Goal: Task Accomplishment & Management: Use online tool/utility

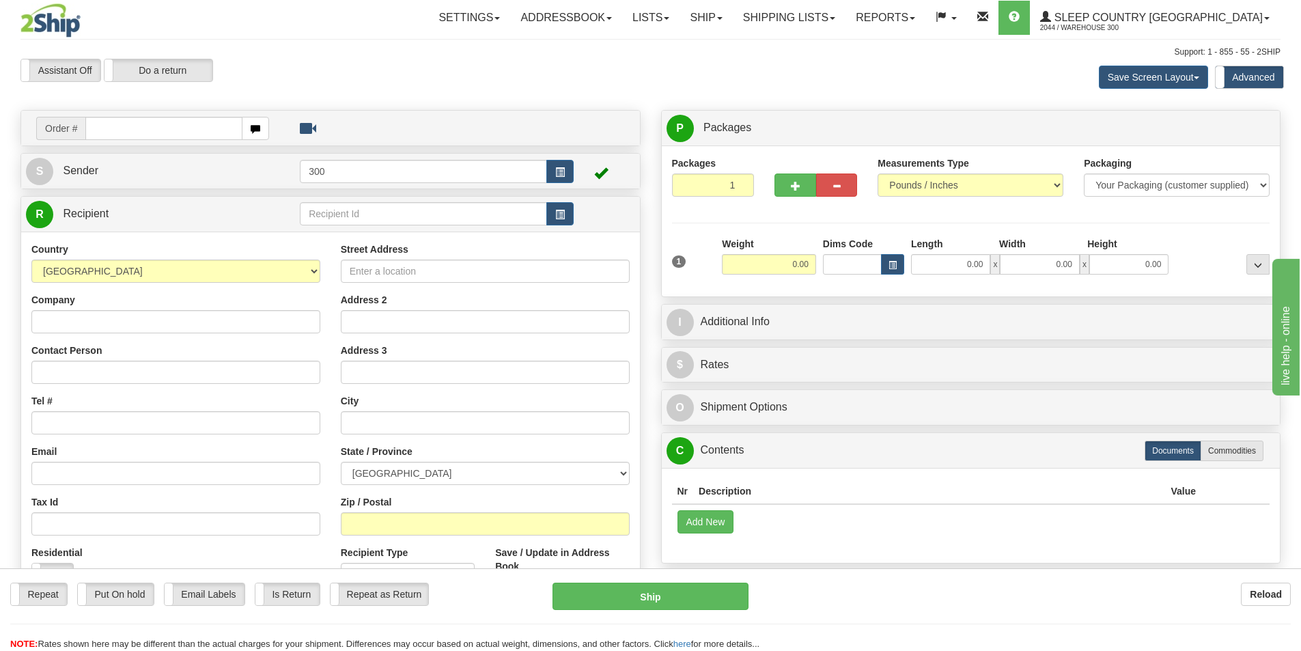
click at [151, 124] on input "text" at bounding box center [163, 128] width 157 height 23
click at [164, 130] on input "text" at bounding box center [163, 128] width 157 height 23
type input "9002i141852"
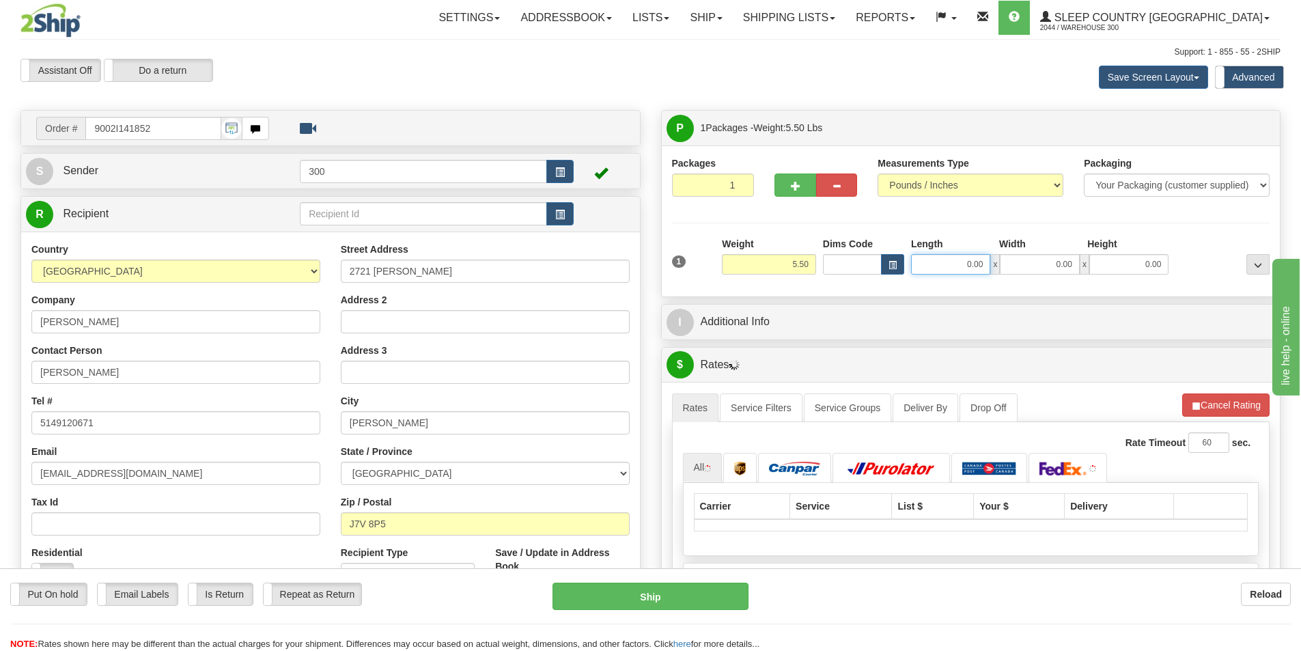
drag, startPoint x: 955, startPoint y: 266, endPoint x: 1053, endPoint y: 273, distance: 98.6
click at [1053, 273] on div "0.00 x 0.00 x 0.00" at bounding box center [1039, 264] width 257 height 20
type input "23.00"
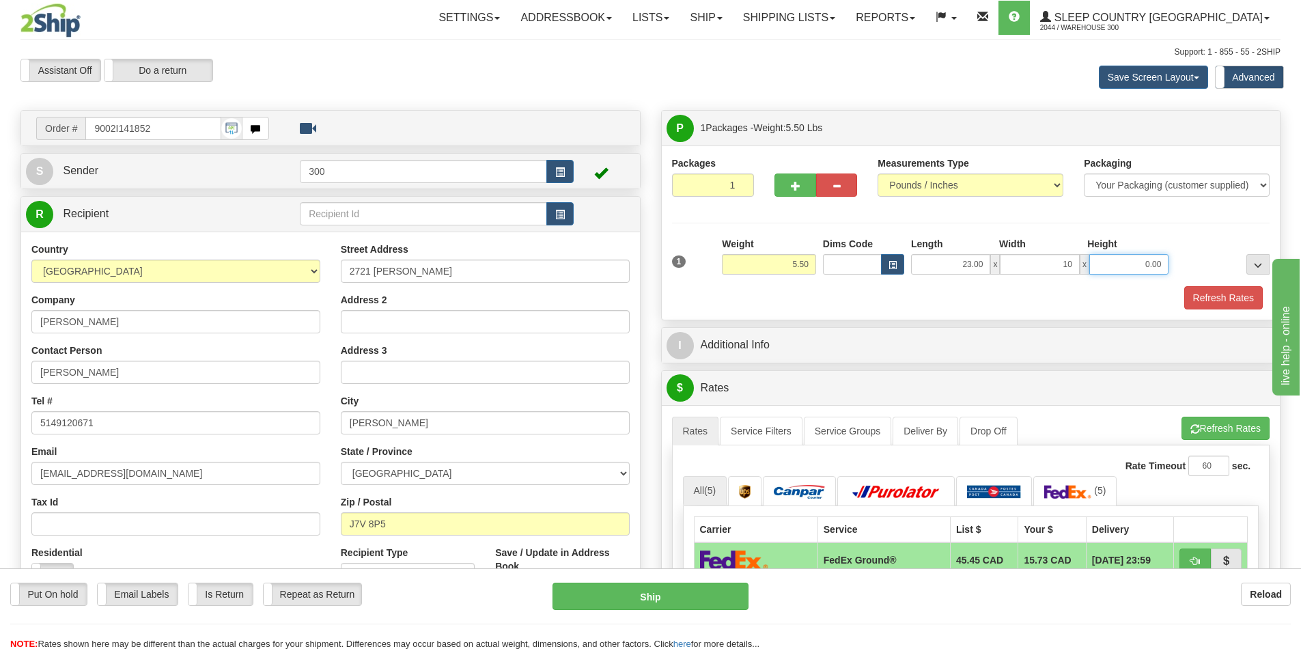
type input "10.00"
type input "4.00"
click at [1250, 295] on button "Refresh Rates" at bounding box center [1223, 297] width 79 height 23
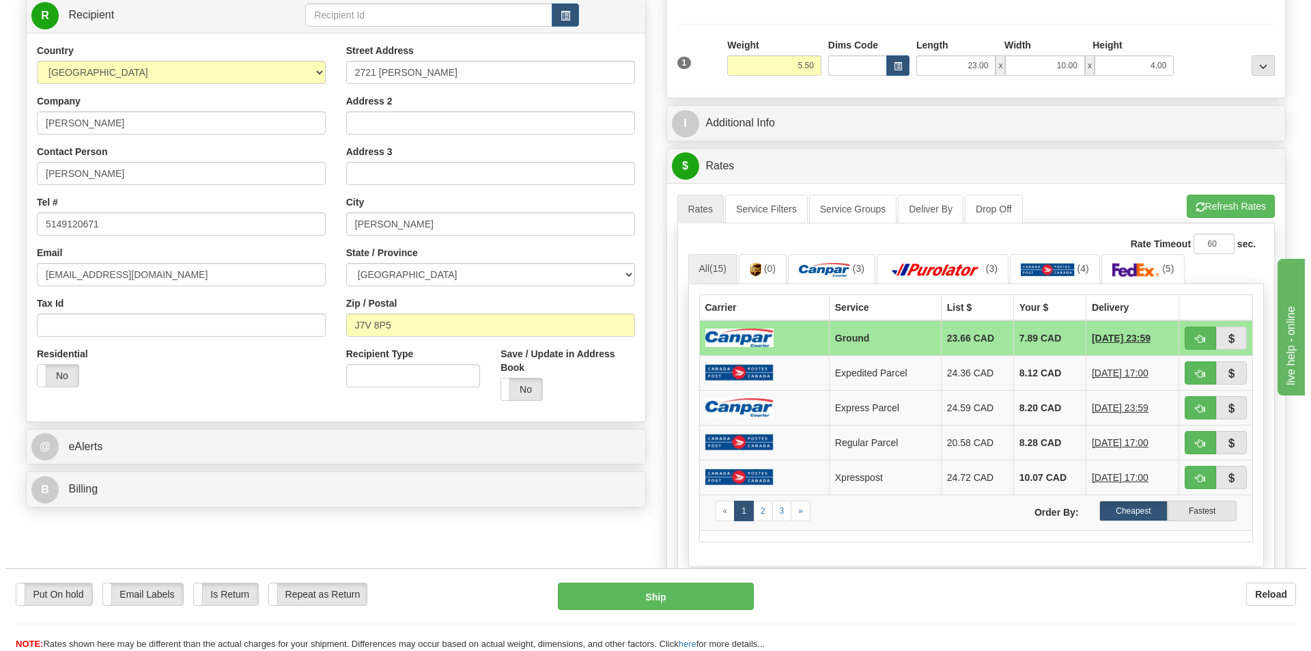
scroll to position [205, 0]
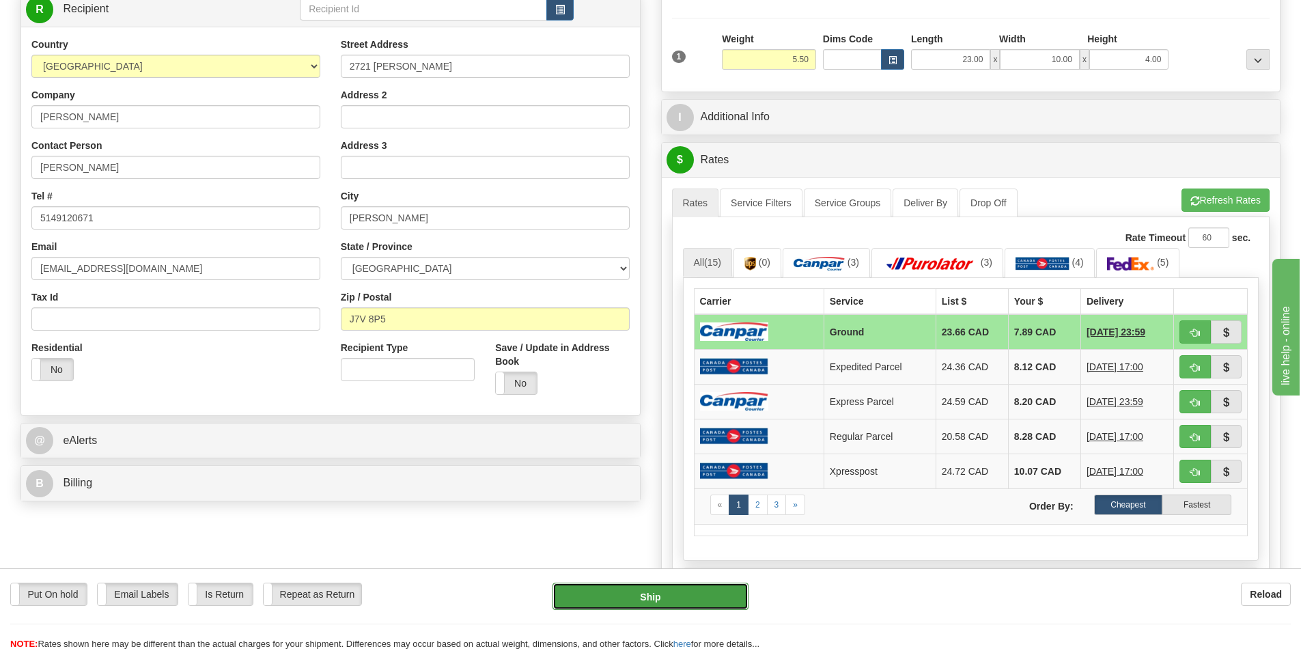
click at [675, 590] on button "Ship" at bounding box center [651, 596] width 196 height 27
type input "1"
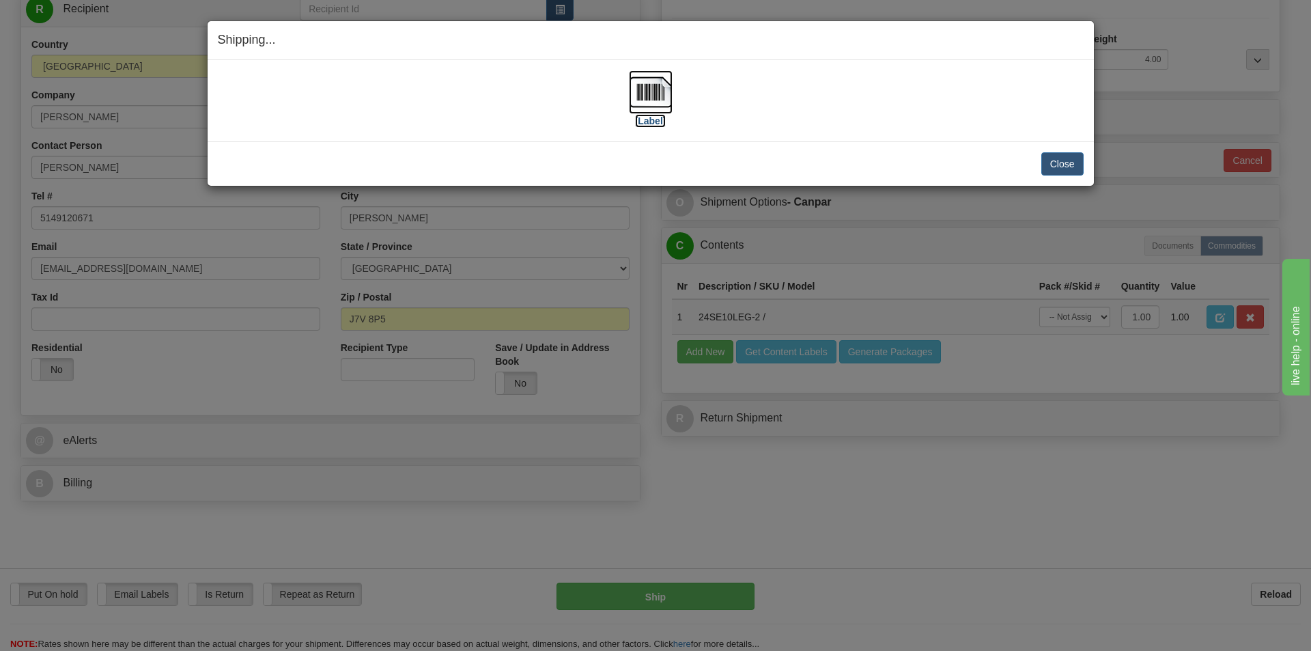
click at [660, 117] on label "[Label]" at bounding box center [650, 121] width 31 height 14
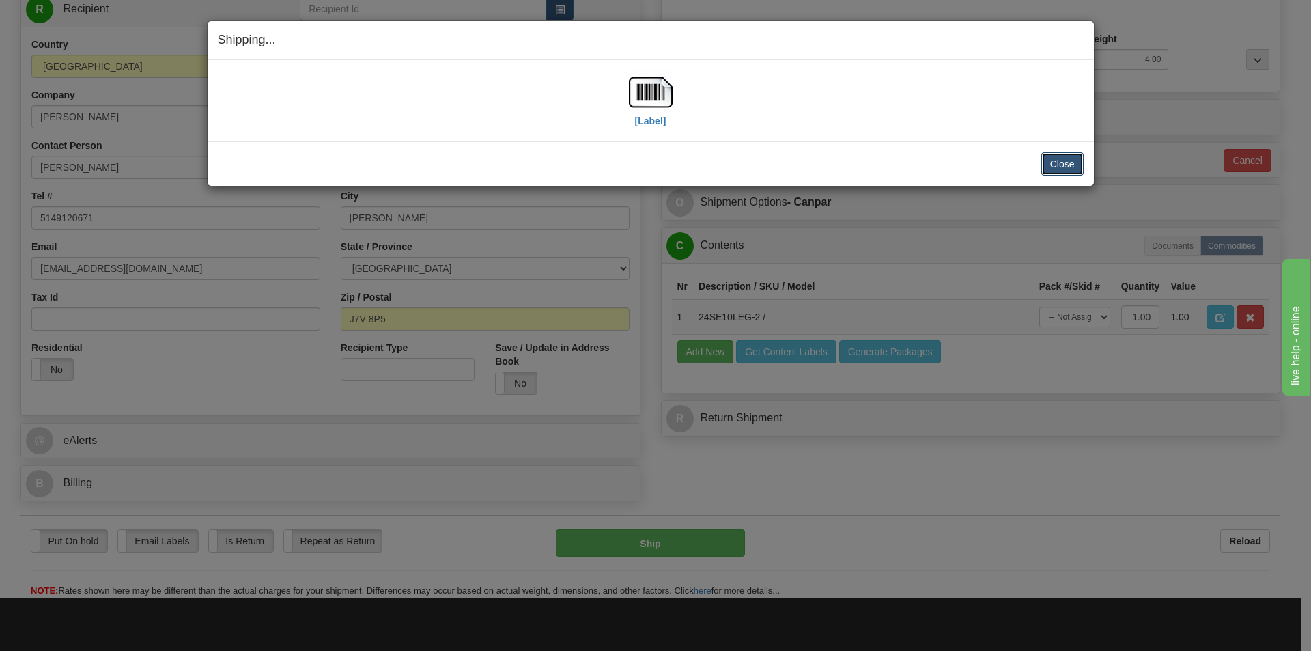
click at [1071, 165] on button "Close" at bounding box center [1063, 163] width 42 height 23
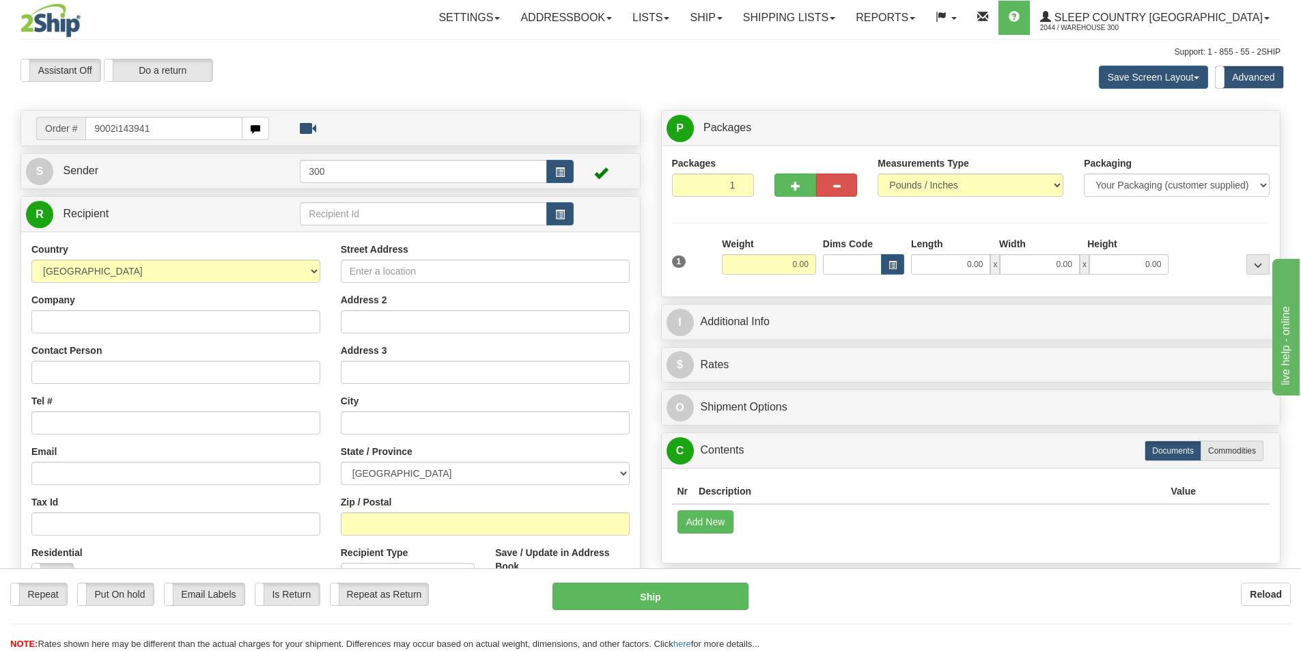
type input "9002i143941"
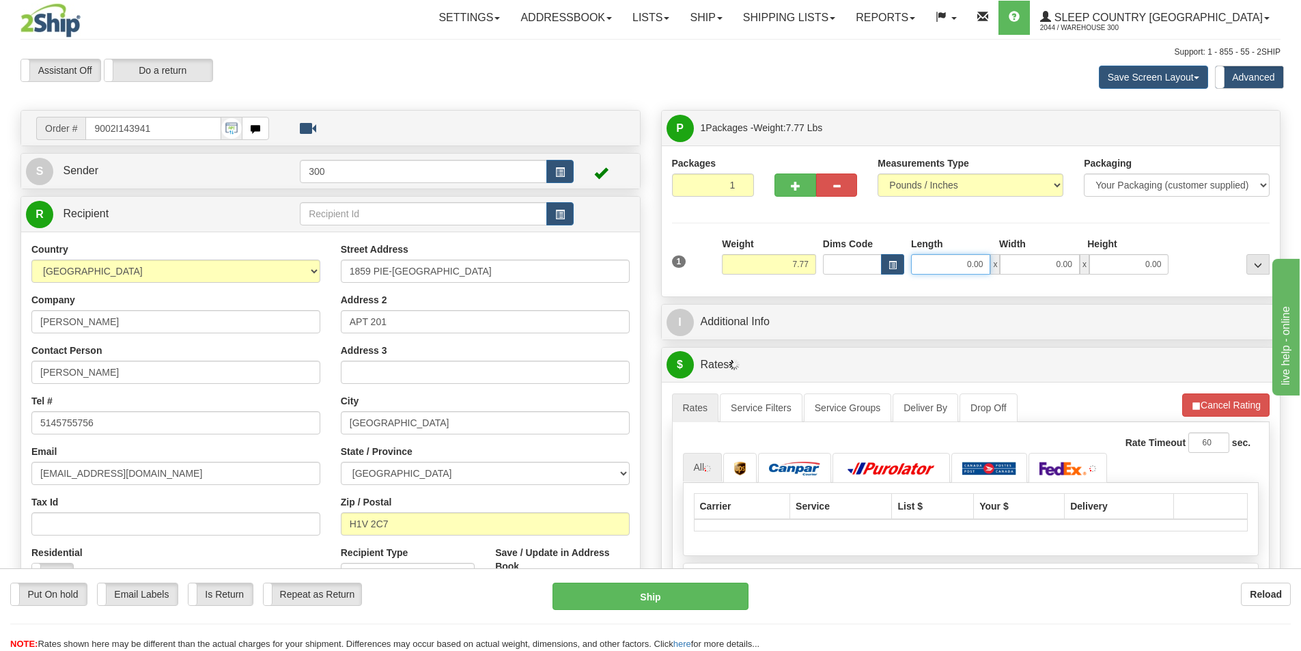
drag, startPoint x: 942, startPoint y: 259, endPoint x: 1121, endPoint y: 285, distance: 180.2
click at [1121, 285] on div "1 Weight 7.77 Dims Code x" at bounding box center [971, 261] width 598 height 49
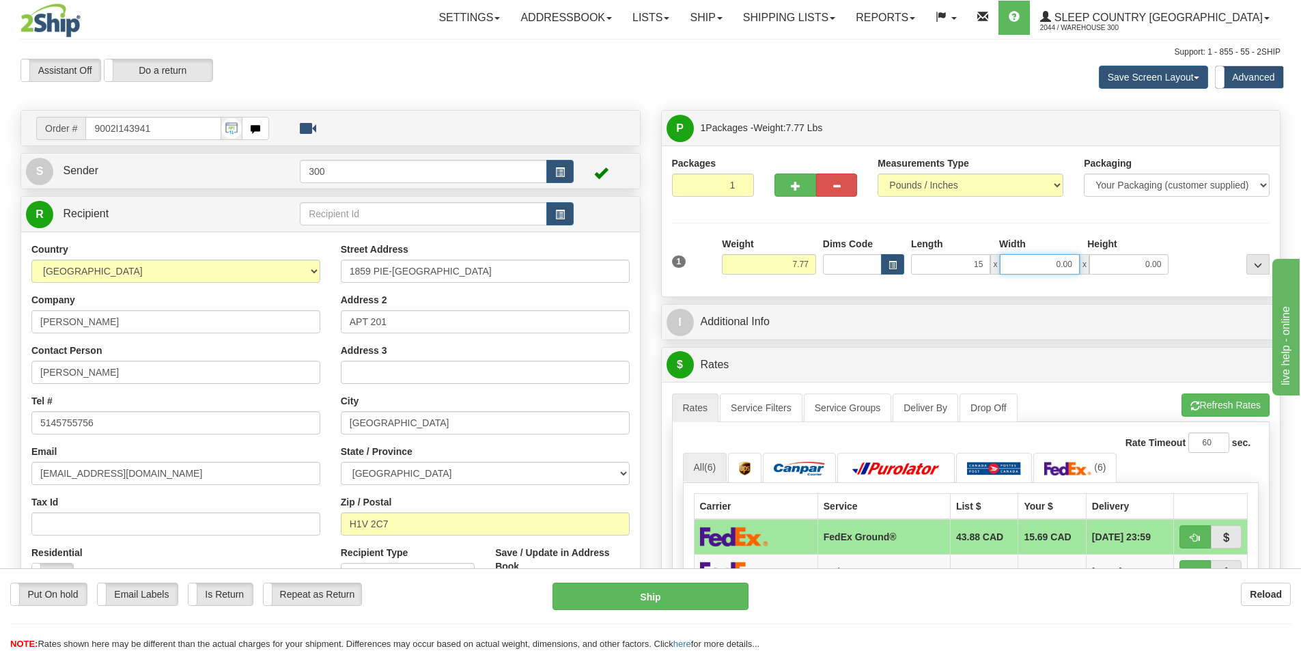
type input "15.00"
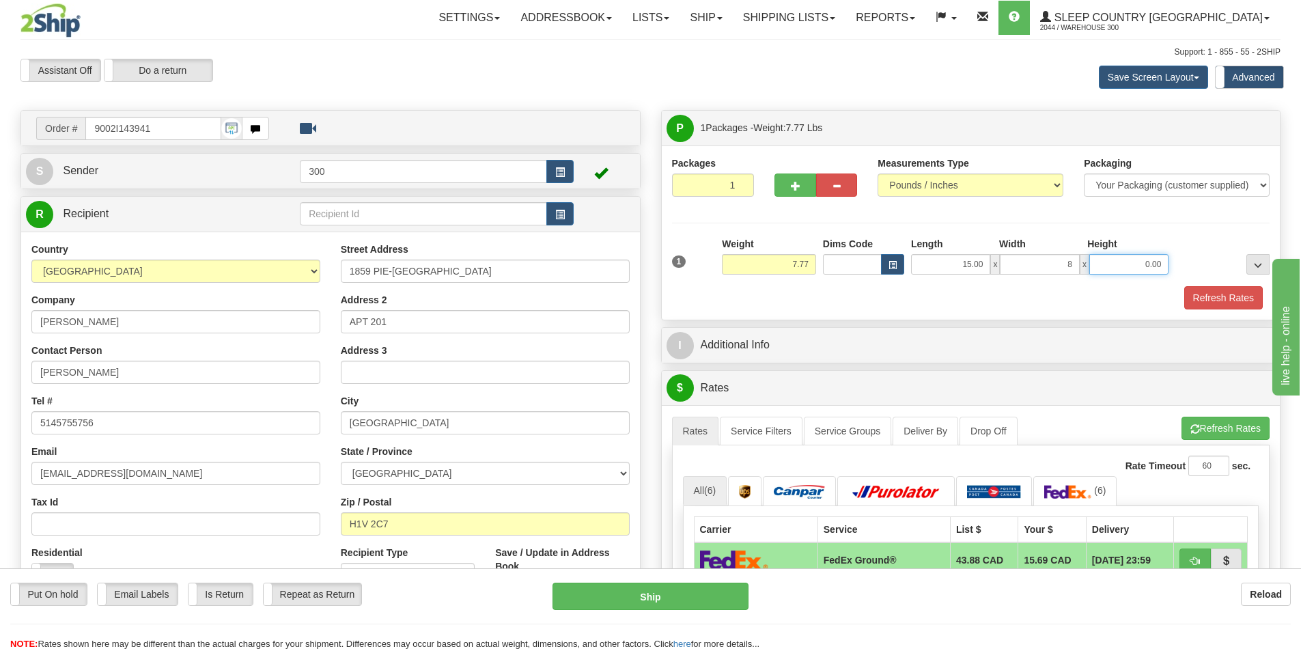
type input "8.00"
type input "16.00"
click at [1200, 306] on button "Refresh Rates" at bounding box center [1223, 297] width 79 height 23
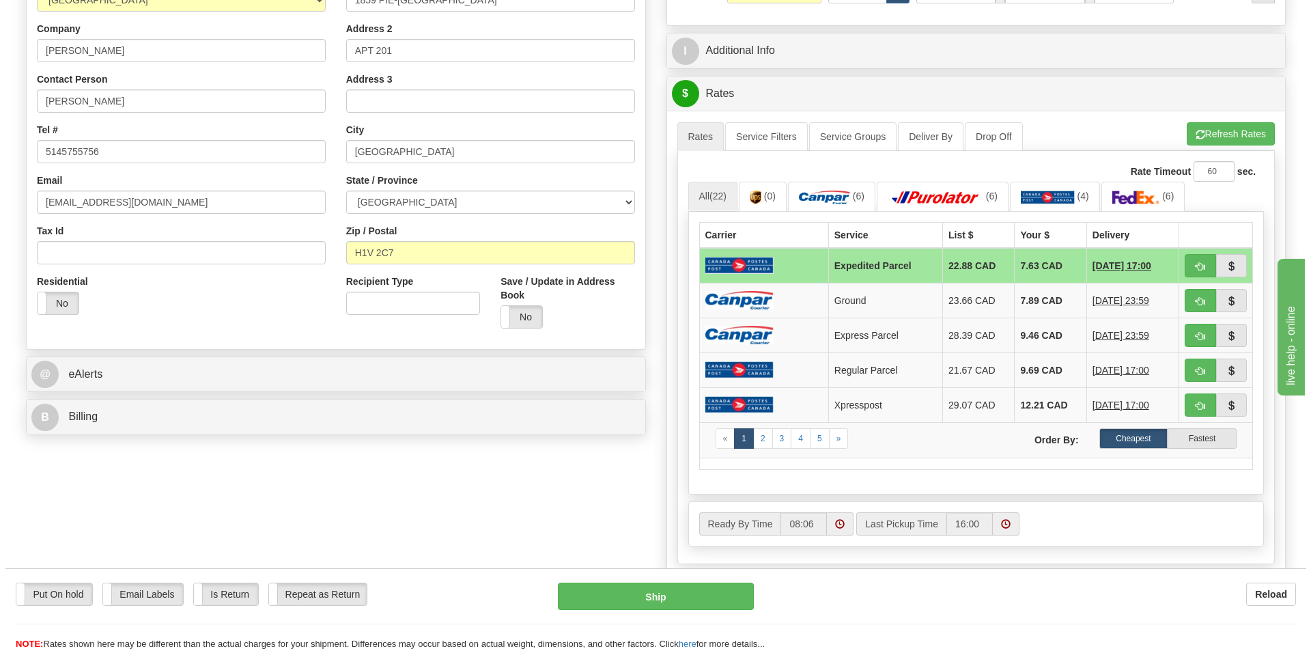
scroll to position [273, 0]
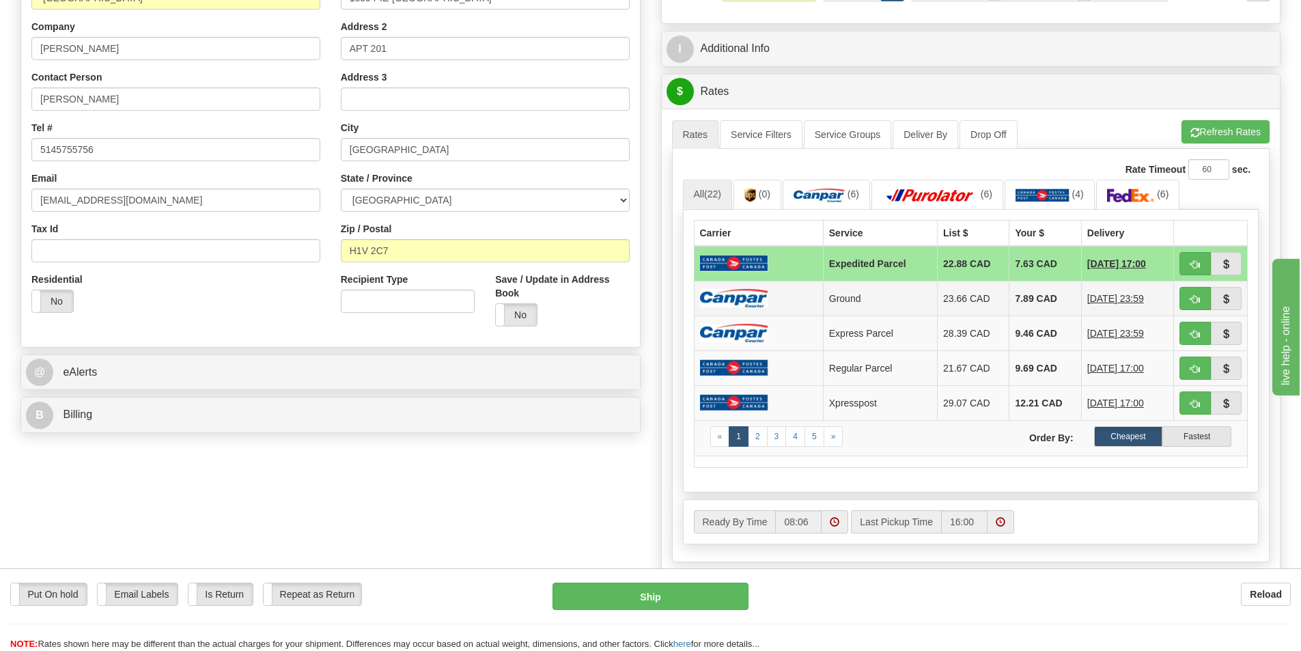
click at [792, 298] on td at bounding box center [758, 298] width 129 height 35
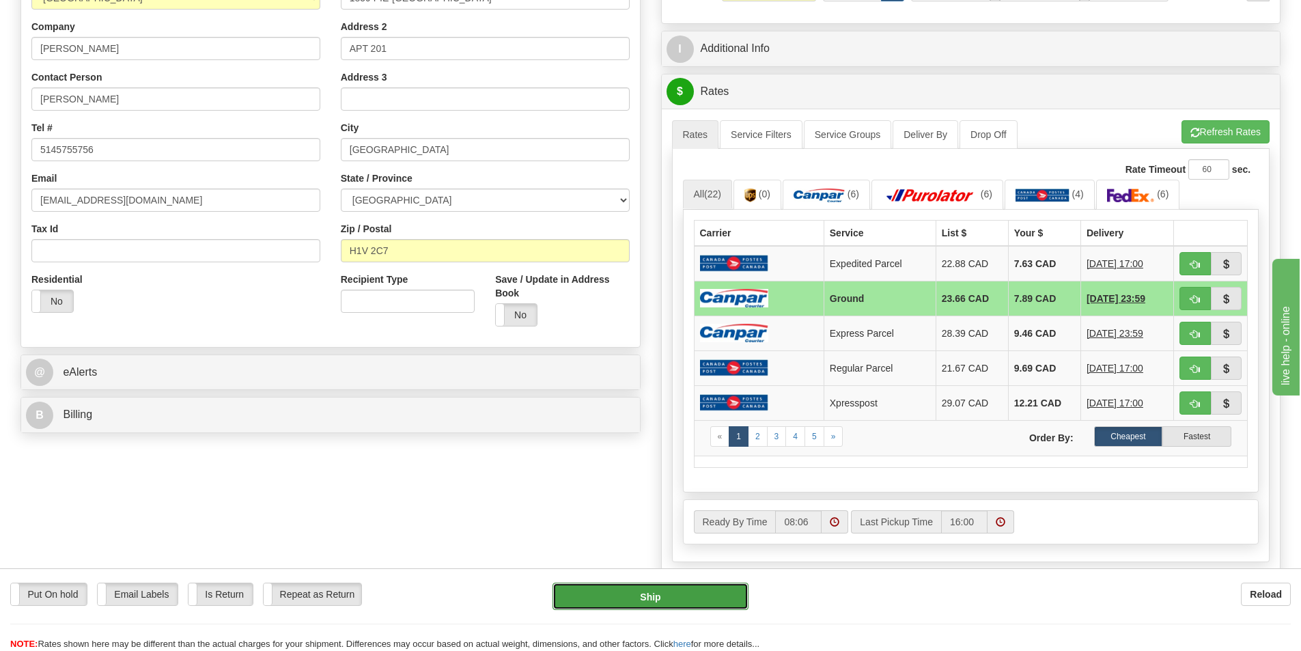
click at [679, 587] on button "Ship" at bounding box center [651, 596] width 196 height 27
type input "1"
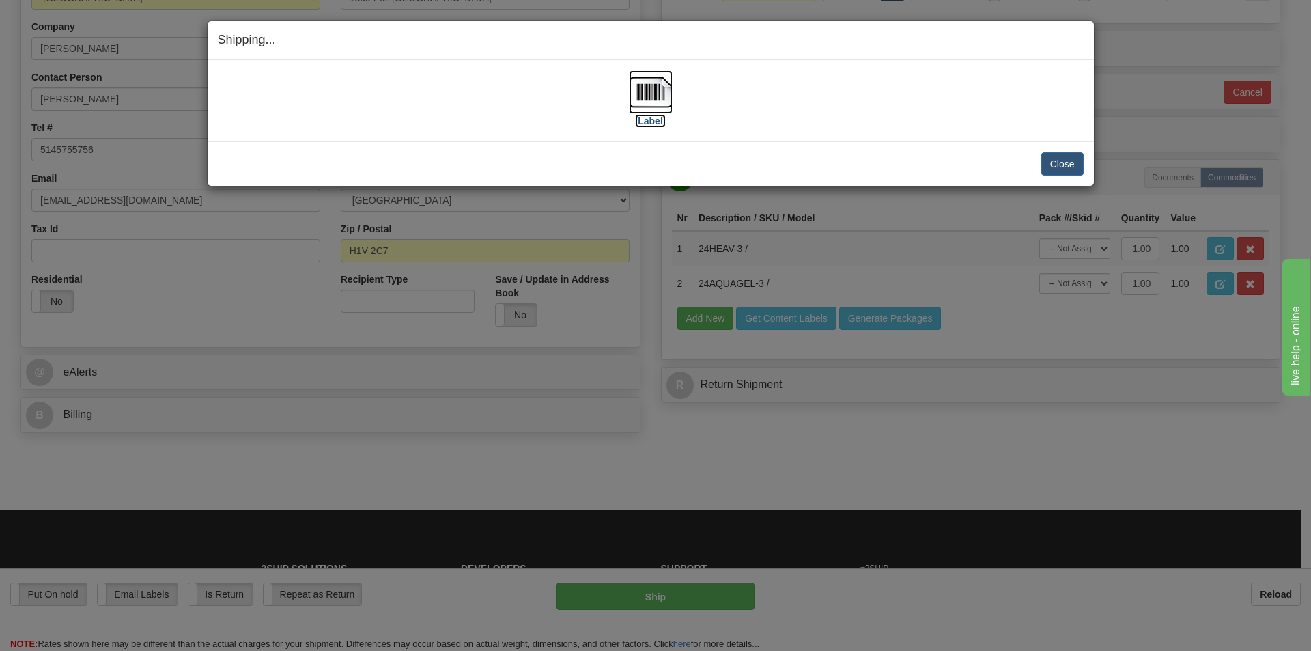
click at [658, 124] on label "[Label]" at bounding box center [650, 121] width 31 height 14
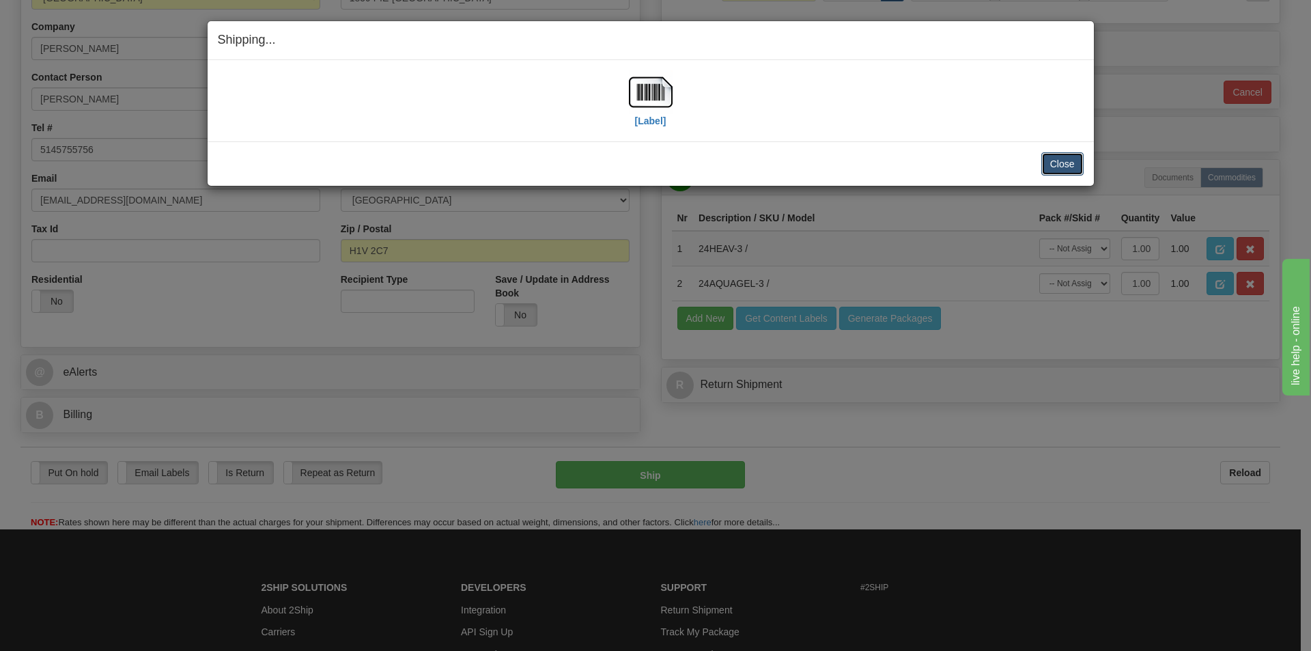
click at [1061, 162] on button "Close" at bounding box center [1063, 163] width 42 height 23
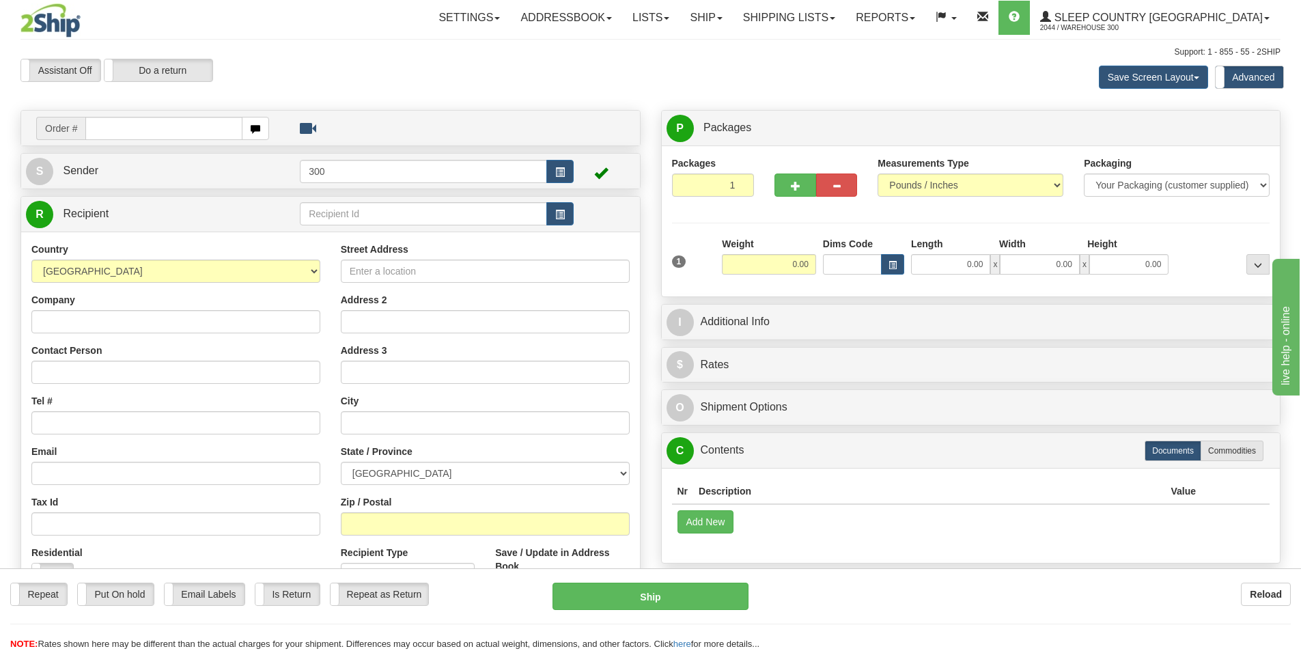
click at [193, 125] on input "text" at bounding box center [163, 128] width 157 height 23
type input "9002i143646"
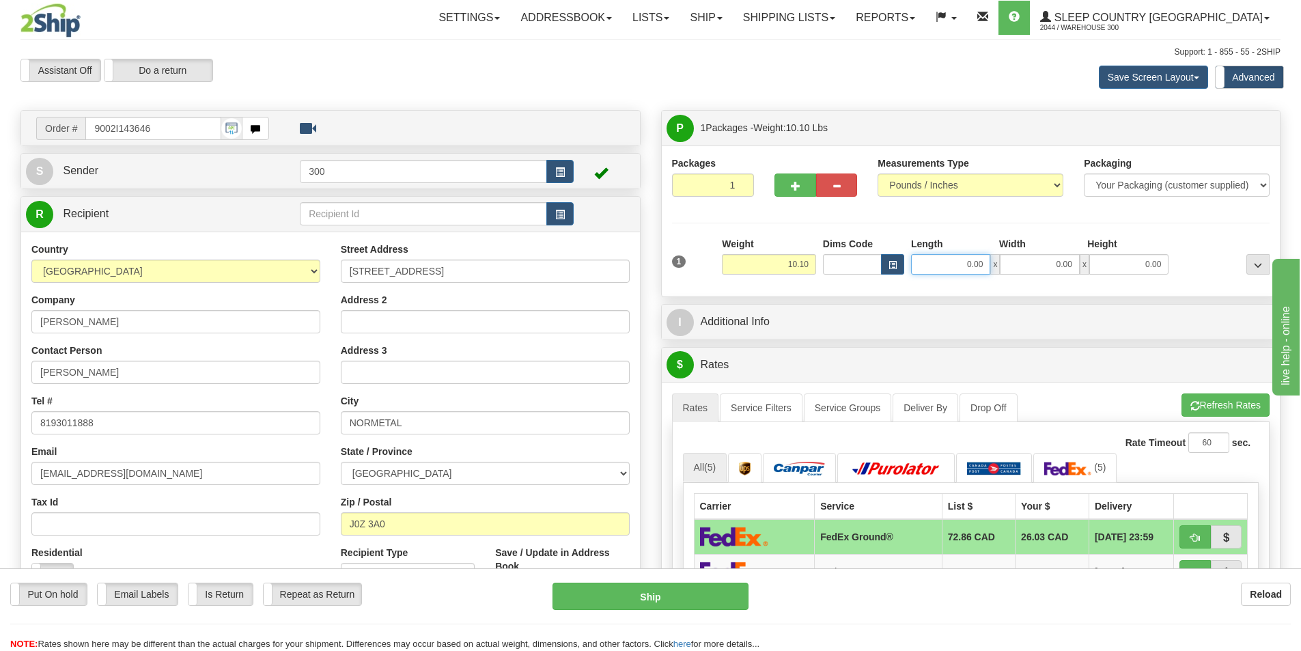
drag, startPoint x: 950, startPoint y: 263, endPoint x: 1131, endPoint y: 263, distance: 181.0
click at [1131, 263] on div "0.00 x 0.00 x 0.00" at bounding box center [1039, 264] width 257 height 20
type input "8.00"
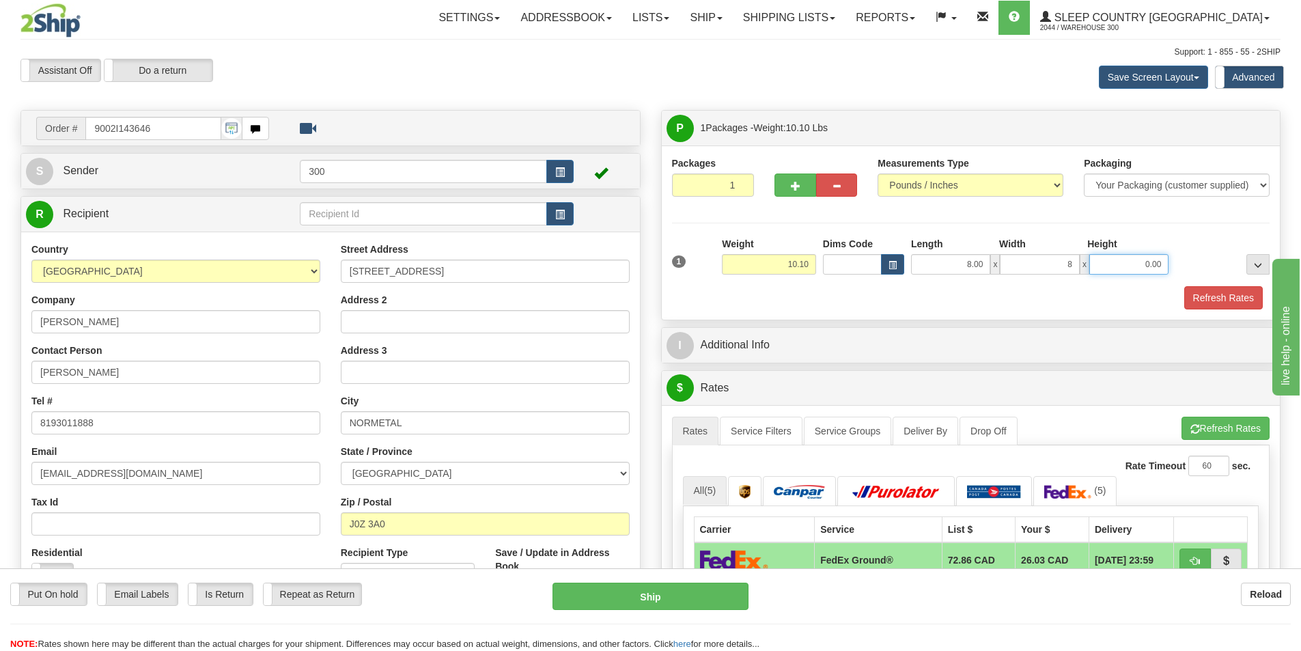
type input "8.00"
type input "16.00"
click at [1232, 300] on button "Refresh Rates" at bounding box center [1223, 297] width 79 height 23
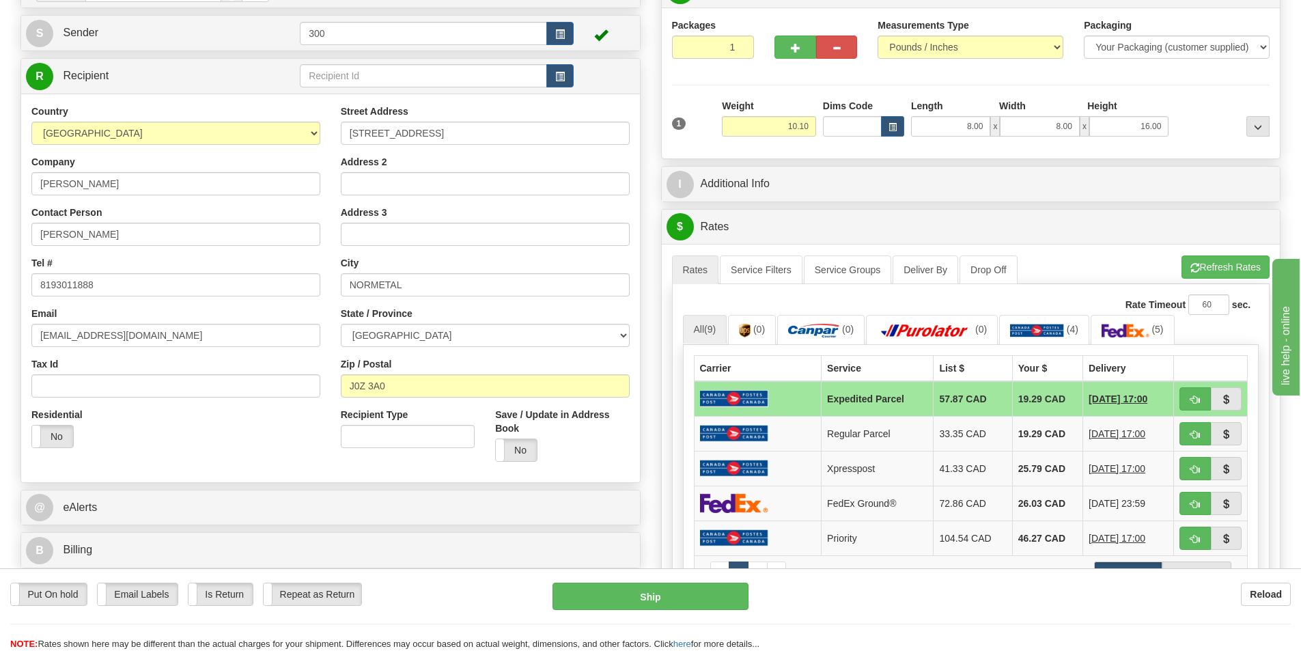
scroll to position [137, 0]
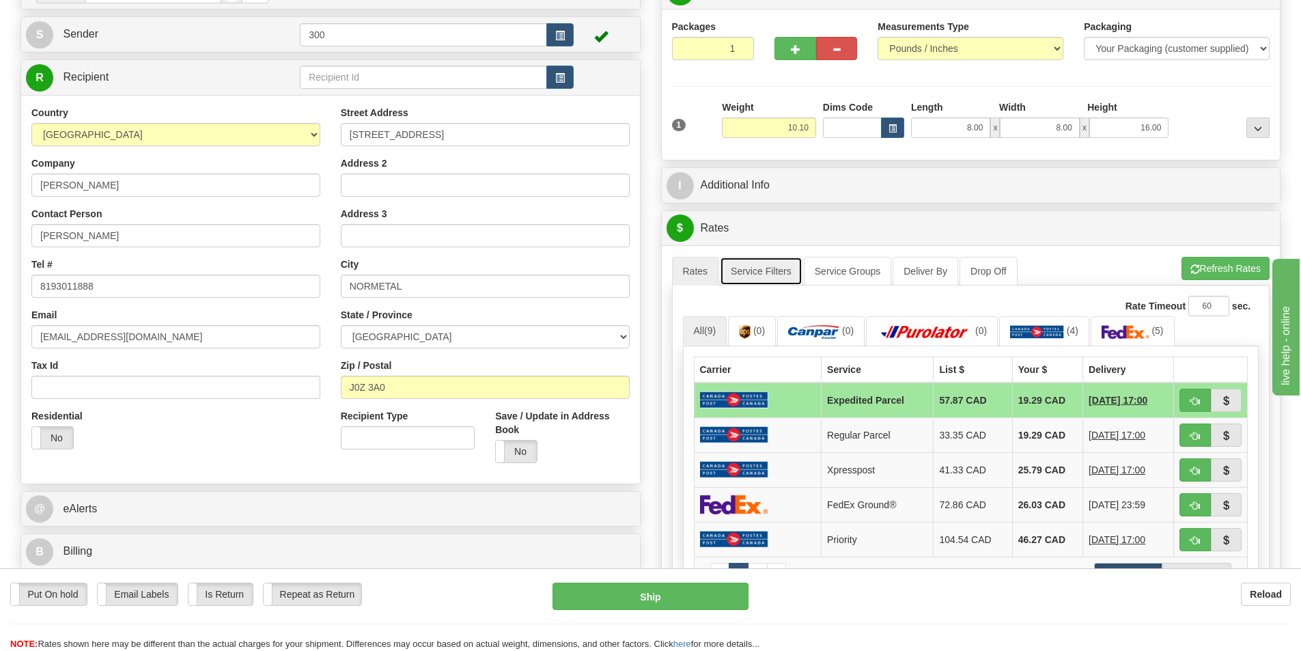
click at [791, 268] on link "Service Filters" at bounding box center [761, 271] width 83 height 29
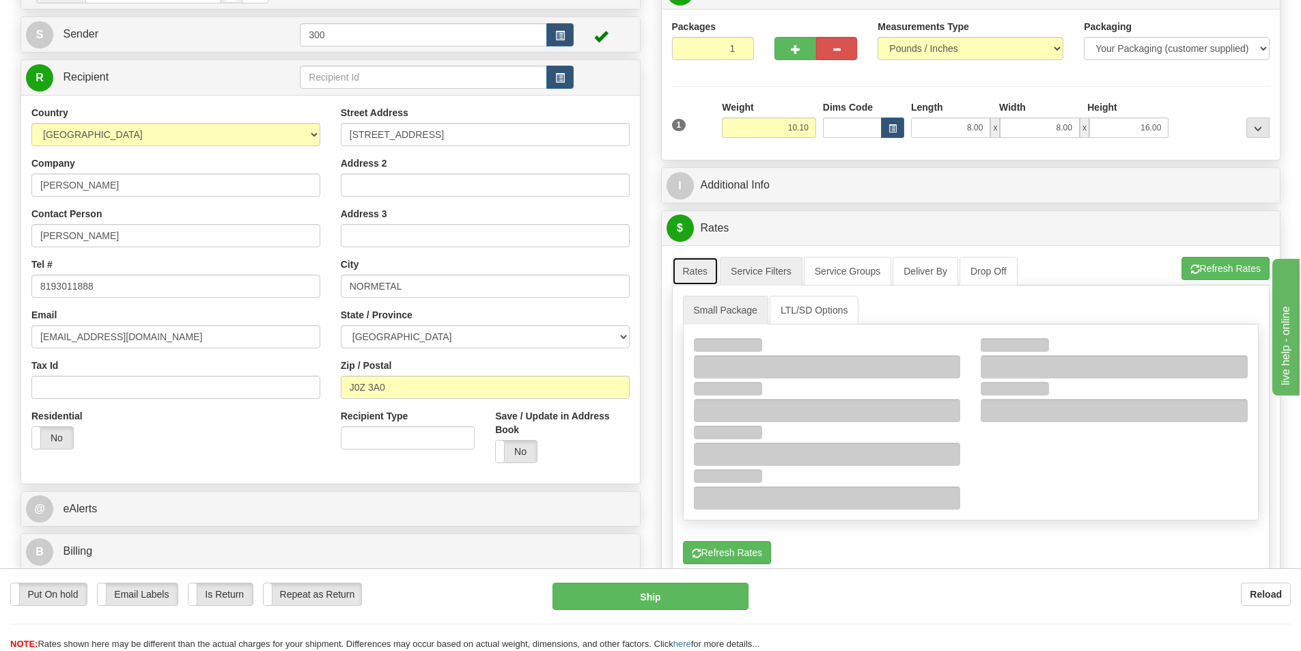
click at [716, 265] on link "Rates" at bounding box center [695, 271] width 47 height 29
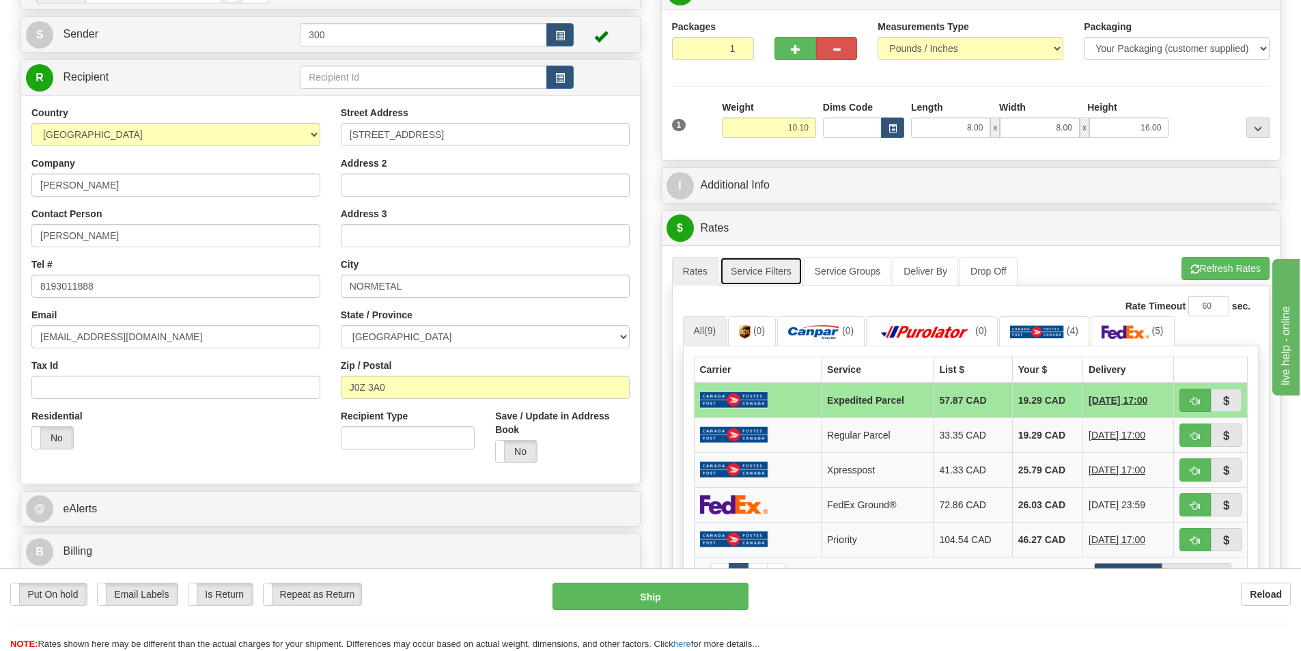
click at [753, 268] on link "Service Filters" at bounding box center [761, 271] width 83 height 29
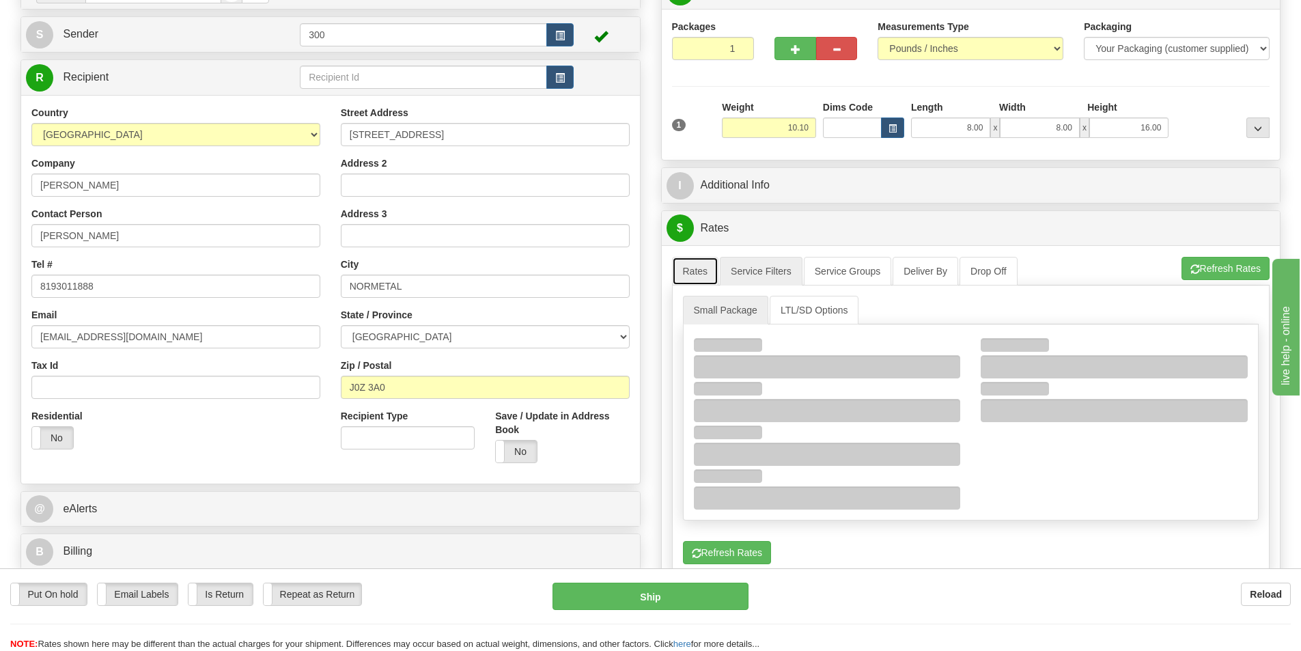
click at [694, 271] on link "Rates" at bounding box center [695, 271] width 47 height 29
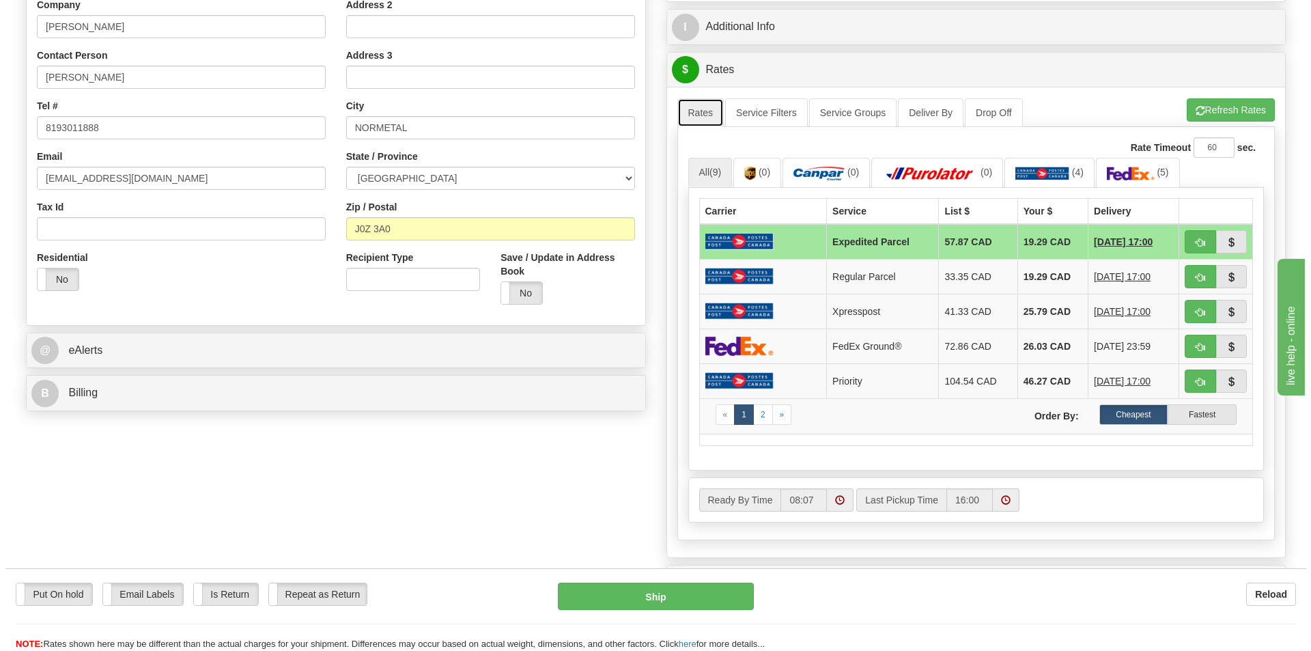
scroll to position [205, 0]
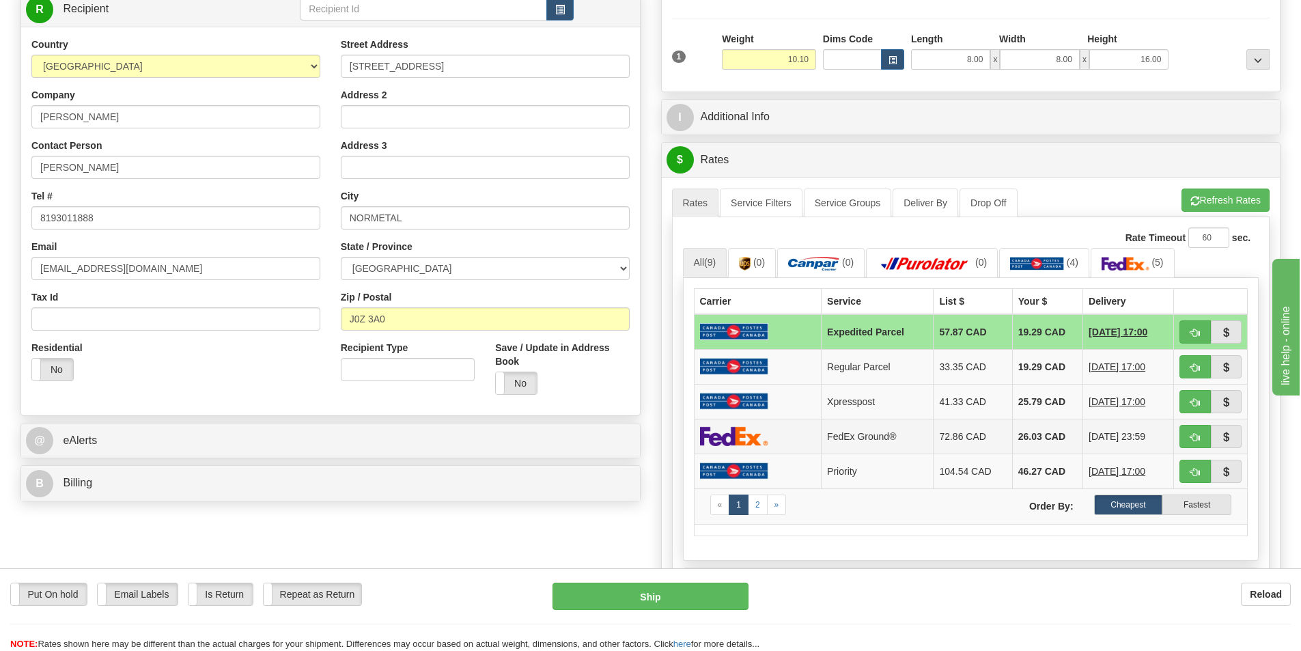
click at [779, 432] on td at bounding box center [758, 436] width 128 height 35
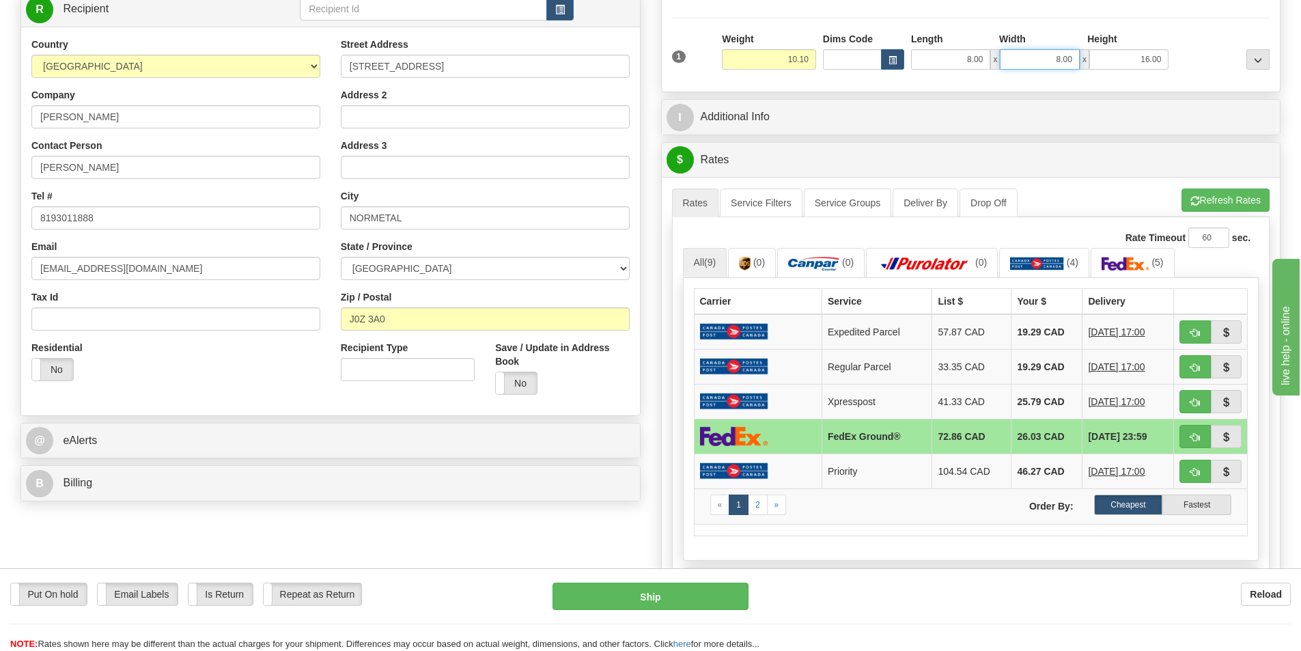
drag, startPoint x: 1048, startPoint y: 55, endPoint x: 1129, endPoint y: 63, distance: 80.9
click at [1129, 63] on div "8.00 x 8.00 x 16.00" at bounding box center [1039, 59] width 257 height 20
type input "16.00"
click at [1123, 87] on div "Packages 1 1 Measurements Type" at bounding box center [971, 16] width 619 height 151
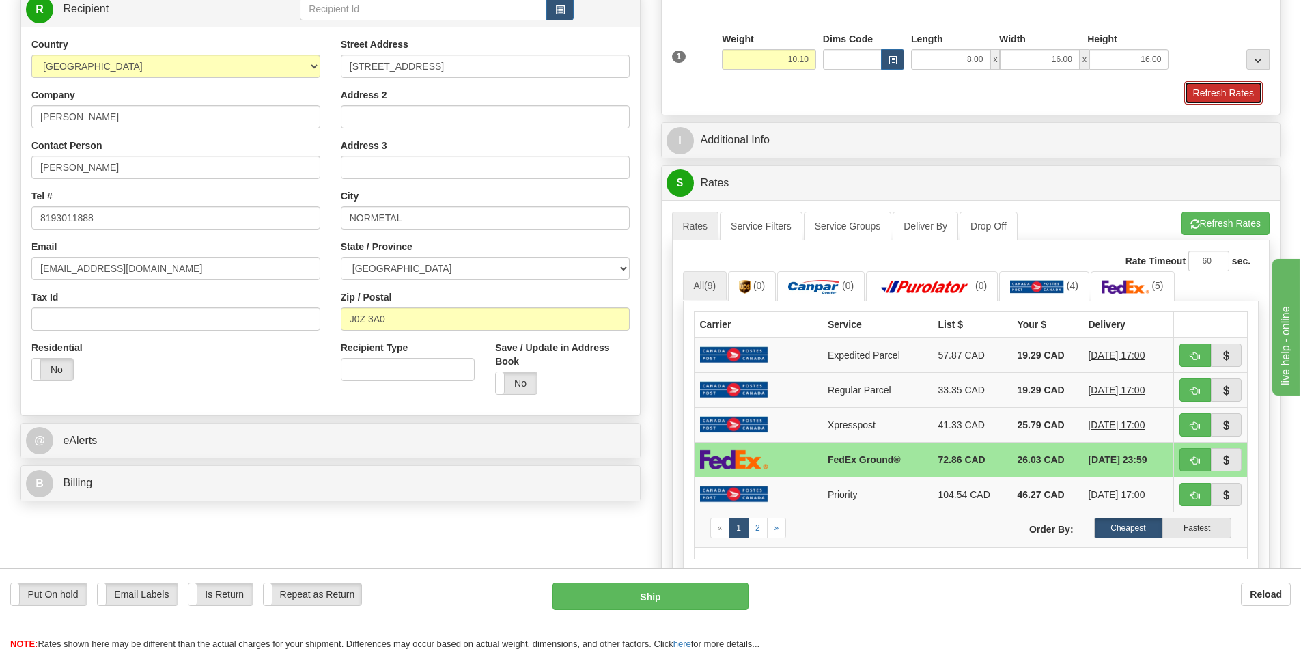
click at [1202, 91] on button "Refresh Rates" at bounding box center [1223, 92] width 79 height 23
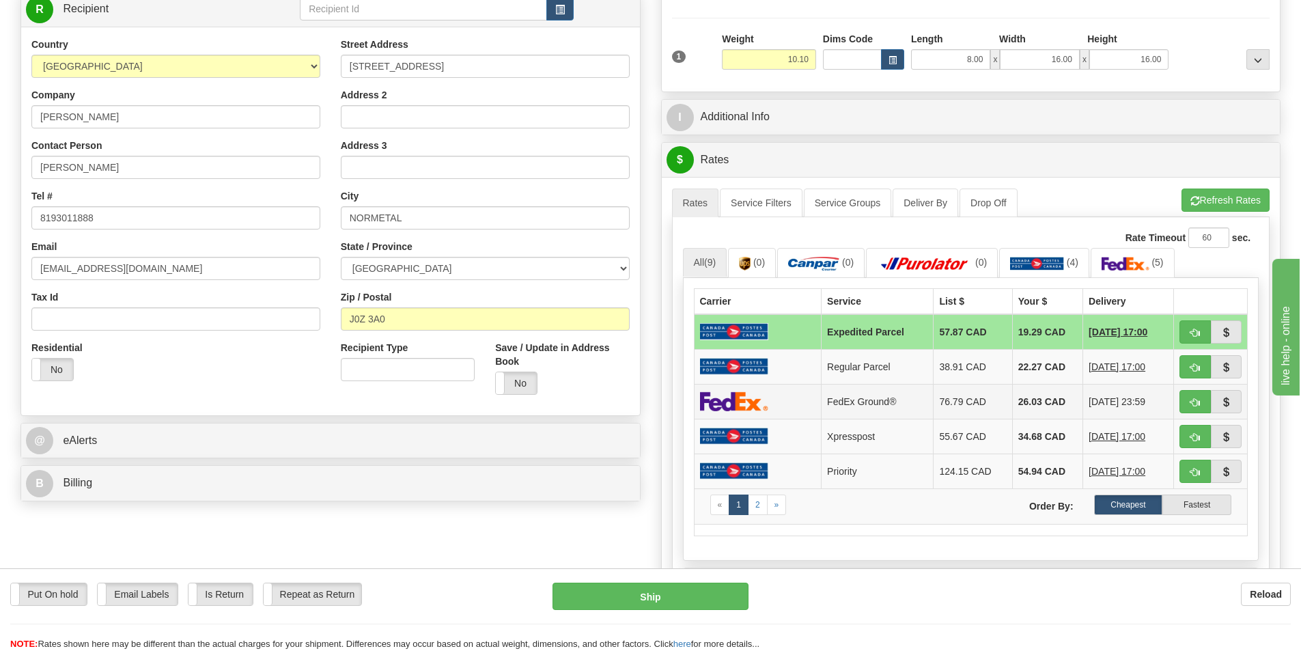
click at [781, 398] on td at bounding box center [758, 401] width 128 height 35
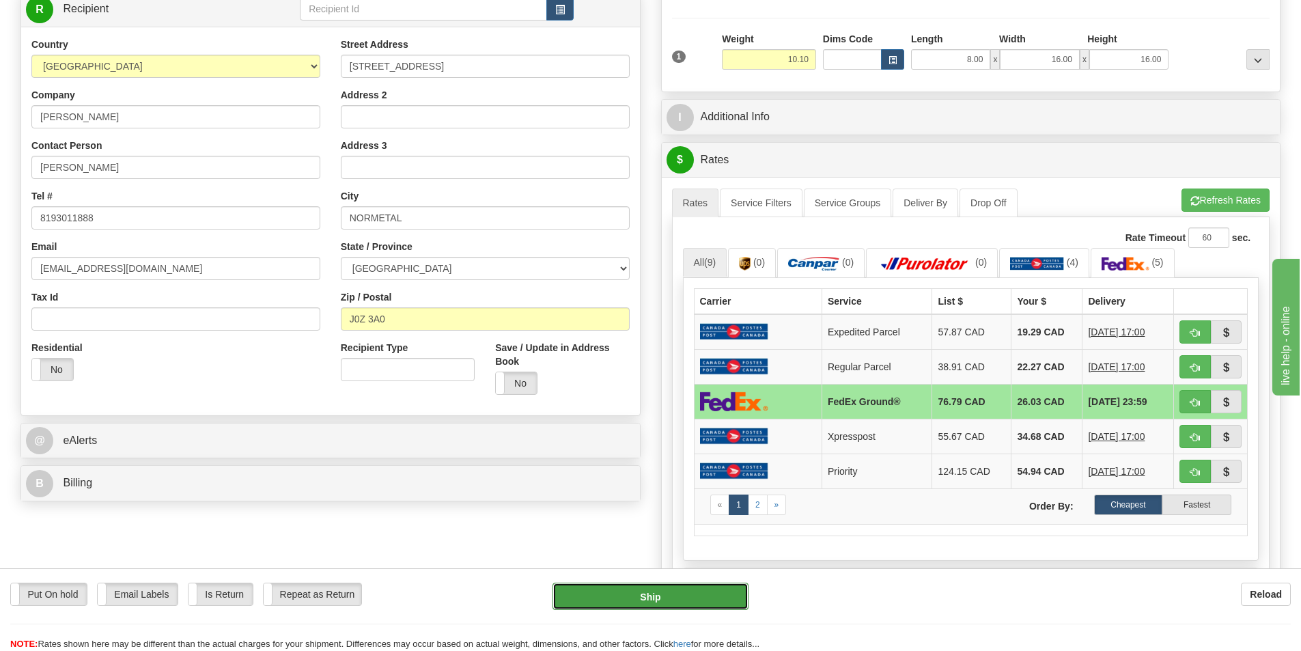
click at [654, 600] on button "Ship" at bounding box center [651, 596] width 196 height 27
type input "92"
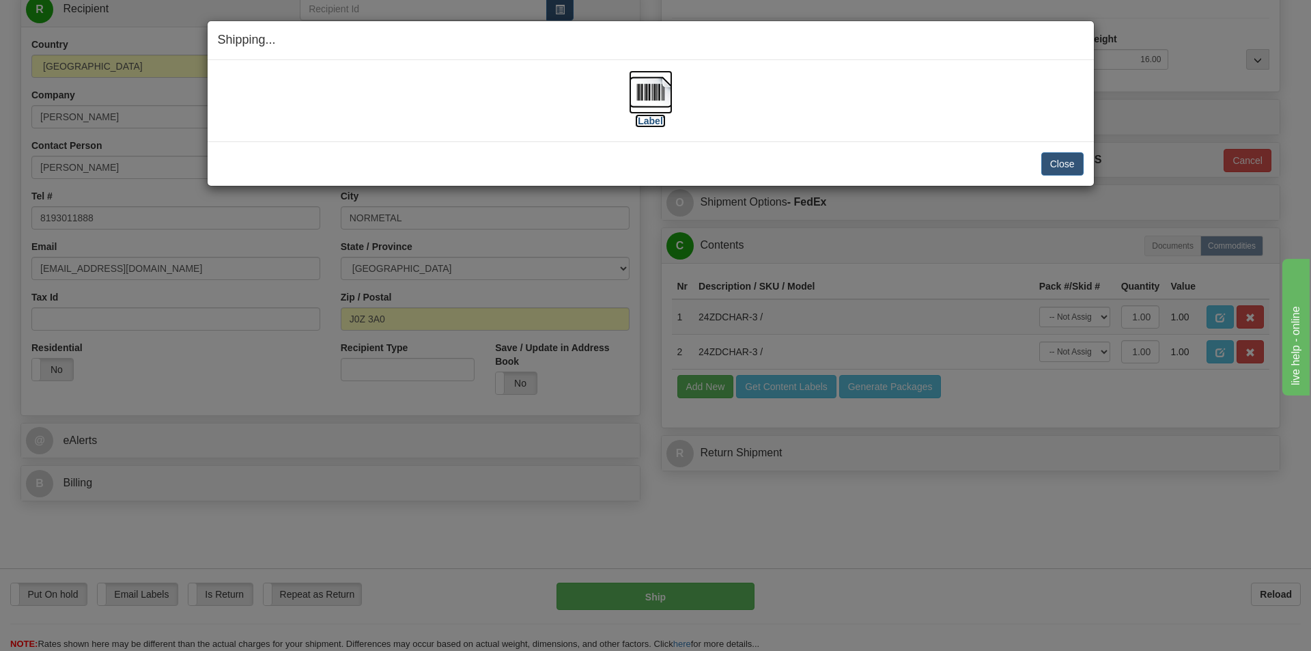
click at [658, 114] on label "[Label]" at bounding box center [650, 121] width 31 height 14
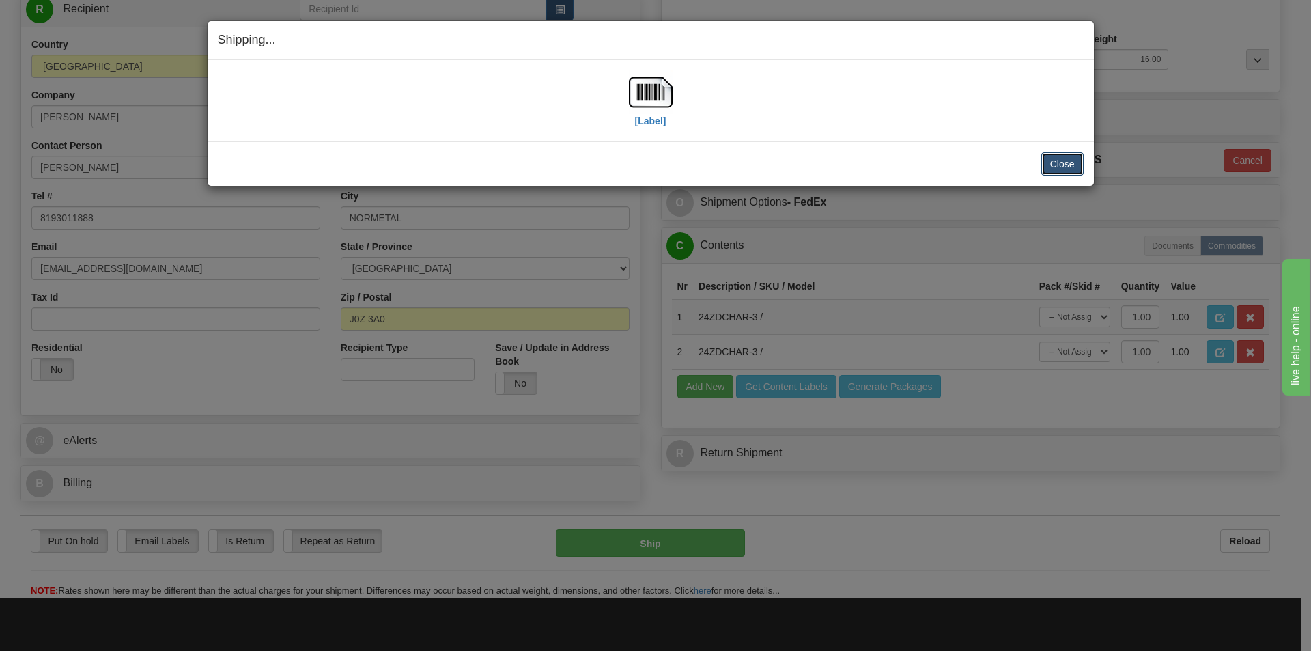
click at [1057, 170] on button "Close" at bounding box center [1063, 163] width 42 height 23
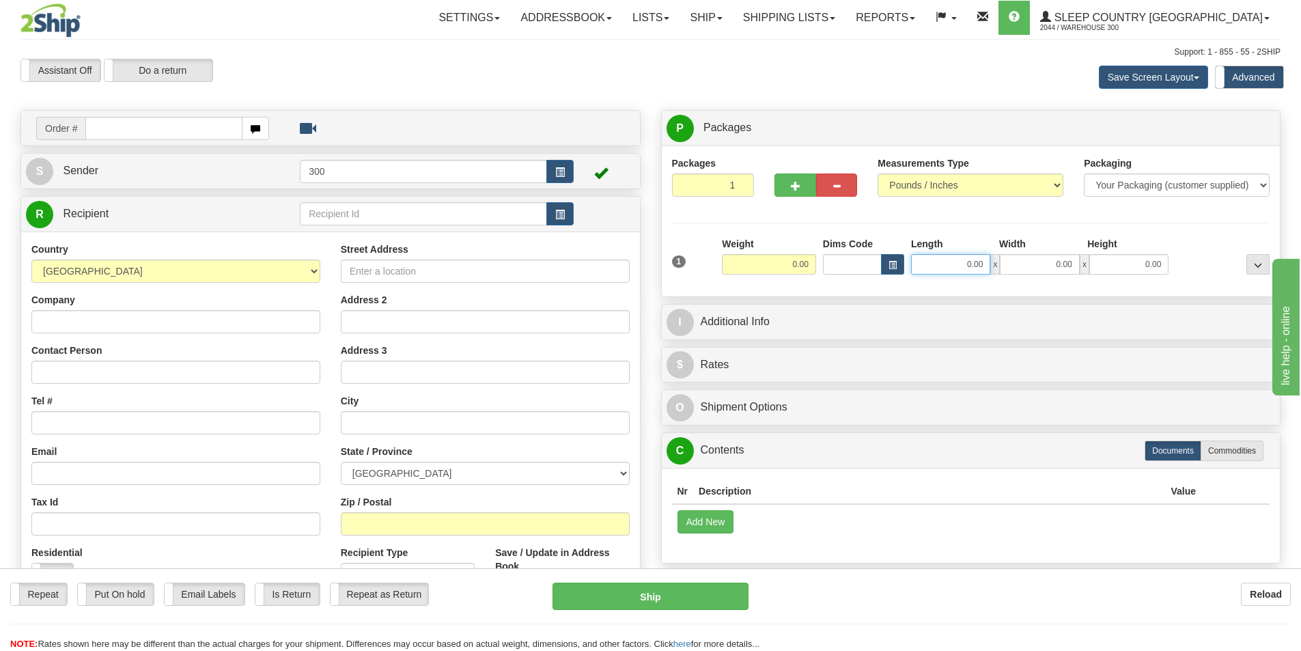
drag, startPoint x: 954, startPoint y: 270, endPoint x: 1069, endPoint y: 269, distance: 114.7
click at [1069, 269] on div "0.00 x 0.00 x 0.00" at bounding box center [1039, 264] width 257 height 20
type input "14.00"
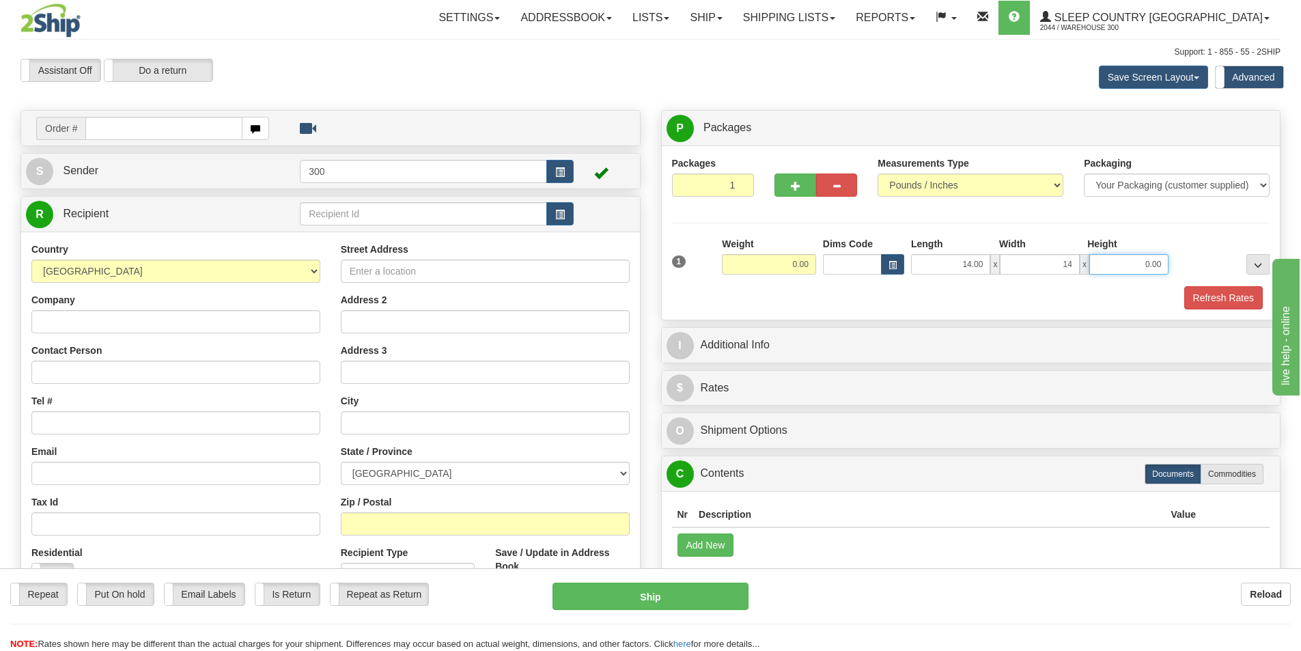
type input "14.00"
type input "40.00"
click at [1208, 296] on button "Refresh Rates" at bounding box center [1223, 297] width 79 height 23
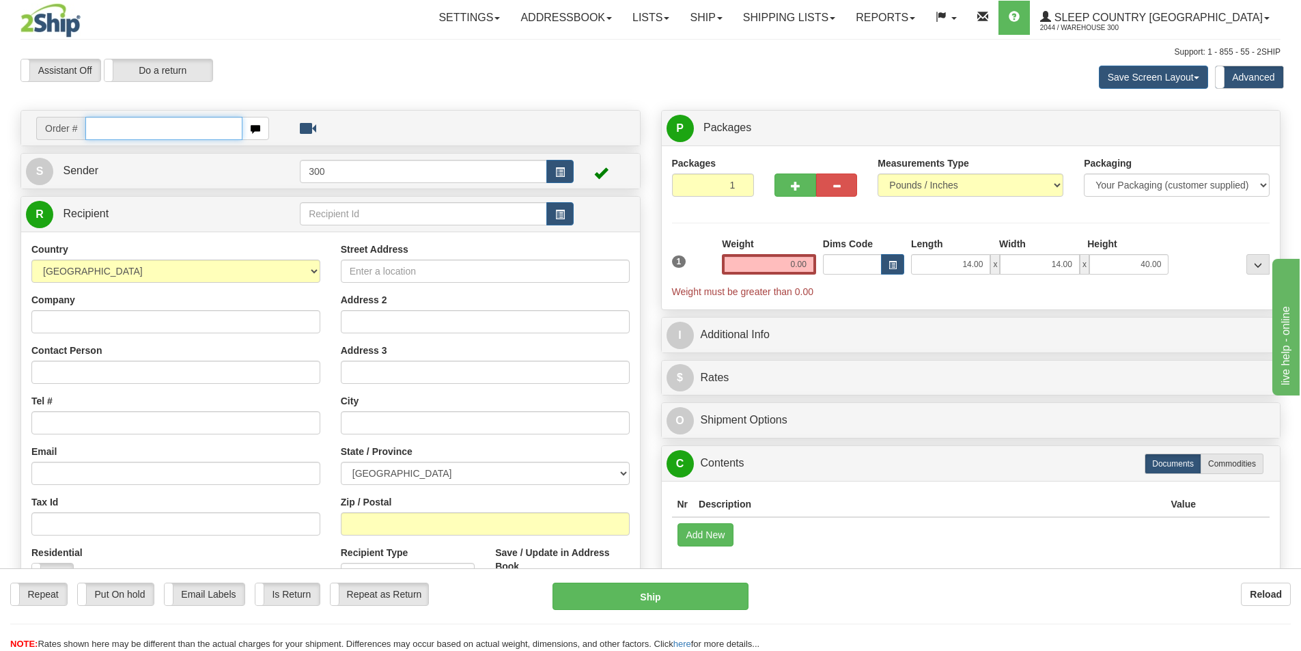
click at [208, 125] on input "text" at bounding box center [163, 128] width 157 height 23
type input "9002i143587"
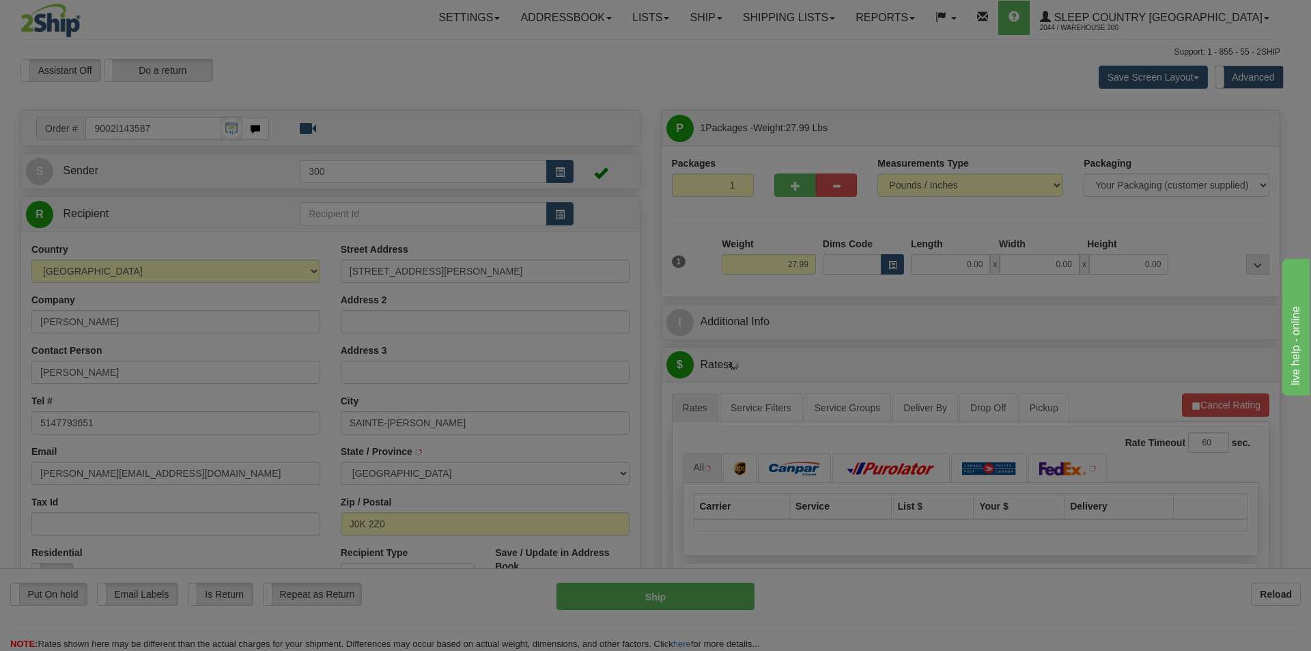
type input "SAINTE-MARIE-SALOME"
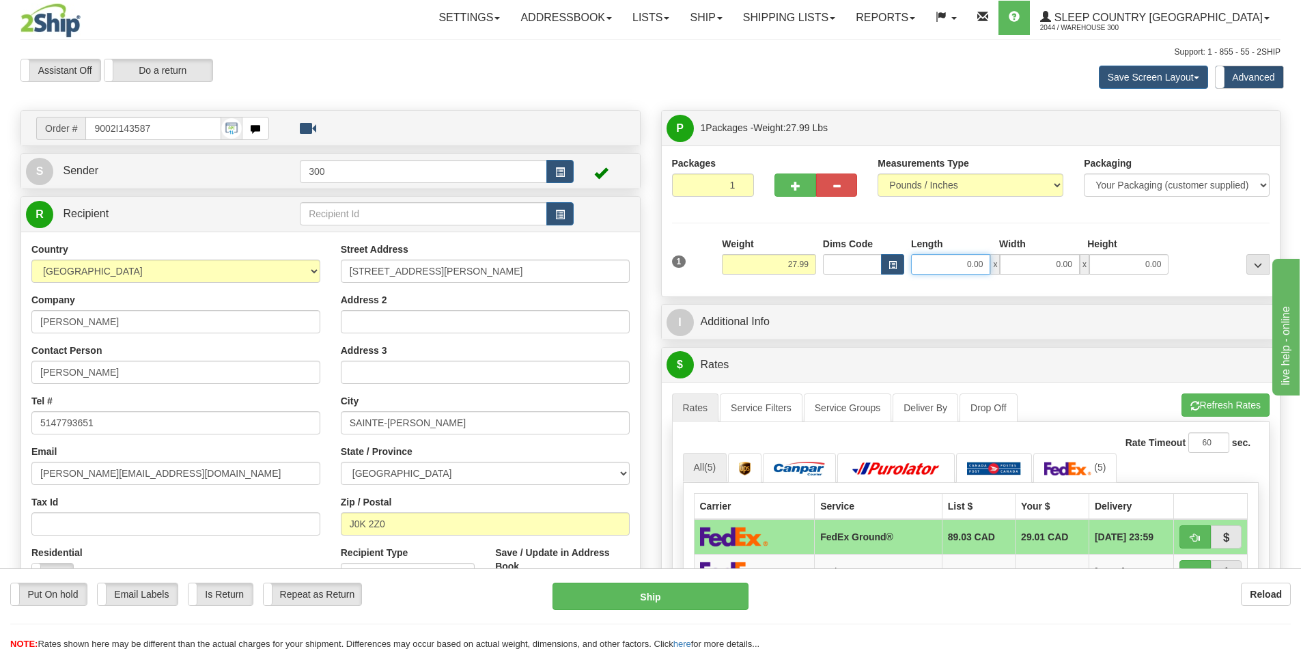
drag, startPoint x: 960, startPoint y: 266, endPoint x: 1083, endPoint y: 270, distance: 123.7
click at [1083, 270] on div "0.00 x 0.00 x 0.00" at bounding box center [1039, 264] width 257 height 20
type input "14.00"
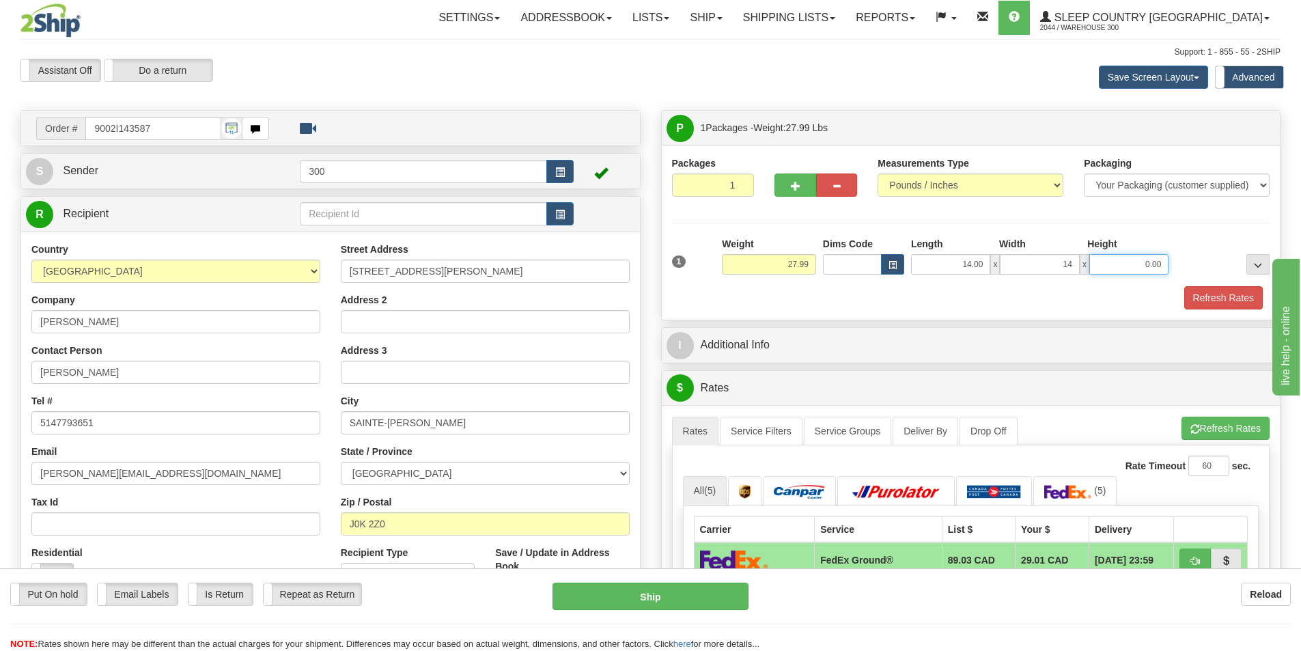
type input "14.00"
type input "40.00"
click at [1251, 308] on button "Refresh Rates" at bounding box center [1223, 297] width 79 height 23
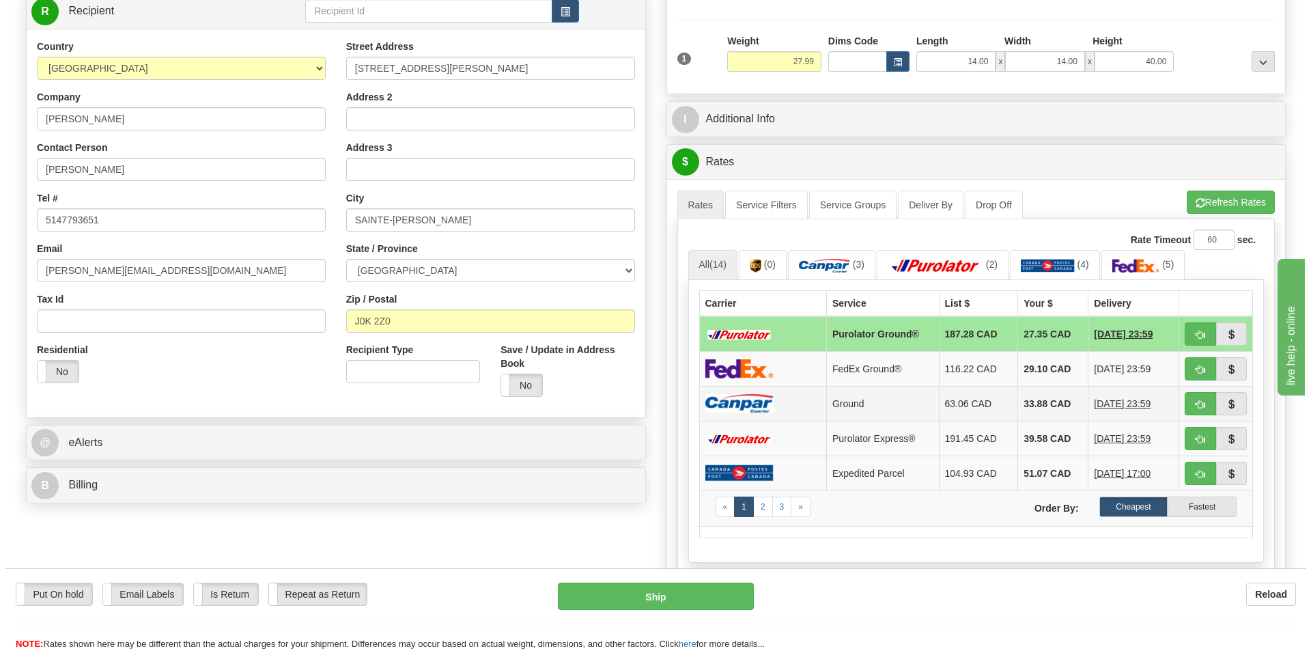
scroll to position [205, 0]
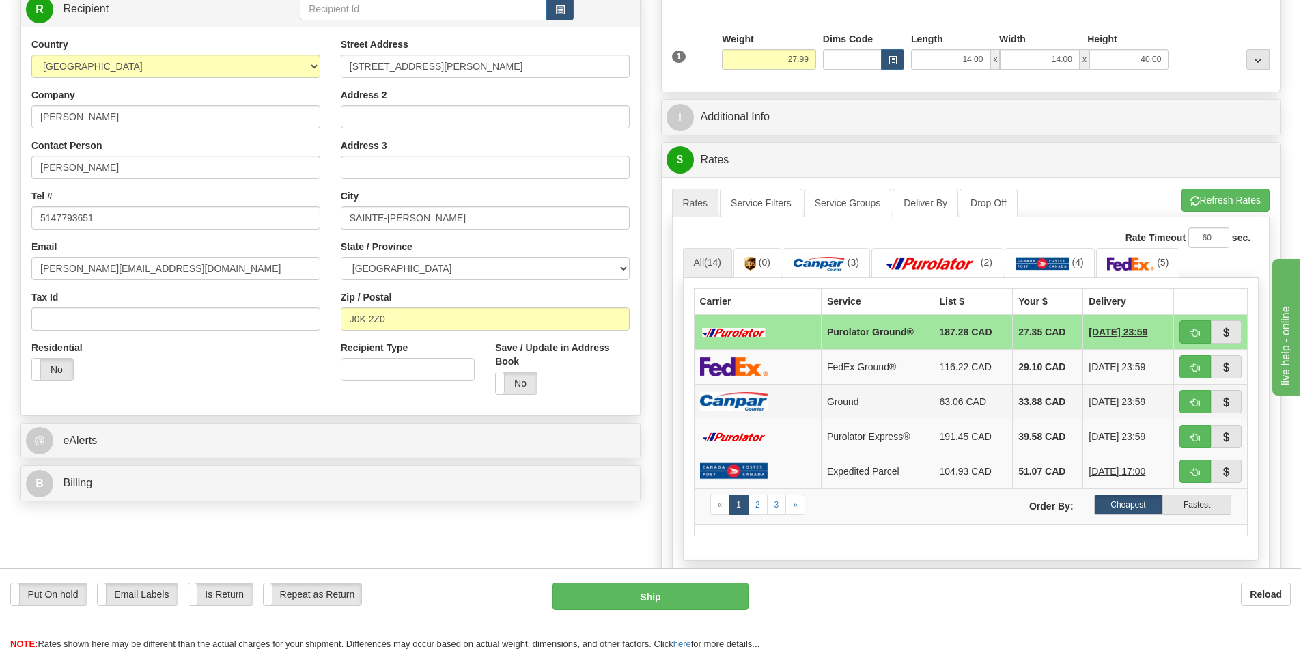
click at [774, 402] on td at bounding box center [757, 401] width 127 height 35
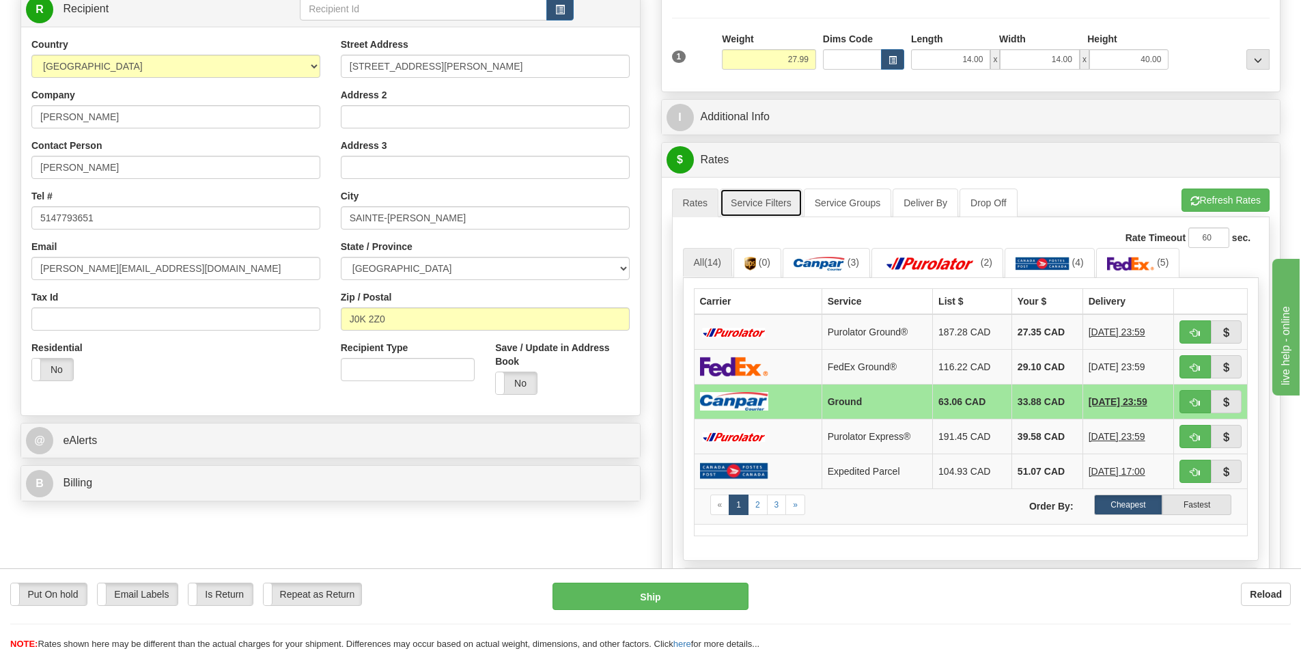
click at [779, 202] on link "Service Filters" at bounding box center [761, 202] width 83 height 29
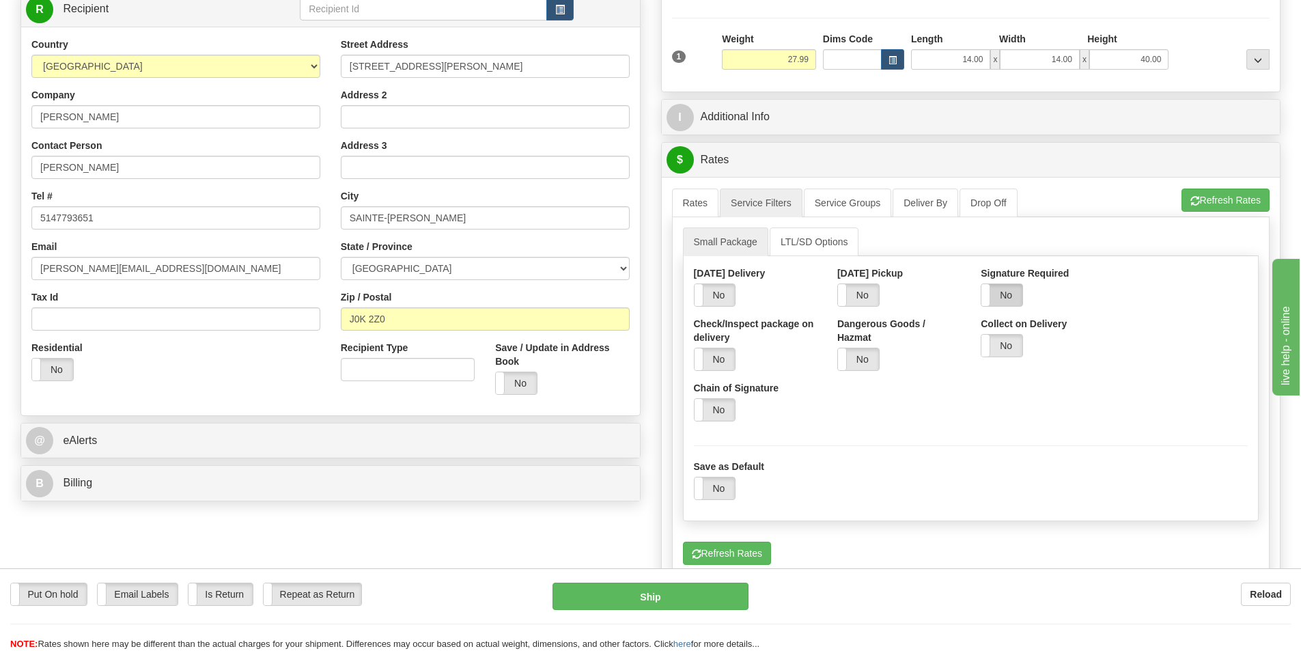
click at [1012, 294] on label "No" at bounding box center [1001, 295] width 41 height 22
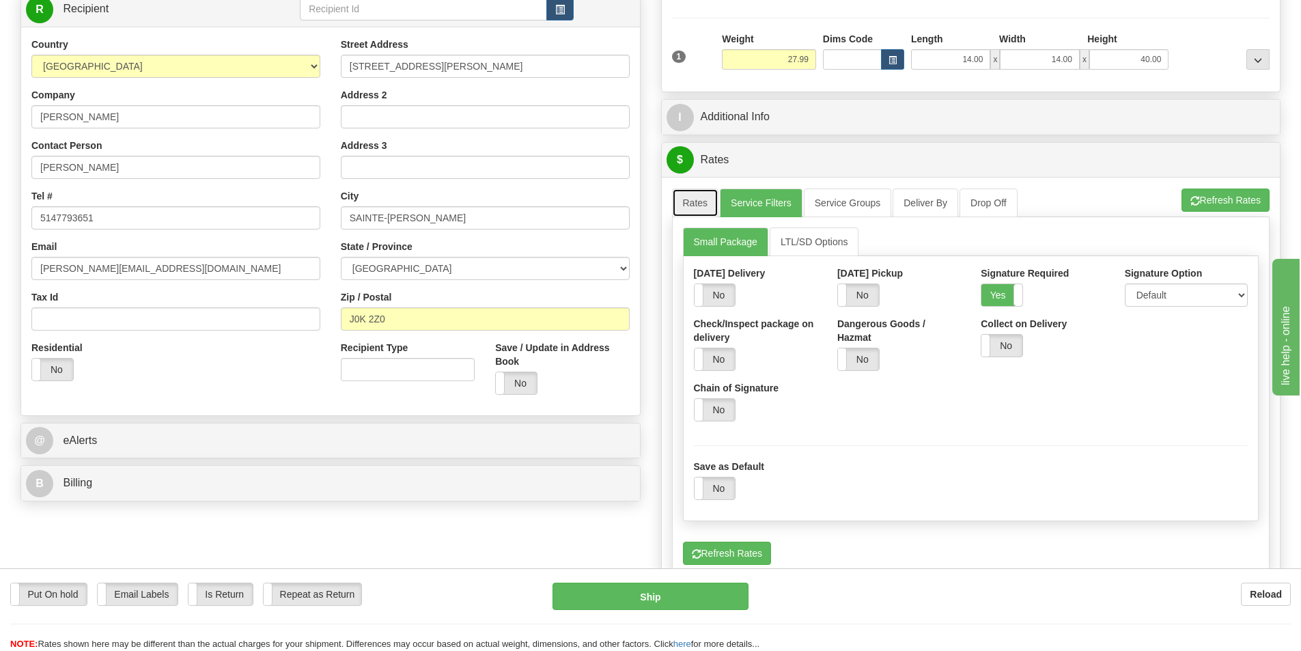
click at [713, 200] on link "Rates" at bounding box center [695, 202] width 47 height 29
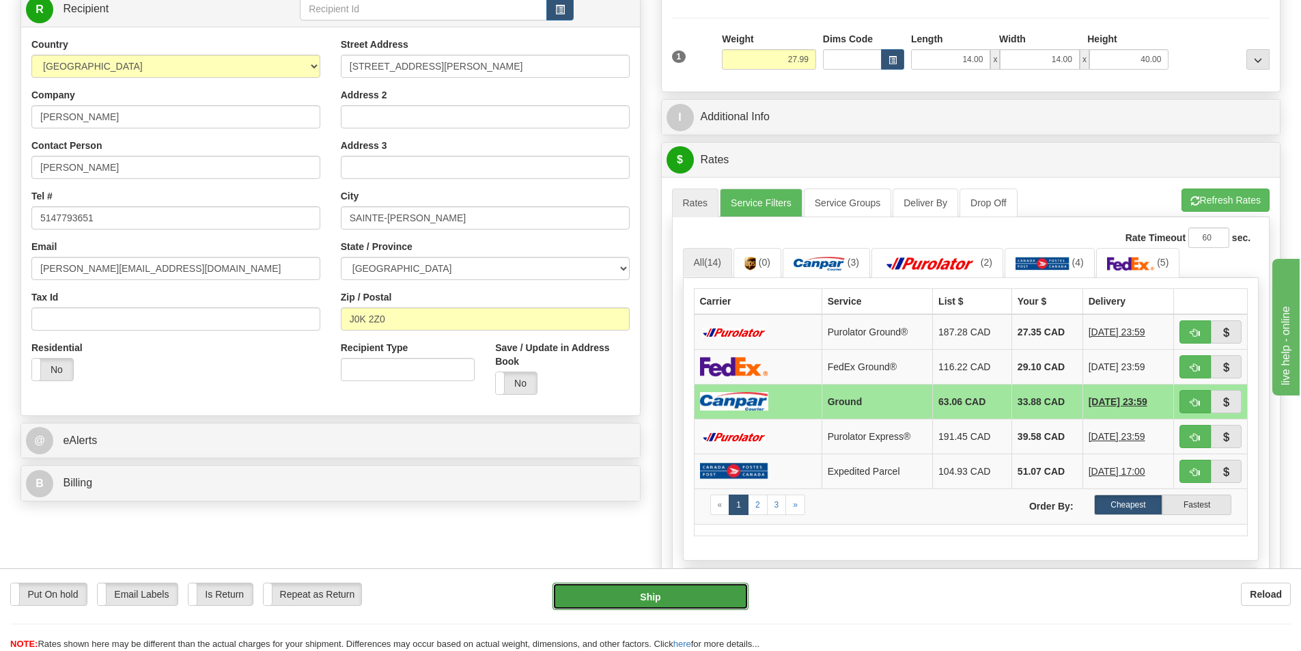
click at [695, 597] on button "Ship" at bounding box center [651, 596] width 196 height 27
type input "1"
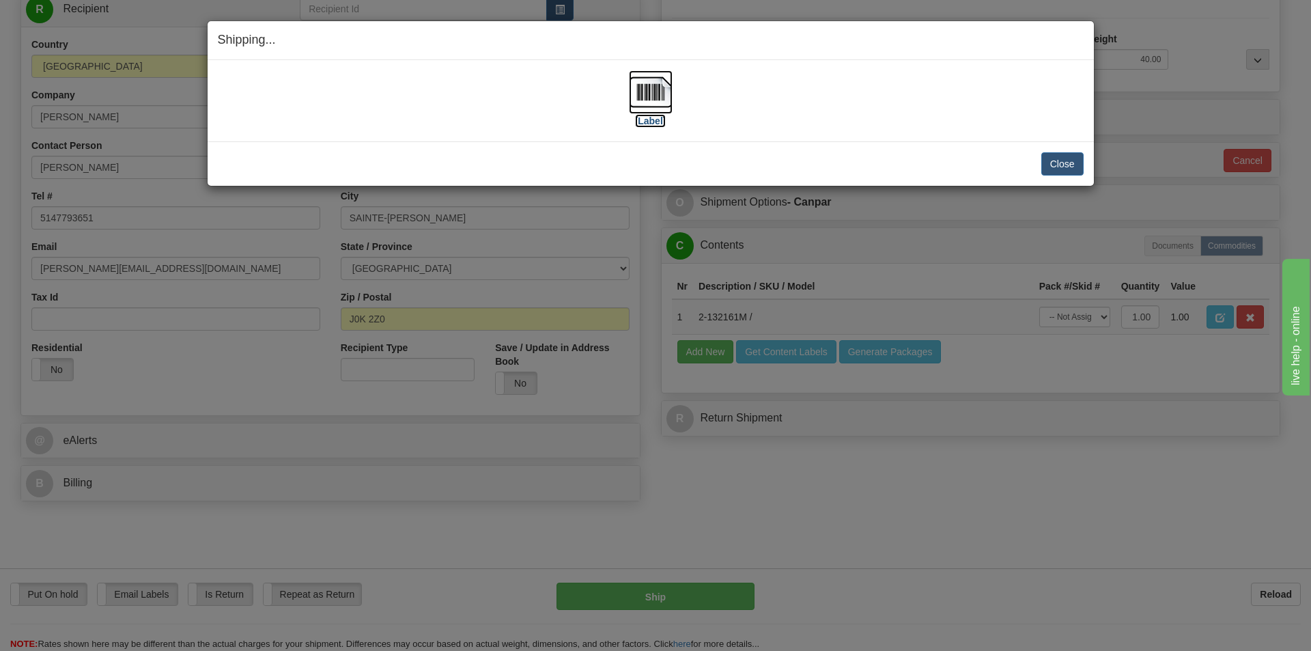
click at [662, 122] on label "[Label]" at bounding box center [650, 121] width 31 height 14
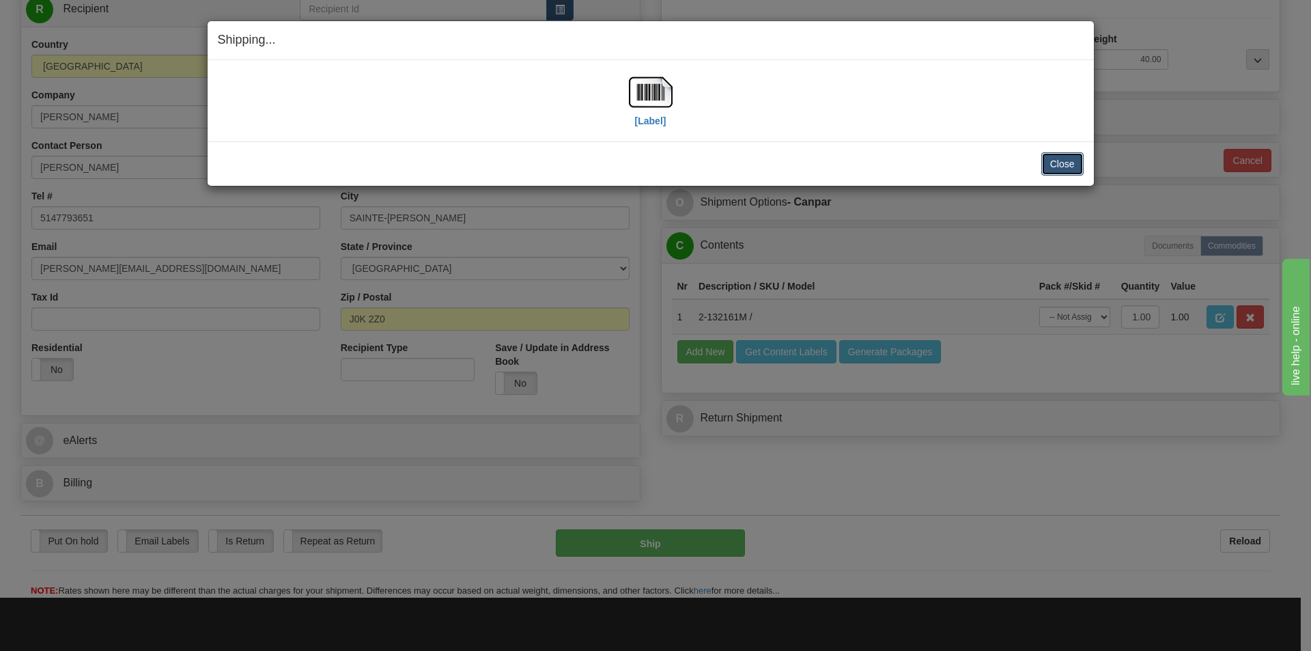
click at [1061, 163] on button "Close" at bounding box center [1063, 163] width 42 height 23
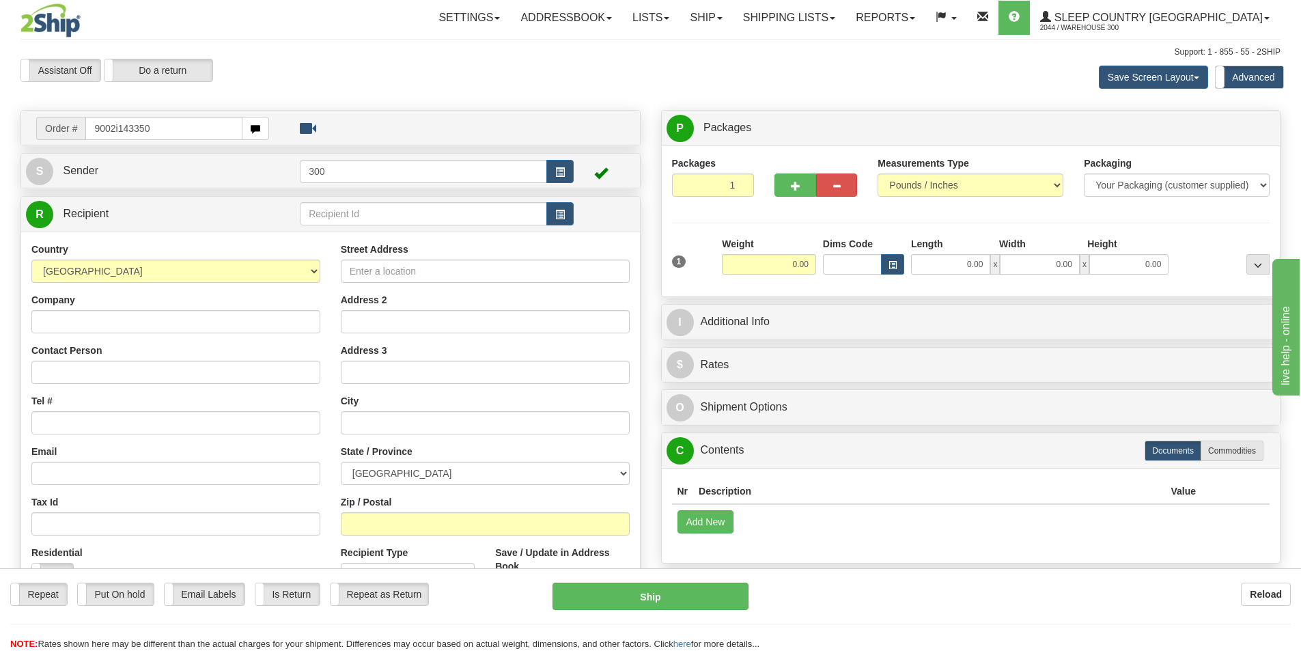
type input "9002i143350"
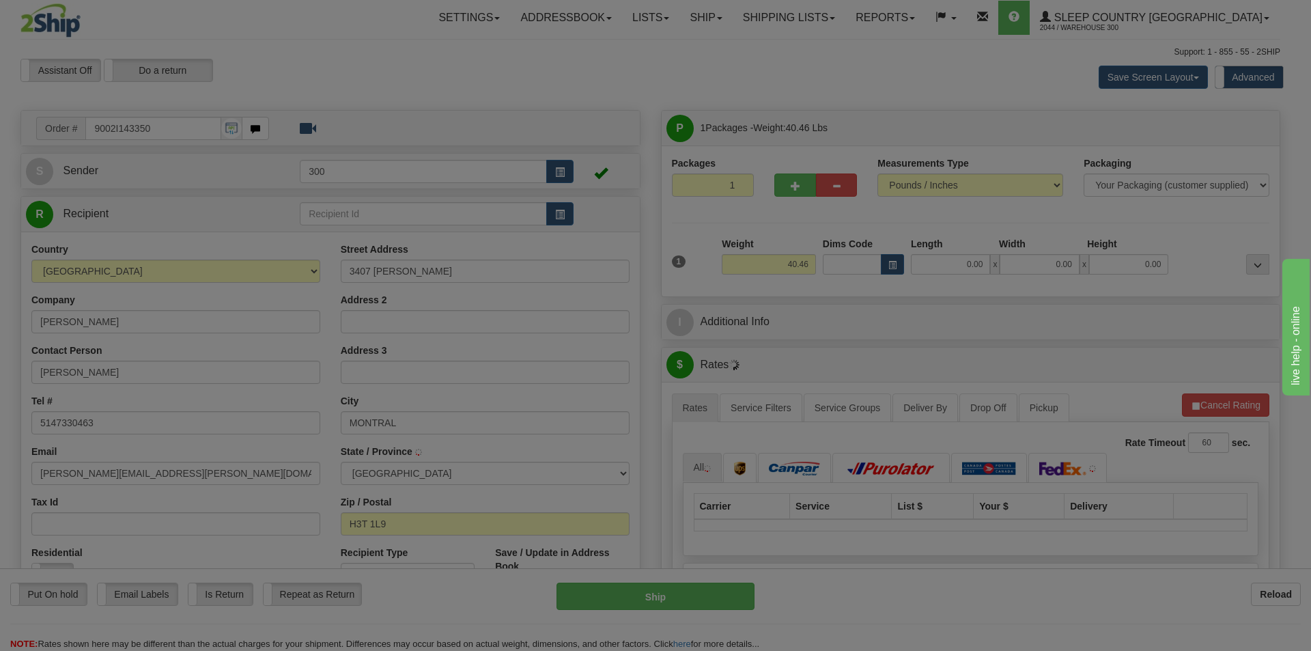
type input "MONTREAL"
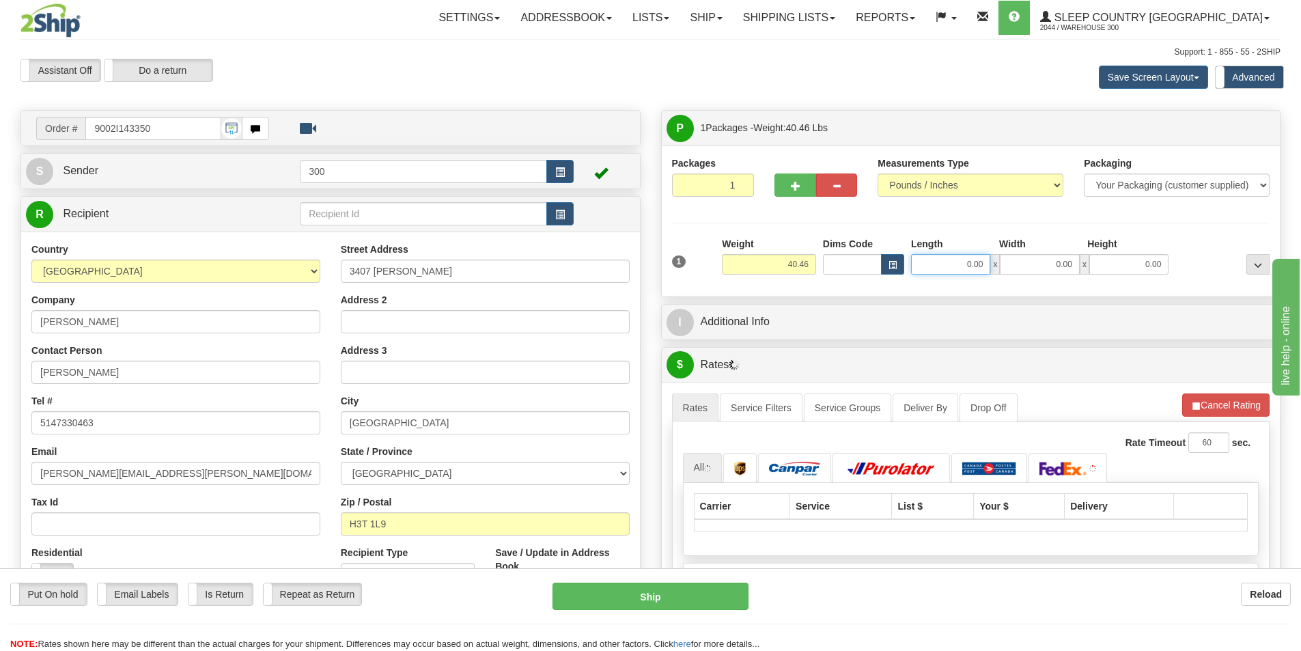
drag, startPoint x: 925, startPoint y: 266, endPoint x: 1179, endPoint y: 296, distance: 255.2
click at [1173, 297] on div "P Packages 1 Packages - Weight: 40.46 Lbs Shipment Level Shipm. Package Level P…" at bounding box center [971, 509] width 641 height 798
type input "16.00"
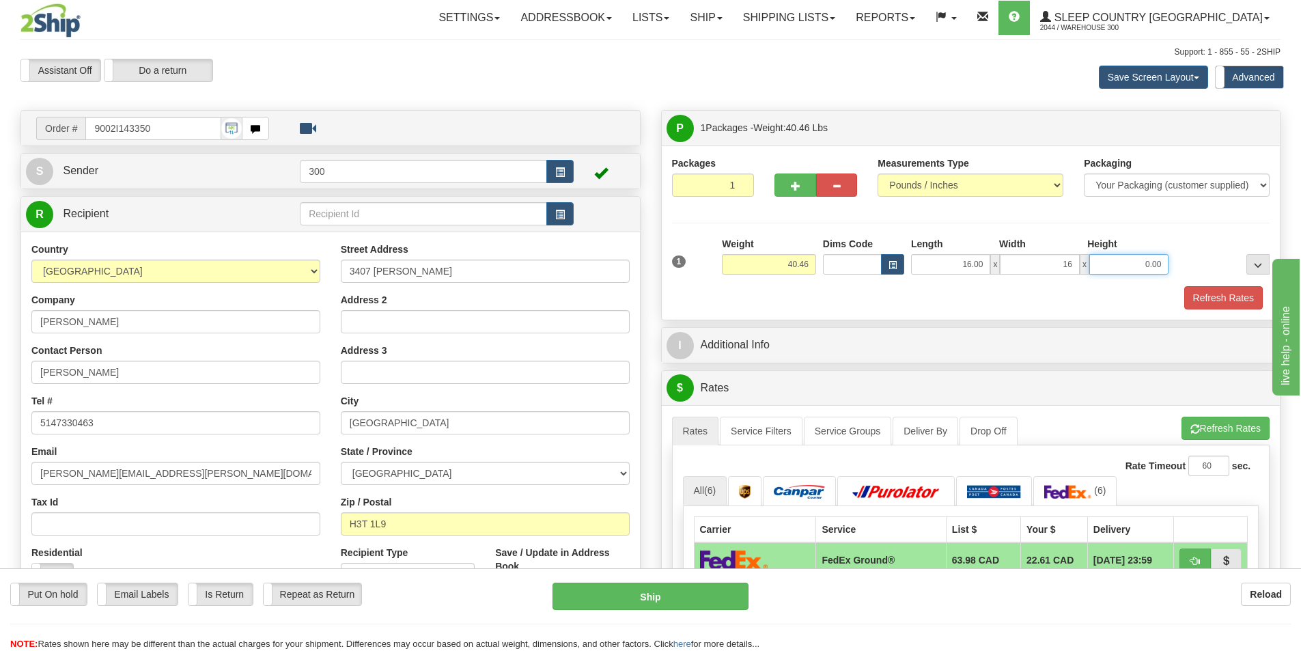
type input "16.00"
type input "40.00"
click at [1224, 292] on button "Refresh Rates" at bounding box center [1223, 297] width 79 height 23
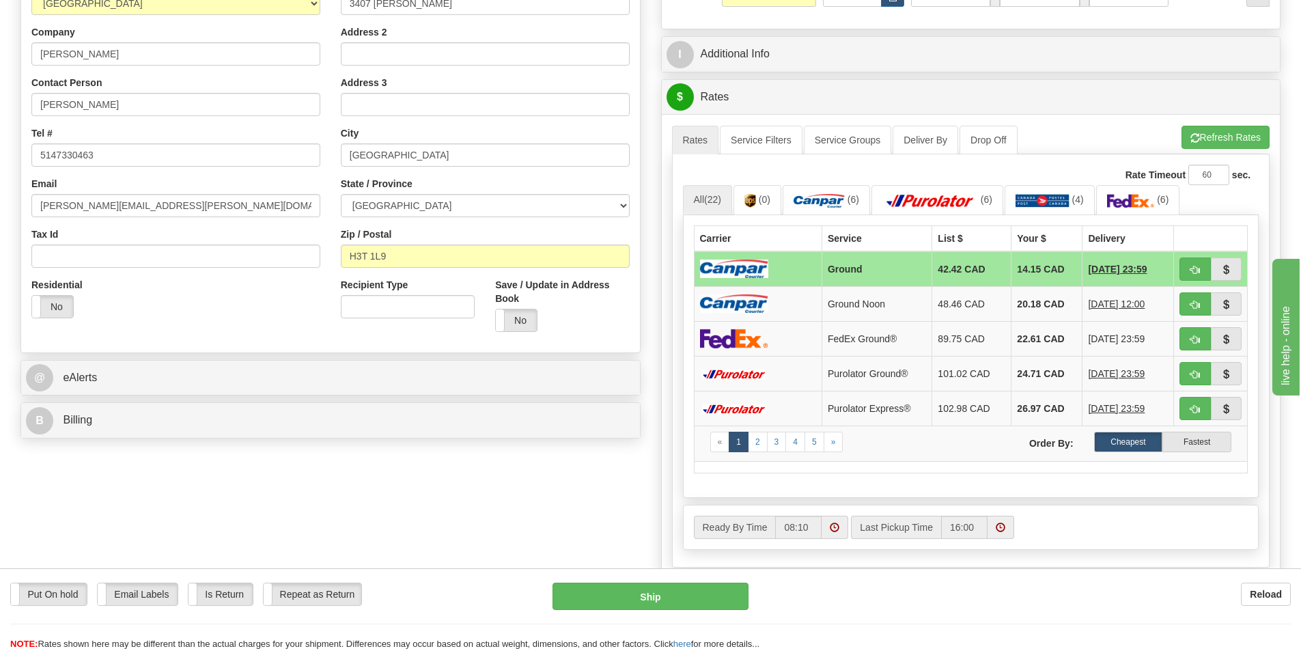
scroll to position [273, 0]
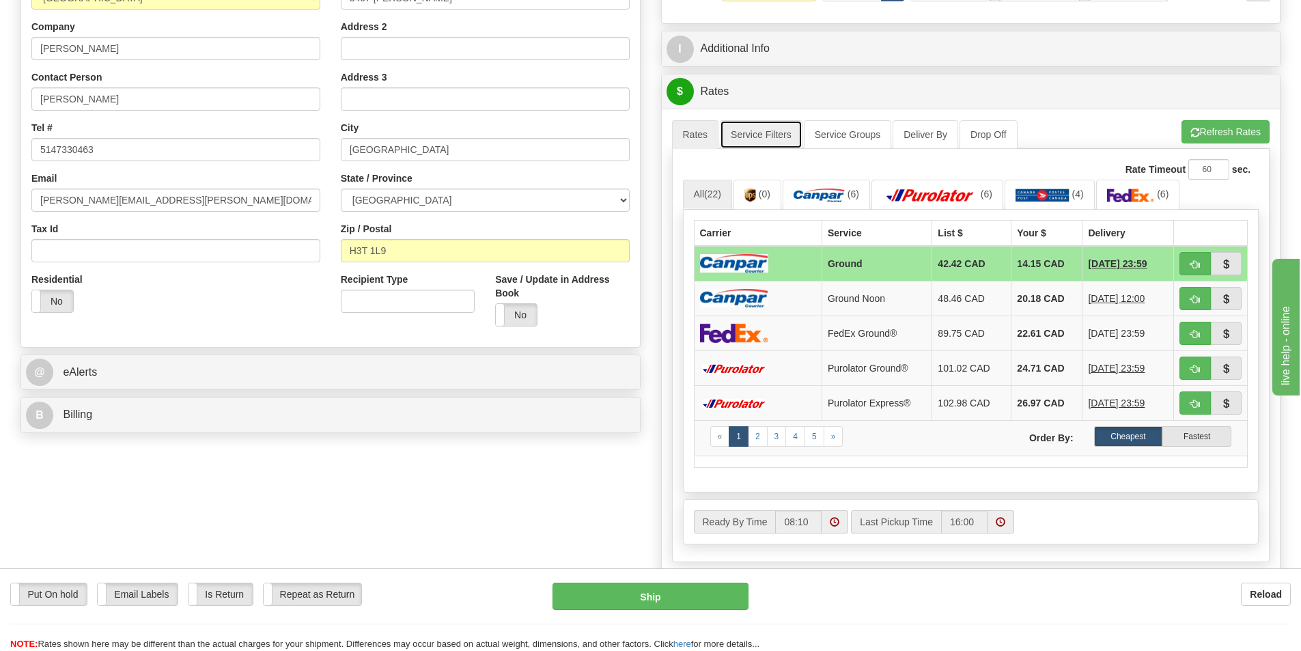
click at [752, 129] on link "Service Filters" at bounding box center [761, 134] width 83 height 29
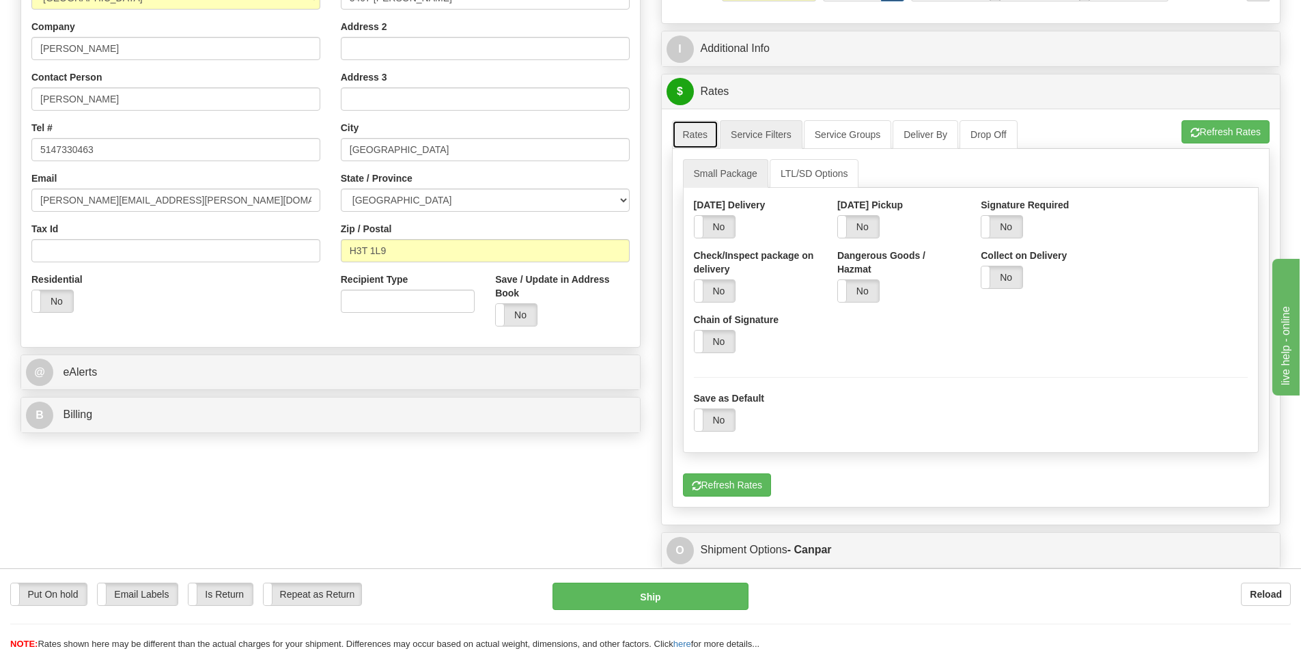
click at [711, 128] on link "Rates" at bounding box center [695, 134] width 47 height 29
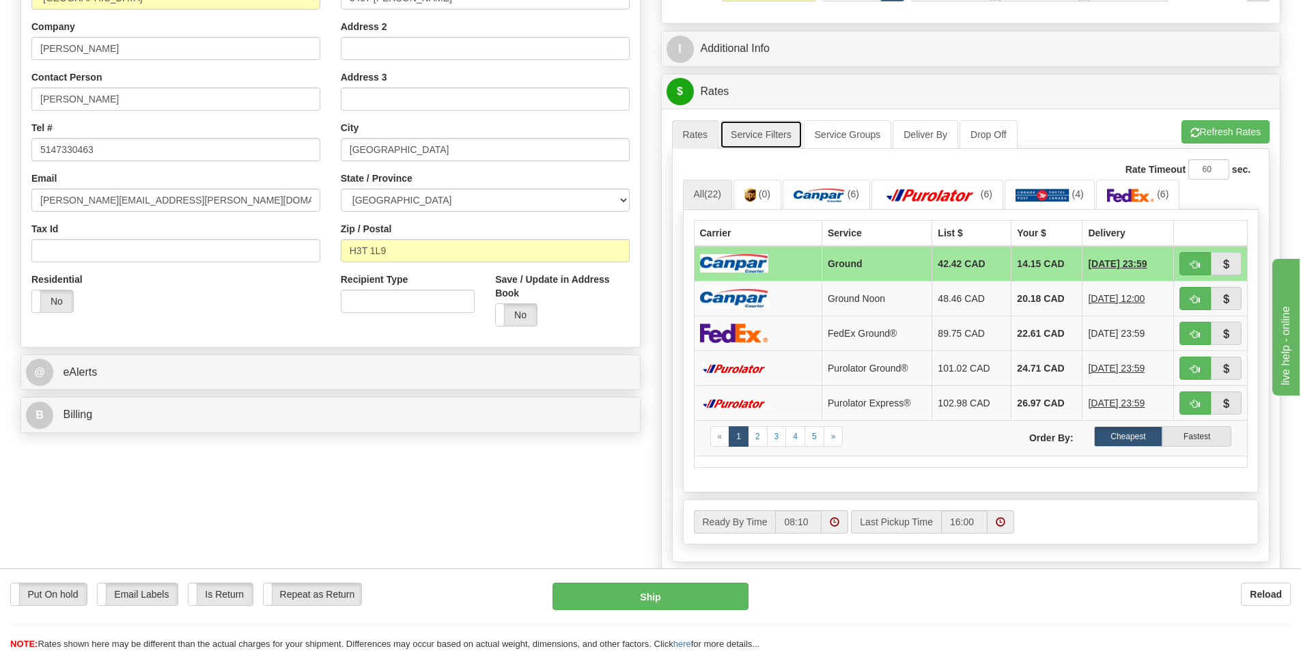
click at [766, 130] on link "Service Filters" at bounding box center [761, 134] width 83 height 29
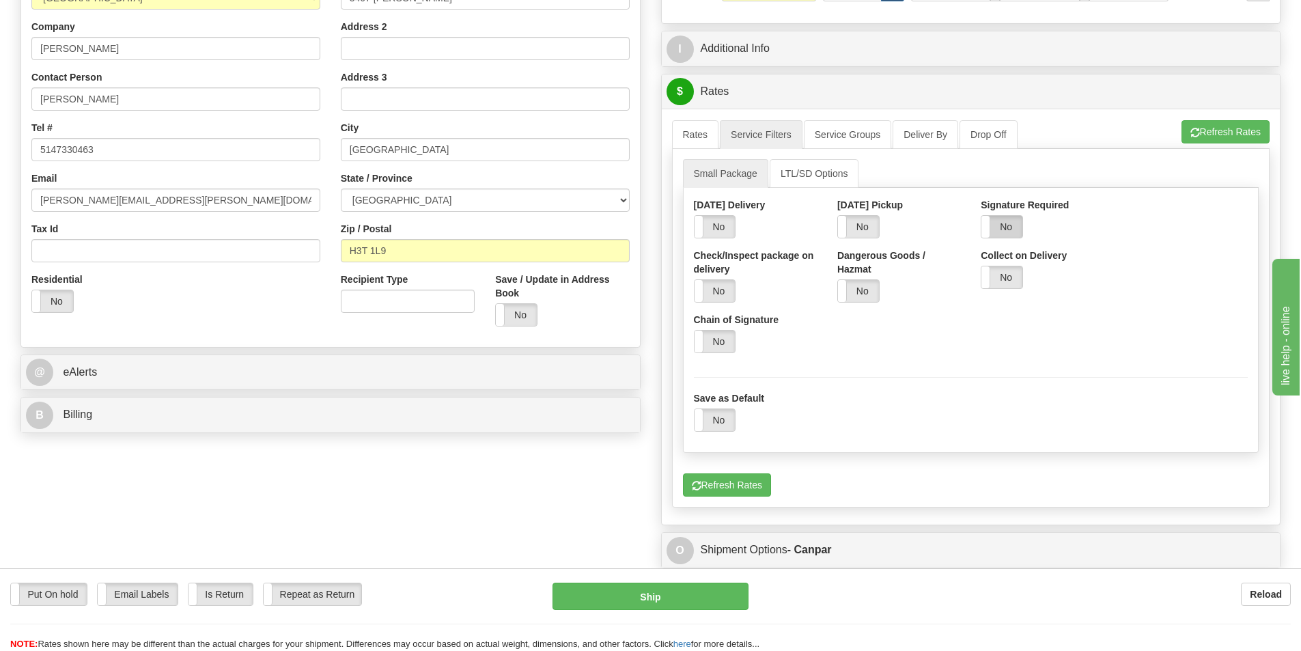
click at [1001, 226] on label "No" at bounding box center [1001, 227] width 41 height 22
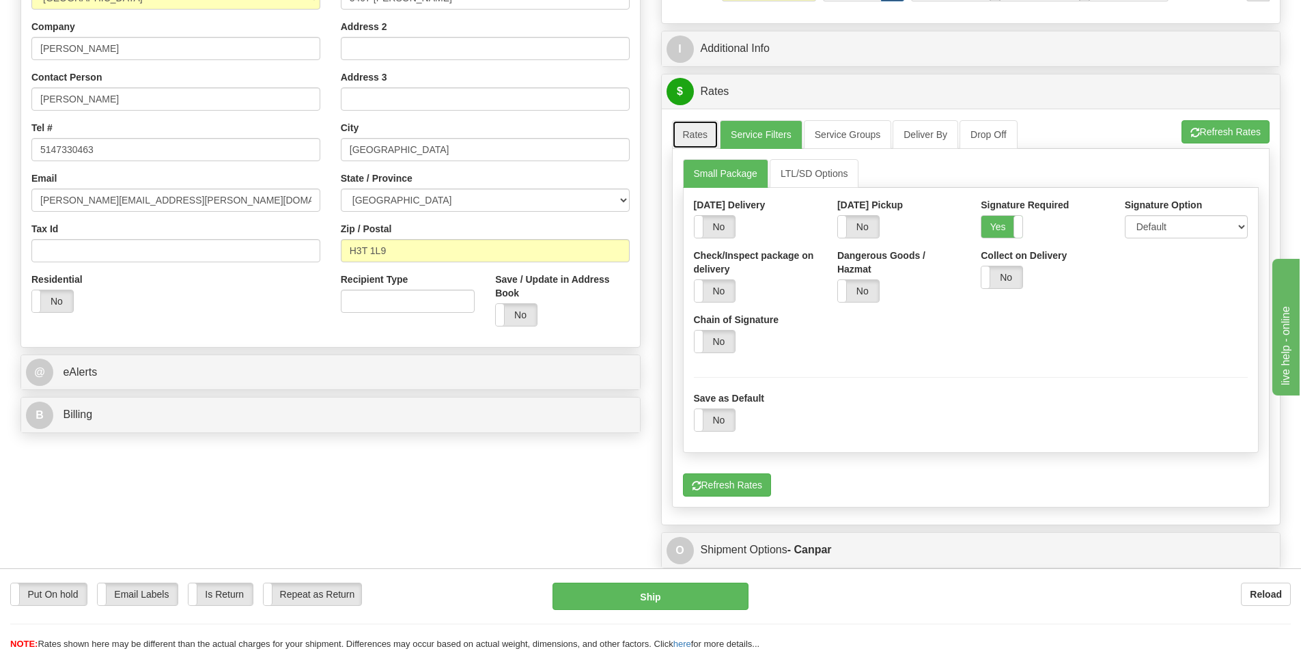
click at [705, 143] on link "Rates" at bounding box center [695, 134] width 47 height 29
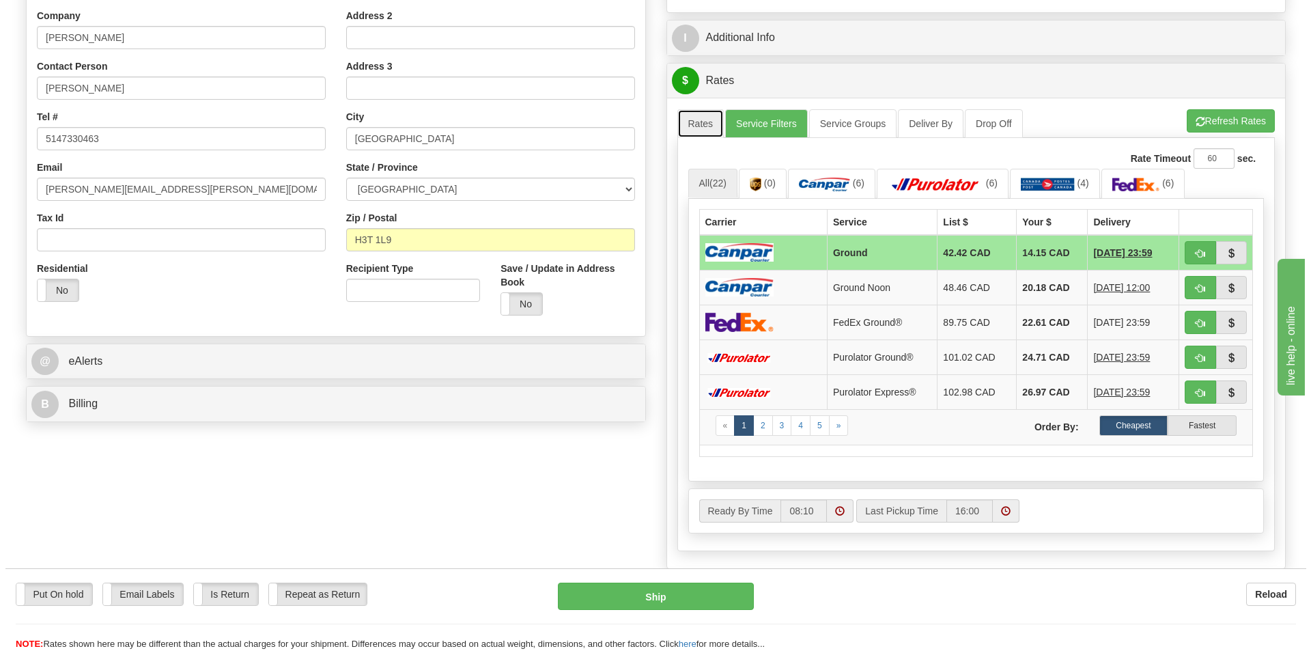
scroll to position [341, 0]
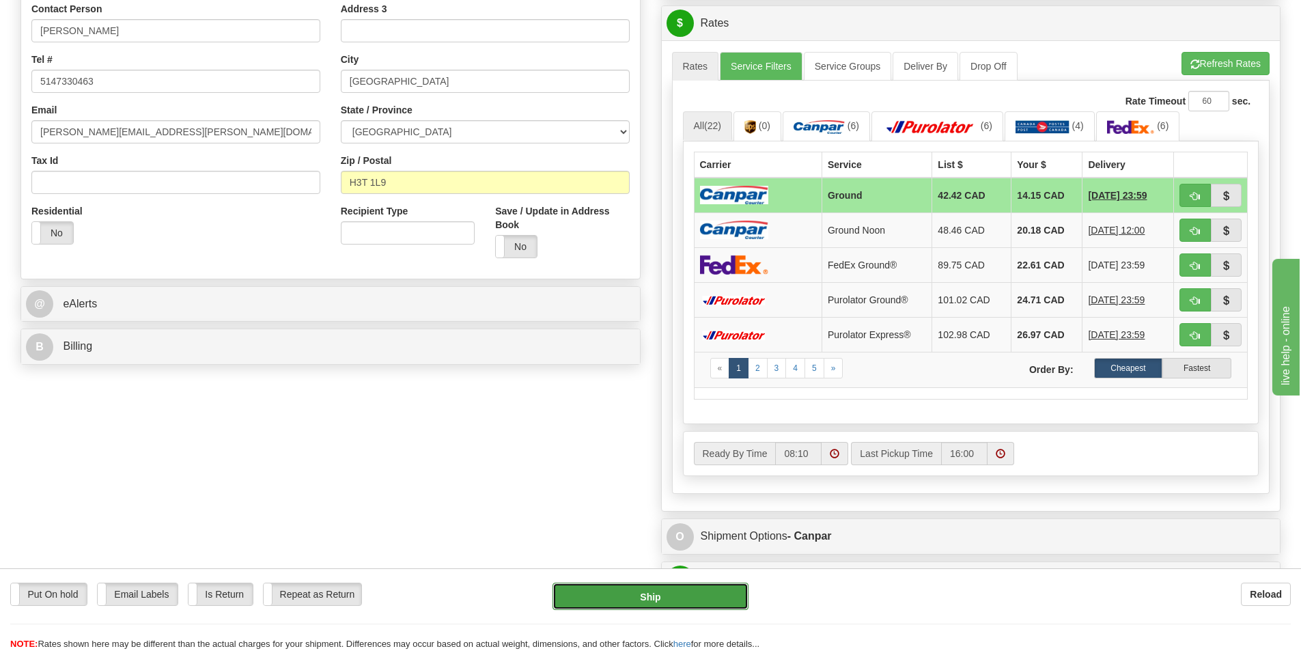
click at [693, 593] on button "Ship" at bounding box center [651, 596] width 196 height 27
type input "1"
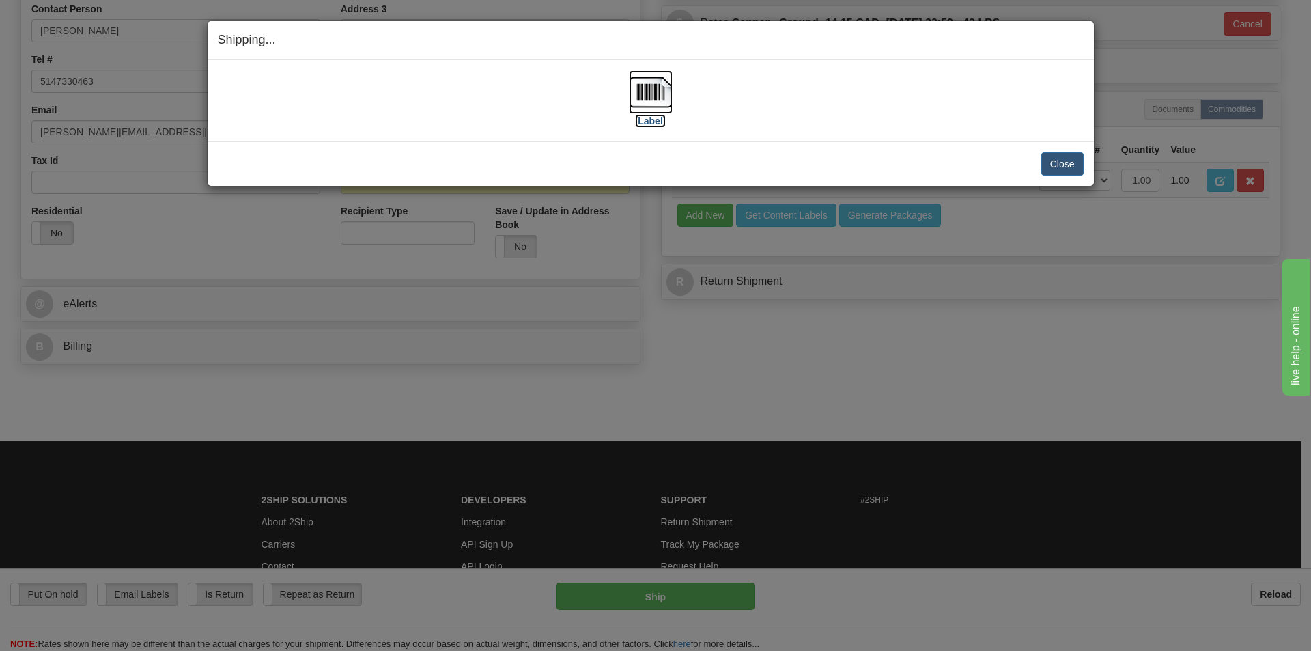
click at [659, 122] on label "[Label]" at bounding box center [650, 121] width 31 height 14
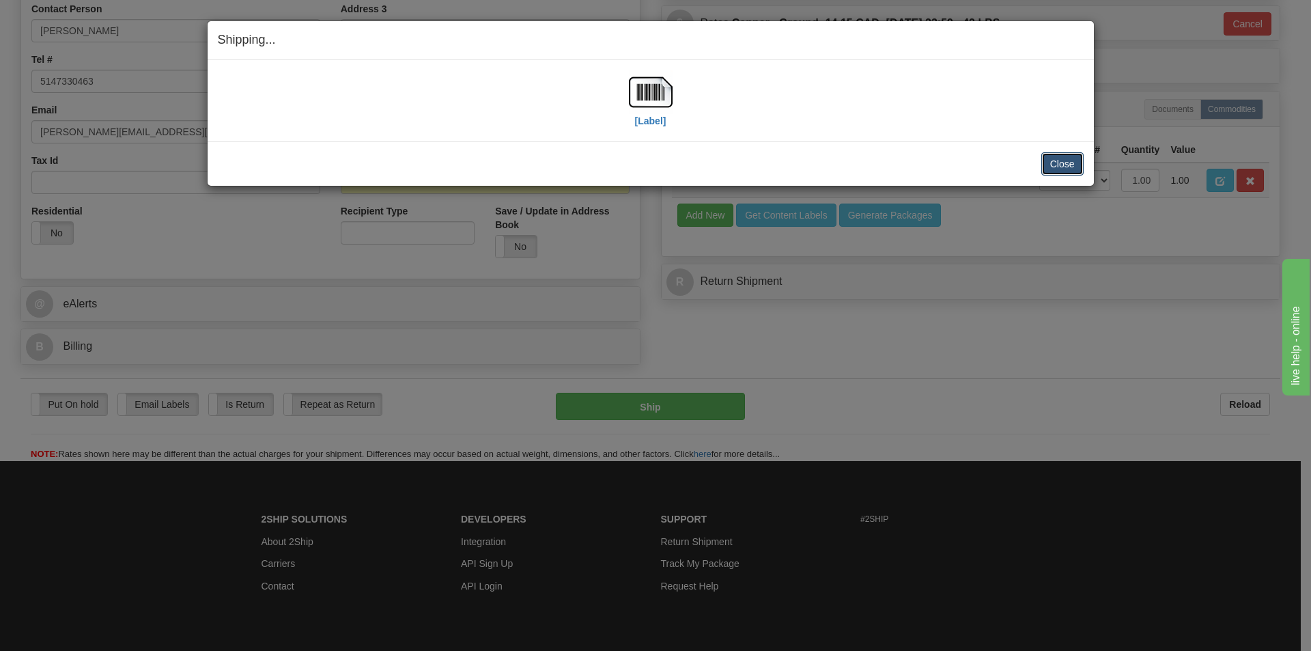
click at [1058, 155] on button "Close" at bounding box center [1063, 163] width 42 height 23
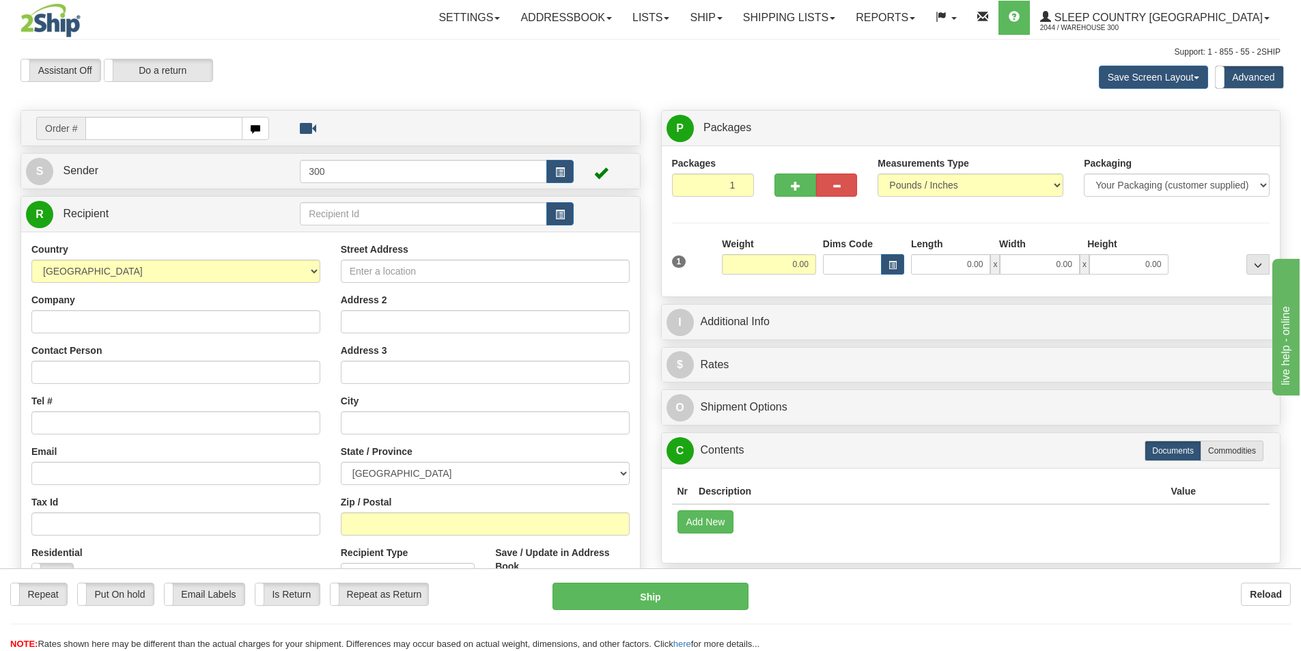
click at [143, 131] on input "text" at bounding box center [163, 128] width 157 height 23
type input "9002i142946"
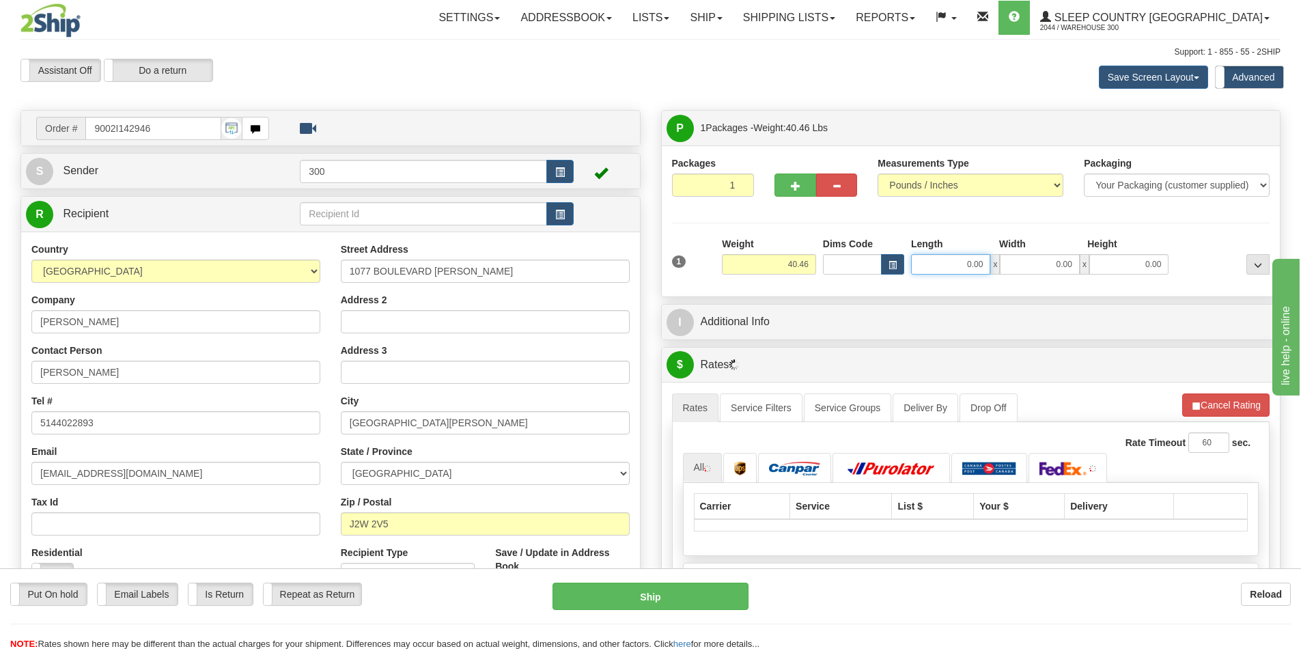
drag, startPoint x: 953, startPoint y: 270, endPoint x: 1130, endPoint y: 270, distance: 176.2
click at [1123, 270] on div "0.00 x 0.00 x 0.00" at bounding box center [1039, 264] width 257 height 20
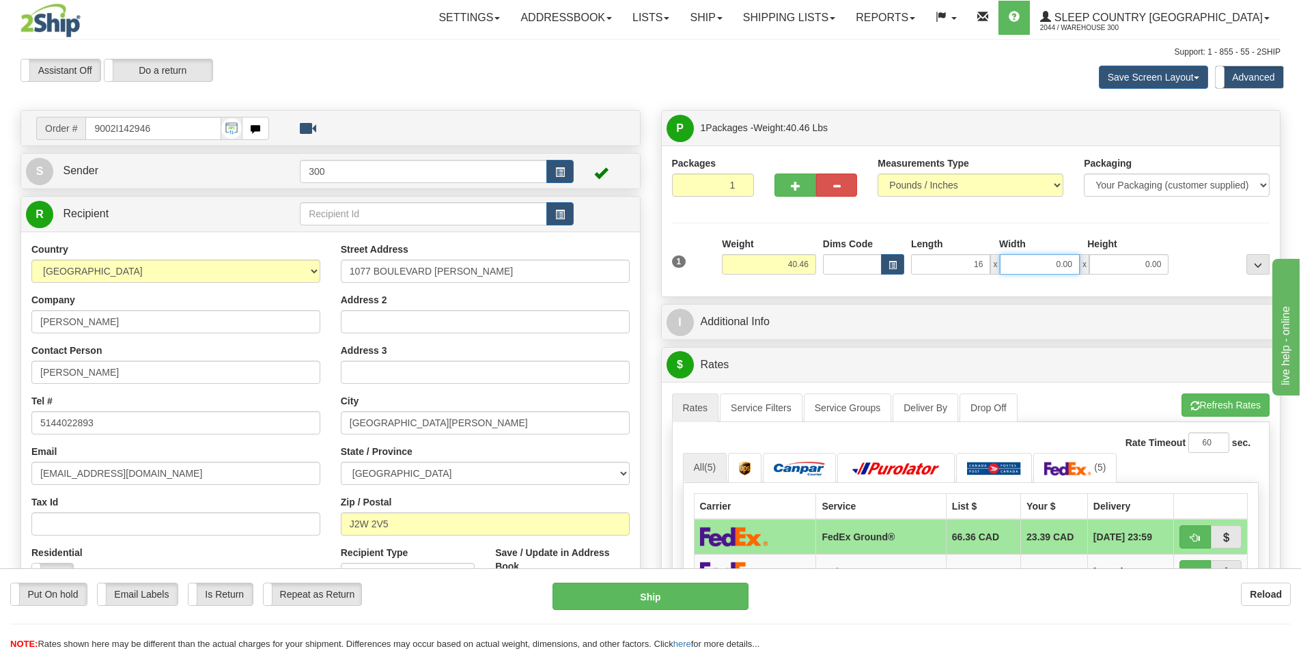
type input "16.00"
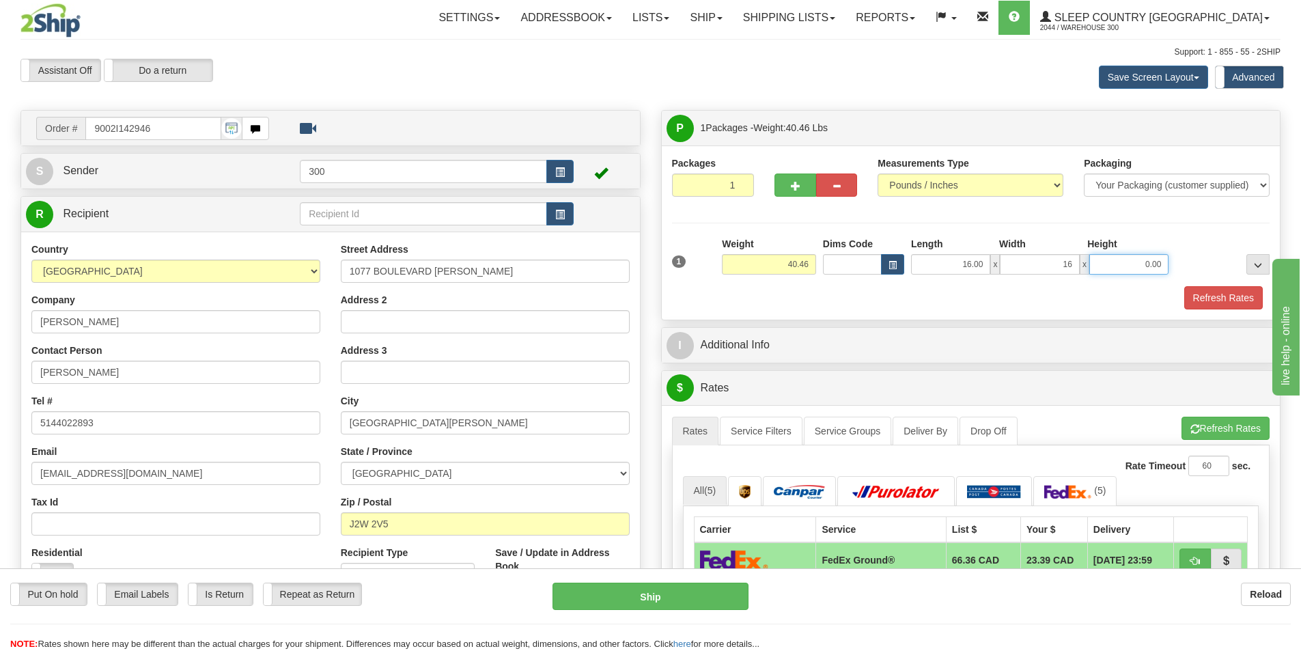
type input "16.00"
type input "40.00"
click at [1229, 299] on button "Refresh Rates" at bounding box center [1223, 297] width 79 height 23
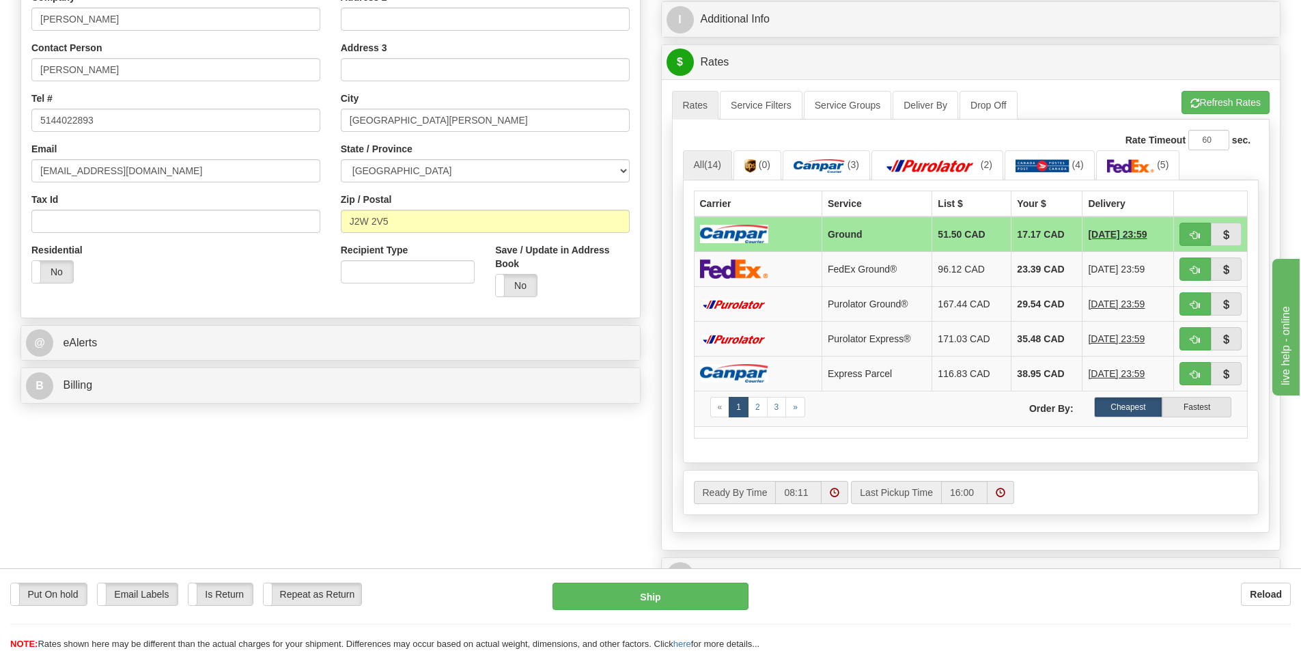
scroll to position [68, 0]
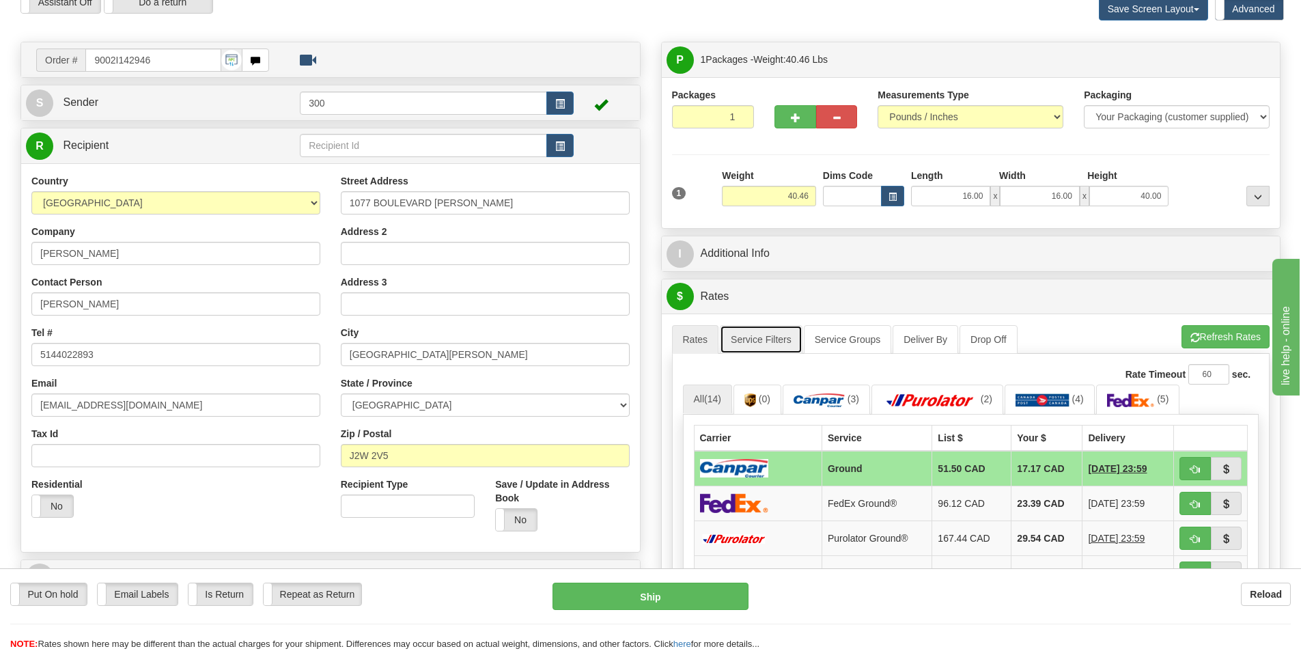
click at [762, 336] on link "Service Filters" at bounding box center [761, 339] width 83 height 29
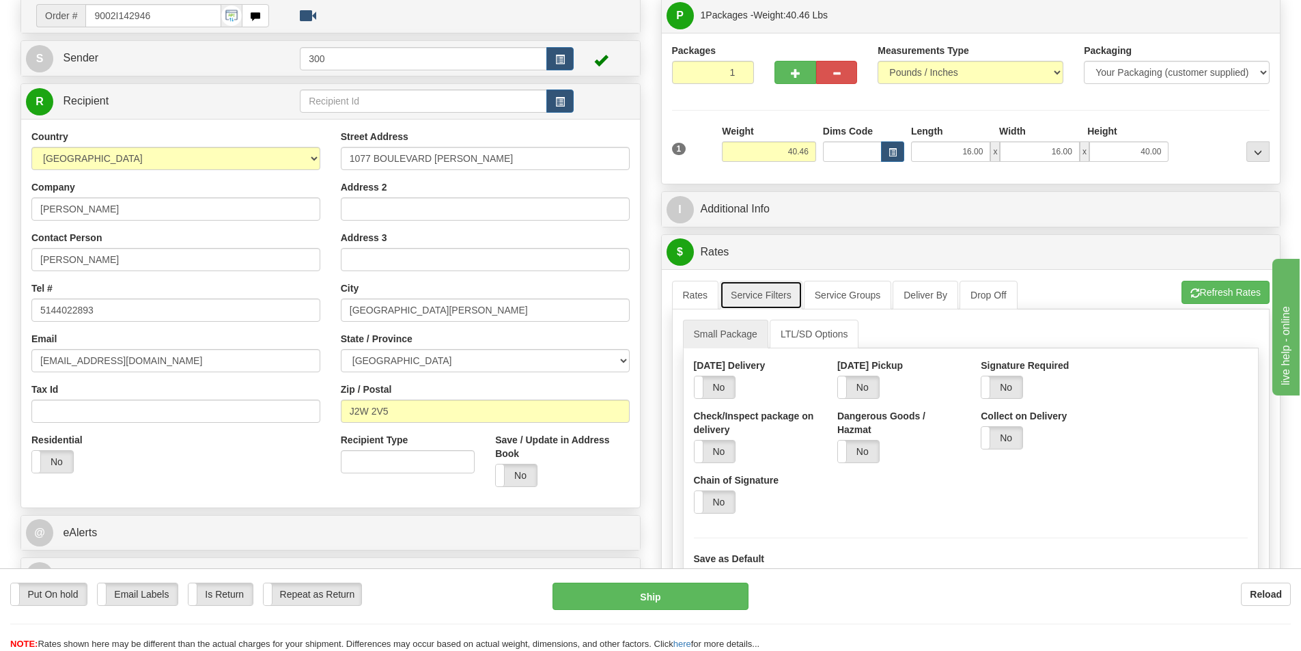
scroll to position [137, 0]
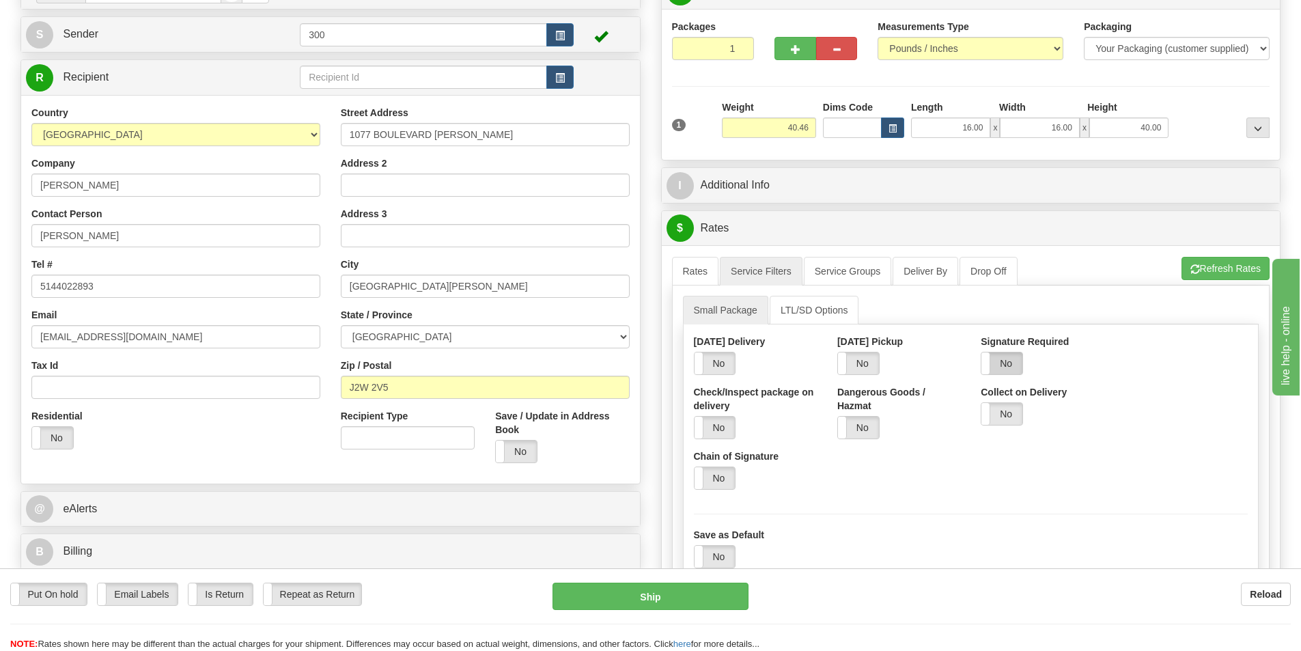
click at [1012, 366] on label "No" at bounding box center [1001, 363] width 41 height 22
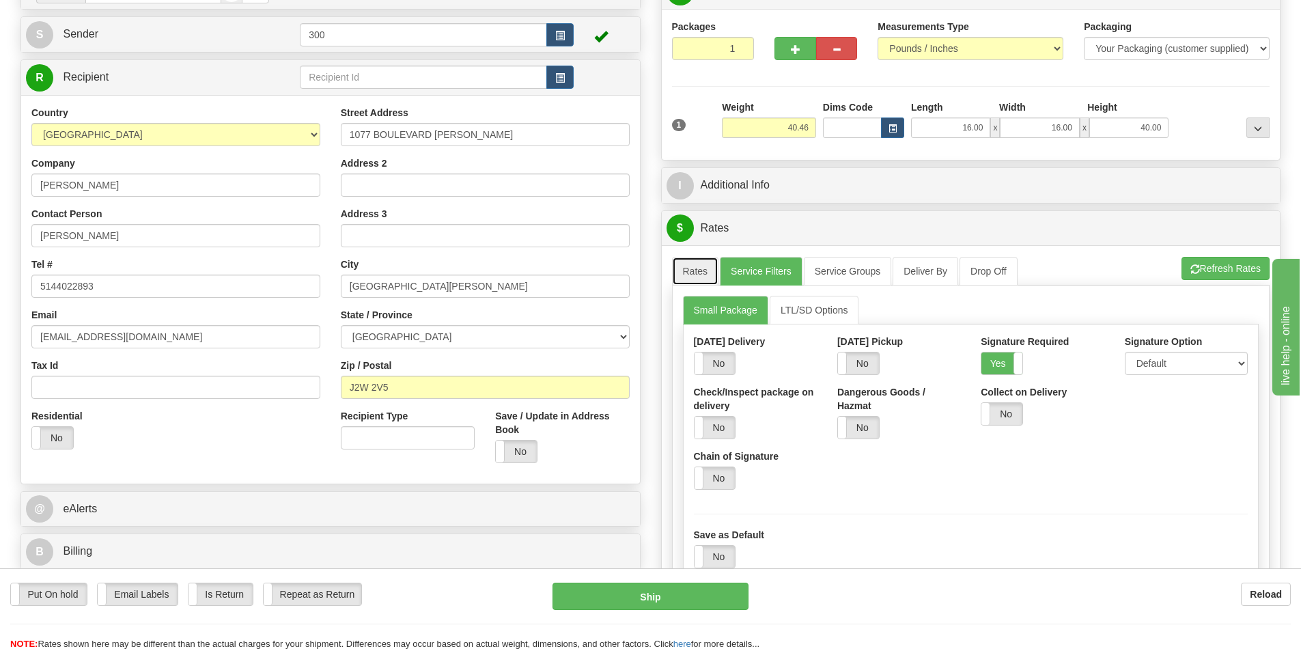
click at [705, 269] on link "Rates" at bounding box center [695, 271] width 47 height 29
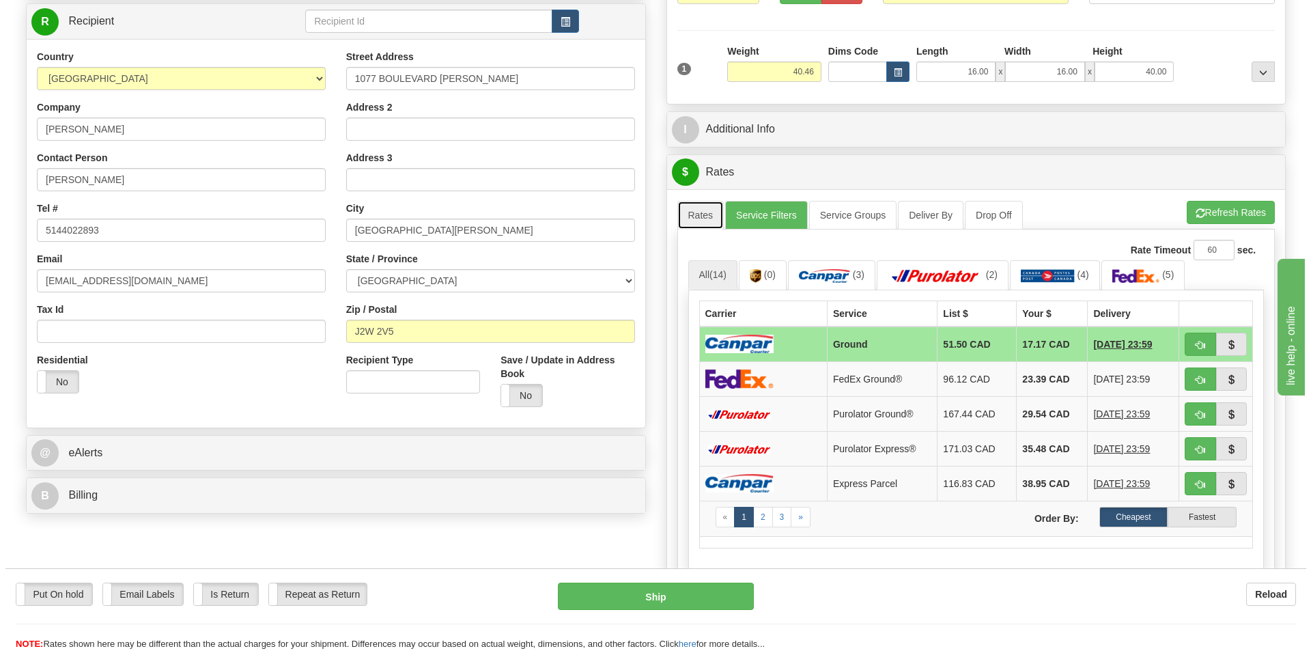
scroll to position [273, 0]
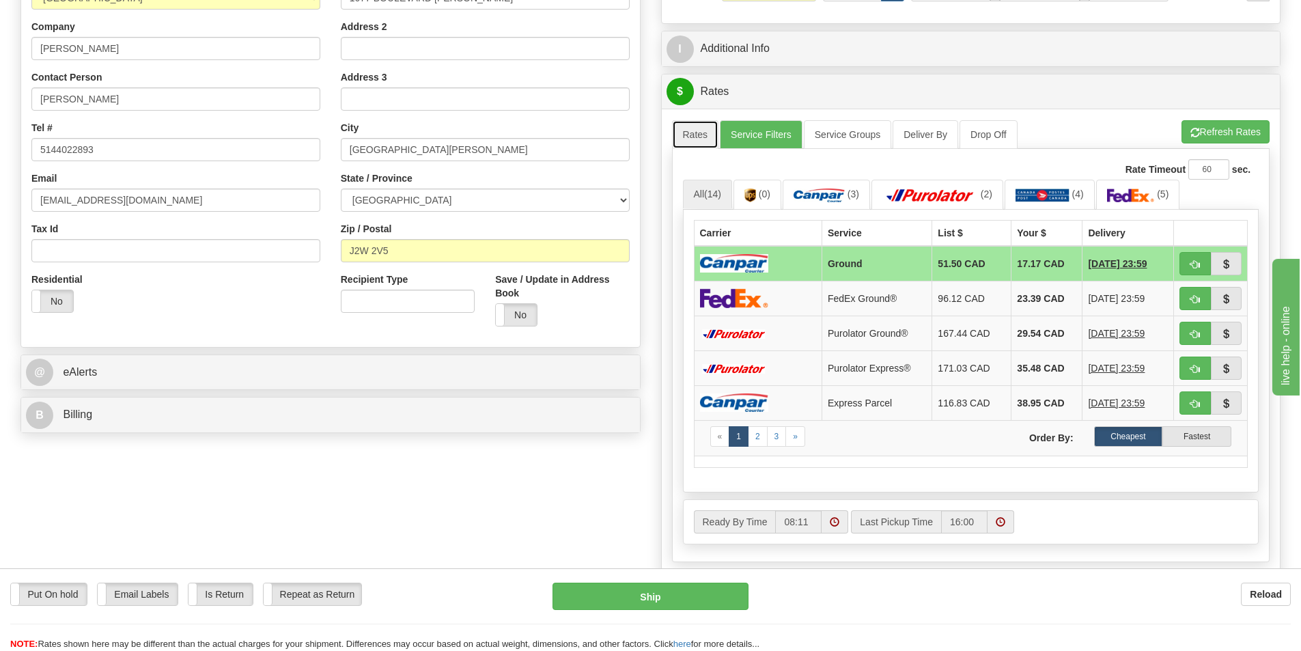
click at [706, 130] on link "Rates" at bounding box center [695, 134] width 47 height 29
click at [741, 132] on link "Service Filters" at bounding box center [761, 134] width 83 height 29
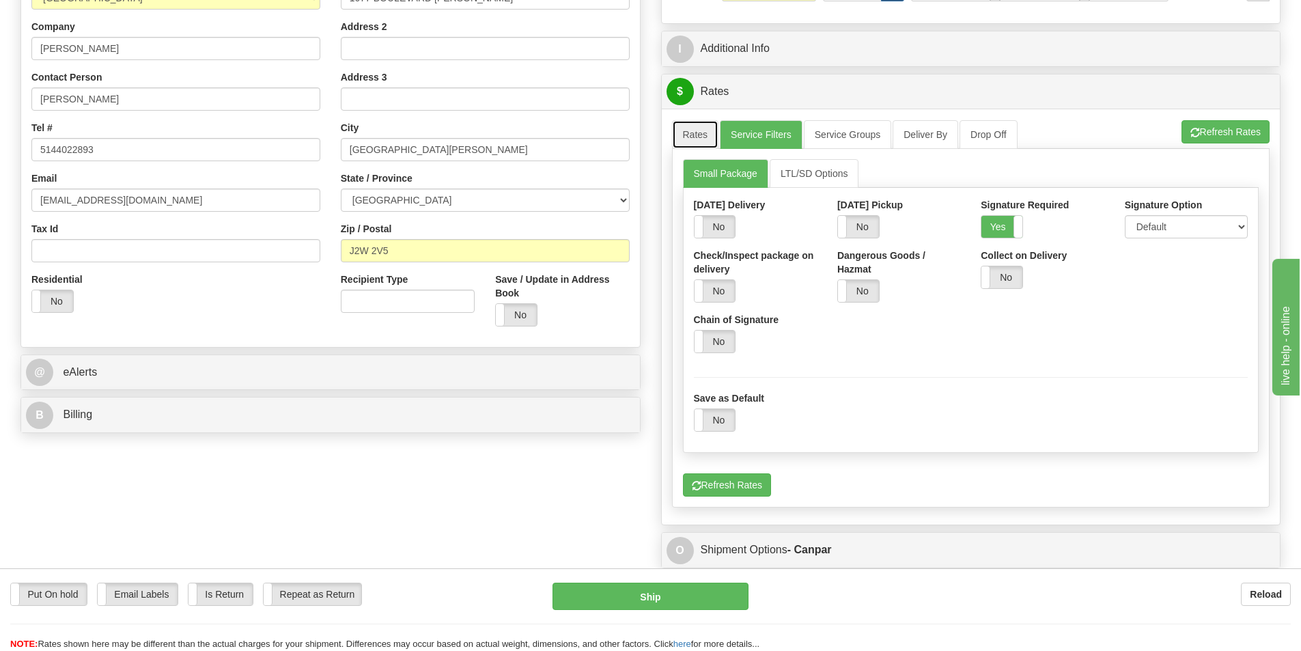
click at [685, 132] on link "Rates" at bounding box center [695, 134] width 47 height 29
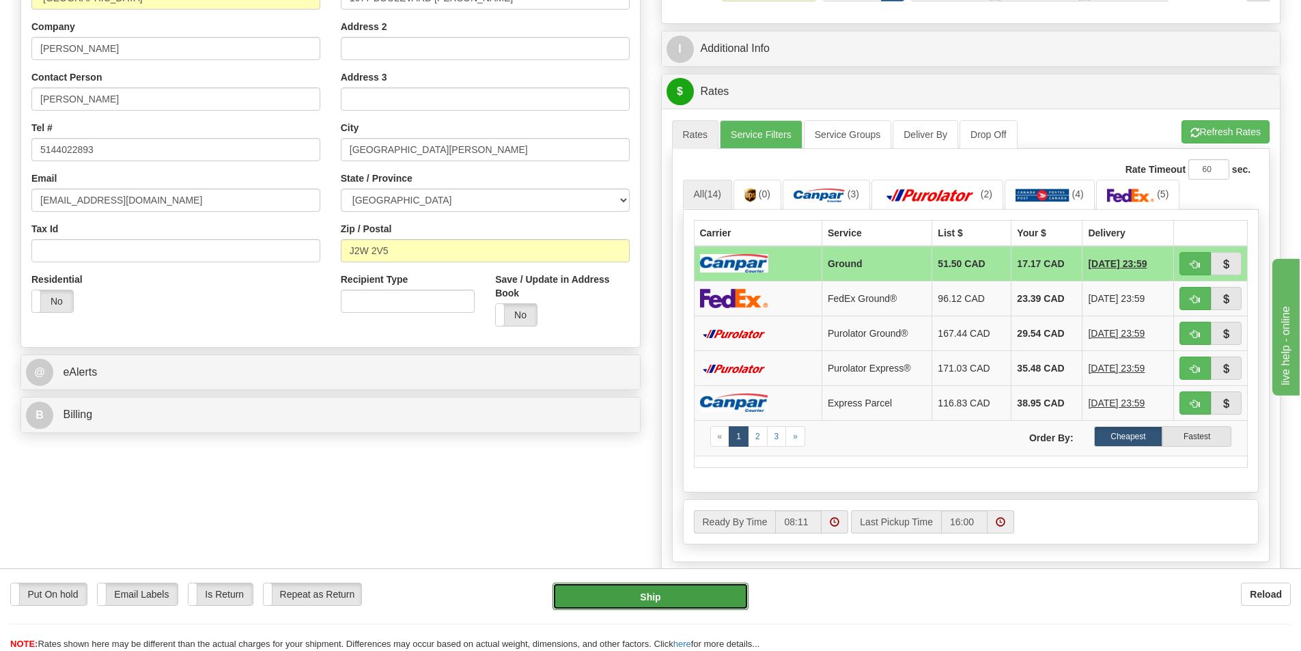
click at [686, 599] on button "Ship" at bounding box center [651, 596] width 196 height 27
type input "1"
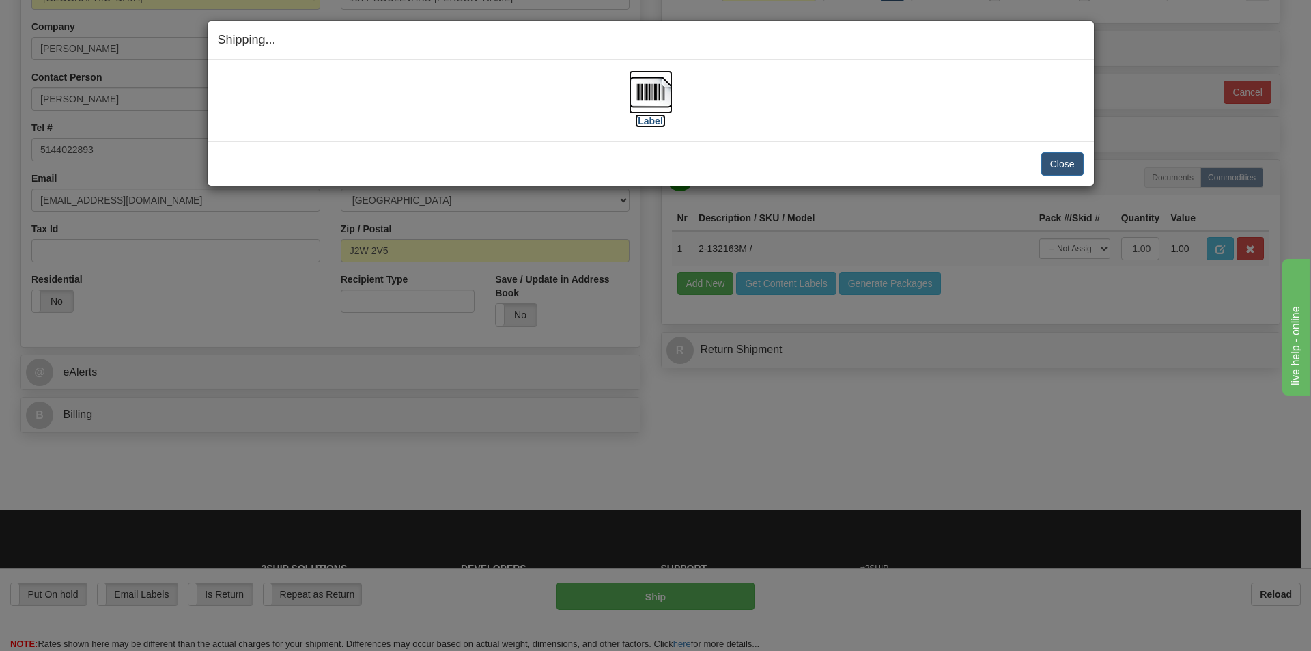
click at [640, 122] on label "[Label]" at bounding box center [650, 121] width 31 height 14
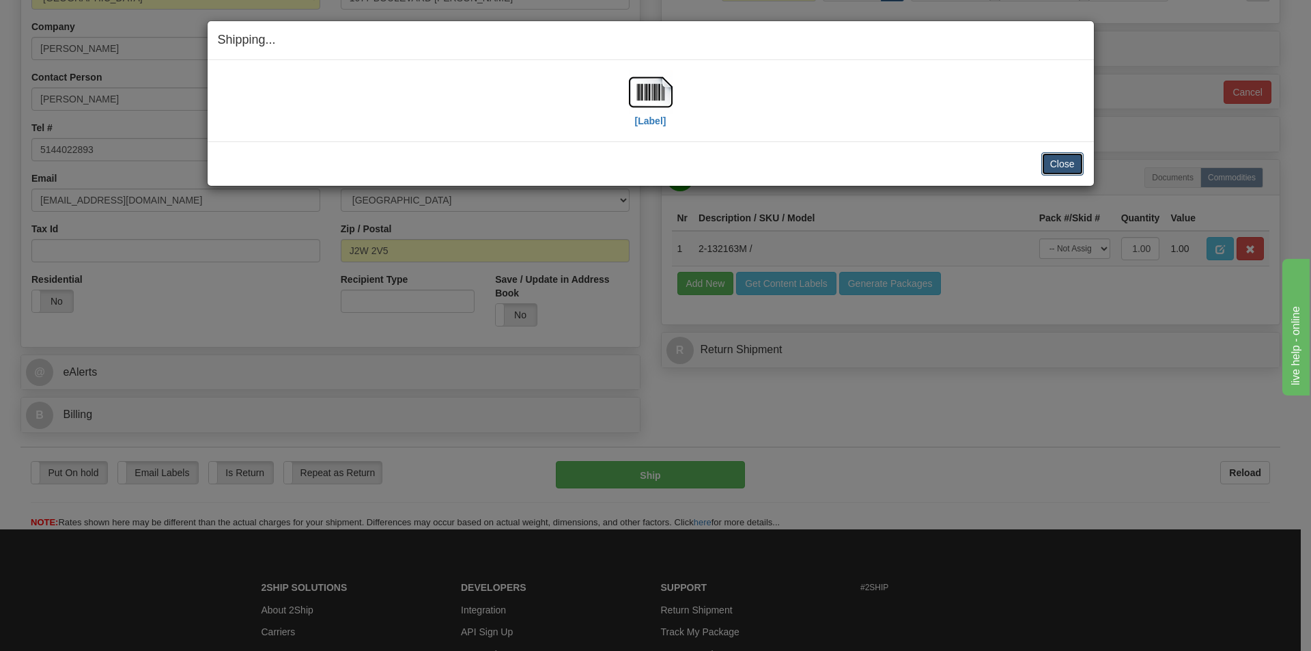
click at [1065, 159] on button "Close" at bounding box center [1063, 163] width 42 height 23
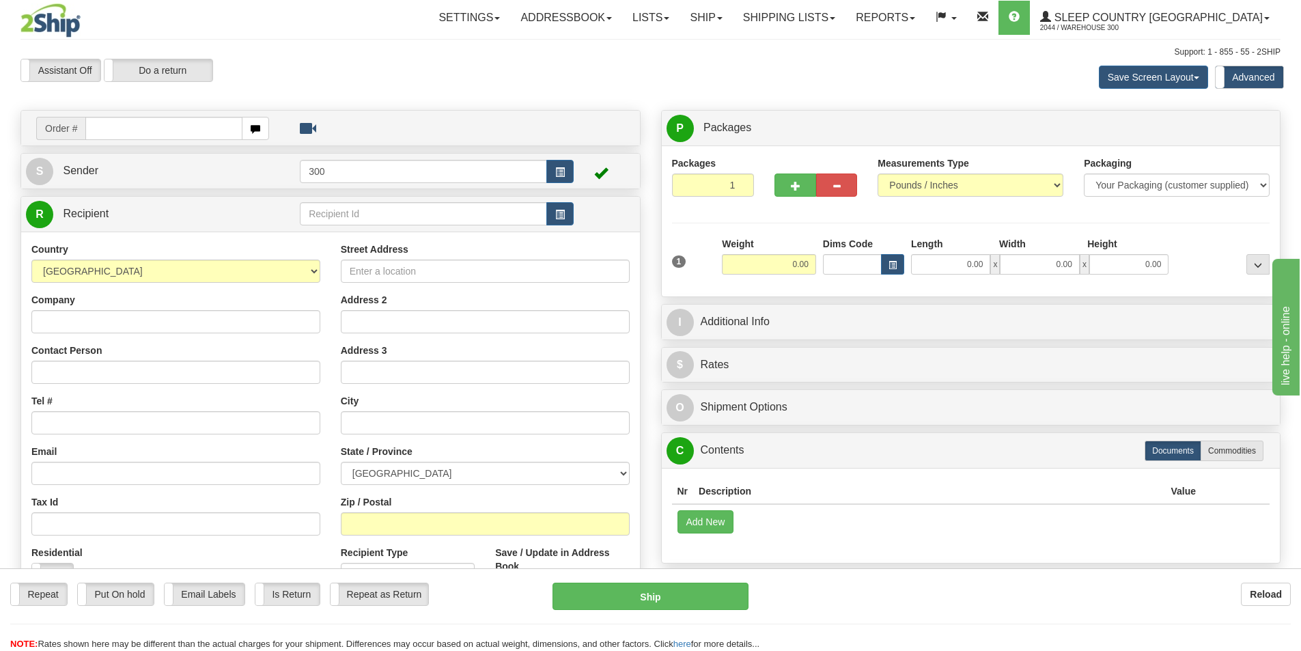
click at [185, 135] on input "text" at bounding box center [163, 128] width 157 height 23
type input "9002i142751"
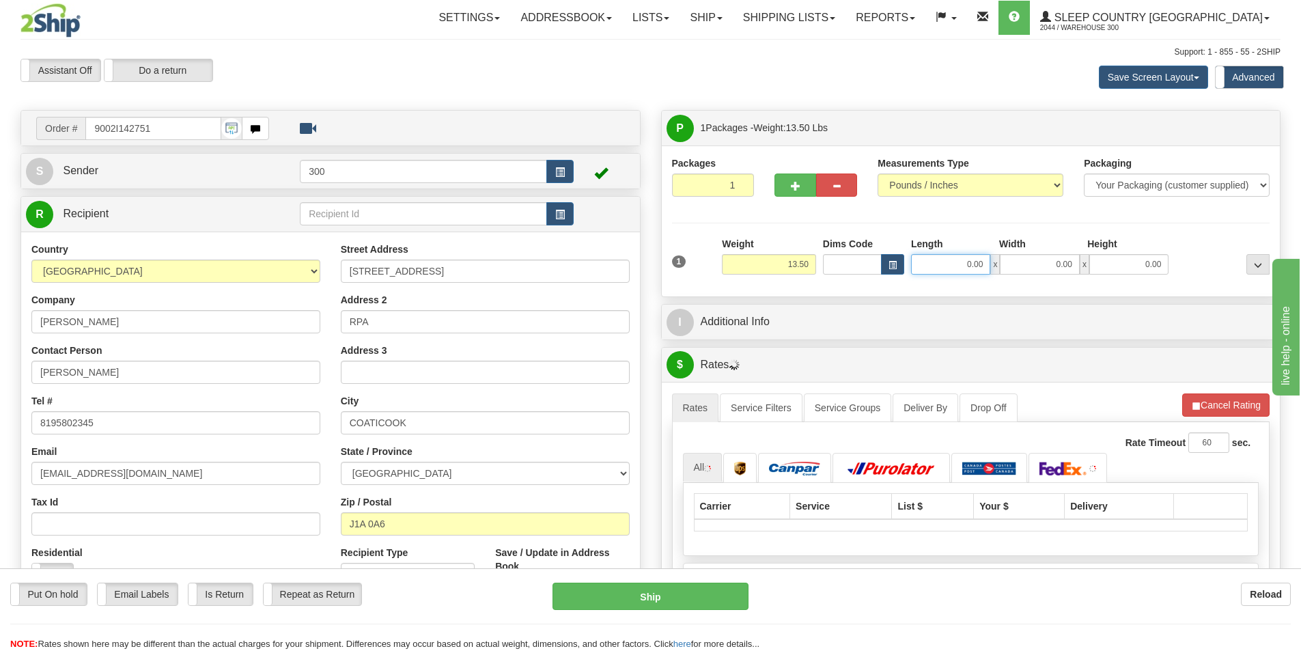
drag, startPoint x: 936, startPoint y: 264, endPoint x: 1240, endPoint y: 305, distance: 306.0
click at [1218, 301] on div "P Packages 1 Packages - Weight: 13.50 Lbs Shipment Level Shipm. Package Level P…" at bounding box center [971, 561] width 641 height 903
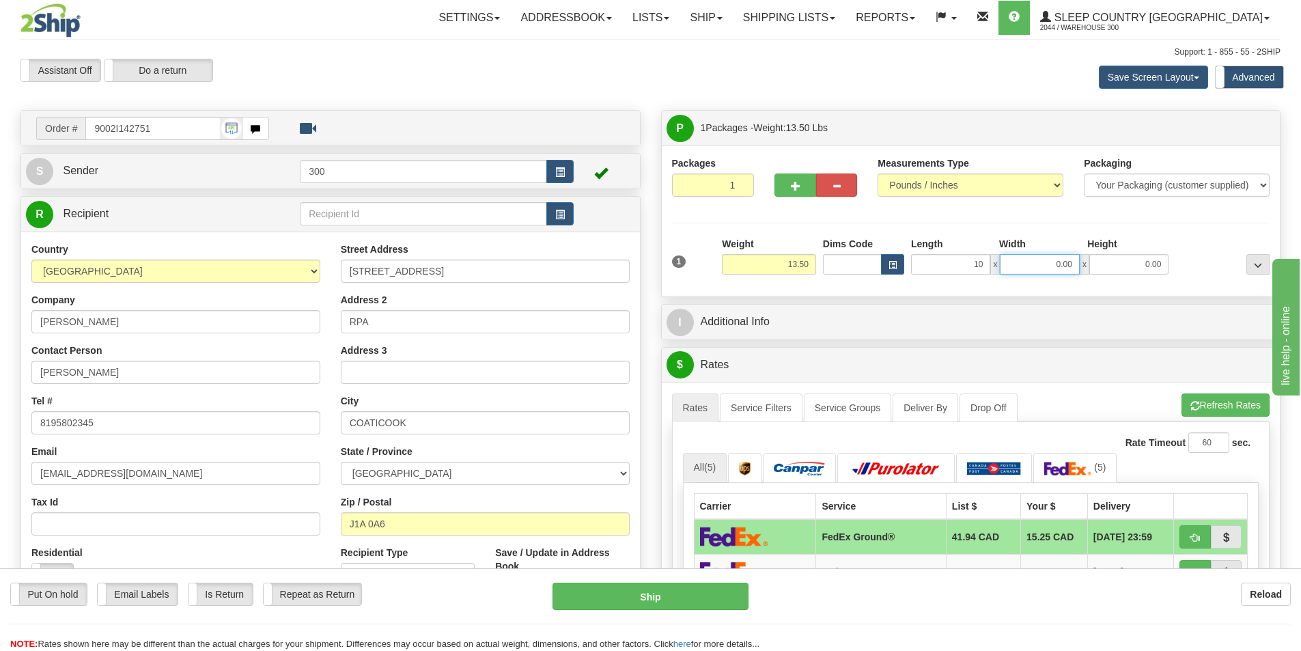
type input "10.00"
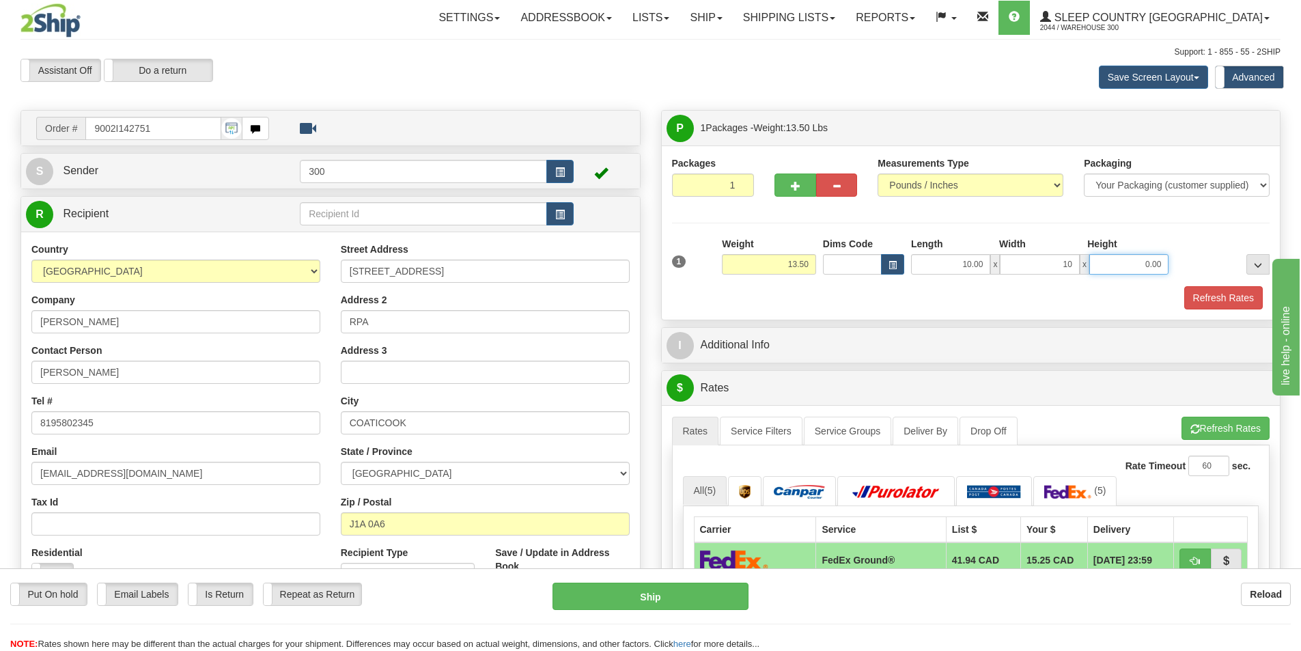
type input "10.00"
type input "20.00"
click at [1240, 305] on button "Refresh Rates" at bounding box center [1223, 297] width 79 height 23
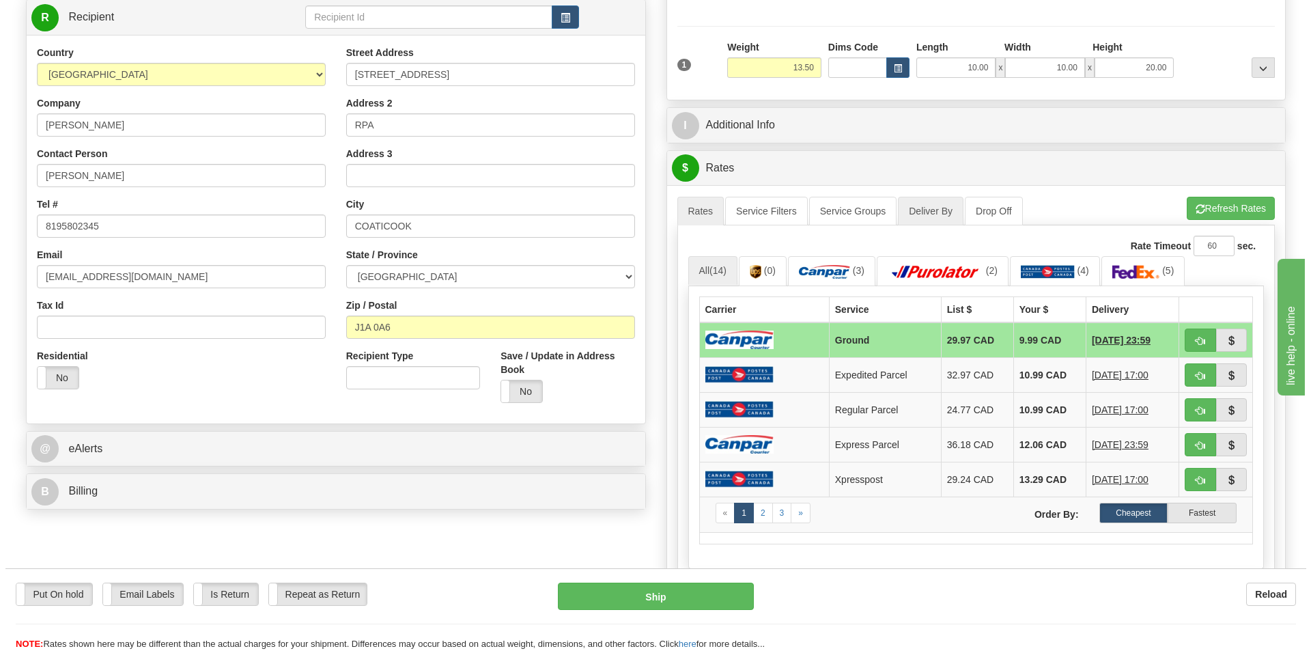
scroll to position [205, 0]
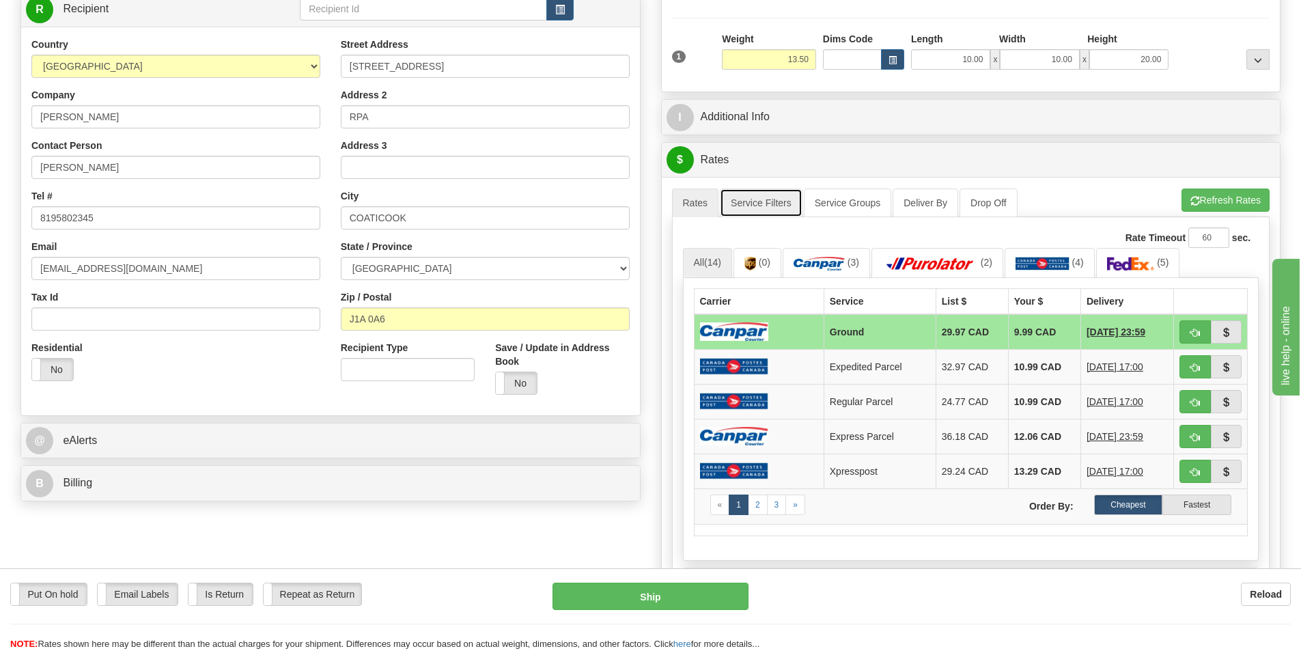
click at [789, 203] on link "Service Filters" at bounding box center [761, 202] width 83 height 29
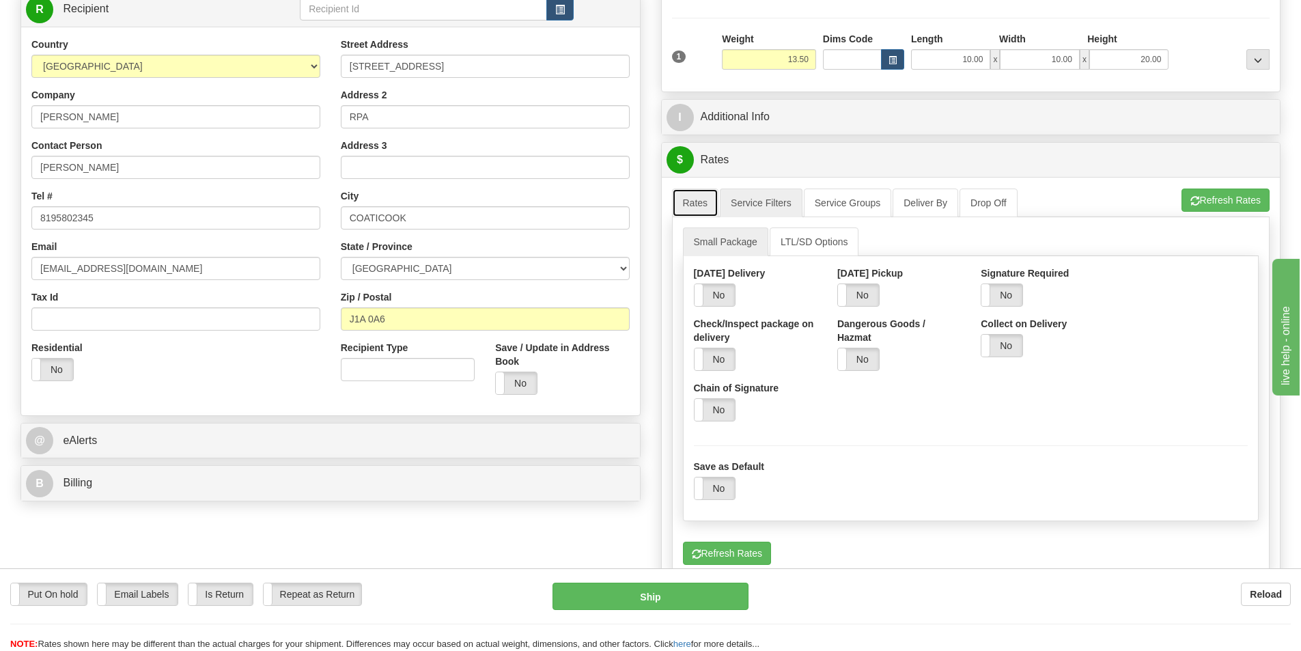
click at [712, 201] on link "Rates" at bounding box center [695, 202] width 47 height 29
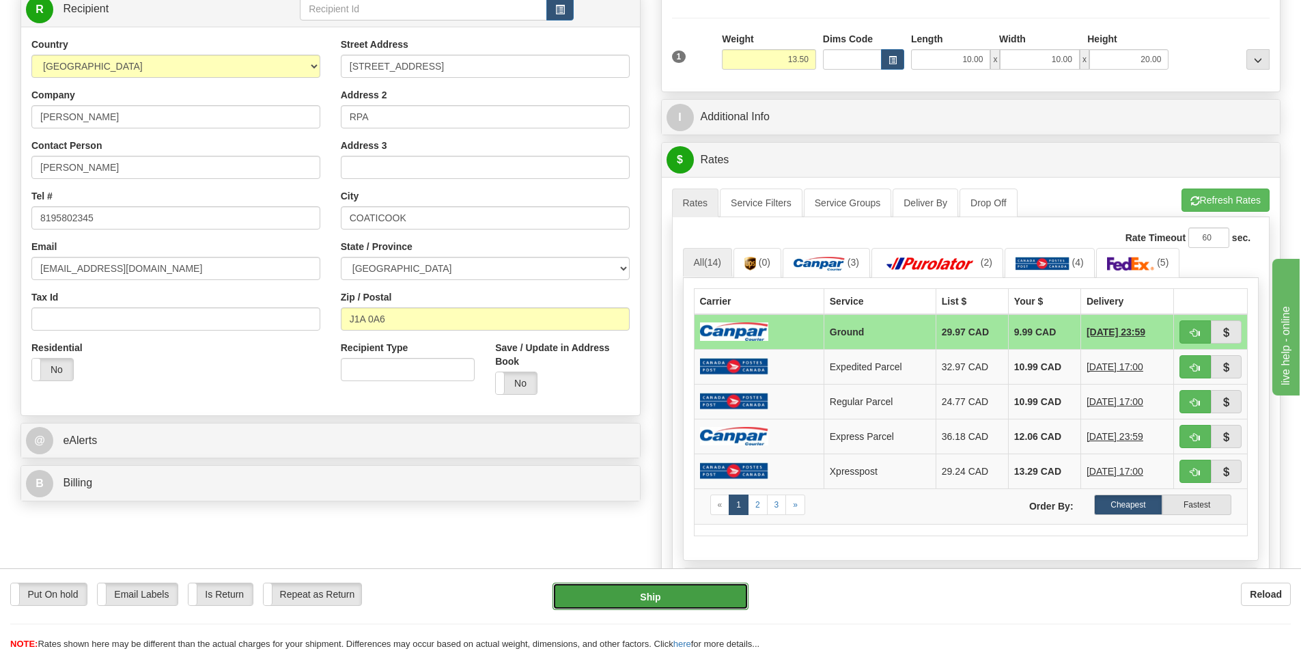
click at [716, 595] on button "Ship" at bounding box center [651, 596] width 196 height 27
type input "1"
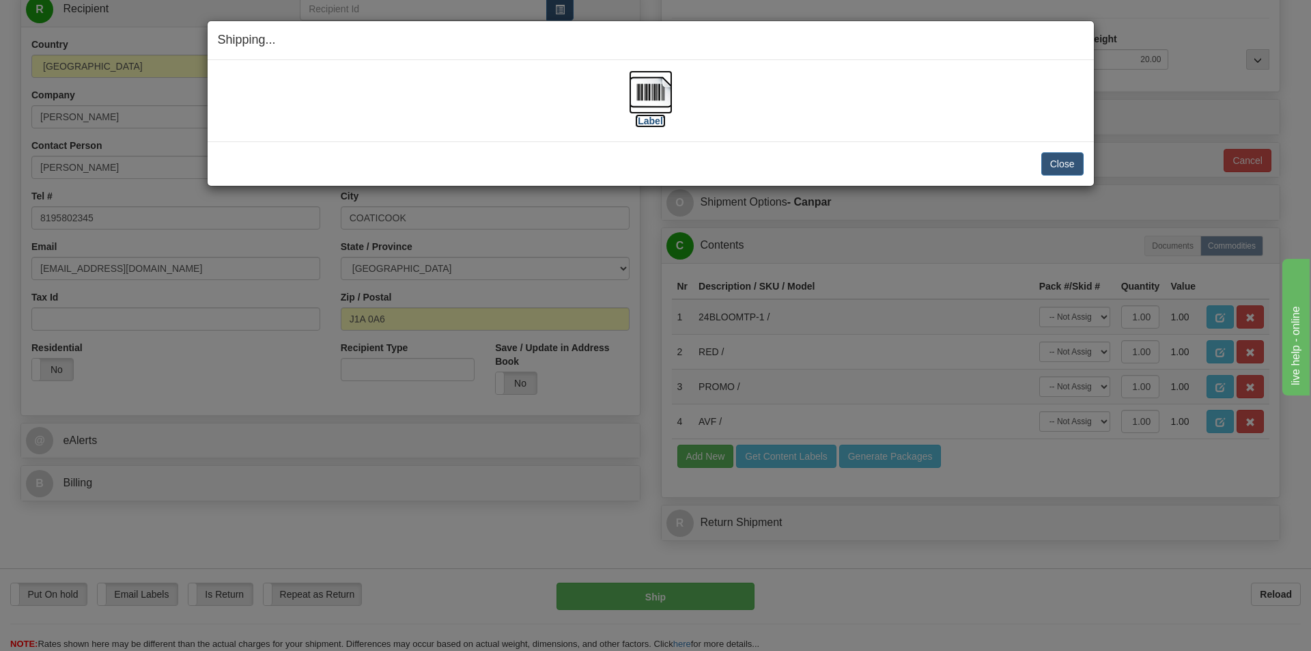
click at [652, 122] on label "[Label]" at bounding box center [650, 121] width 31 height 14
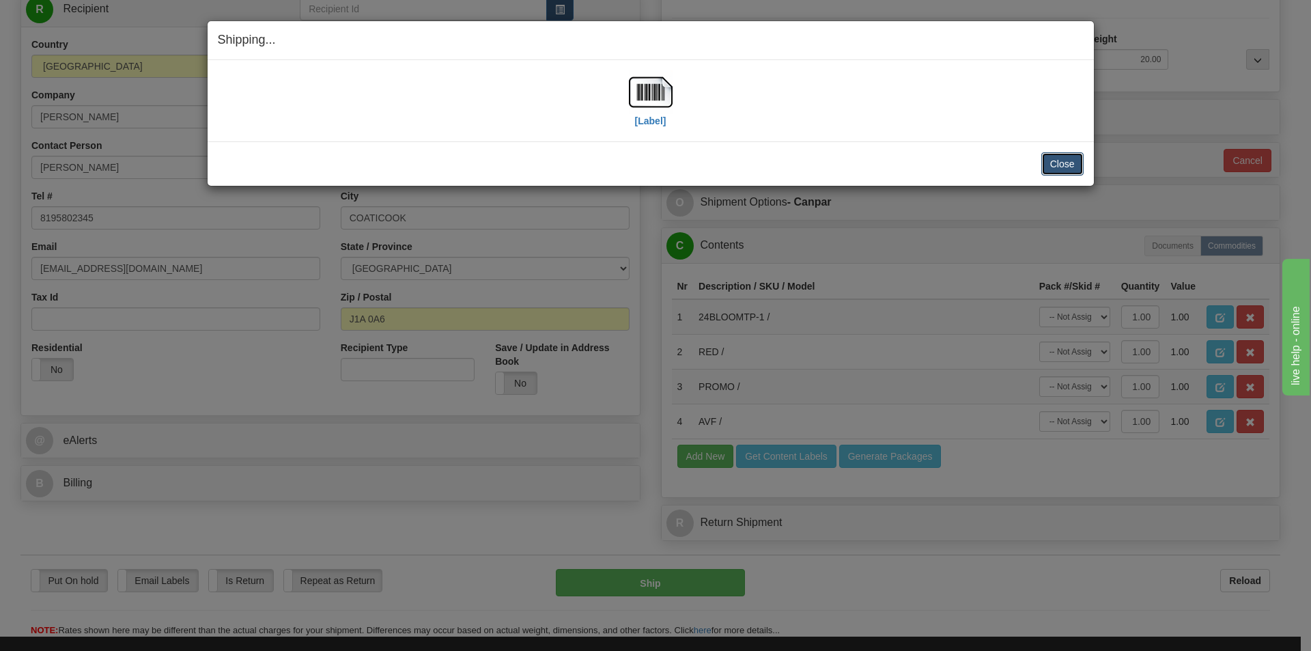
click at [1049, 163] on button "Close" at bounding box center [1063, 163] width 42 height 23
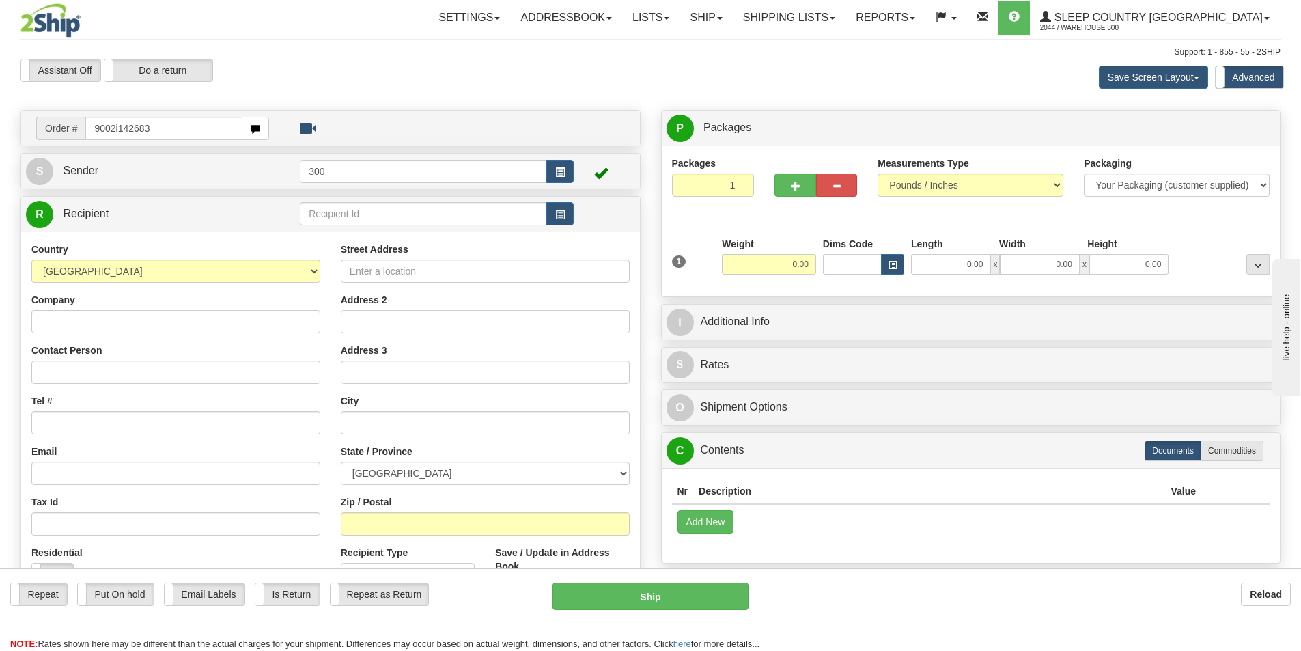
type input "9002i142683"
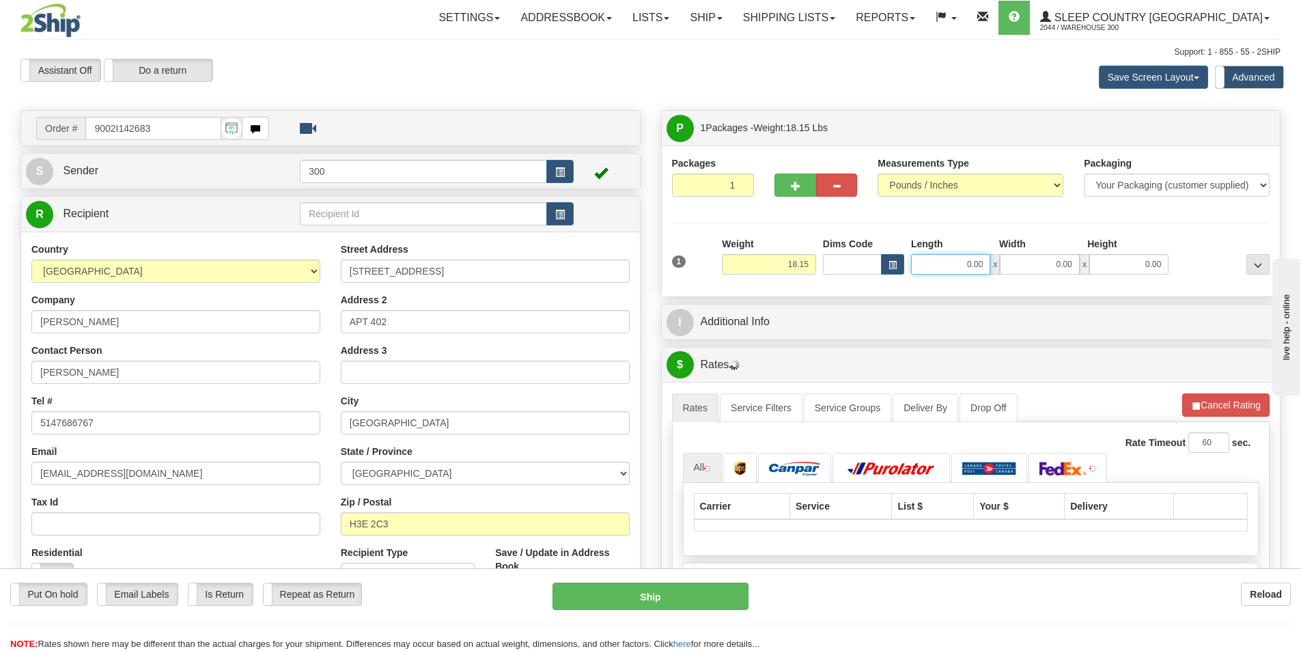
drag, startPoint x: 958, startPoint y: 266, endPoint x: 1148, endPoint y: 266, distance: 189.9
click at [1141, 266] on div "0.00 x 0.00 x 0.00" at bounding box center [1039, 264] width 257 height 20
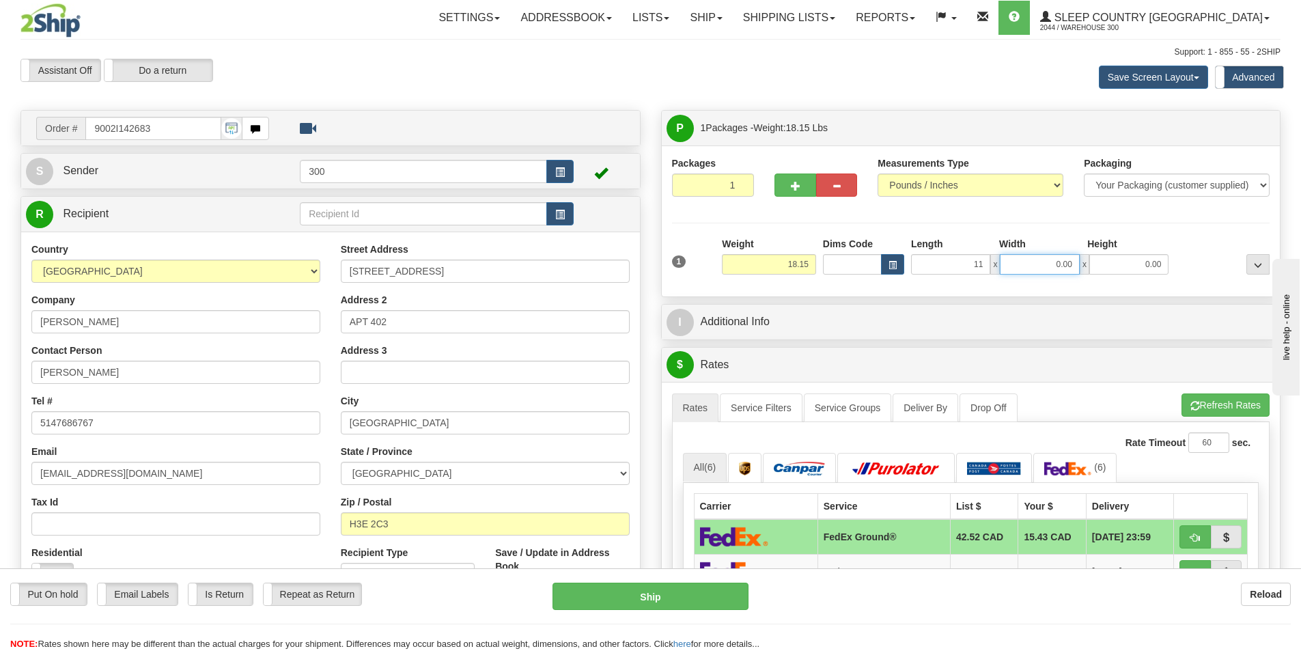
type input "11.00"
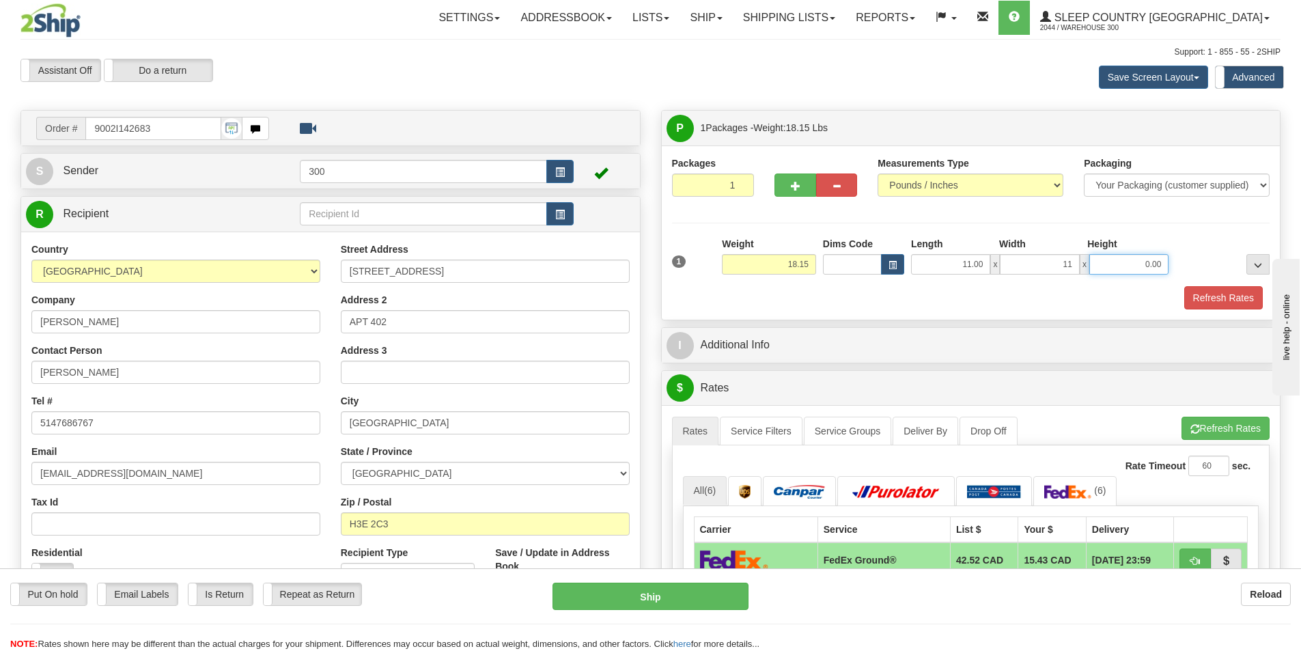
type input "11.00"
type input "20.00"
click at [1197, 293] on button "Refresh Rates" at bounding box center [1223, 297] width 79 height 23
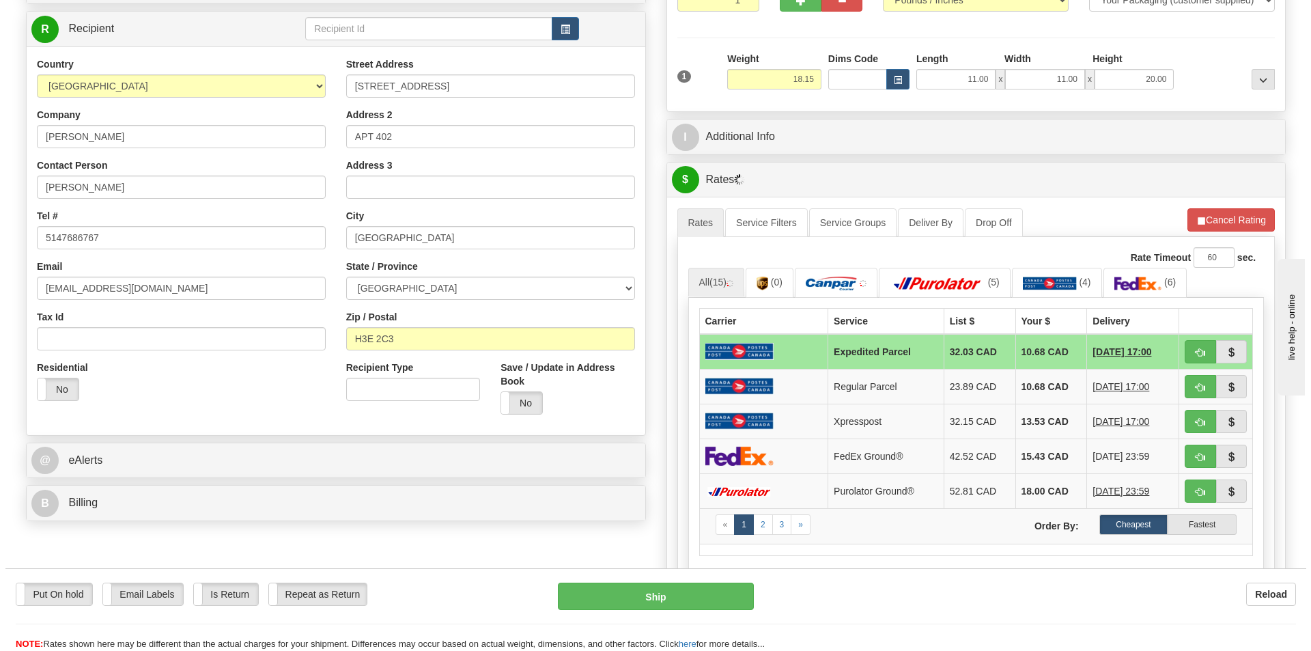
scroll to position [205, 0]
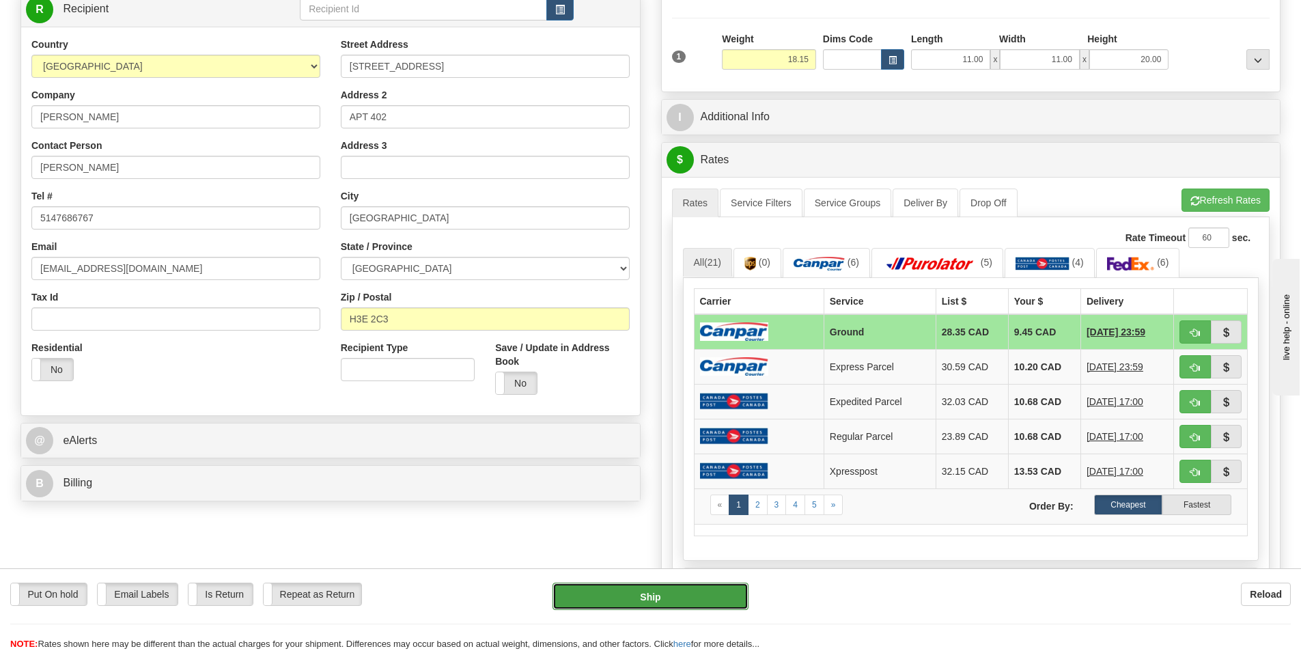
click at [671, 599] on button "Ship" at bounding box center [651, 596] width 196 height 27
type input "1"
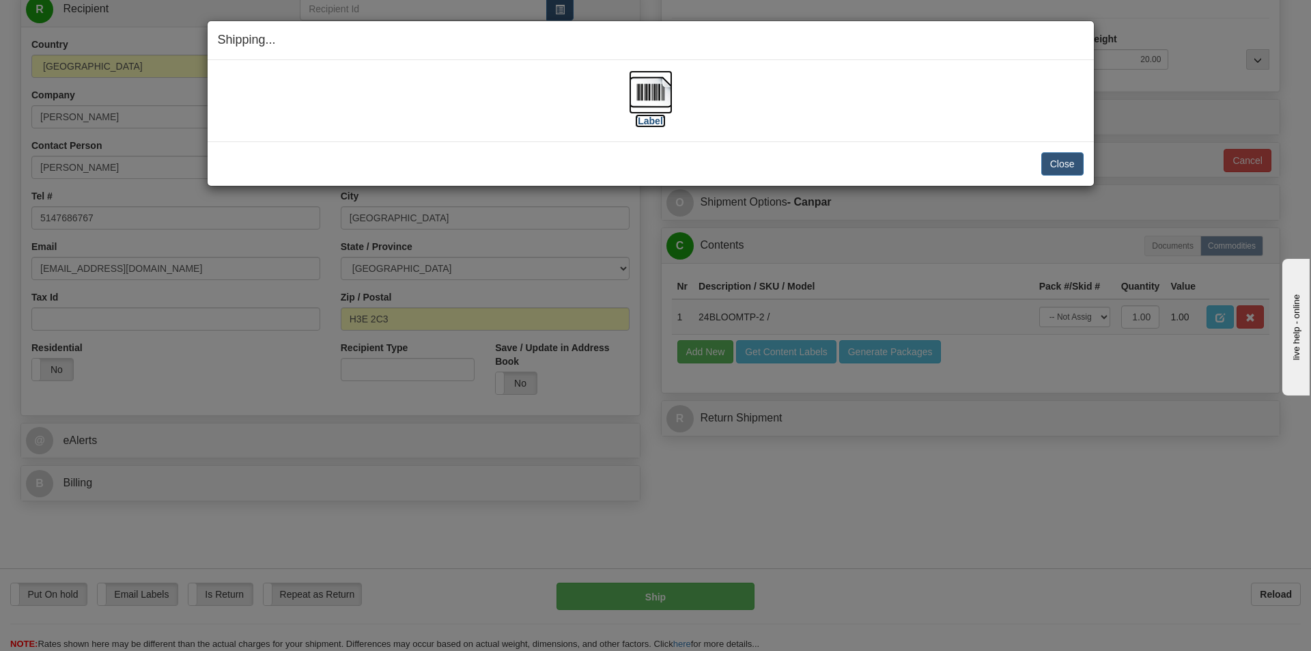
click at [662, 120] on label "[Label]" at bounding box center [650, 121] width 31 height 14
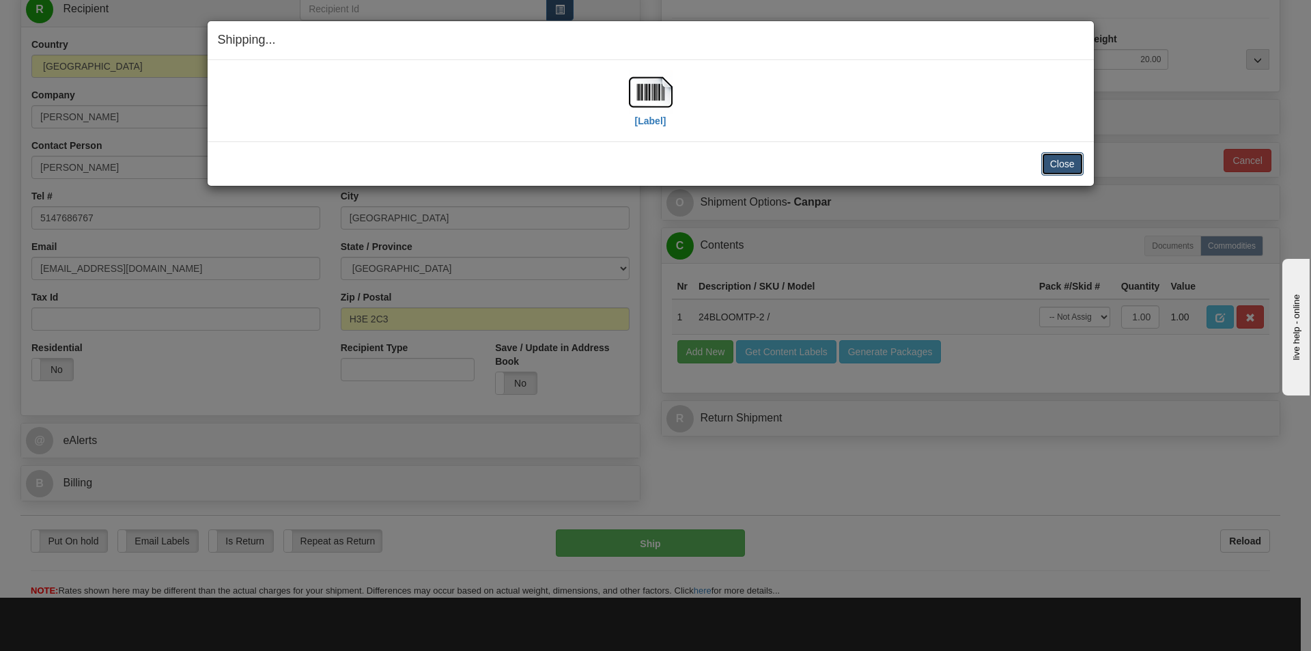
click at [1064, 161] on button "Close" at bounding box center [1063, 163] width 42 height 23
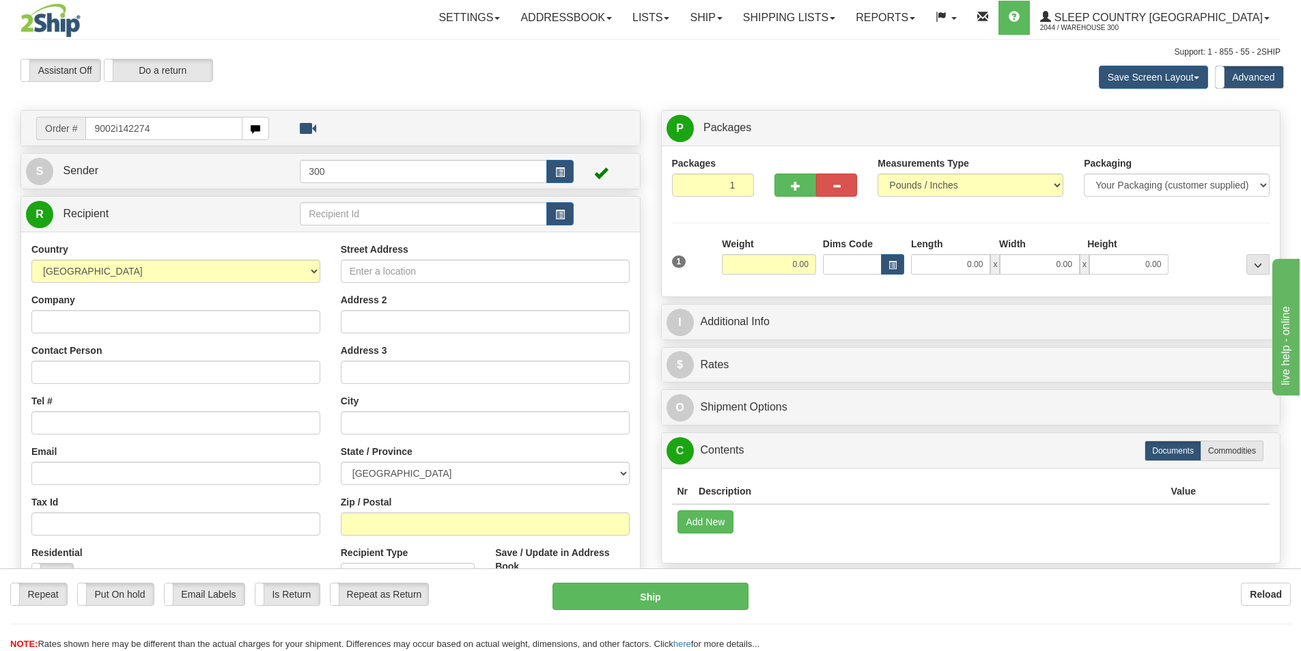
type input "9002i142274"
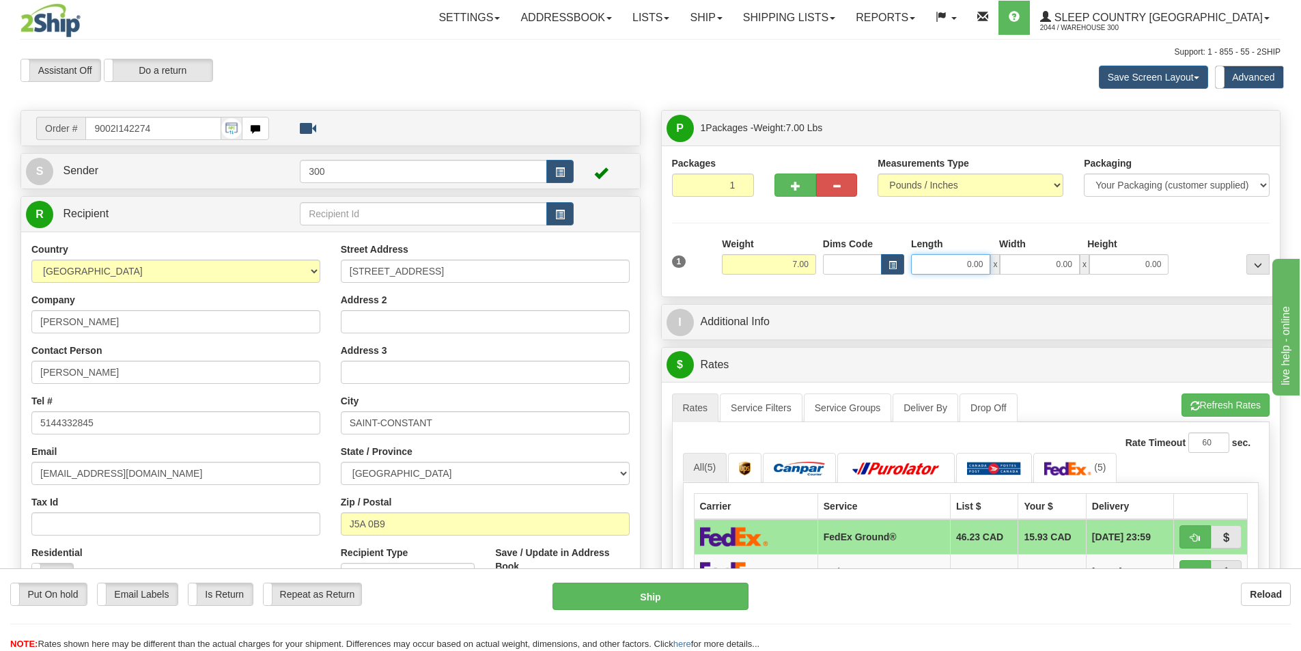
drag, startPoint x: 962, startPoint y: 272, endPoint x: 1197, endPoint y: 294, distance: 236.0
click at [1197, 294] on div "Packages 1 1 Measurements Type" at bounding box center [971, 220] width 619 height 151
type input "25.00"
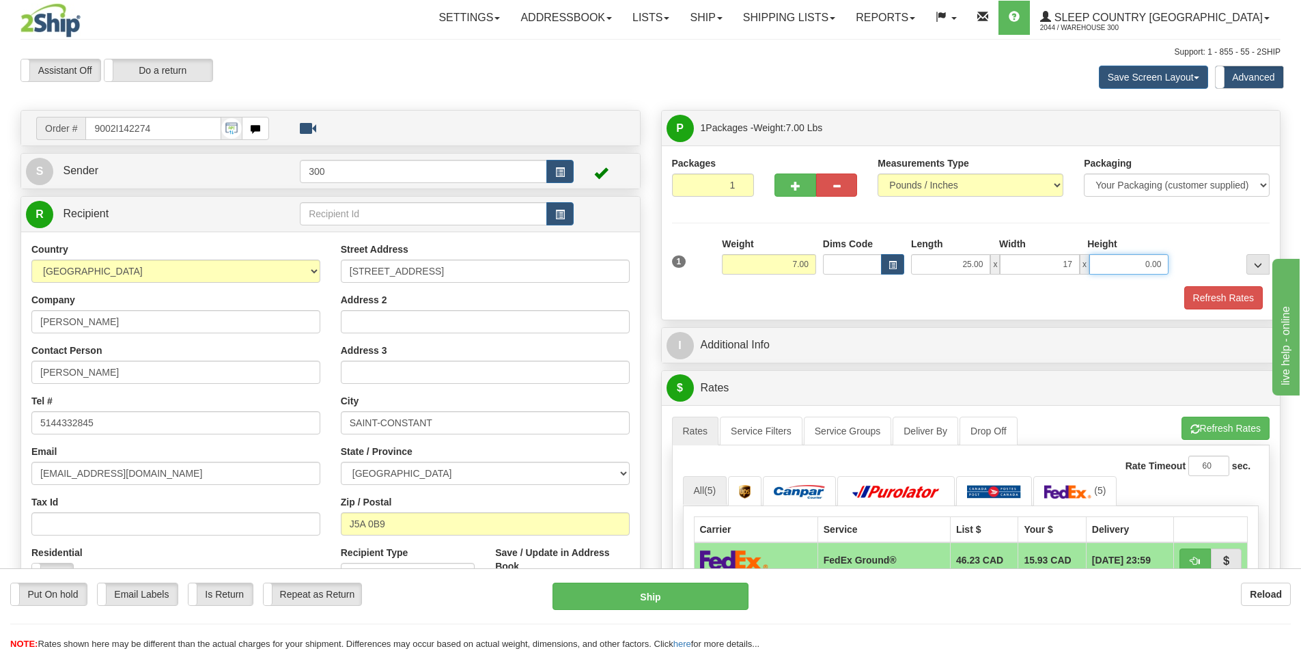
type input "17.00"
click at [1197, 294] on button "Refresh Rates" at bounding box center [1223, 297] width 79 height 23
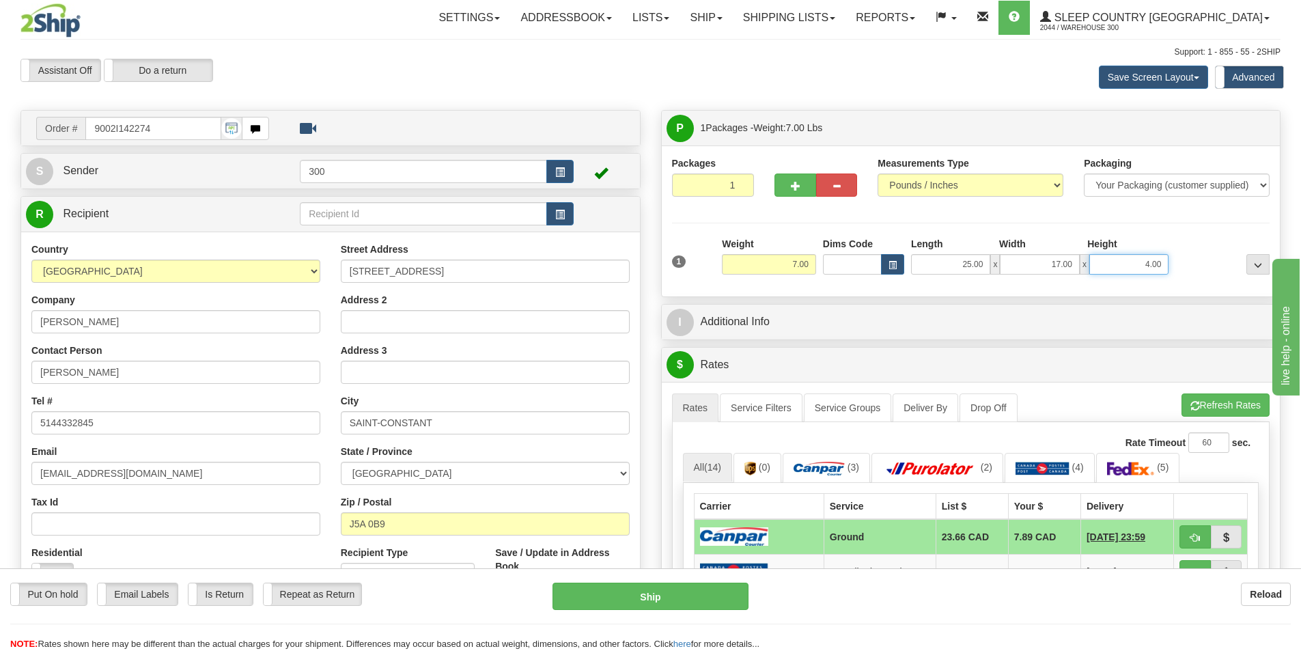
drag, startPoint x: 2453, startPoint y: 671, endPoint x: 1369, endPoint y: 423, distance: 1112.4
type input "8.00"
click at [1209, 400] on div "A change has been made which could impact your rate estimate. To ensure the est…" at bounding box center [971, 617] width 619 height 470
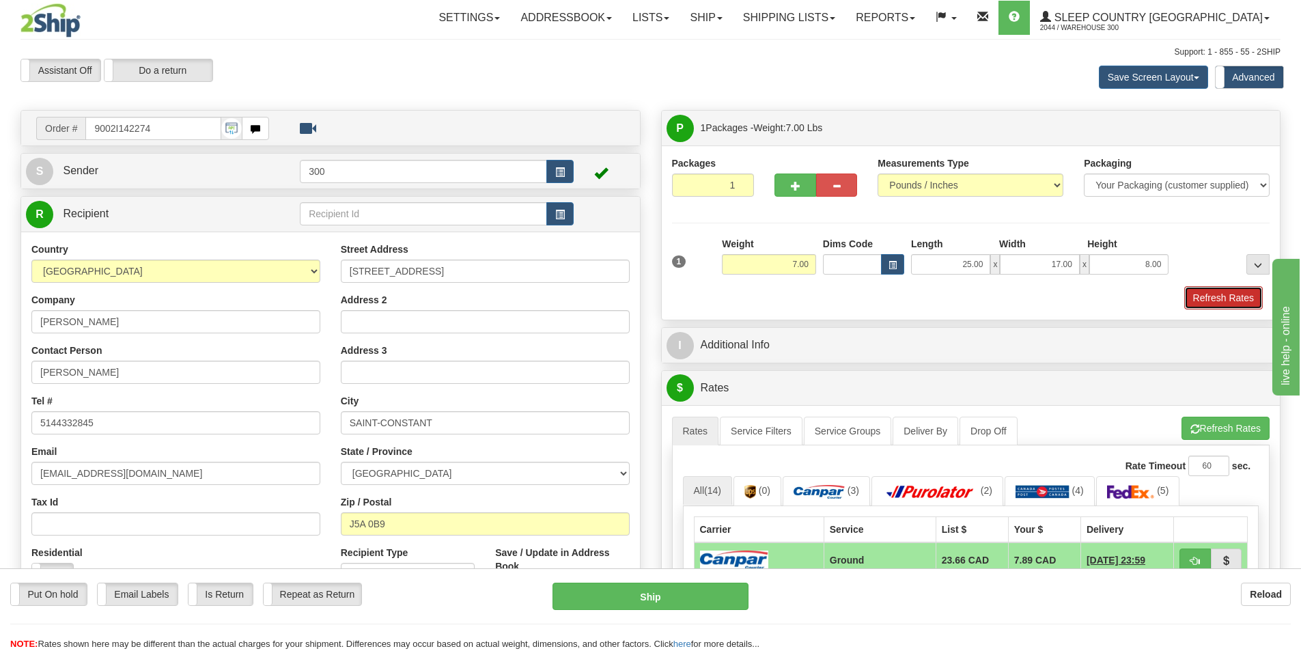
click at [1225, 301] on button "Refresh Rates" at bounding box center [1223, 297] width 79 height 23
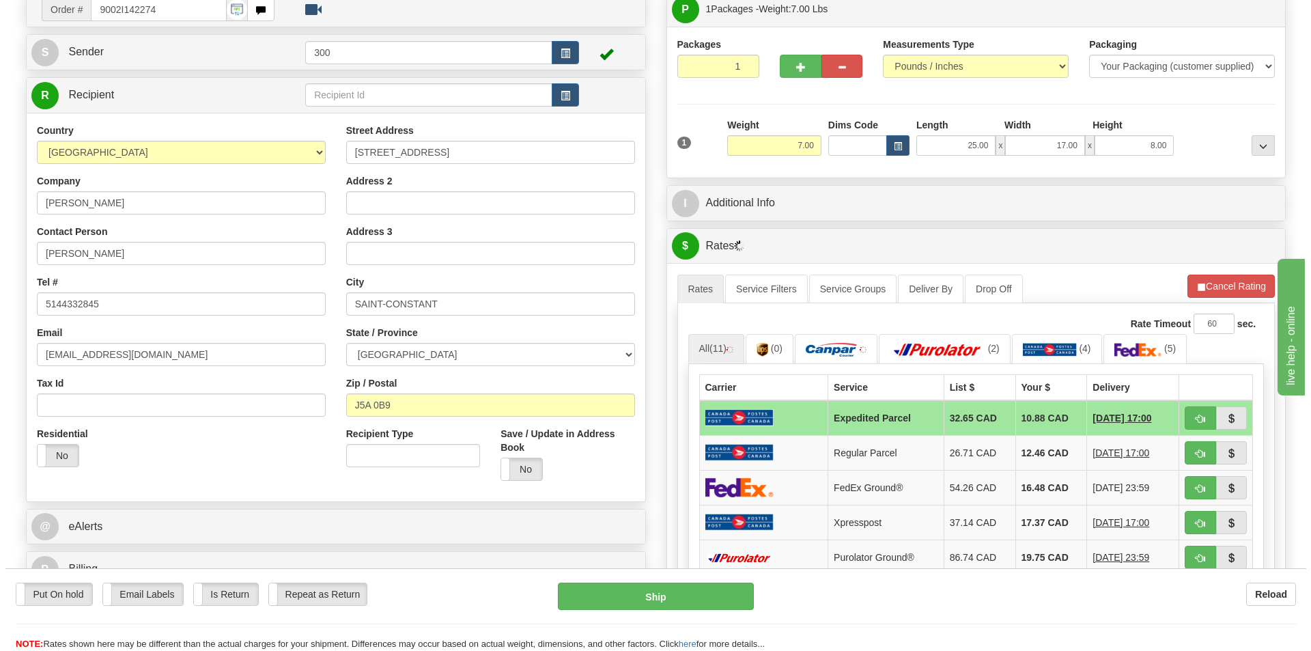
scroll to position [137, 0]
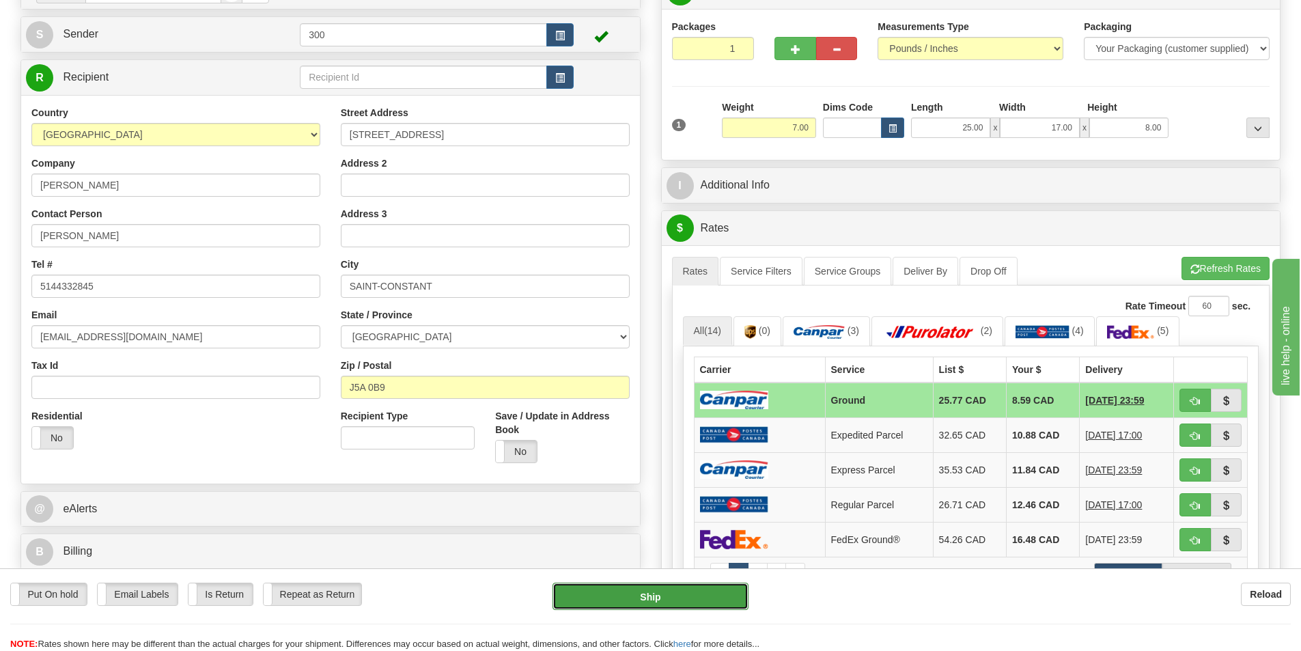
click at [699, 599] on button "Ship" at bounding box center [651, 596] width 196 height 27
type input "1"
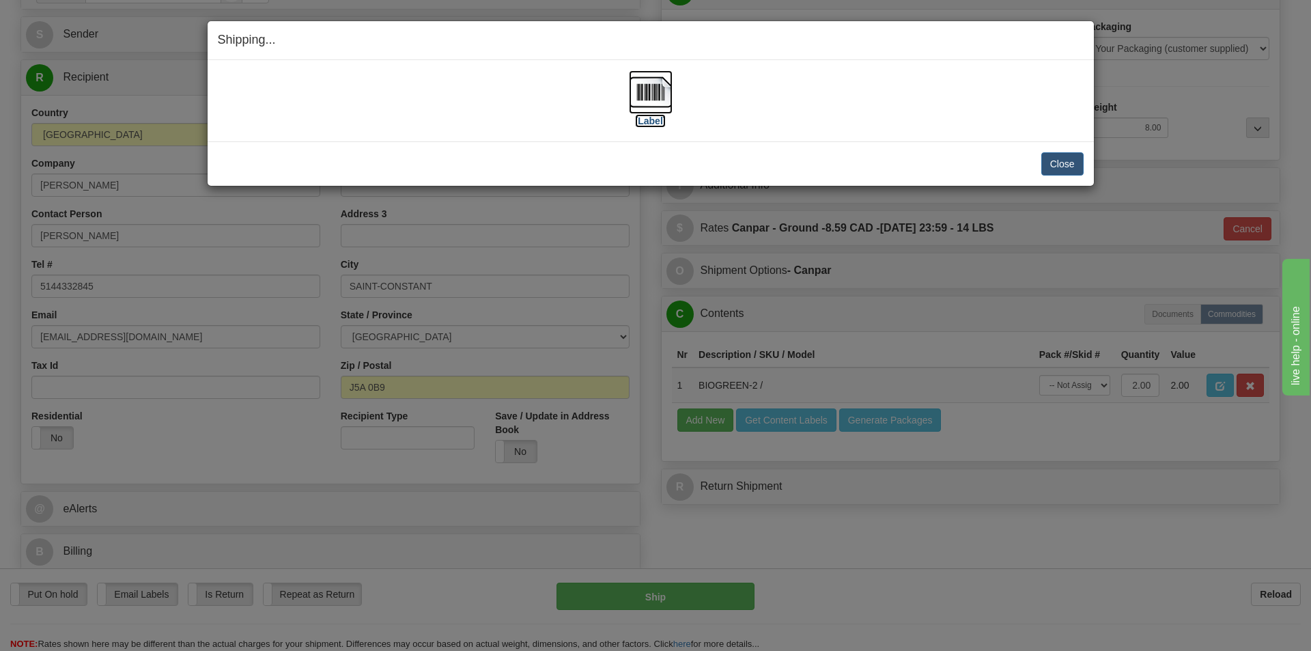
click at [655, 117] on label "[Label]" at bounding box center [650, 121] width 31 height 14
click at [1077, 167] on button "Close" at bounding box center [1063, 163] width 42 height 23
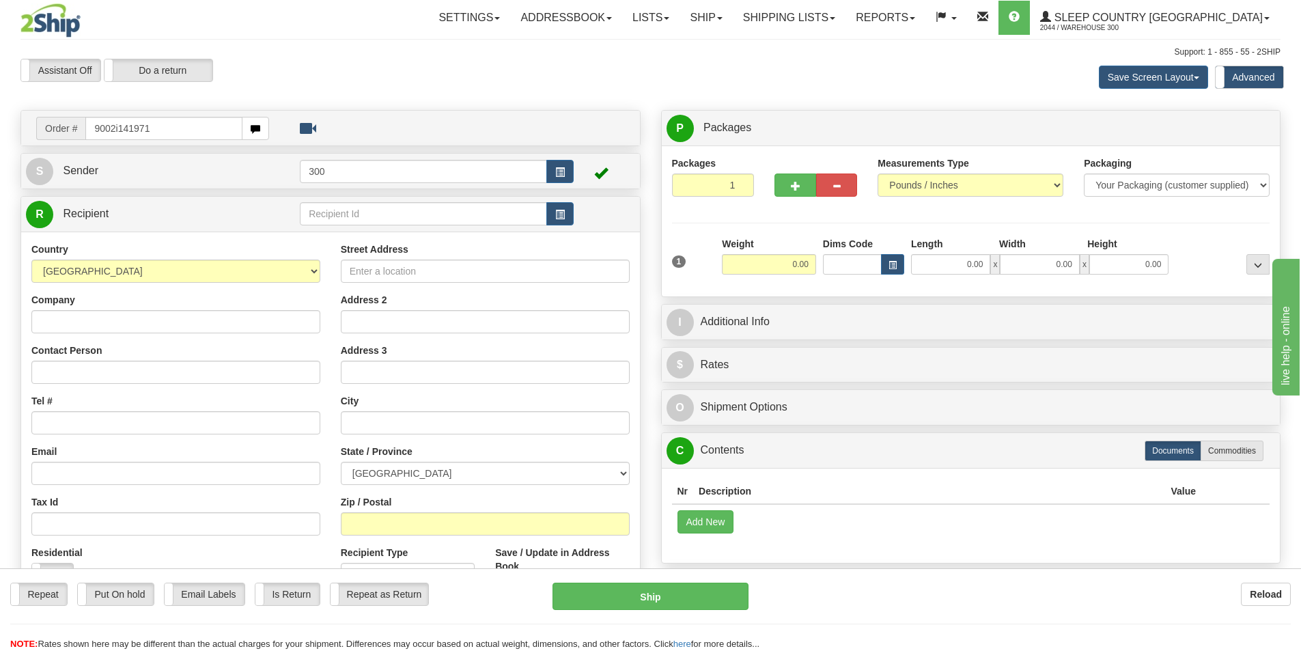
type input "9002i141971"
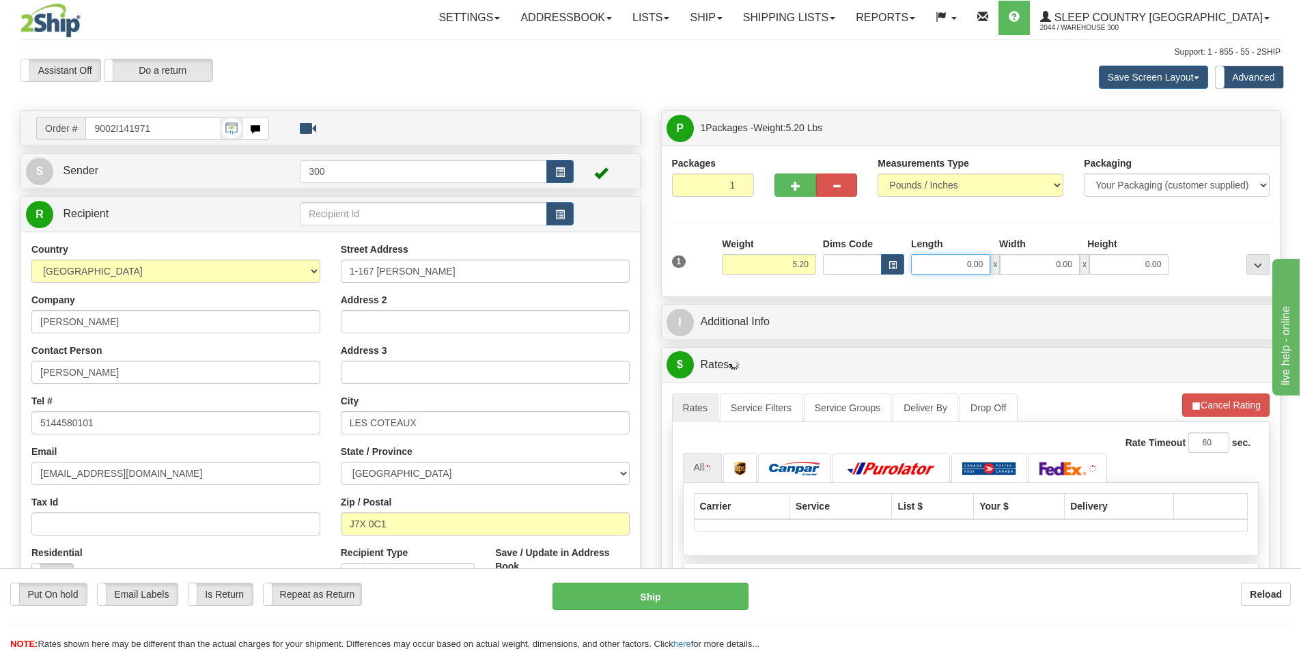
drag, startPoint x: 990, startPoint y: 267, endPoint x: 1258, endPoint y: 295, distance: 269.2
click at [1250, 295] on div "Packages 1 1 Measurements Type" at bounding box center [971, 220] width 619 height 151
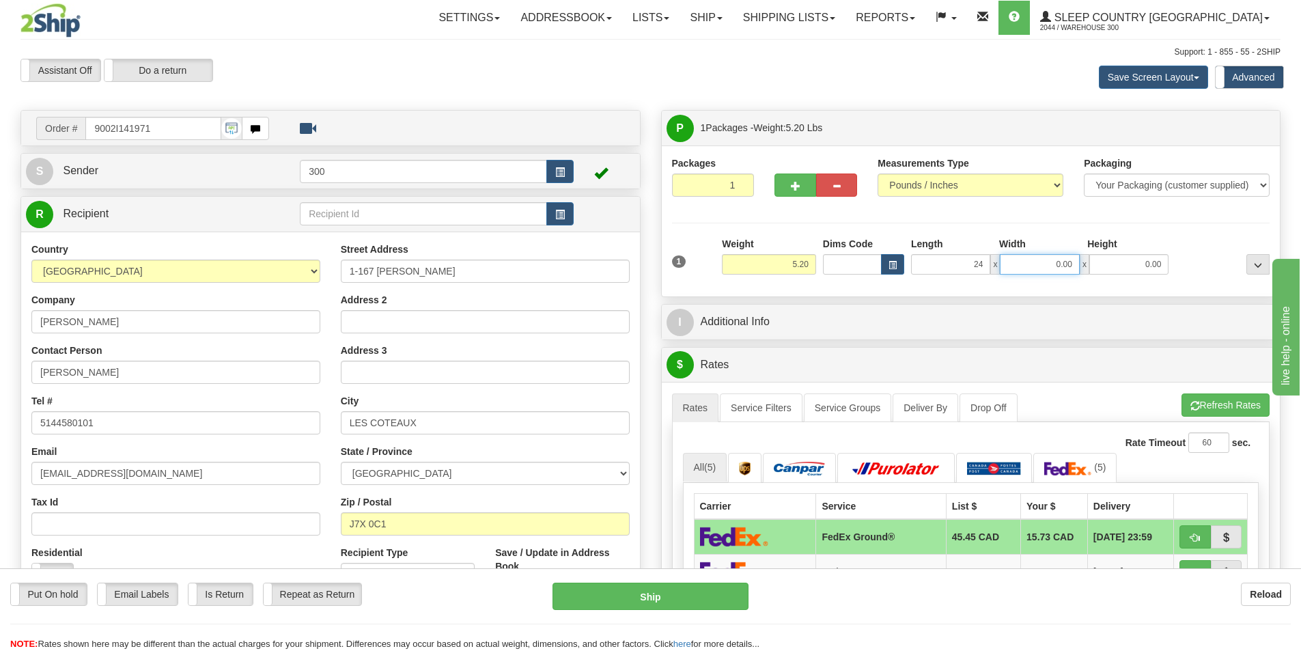
type input "24.00"
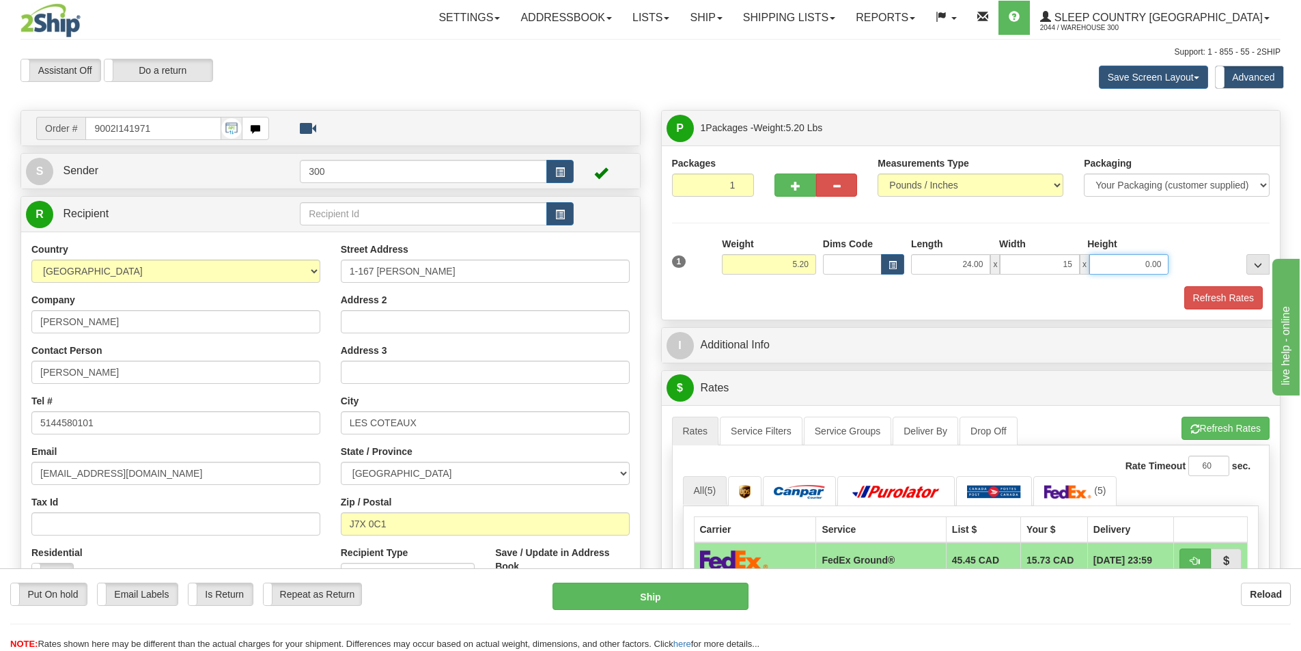
type input "15.00"
type input "7.00"
click at [1250, 294] on button "Refresh Rates" at bounding box center [1223, 297] width 79 height 23
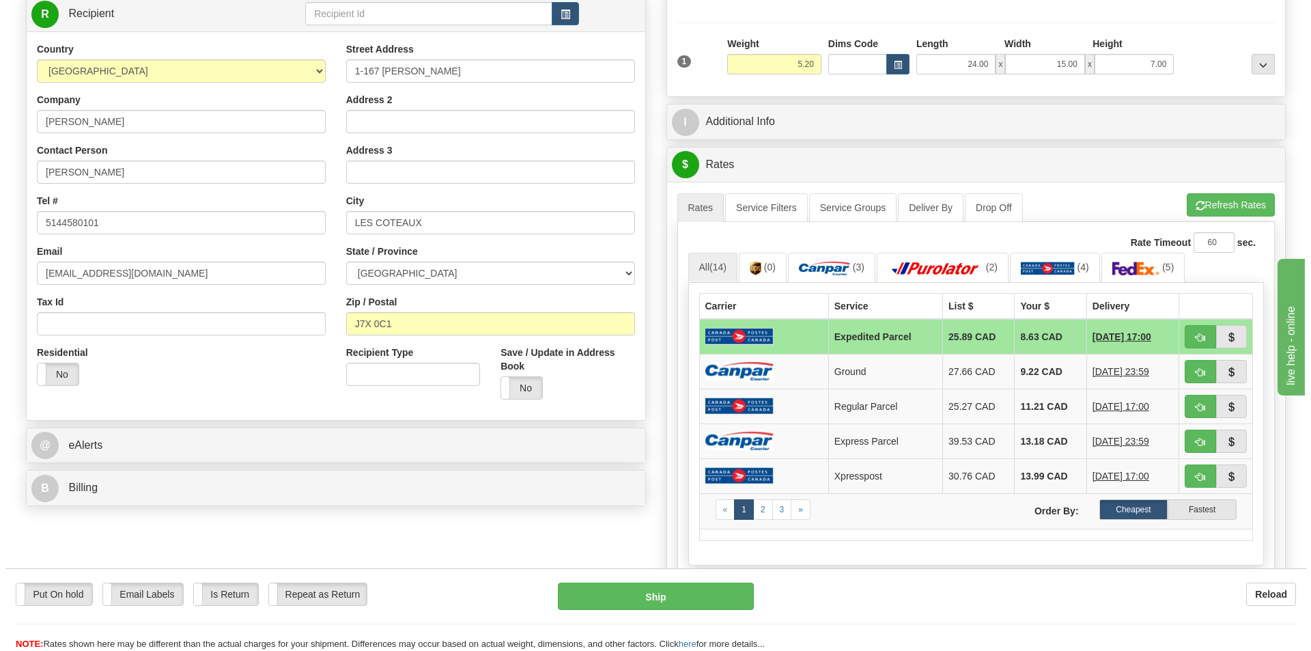
scroll to position [205, 0]
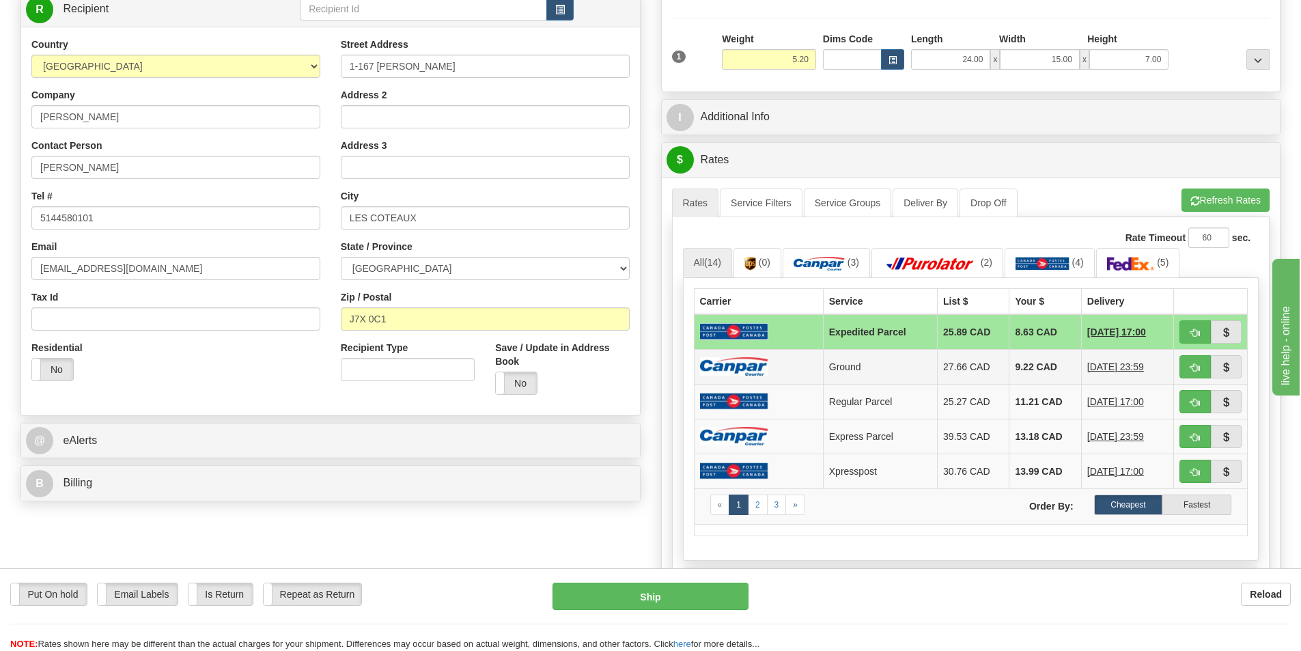
click at [765, 361] on img at bounding box center [734, 366] width 68 height 18
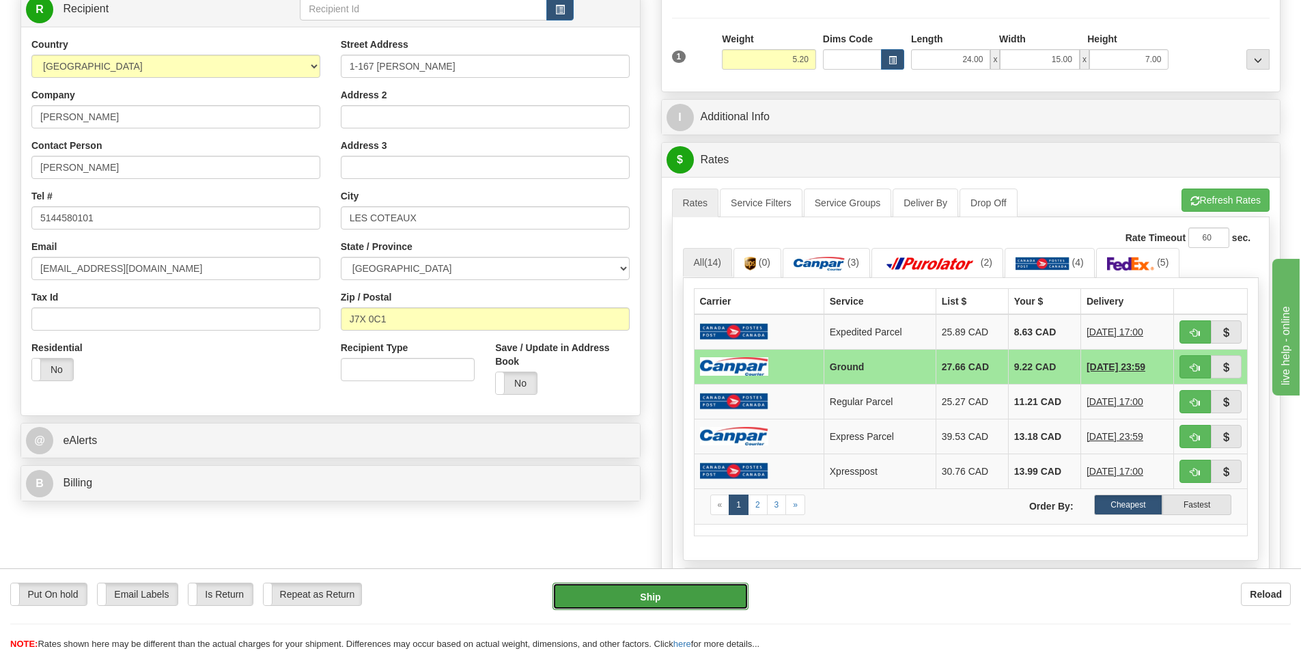
click at [667, 604] on button "Ship" at bounding box center [651, 596] width 196 height 27
type input "1"
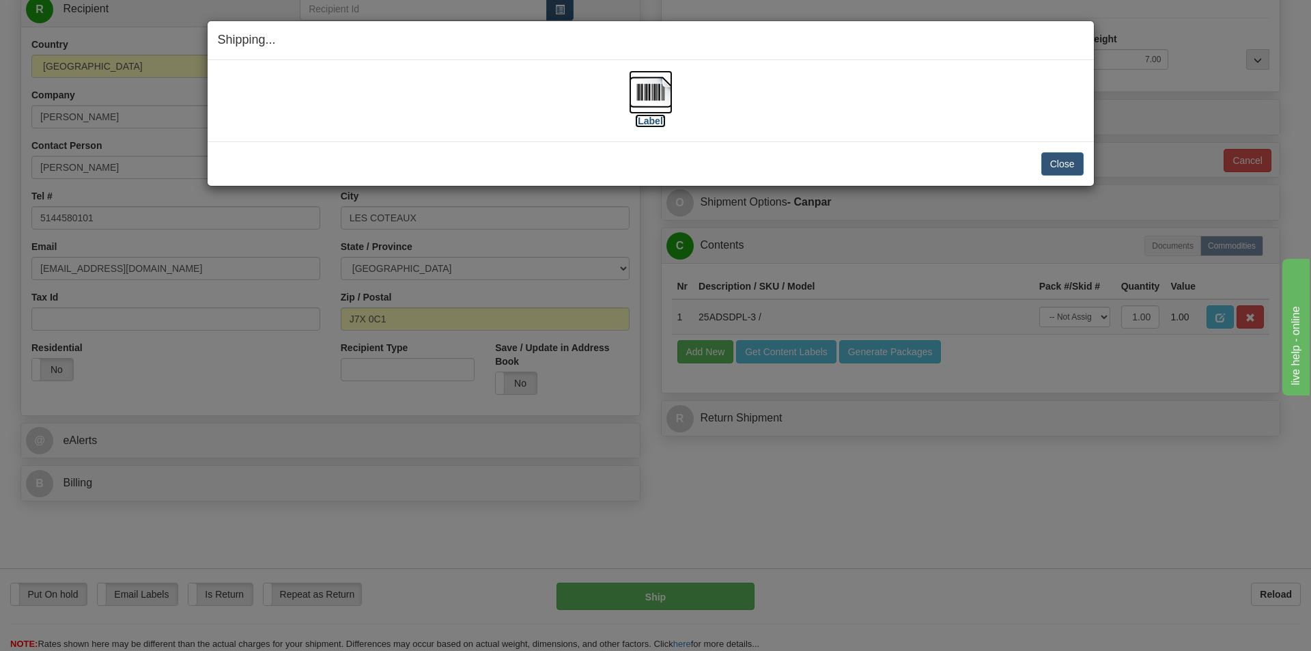
click at [662, 123] on label "[Label]" at bounding box center [650, 121] width 31 height 14
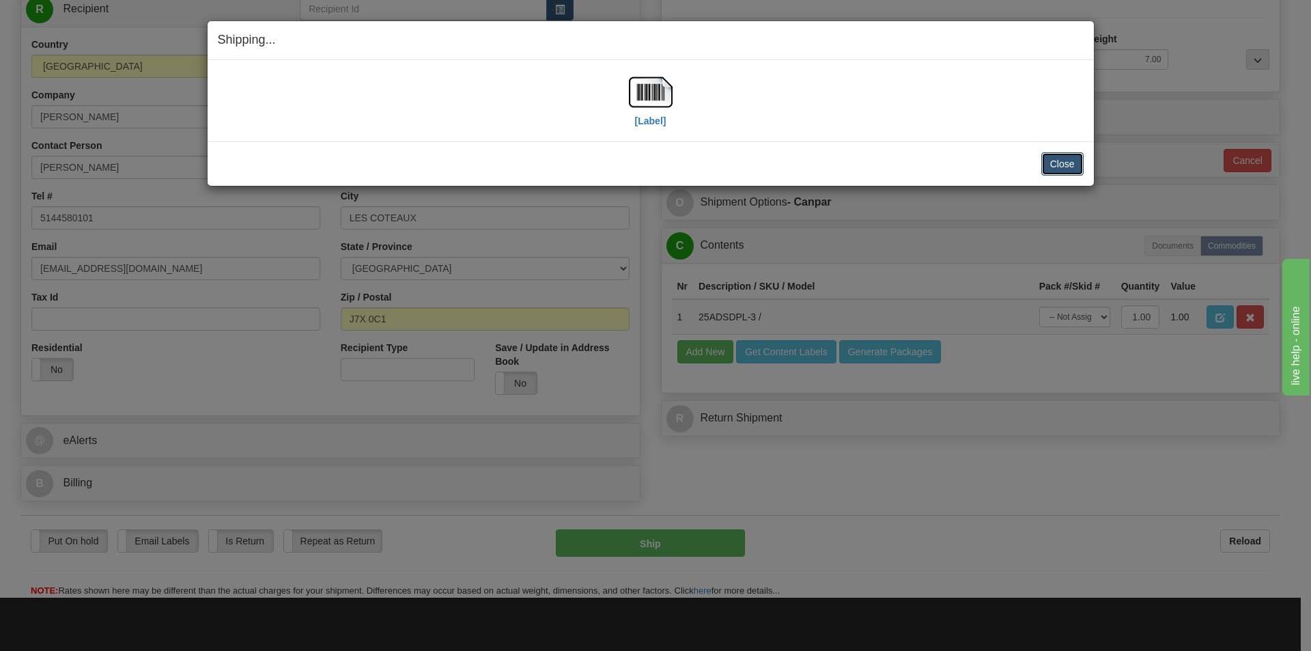
click at [1072, 163] on button "Close" at bounding box center [1063, 163] width 42 height 23
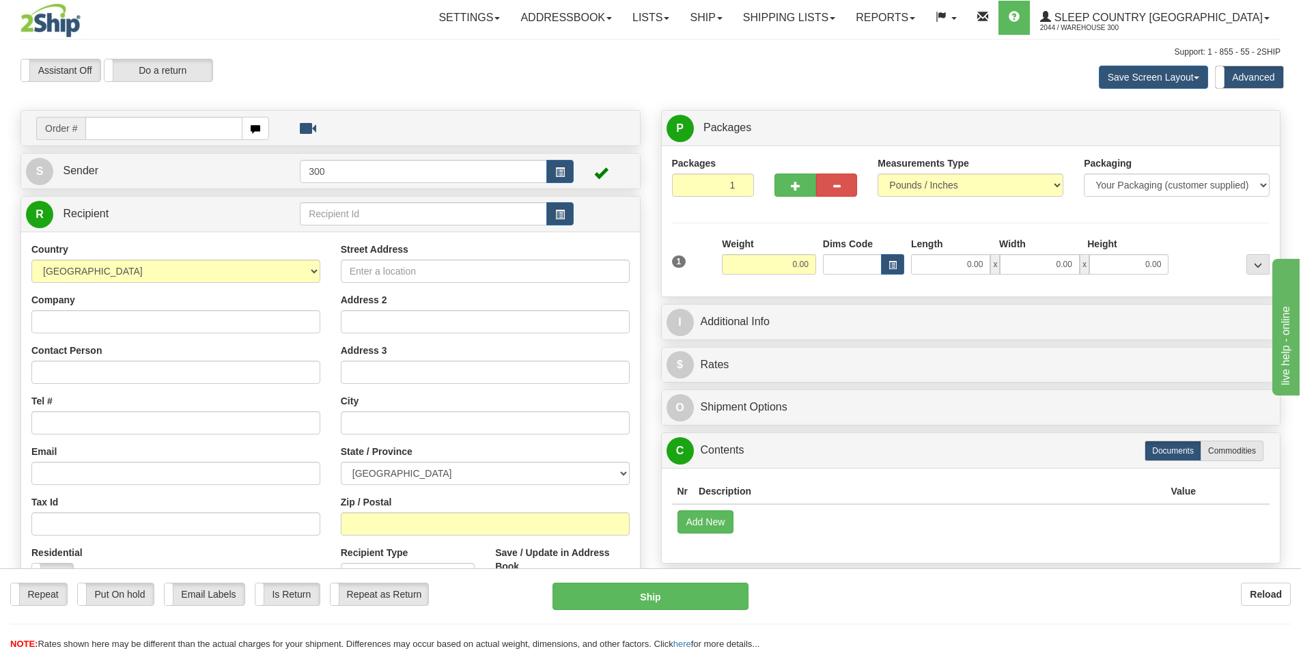
click at [154, 132] on input "text" at bounding box center [163, 128] width 157 height 23
type input "9002i141897"
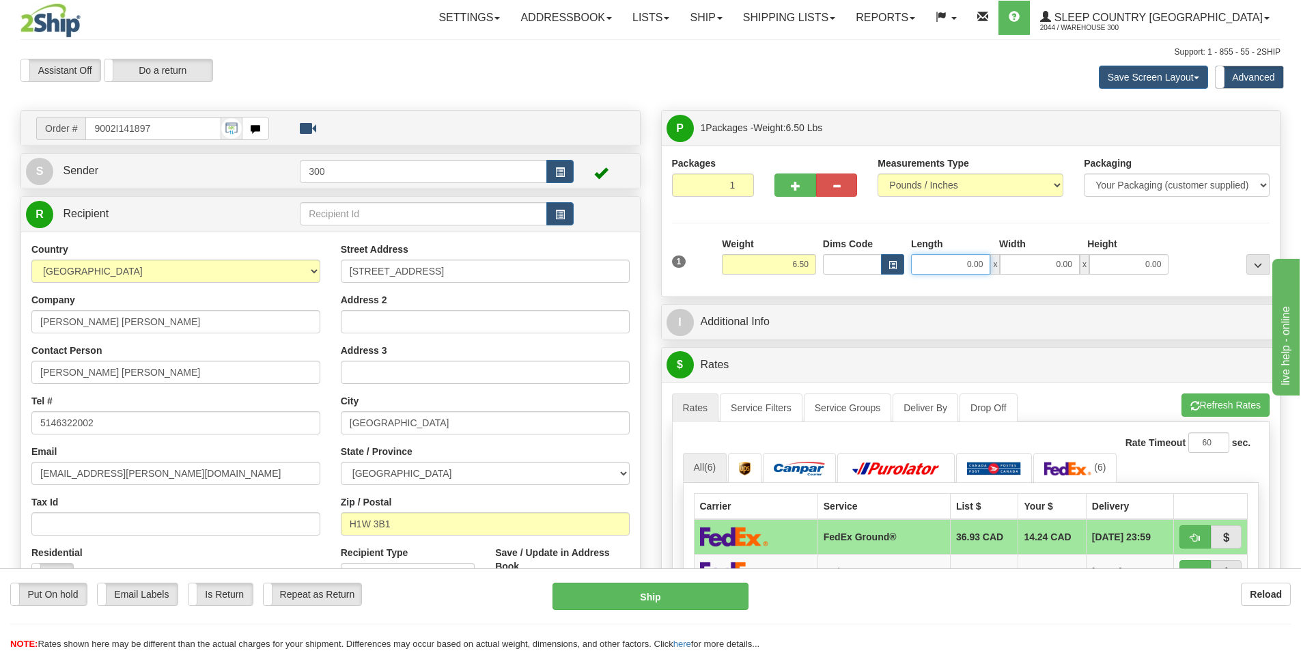
drag, startPoint x: 962, startPoint y: 265, endPoint x: 1070, endPoint y: 285, distance: 109.7
click at [1070, 285] on div "1 Weight 6.50 Dims Code x" at bounding box center [971, 261] width 598 height 49
type input "12.00"
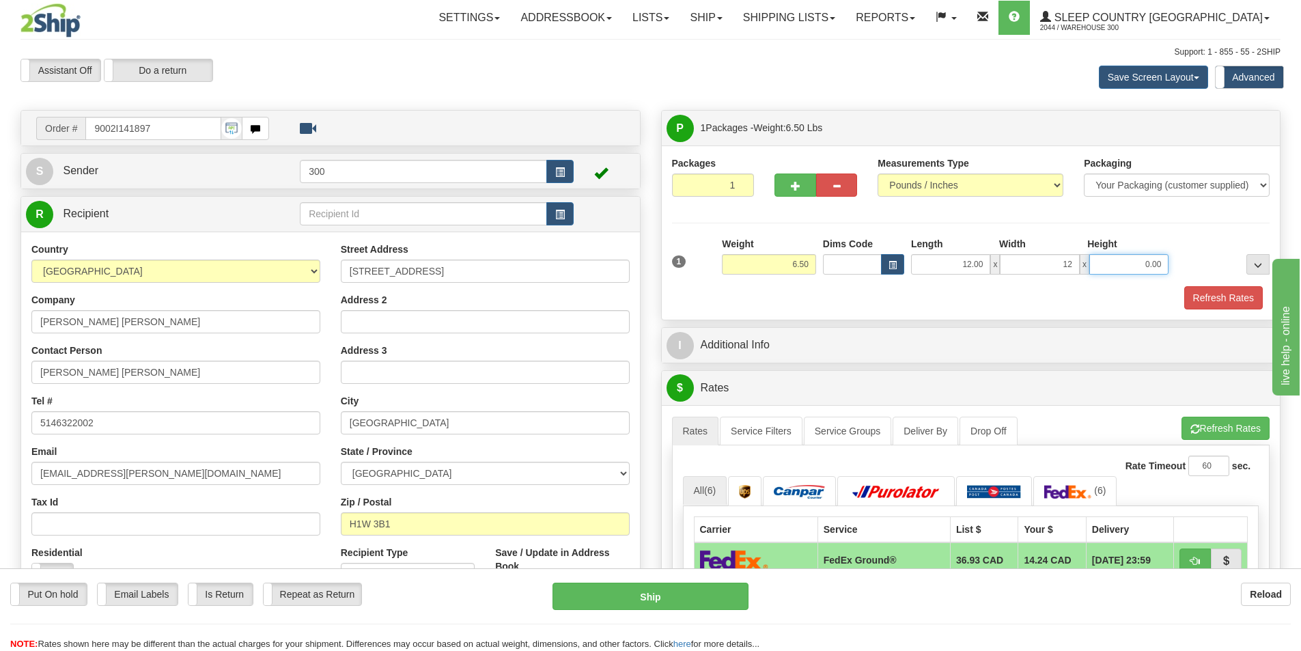
type input "12.00"
type input "22.00"
click at [807, 297] on div "Refresh Rates" at bounding box center [971, 297] width 605 height 23
click at [1228, 301] on button "Refresh Rates" at bounding box center [1223, 297] width 79 height 23
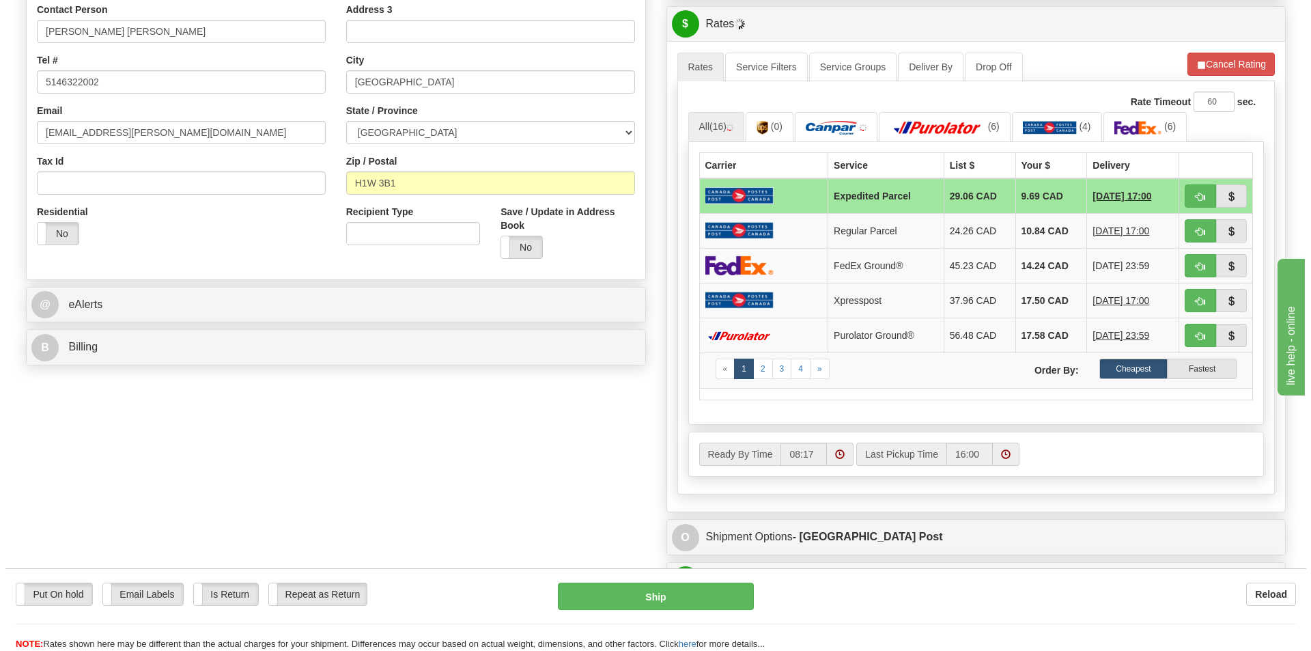
scroll to position [341, 0]
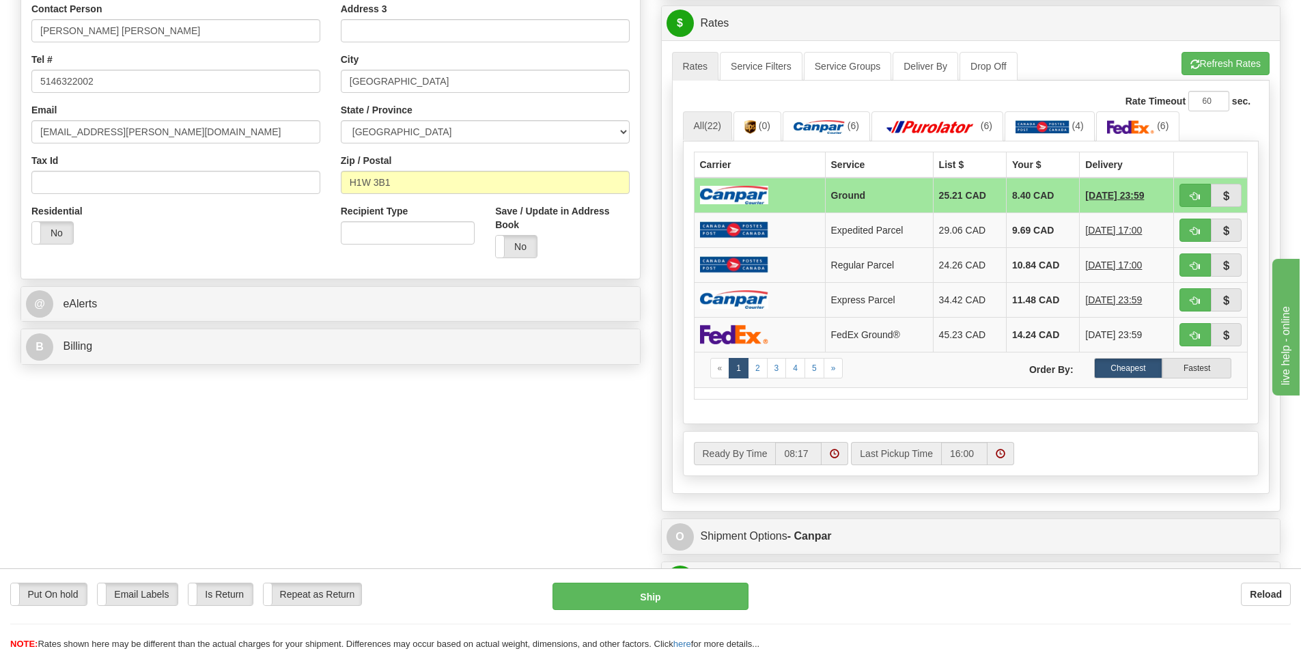
click at [774, 188] on td at bounding box center [759, 196] width 131 height 36
click at [690, 593] on button "Ship" at bounding box center [651, 596] width 196 height 27
type input "1"
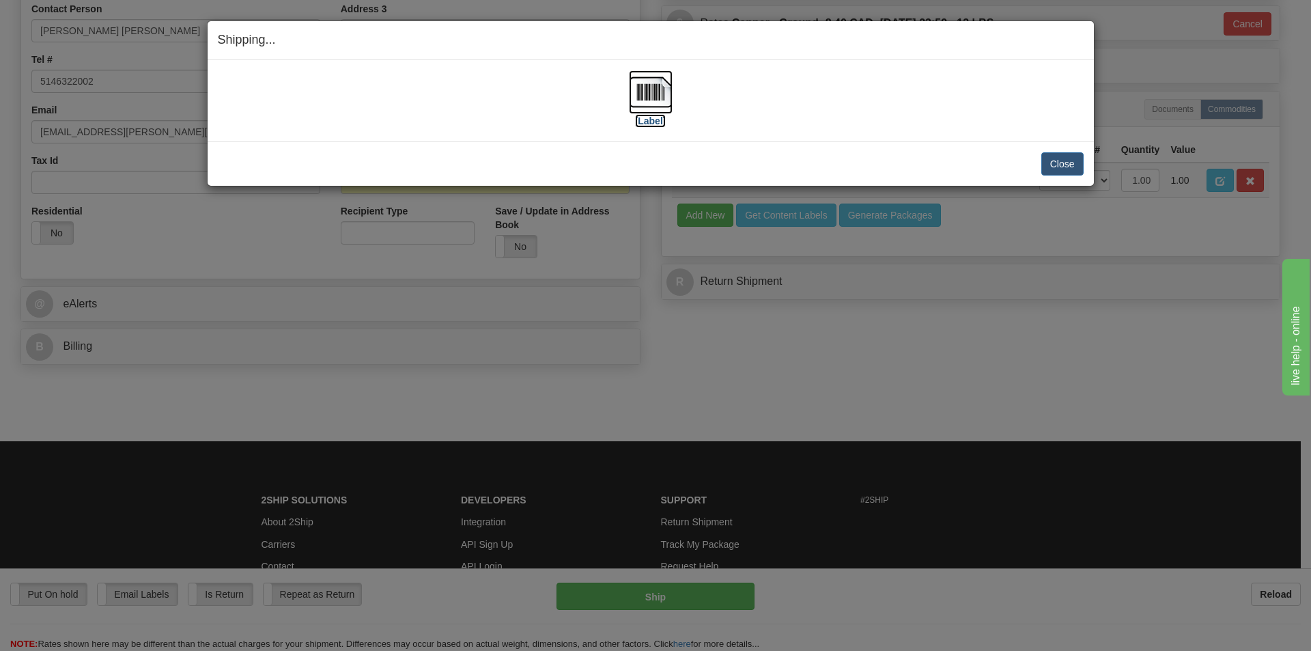
click at [656, 120] on label "[Label]" at bounding box center [650, 121] width 31 height 14
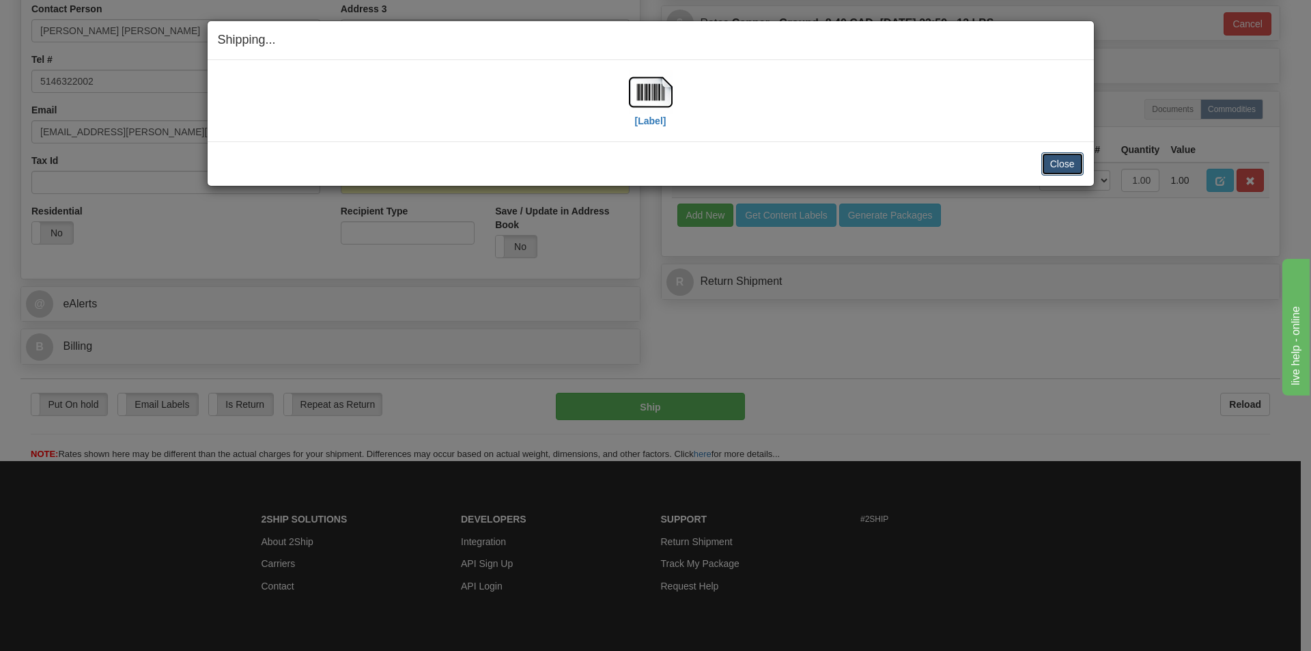
click at [1077, 160] on button "Close" at bounding box center [1063, 163] width 42 height 23
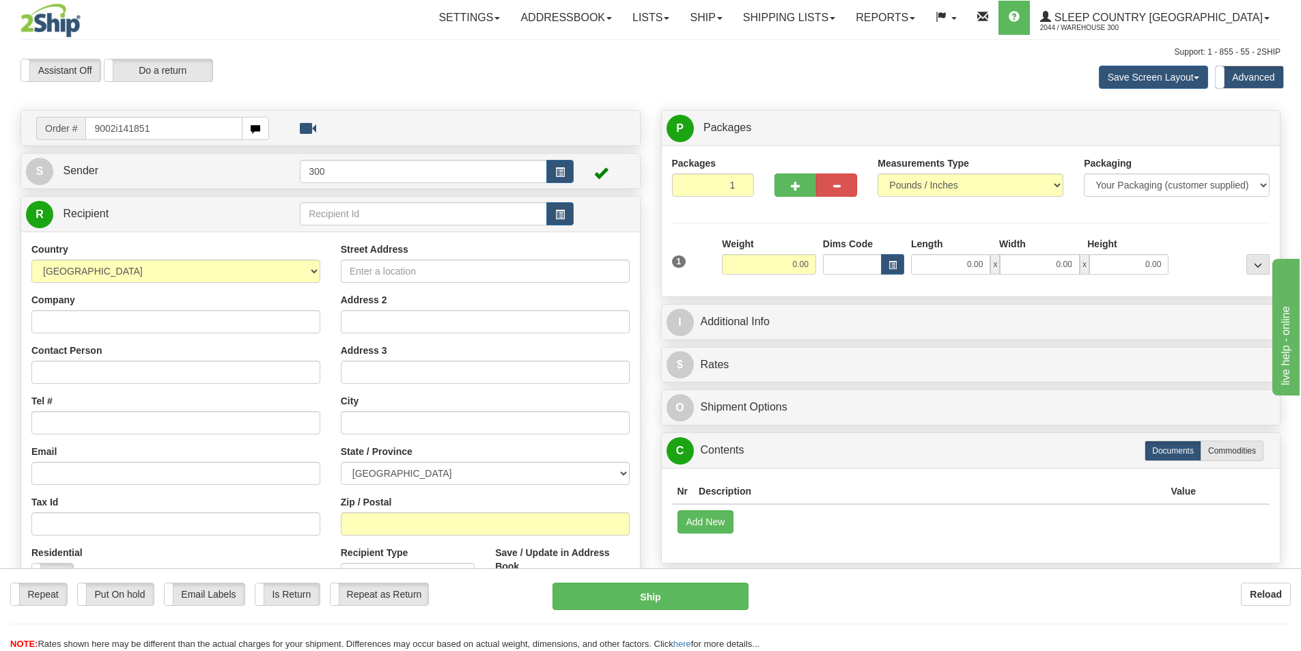
type input "9002i141851"
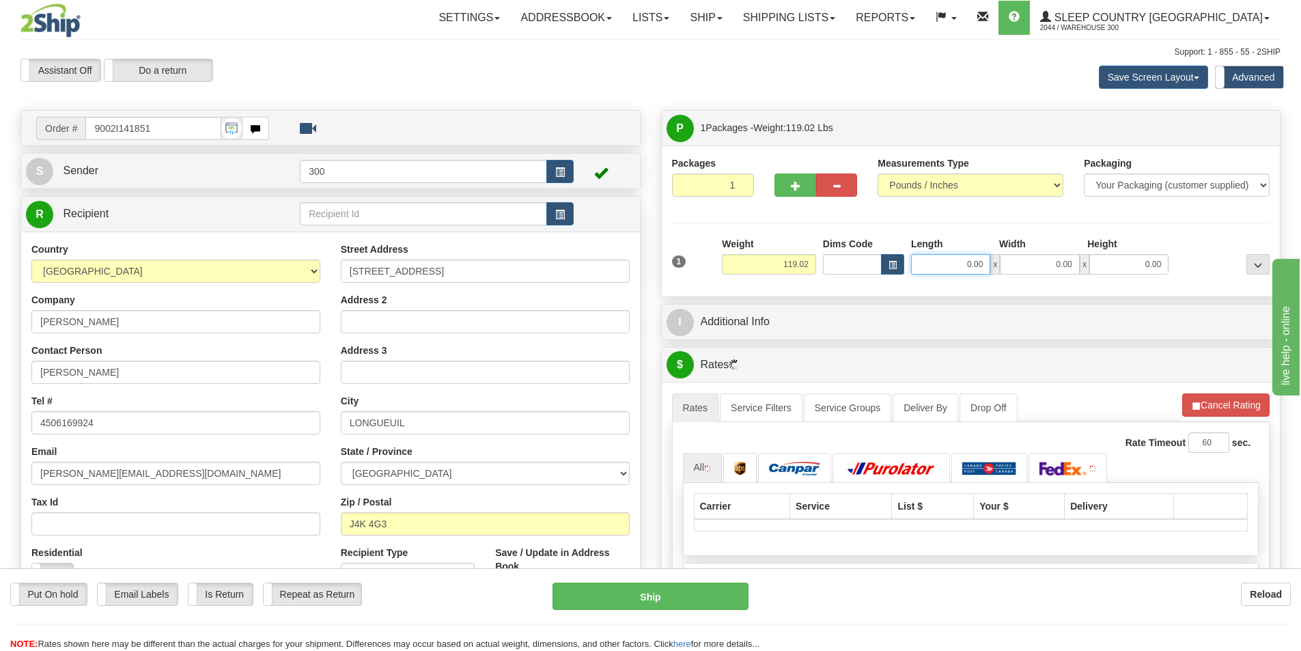
drag, startPoint x: 962, startPoint y: 257, endPoint x: 1124, endPoint y: 276, distance: 163.0
click at [1124, 276] on div "1 Weight 119.02 Dims Code x" at bounding box center [971, 261] width 605 height 48
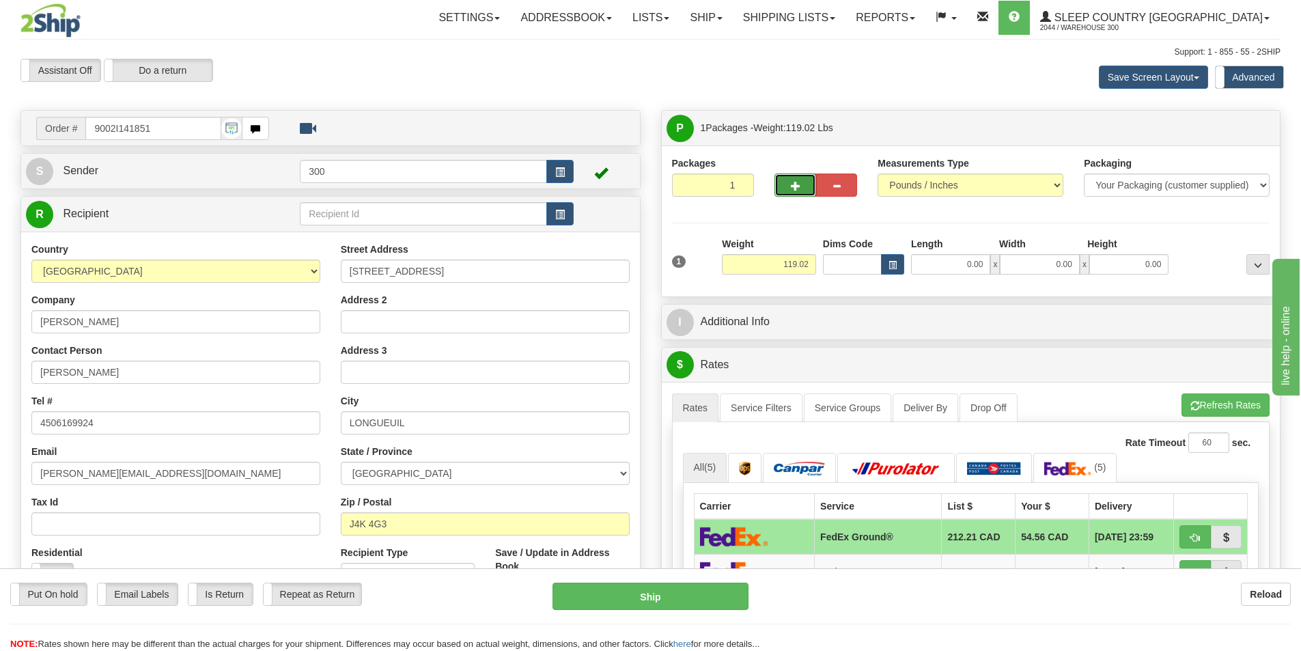
click at [794, 185] on span "button" at bounding box center [796, 186] width 10 height 9
type input "2"
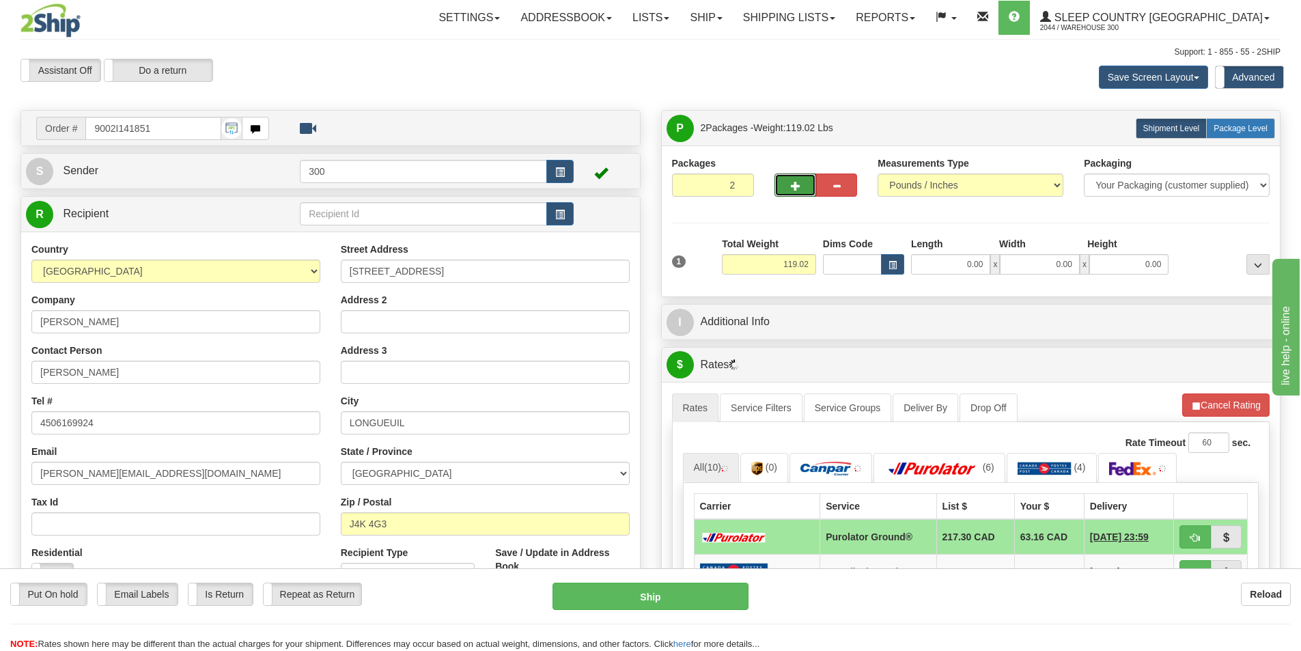
click at [1237, 130] on span "Package Level" at bounding box center [1241, 129] width 54 height 10
radio input "true"
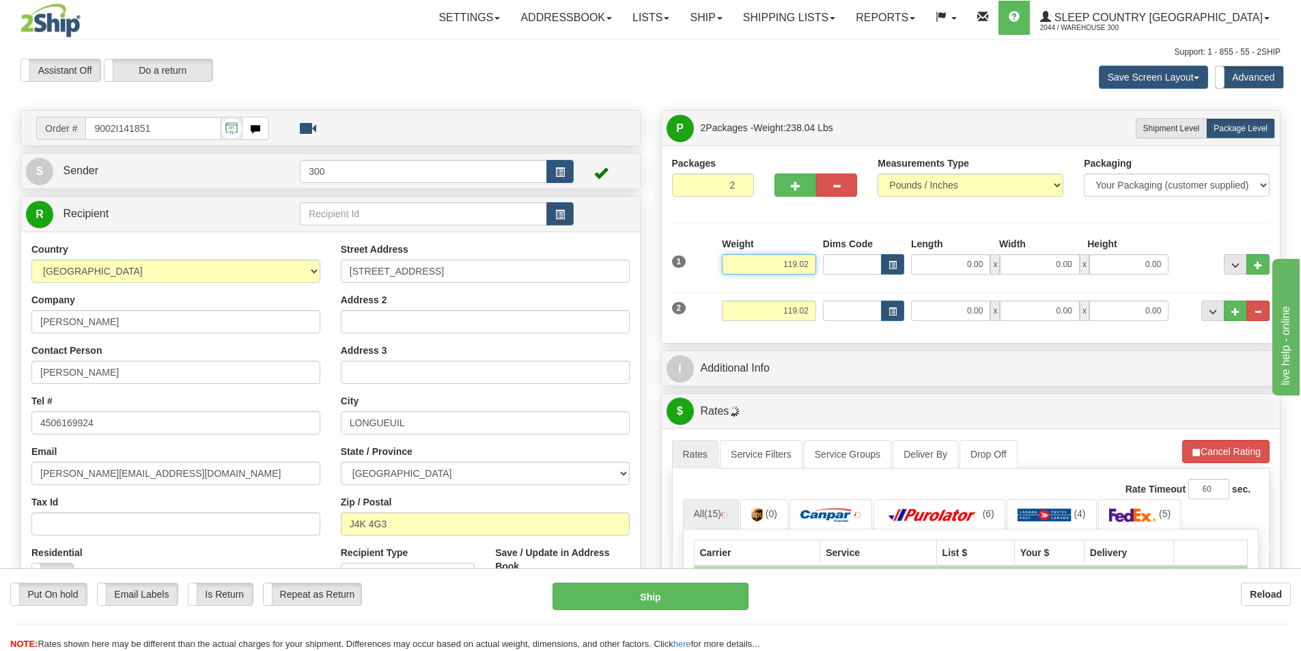
drag, startPoint x: 781, startPoint y: 260, endPoint x: 915, endPoint y: 260, distance: 133.9
click at [915, 260] on div "1 Weight 119.02 Dims Code x" at bounding box center [971, 261] width 605 height 48
click at [802, 312] on input "119.02" at bounding box center [769, 311] width 94 height 20
type input "70.00"
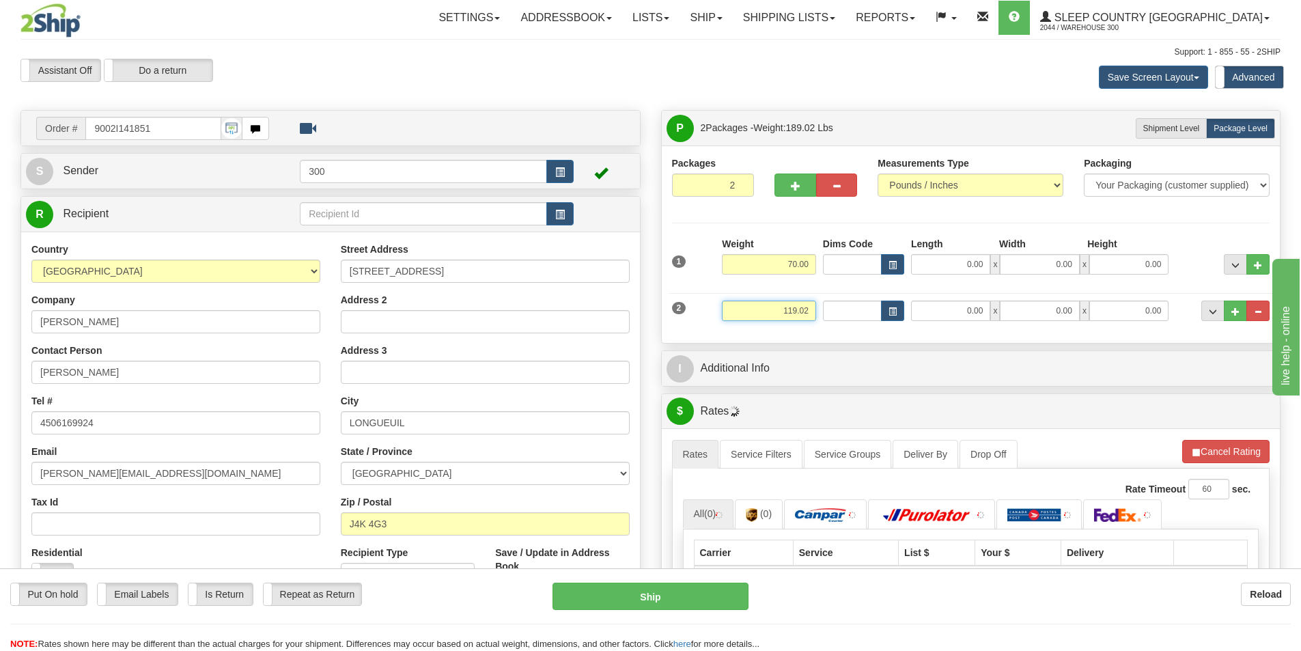
drag, startPoint x: 784, startPoint y: 309, endPoint x: 929, endPoint y: 309, distance: 144.8
click at [927, 309] on div "2 Weight 119.02 Dims Code Length Width 0.00" at bounding box center [971, 309] width 605 height 46
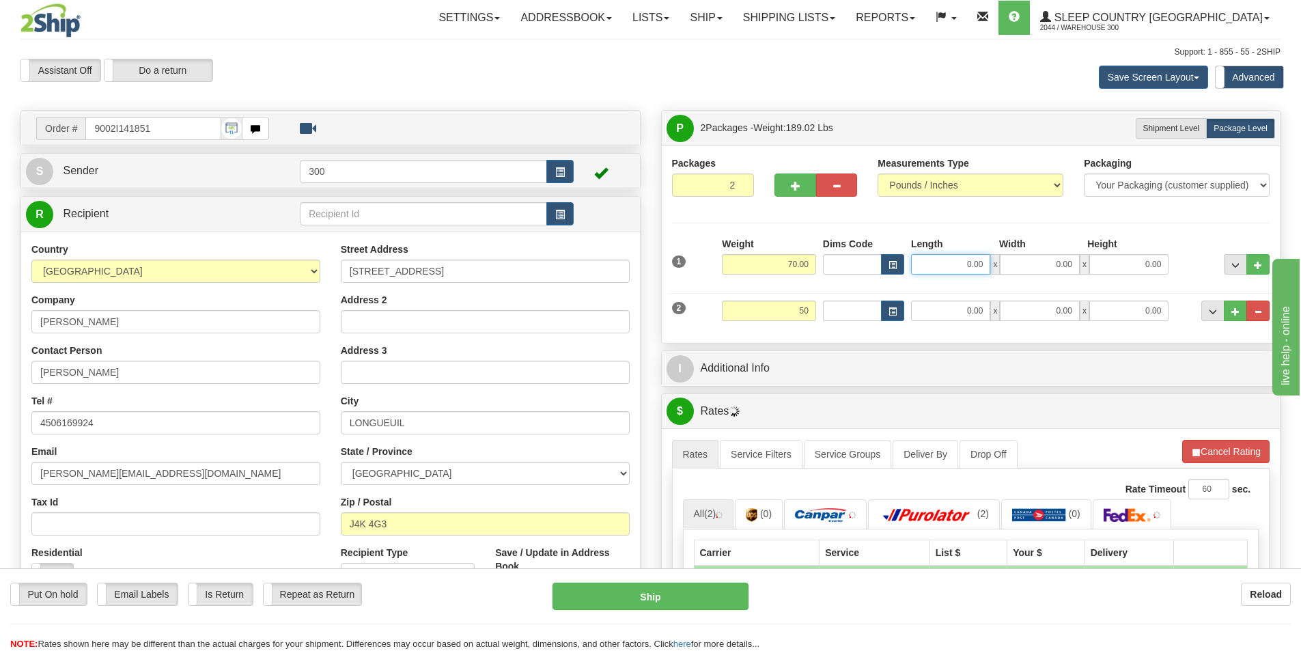
type input "50.00"
click at [964, 269] on input "0.00" at bounding box center [950, 264] width 79 height 20
type input "18.00"
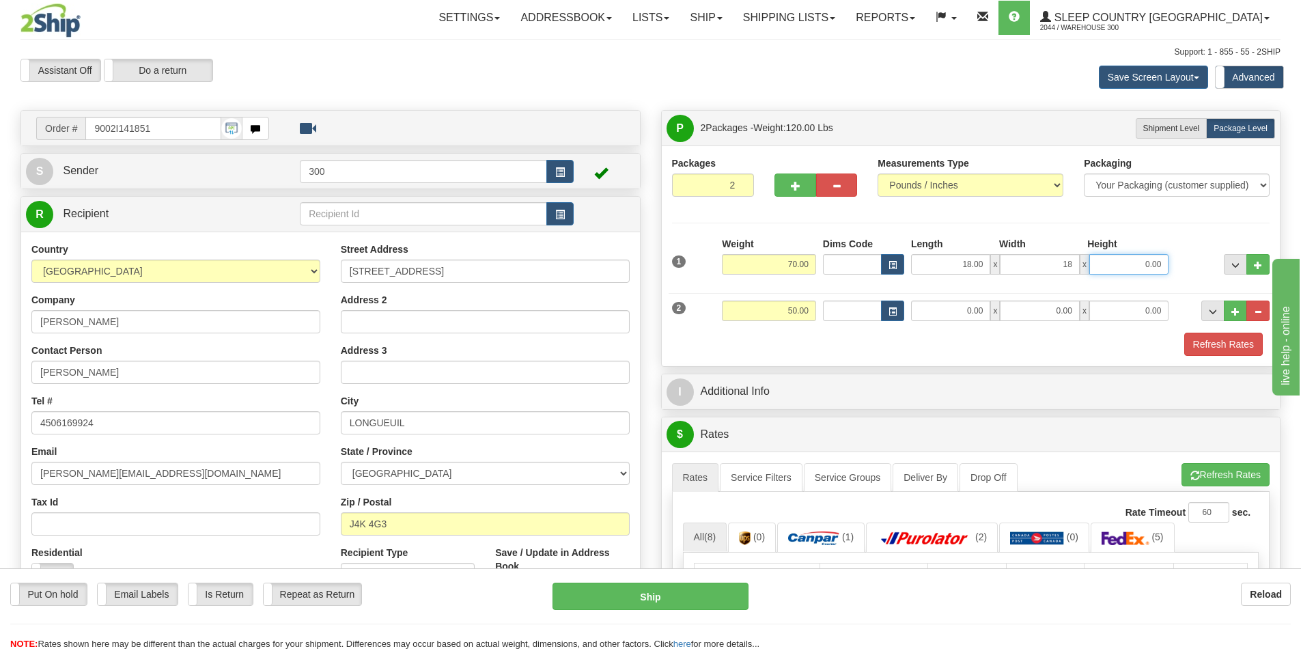
type input "18.00"
type input "42.00"
drag, startPoint x: 951, startPoint y: 298, endPoint x: 989, endPoint y: 312, distance: 40.0
click at [989, 312] on div "2 Weight 50.00 Dims Code Length Width Height" at bounding box center [971, 309] width 605 height 46
drag, startPoint x: 966, startPoint y: 312, endPoint x: 1028, endPoint y: 312, distance: 62.1
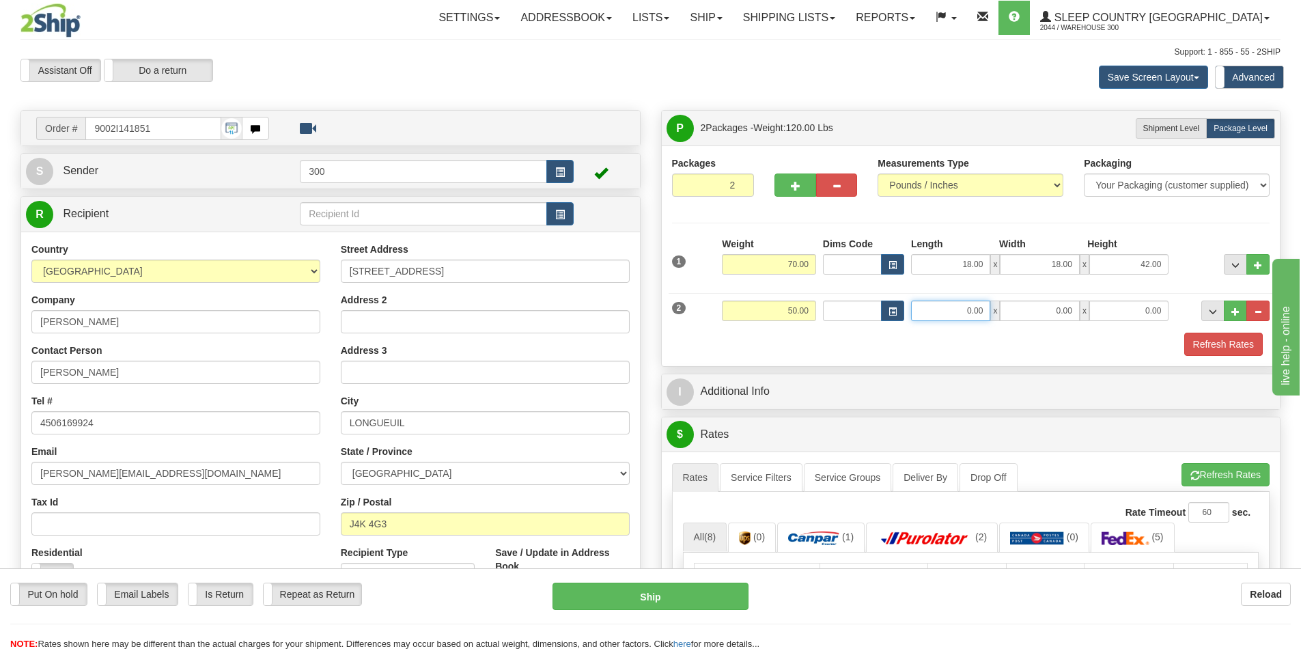
click at [1028, 312] on div "0.00 x 0.00 x 0.00" at bounding box center [1039, 311] width 257 height 20
type input "17.00"
type input "40.00"
click at [1219, 346] on button "Refresh Rates" at bounding box center [1223, 344] width 79 height 23
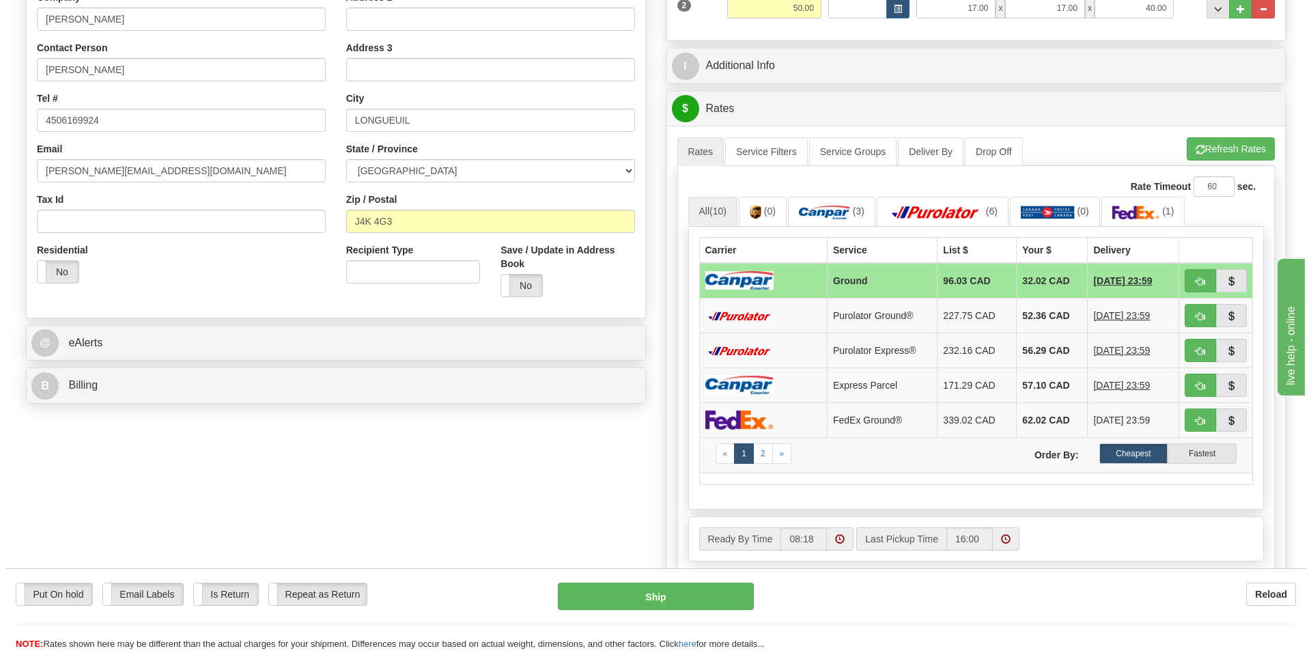
scroll to position [341, 0]
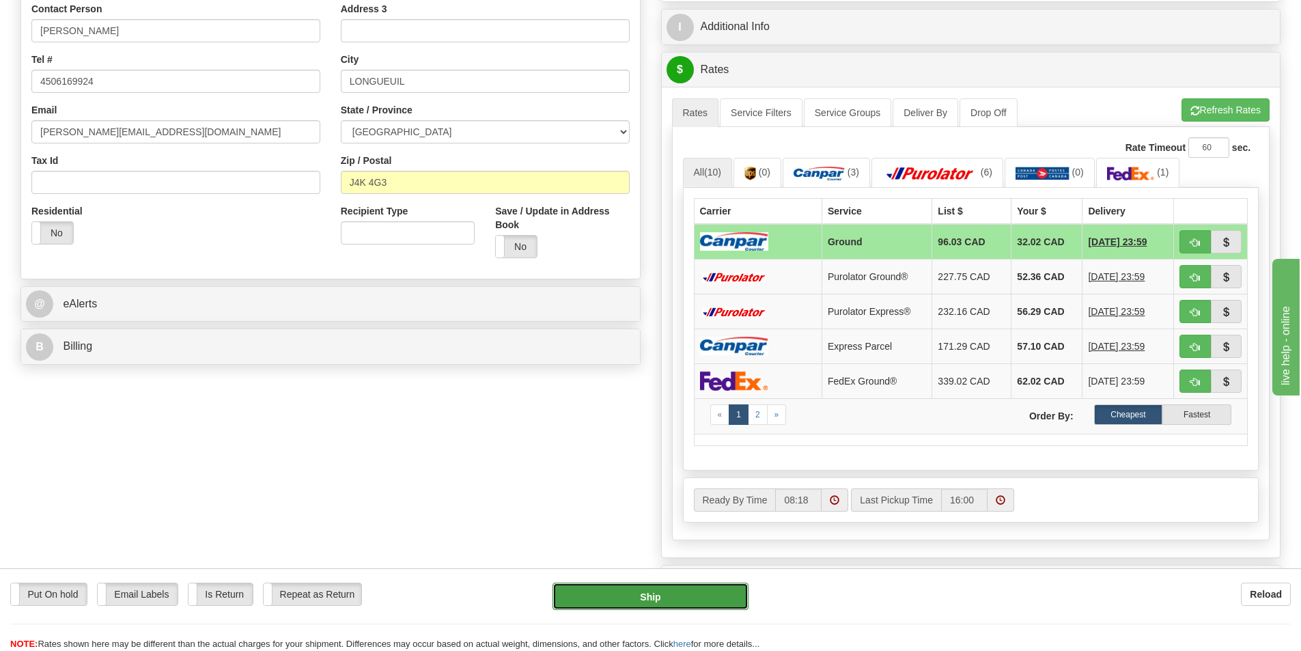
click at [645, 602] on button "Ship" at bounding box center [651, 596] width 196 height 27
type input "1"
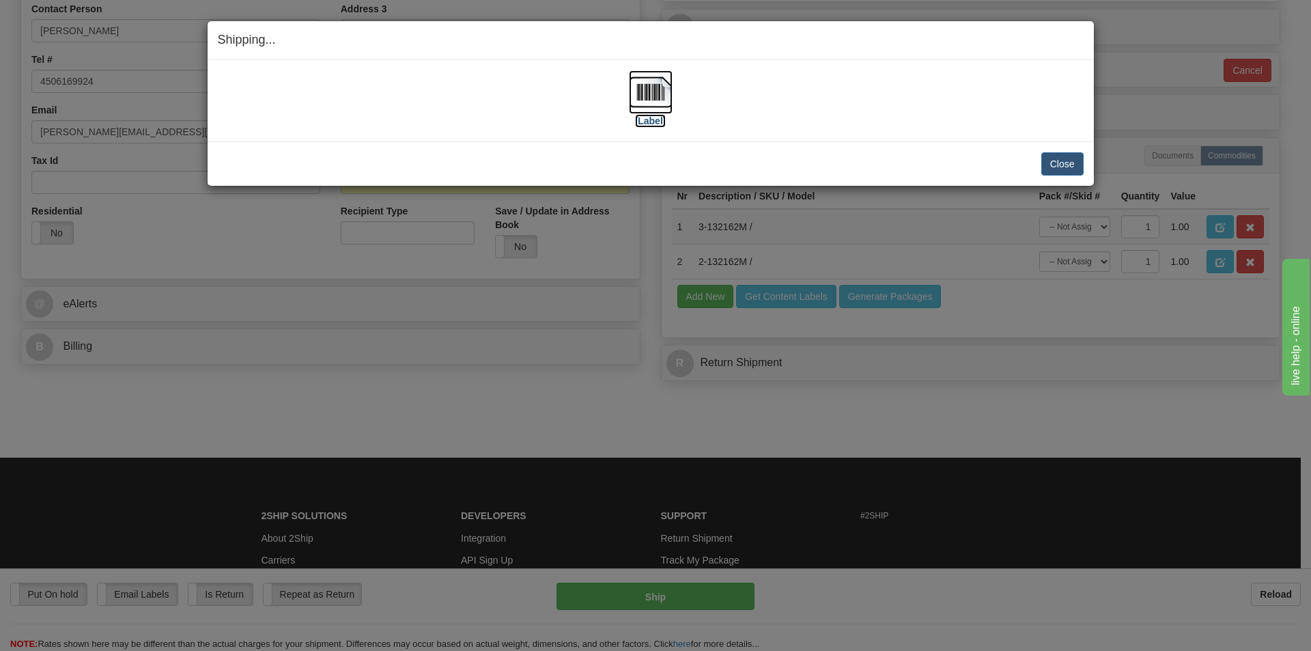
click at [650, 120] on label "[Label]" at bounding box center [650, 121] width 31 height 14
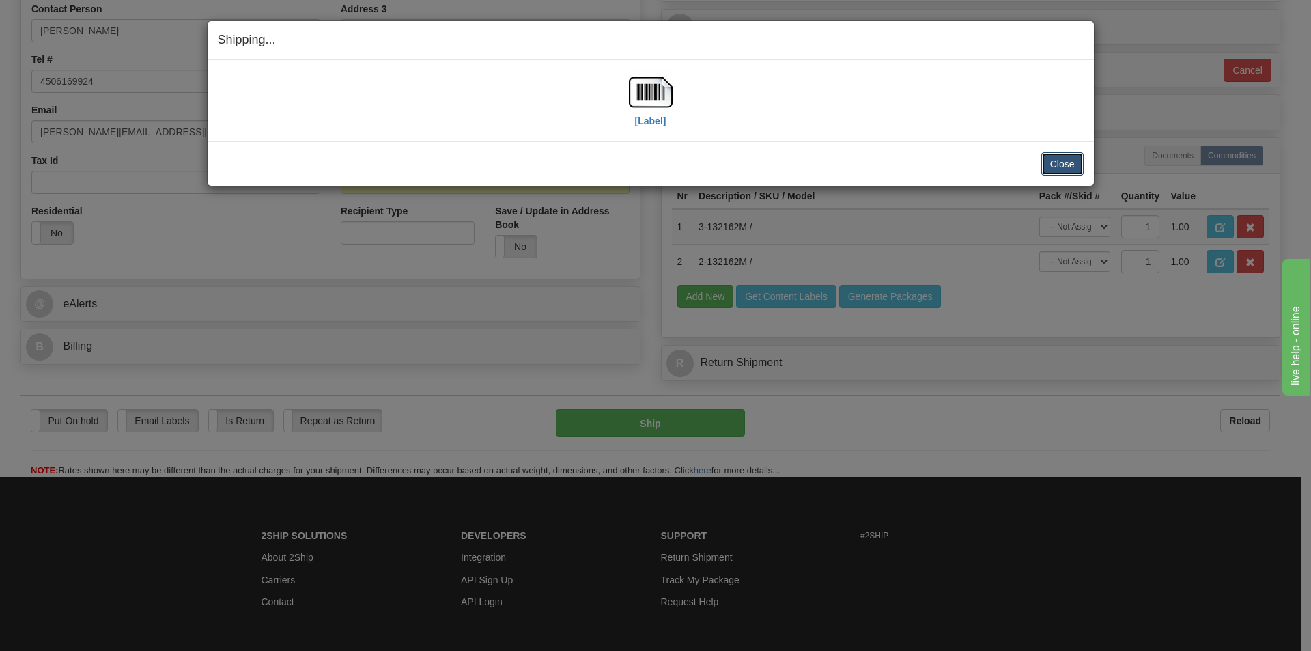
click at [1068, 163] on button "Close" at bounding box center [1063, 163] width 42 height 23
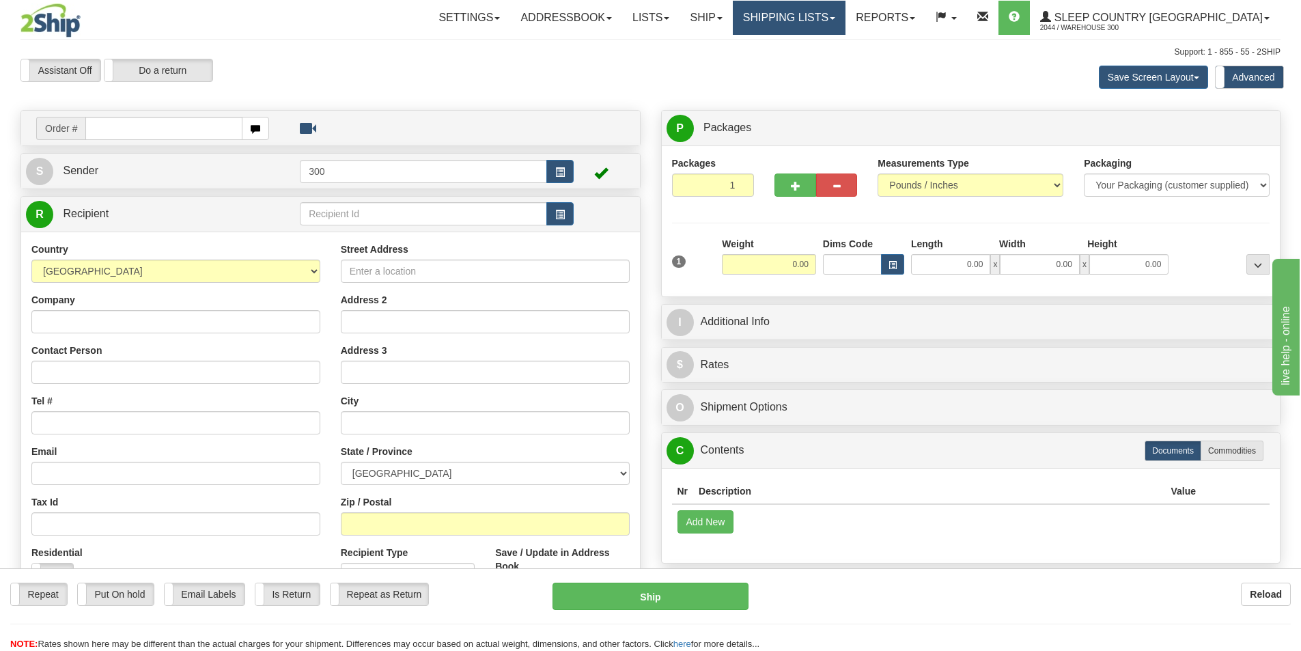
click at [845, 19] on link "Shipping lists" at bounding box center [789, 18] width 113 height 34
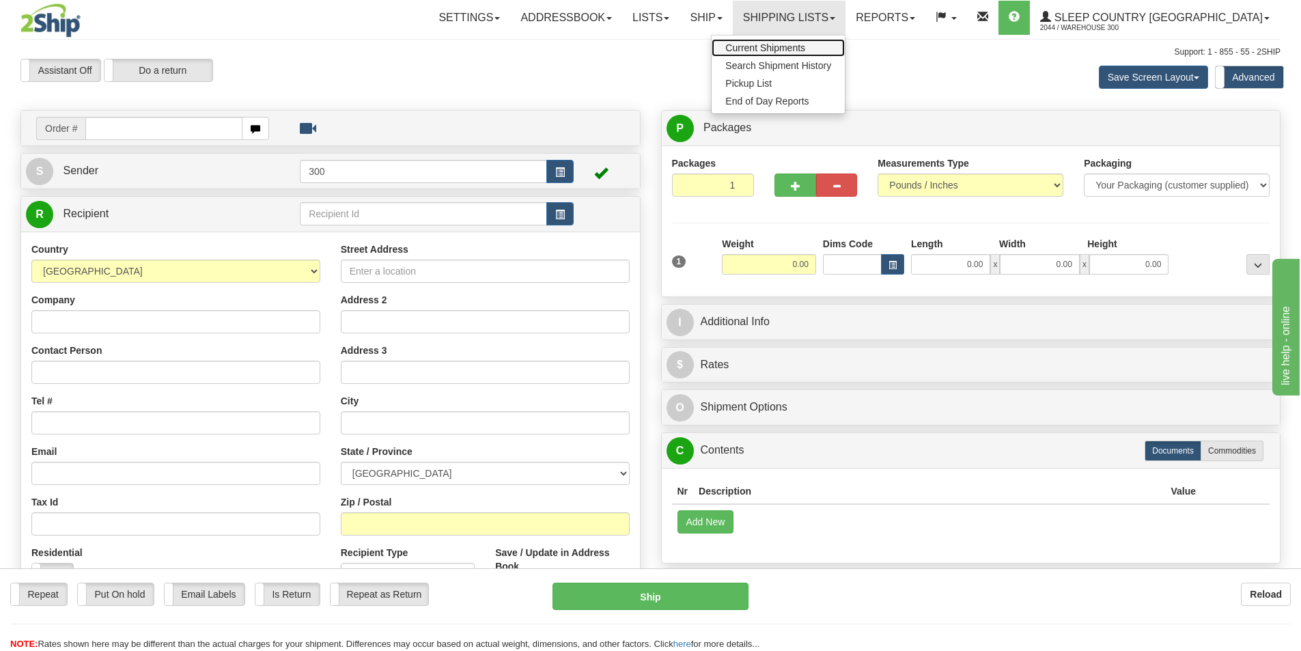
click at [805, 47] on span "Current Shipments" at bounding box center [765, 47] width 80 height 11
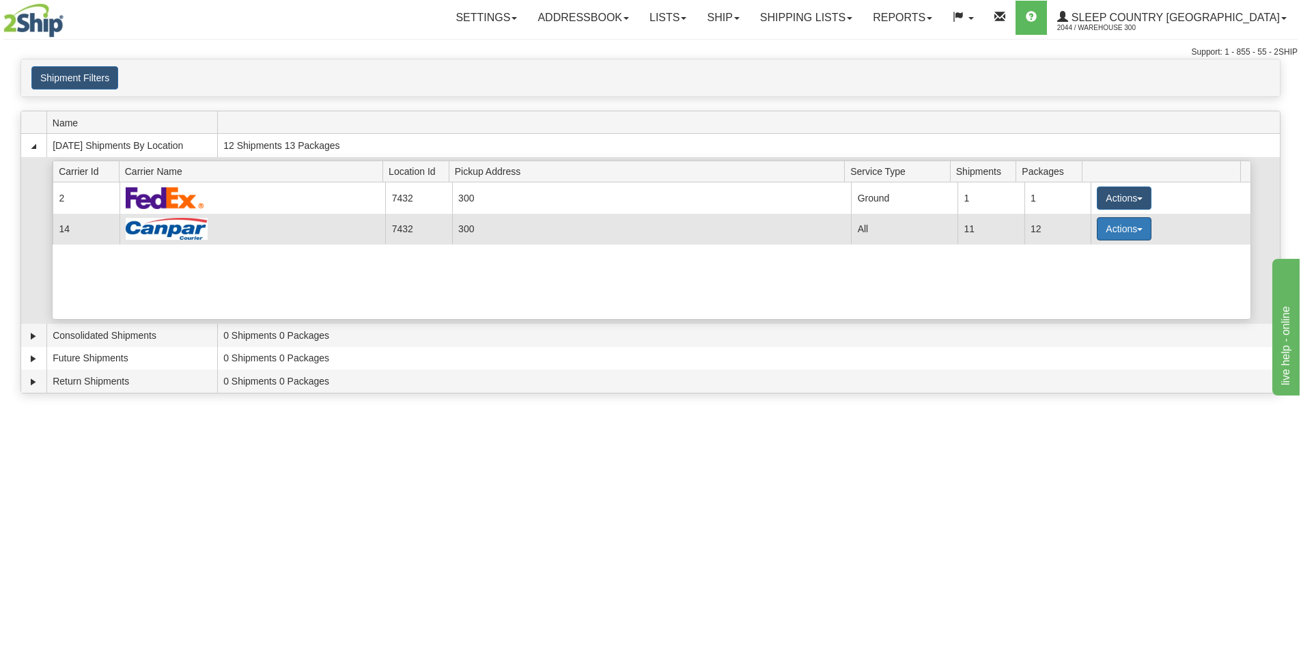
click at [1117, 228] on button "Actions" at bounding box center [1124, 228] width 55 height 23
click at [1095, 260] on link "Details" at bounding box center [1096, 255] width 109 height 18
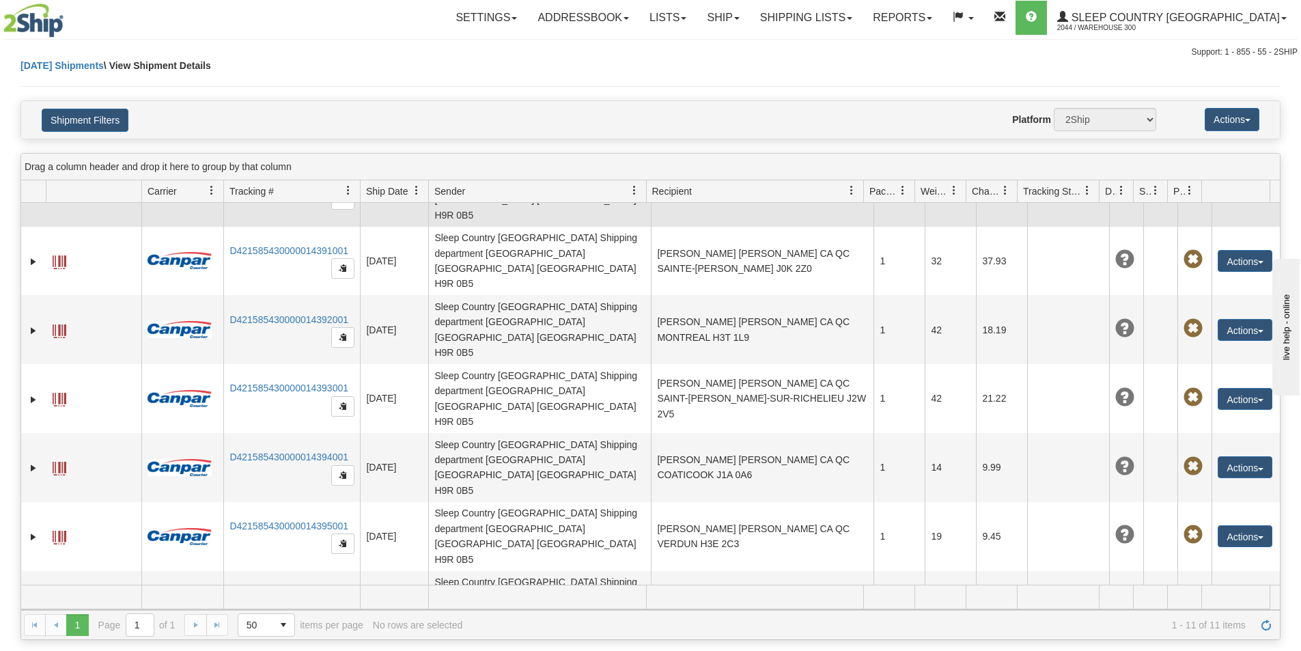
scroll to position [116, 0]
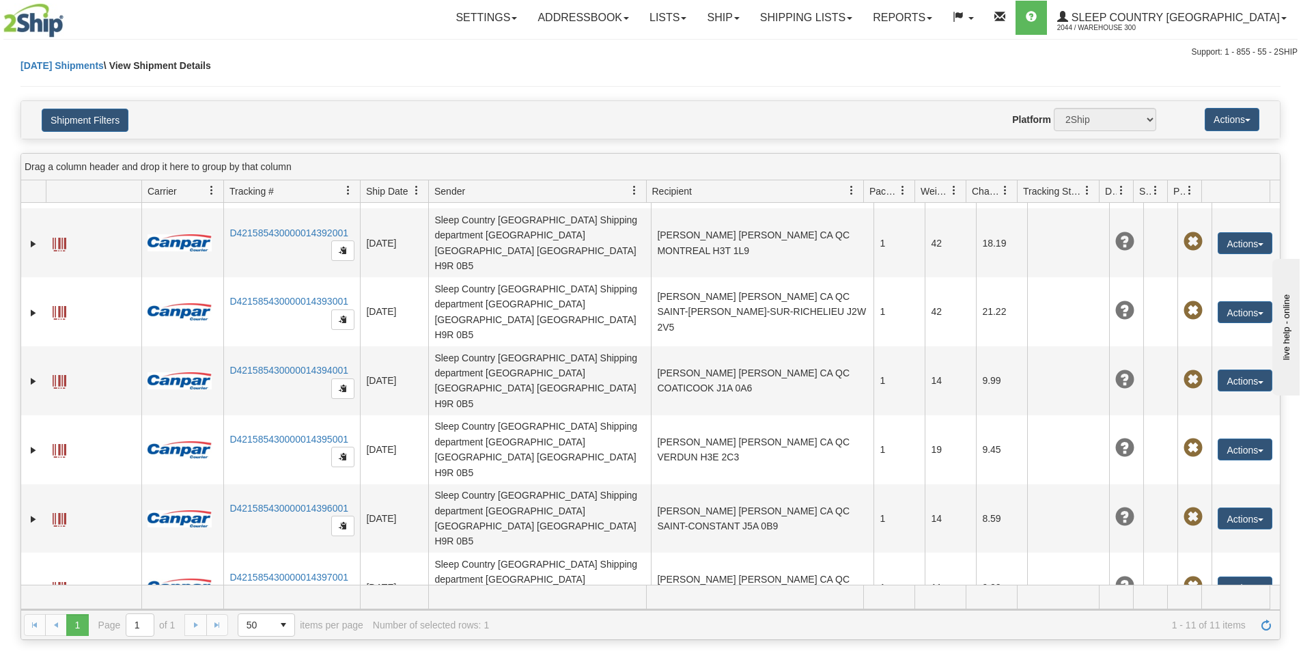
scroll to position [239, 0]
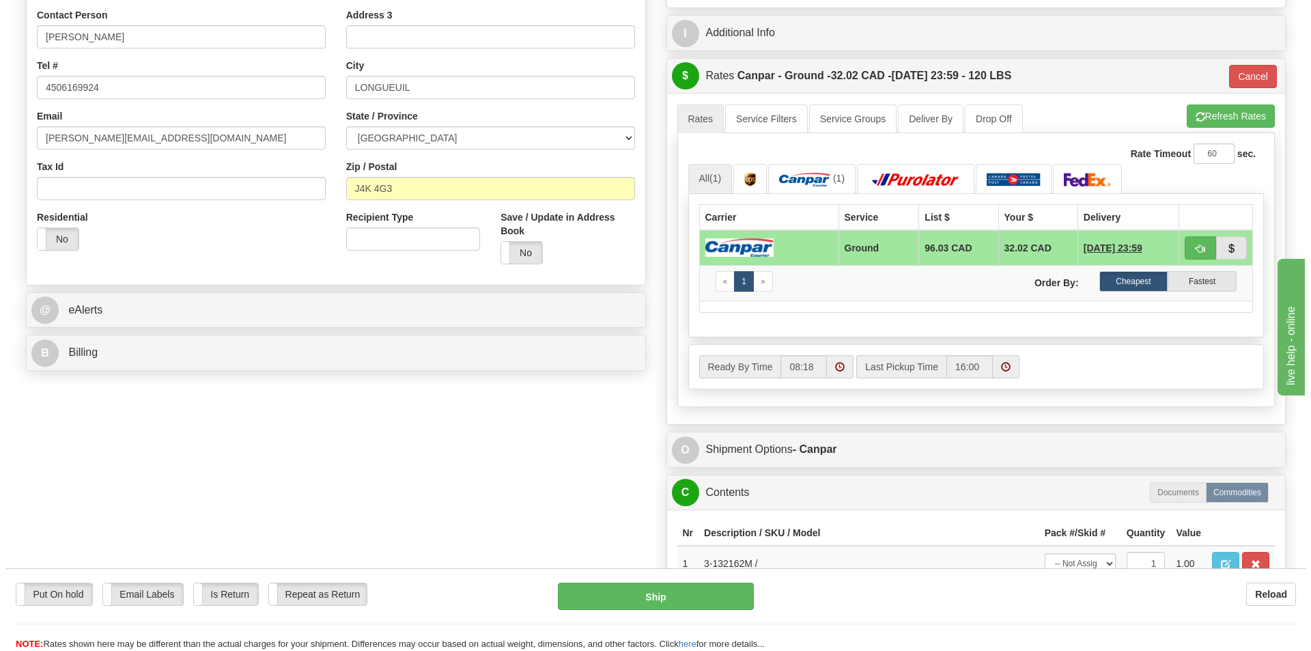
scroll to position [273, 0]
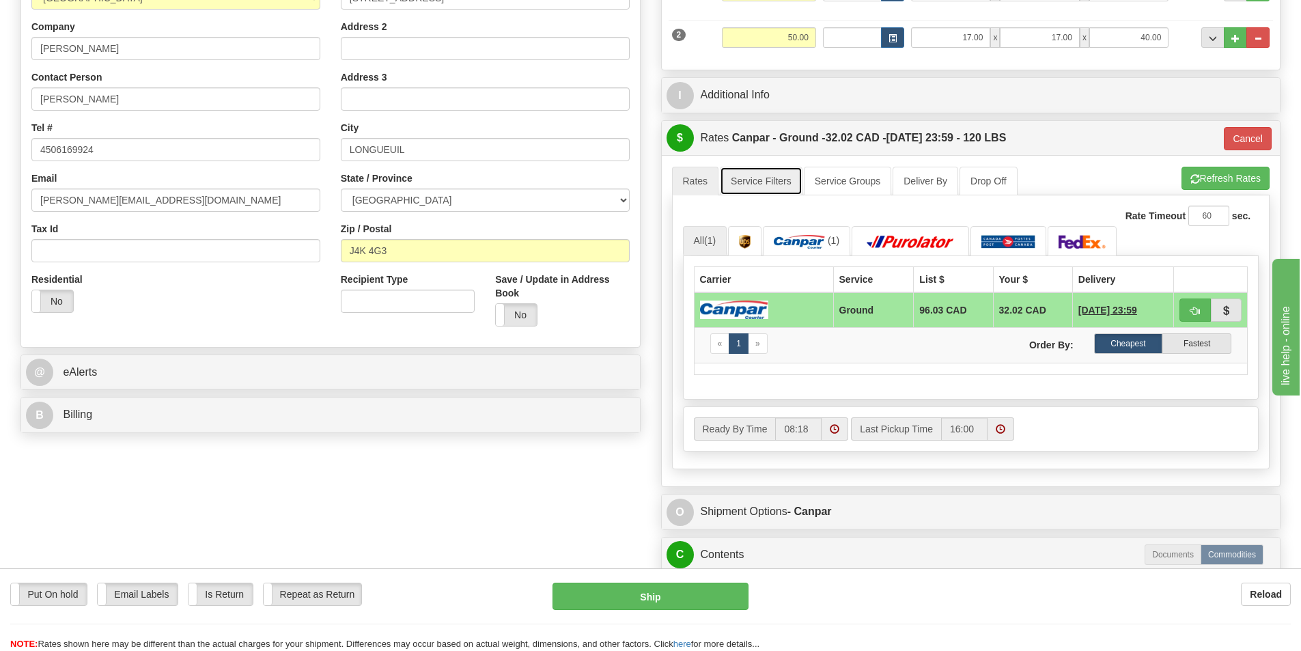
click at [772, 180] on link "Service Filters" at bounding box center [761, 181] width 83 height 29
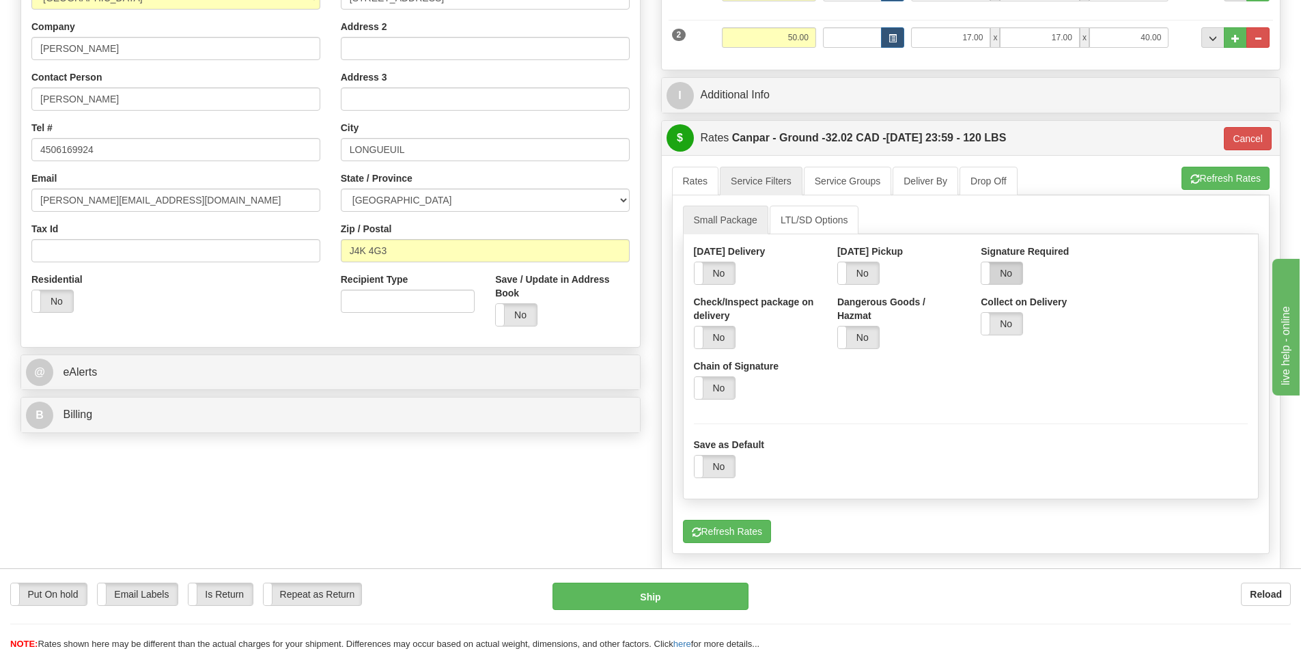
click at [1000, 268] on label "No" at bounding box center [1001, 273] width 41 height 22
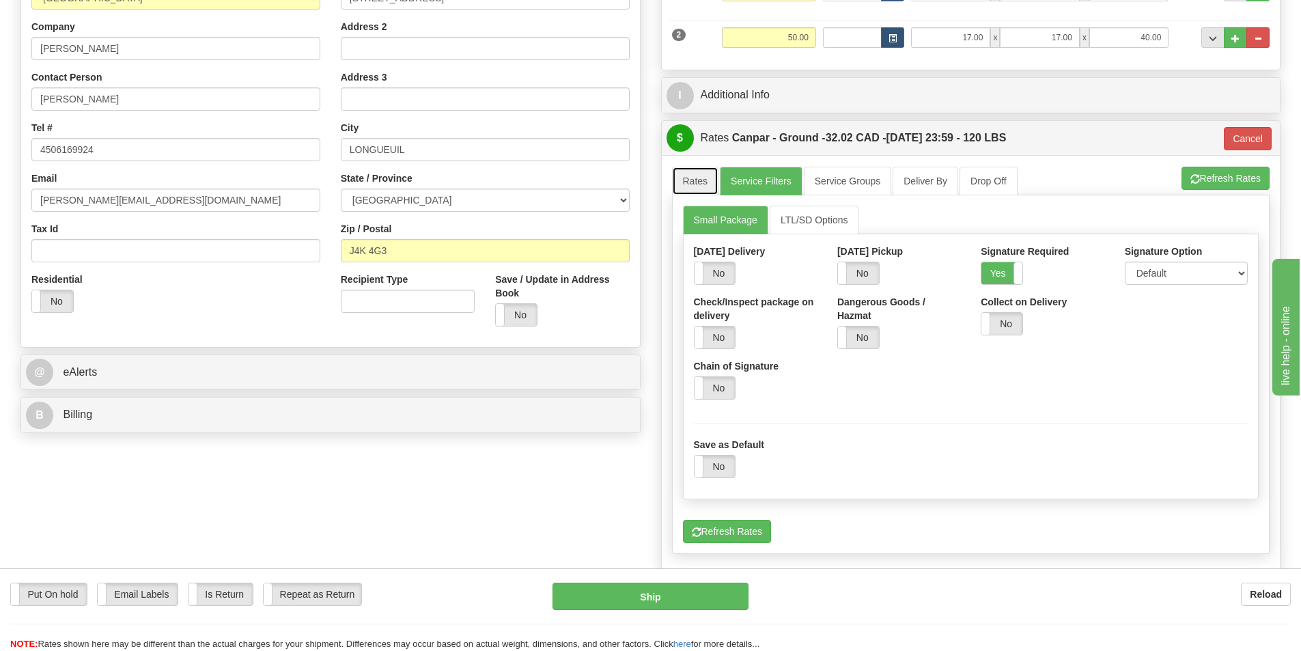
click at [703, 181] on link "Rates" at bounding box center [695, 181] width 47 height 29
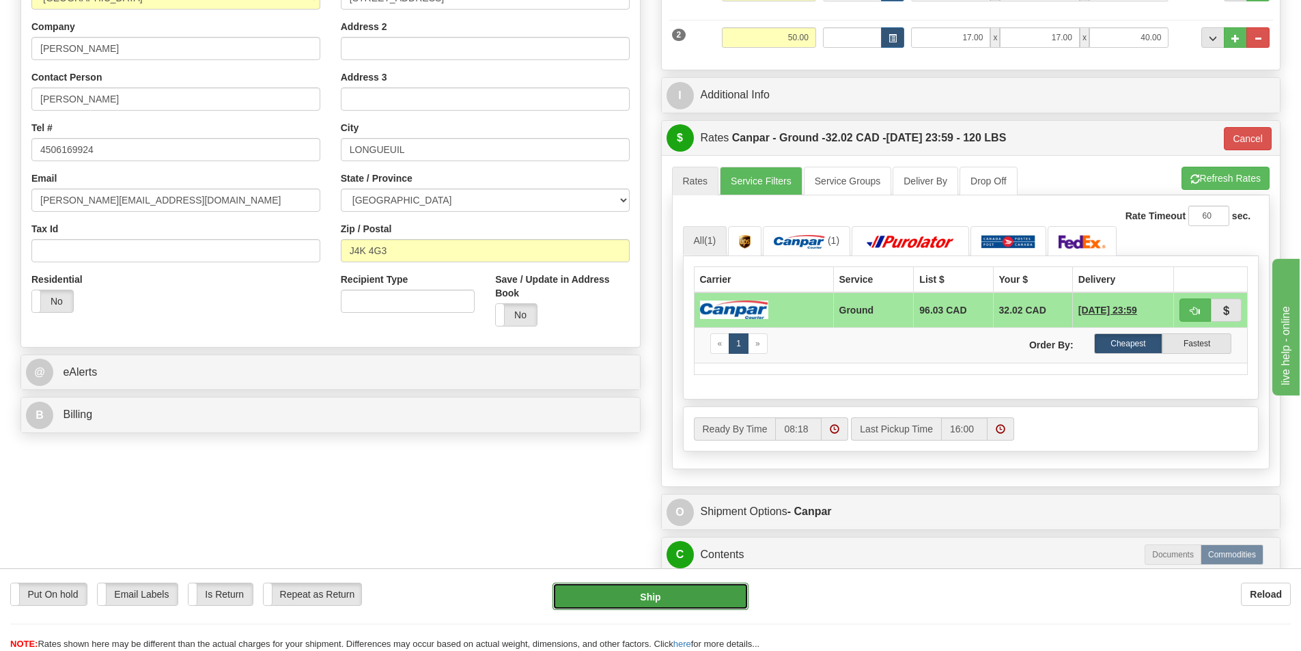
click at [651, 591] on button "Ship" at bounding box center [651, 596] width 196 height 27
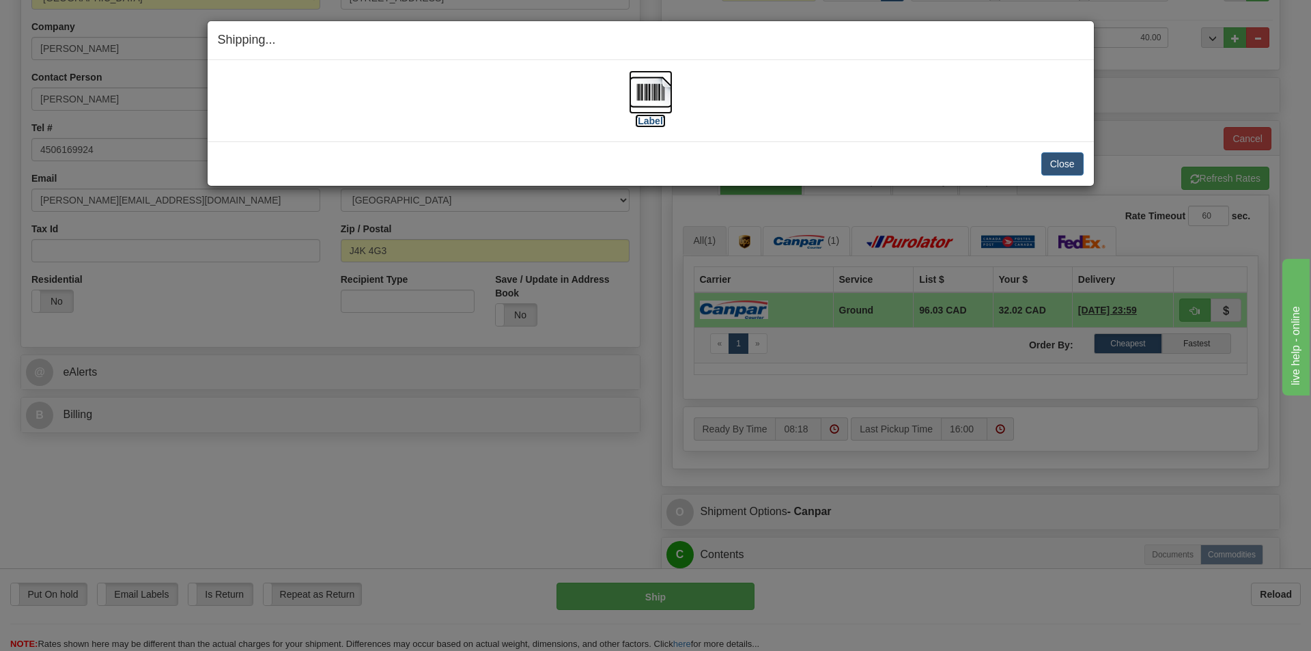
click at [644, 114] on label "[Label]" at bounding box center [650, 121] width 31 height 14
click at [1062, 158] on button "Close" at bounding box center [1063, 163] width 42 height 23
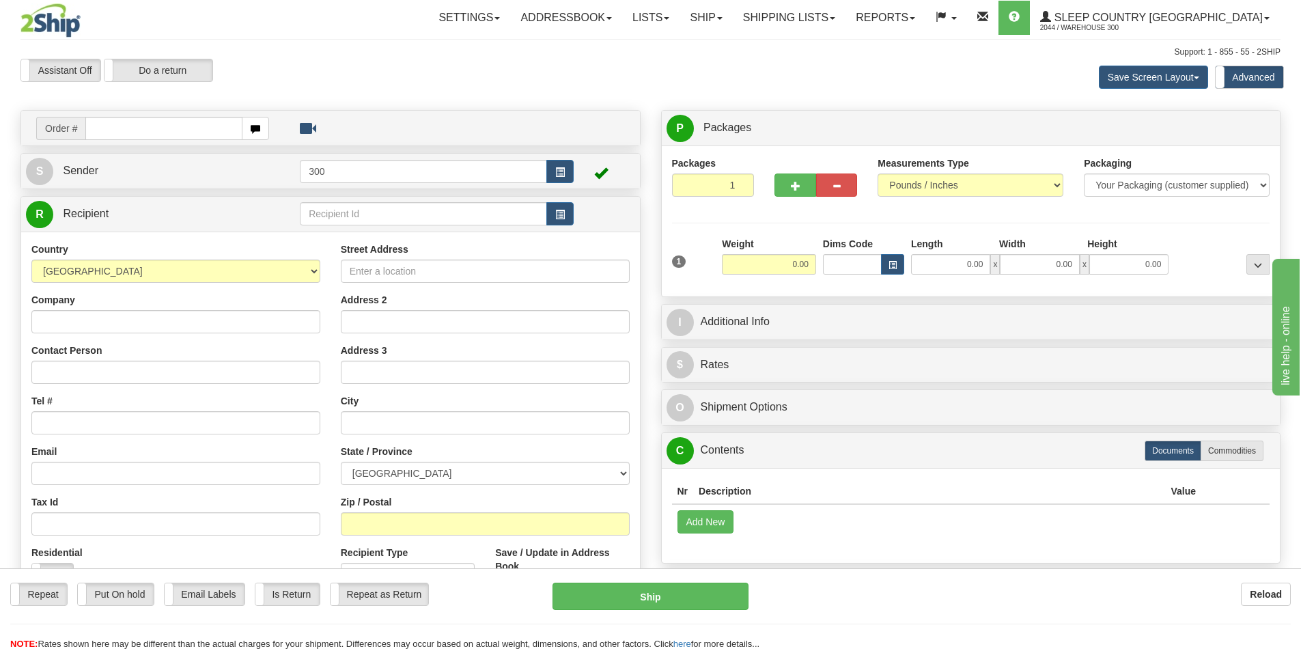
click at [160, 122] on input "text" at bounding box center [163, 128] width 157 height 23
type input "9002i141849"
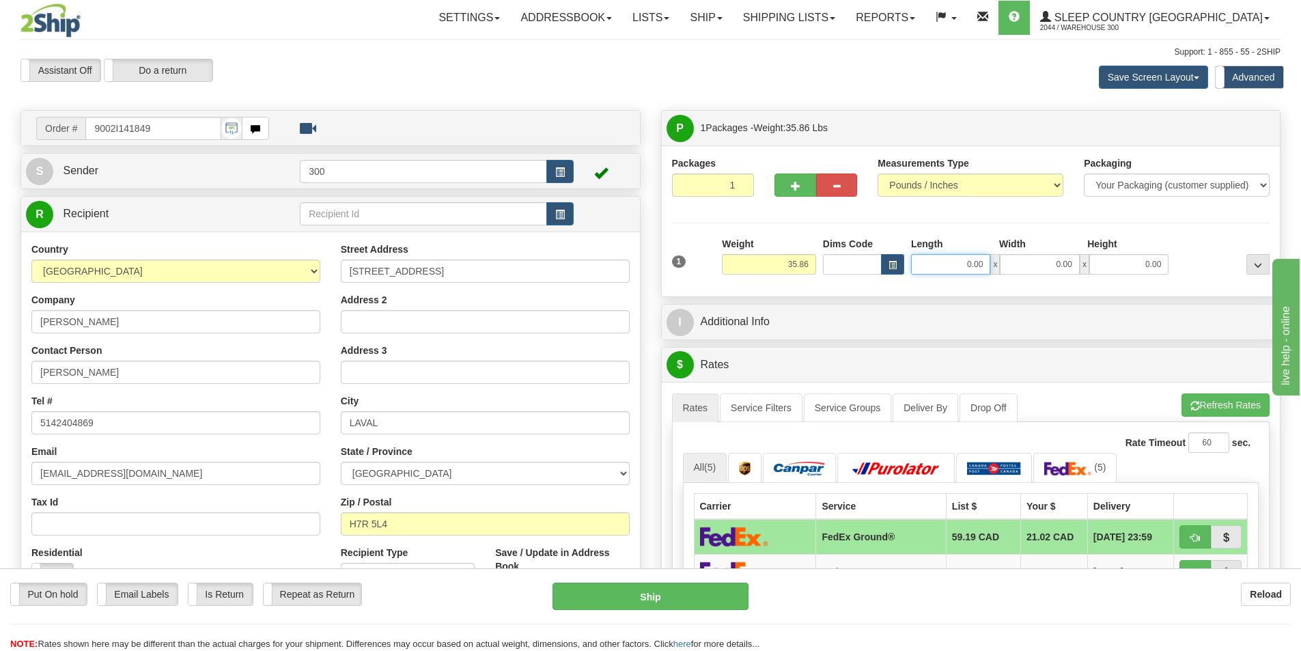
drag, startPoint x: 958, startPoint y: 260, endPoint x: 1074, endPoint y: 283, distance: 119.1
click at [1074, 283] on div "1 Weight 35.86 Dims Code x x" at bounding box center [971, 261] width 605 height 48
type input "15.00"
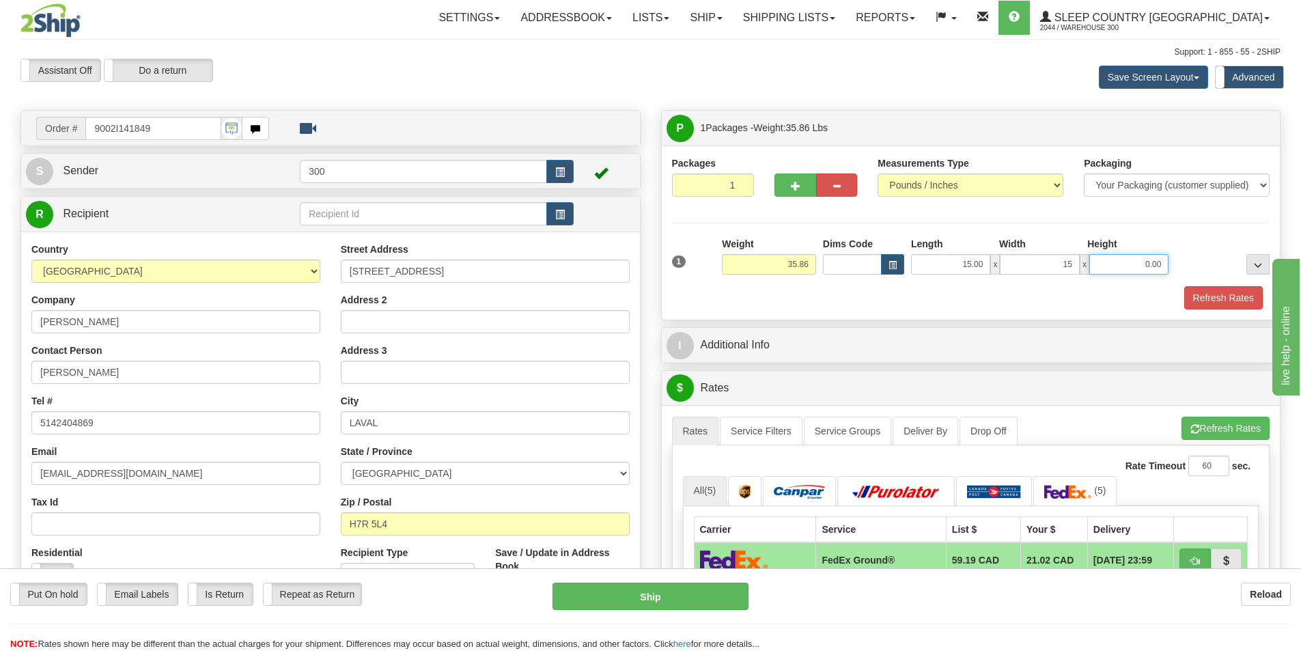
type input "15.00"
type input "42.00"
click at [1210, 298] on button "Refresh Rates" at bounding box center [1223, 297] width 79 height 23
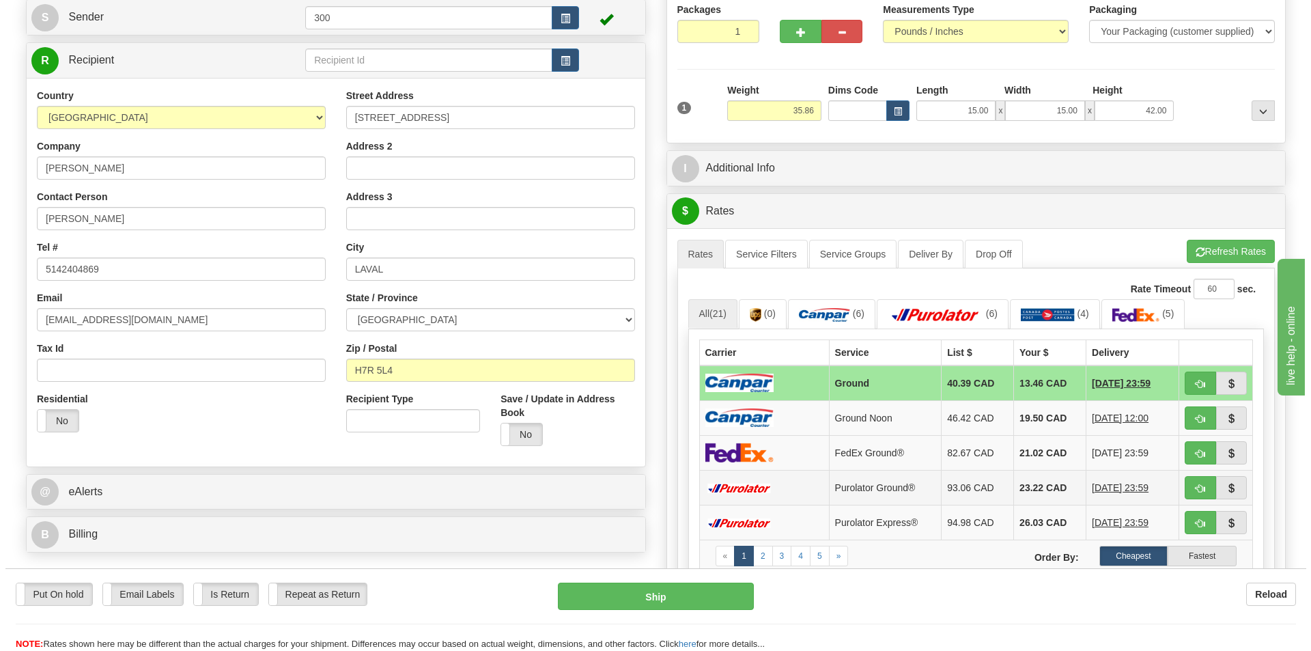
scroll to position [341, 0]
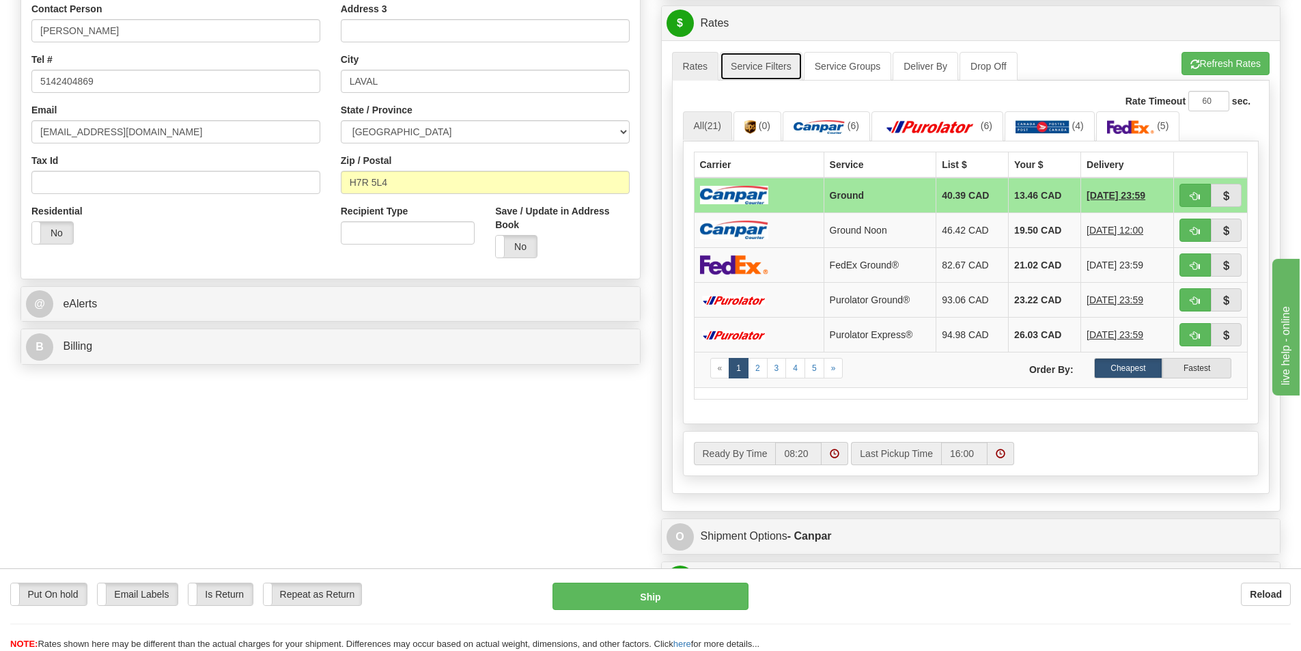
click at [783, 72] on link "Service Filters" at bounding box center [761, 66] width 83 height 29
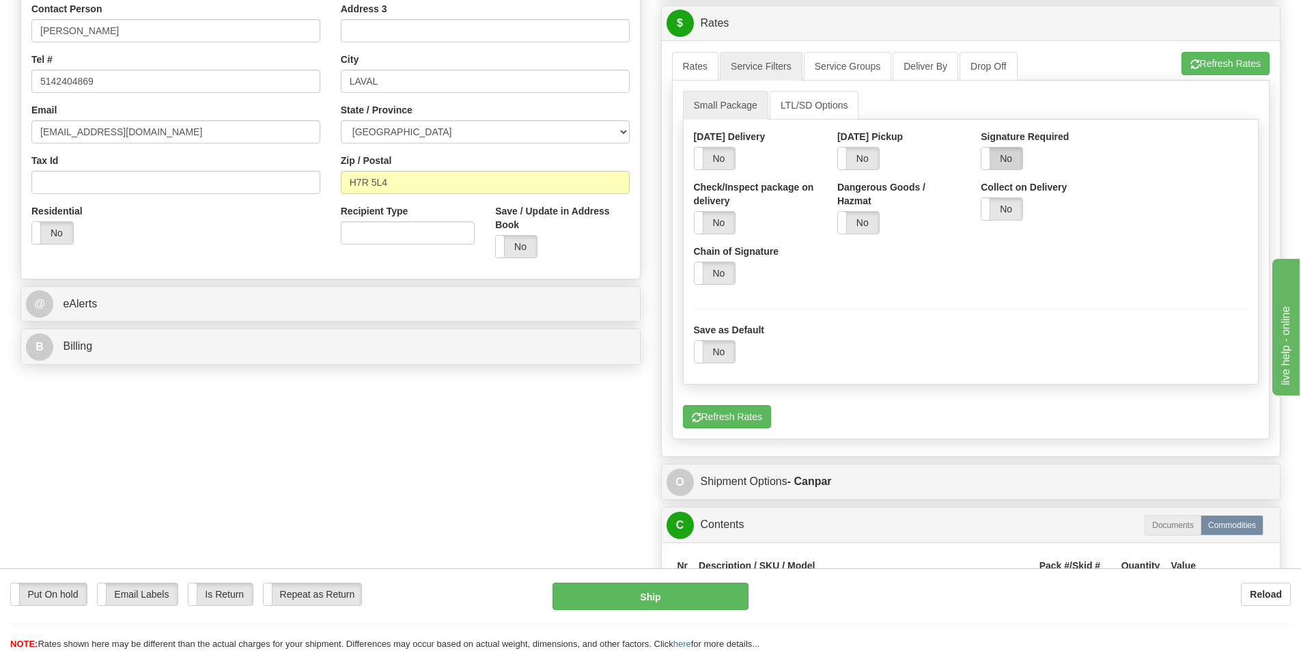
click at [1005, 165] on label "No" at bounding box center [1001, 159] width 41 height 22
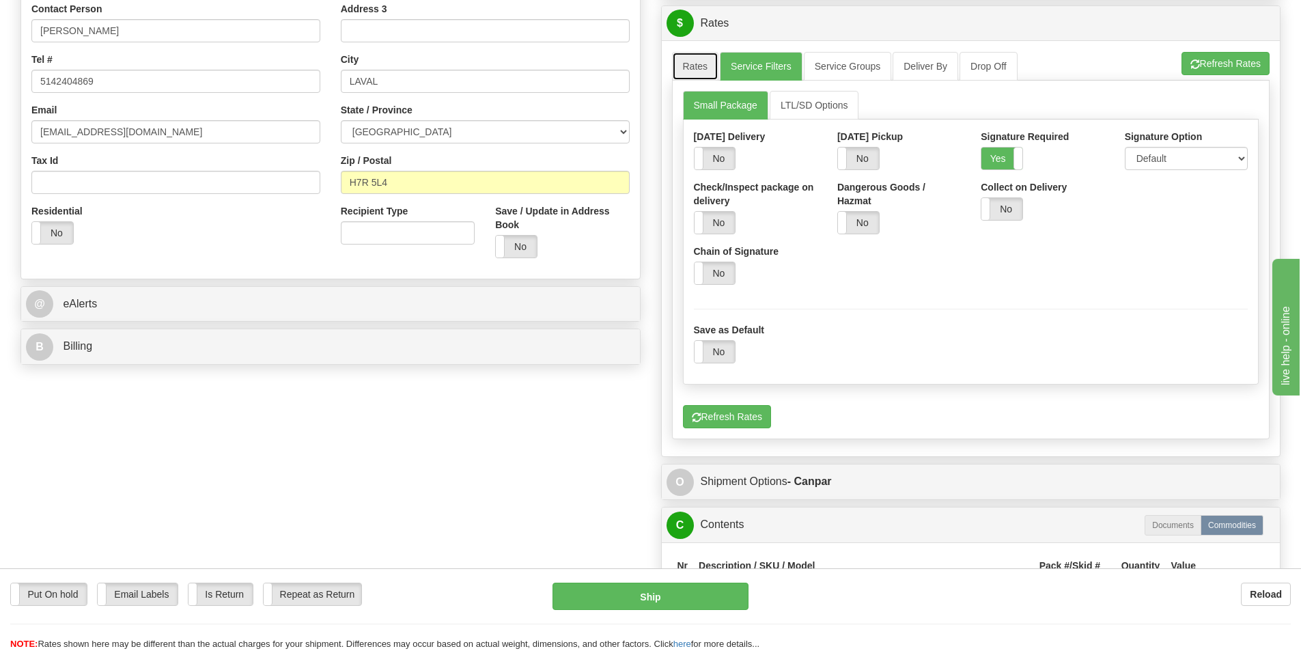
click at [701, 66] on link "Rates" at bounding box center [695, 66] width 47 height 29
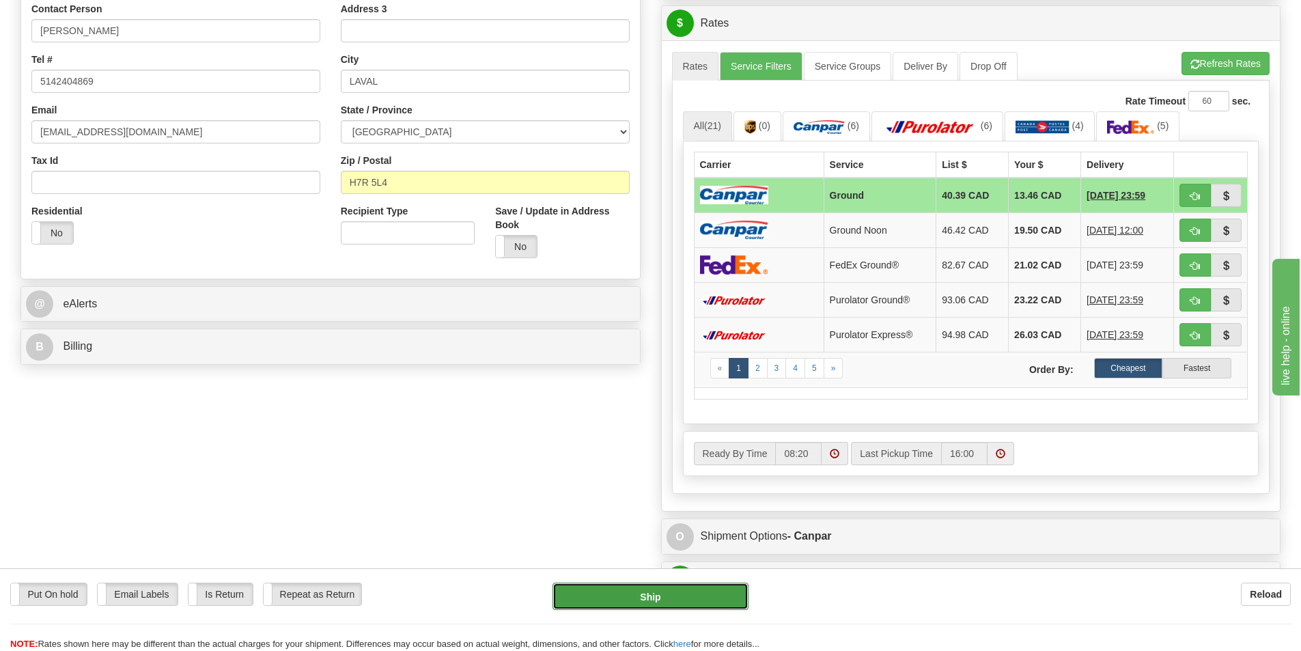
click at [692, 592] on button "Ship" at bounding box center [651, 596] width 196 height 27
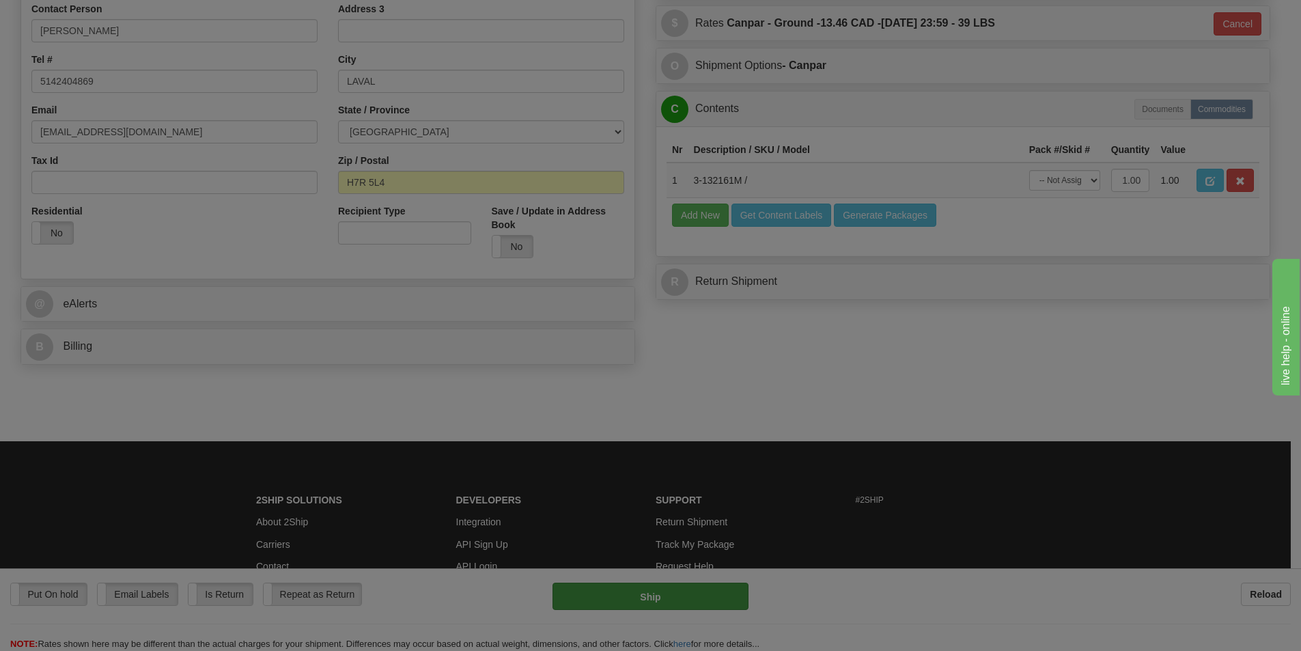
type input "1"
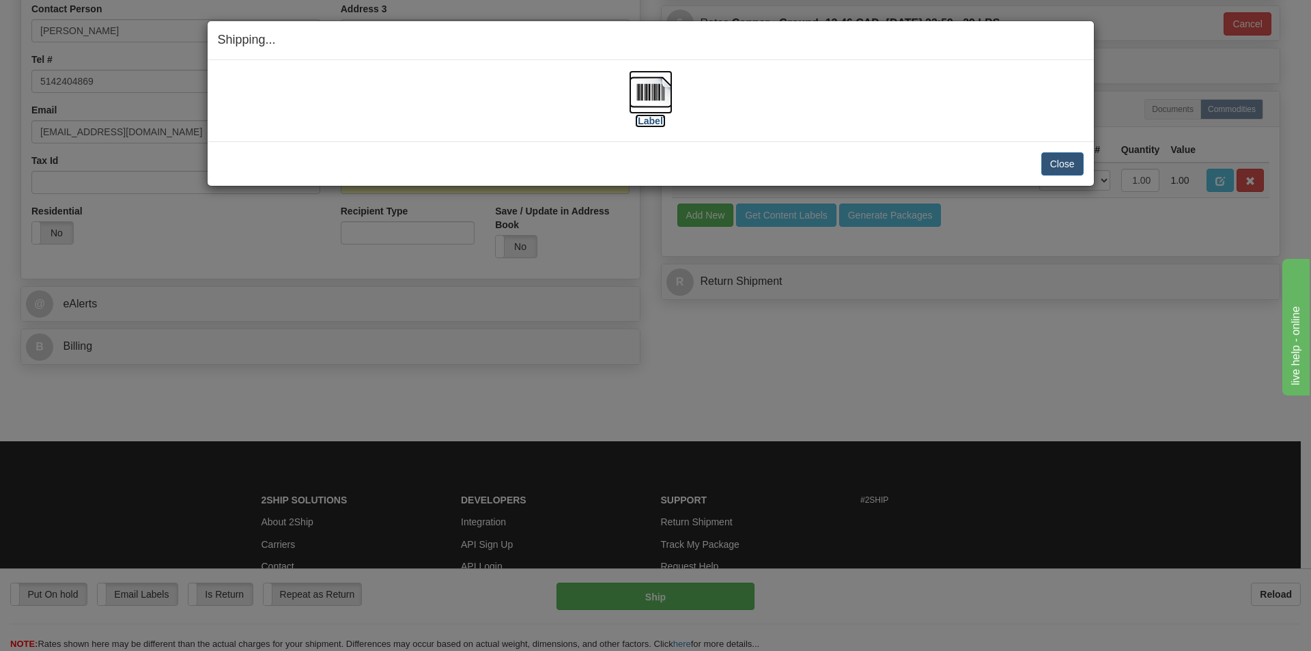
click at [654, 126] on label "[Label]" at bounding box center [650, 121] width 31 height 14
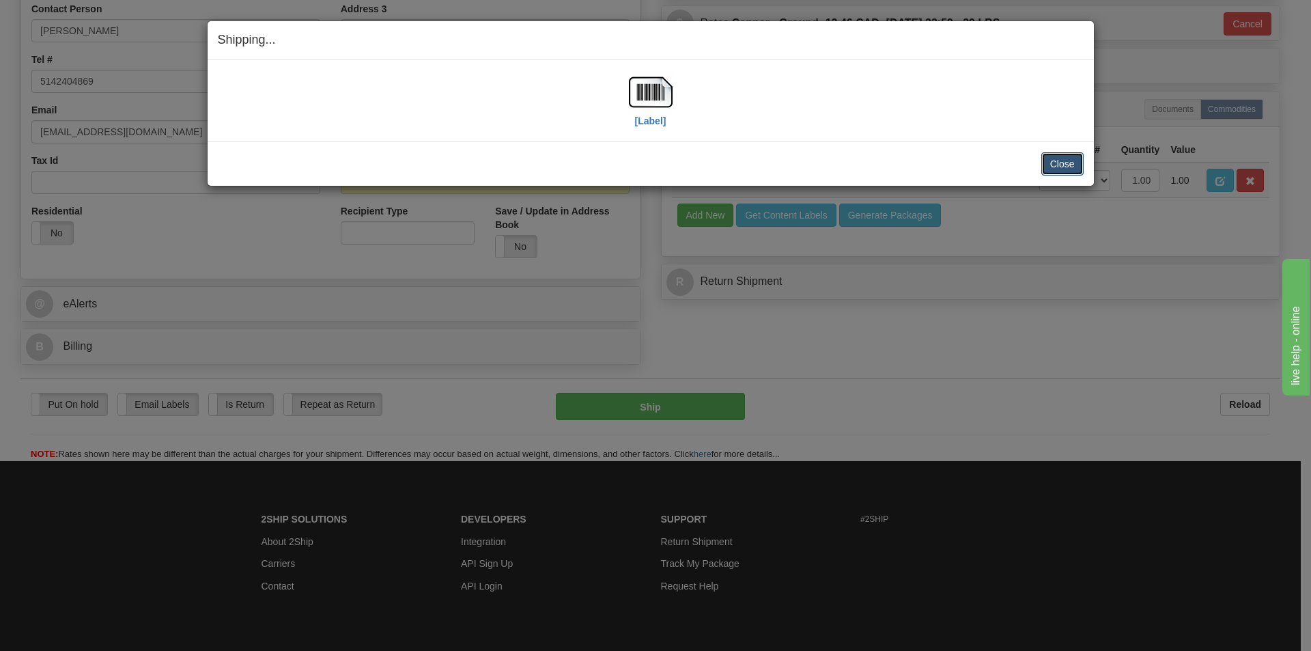
click at [1059, 163] on button "Close" at bounding box center [1063, 163] width 42 height 23
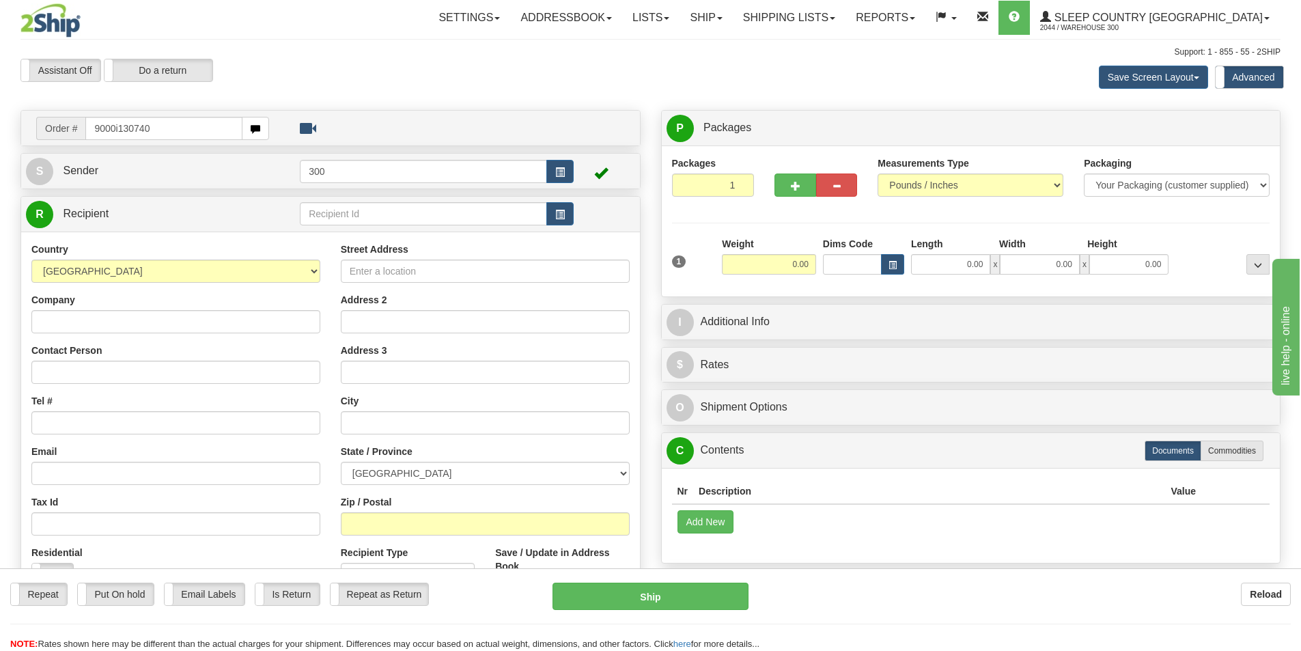
type input "9000i130740"
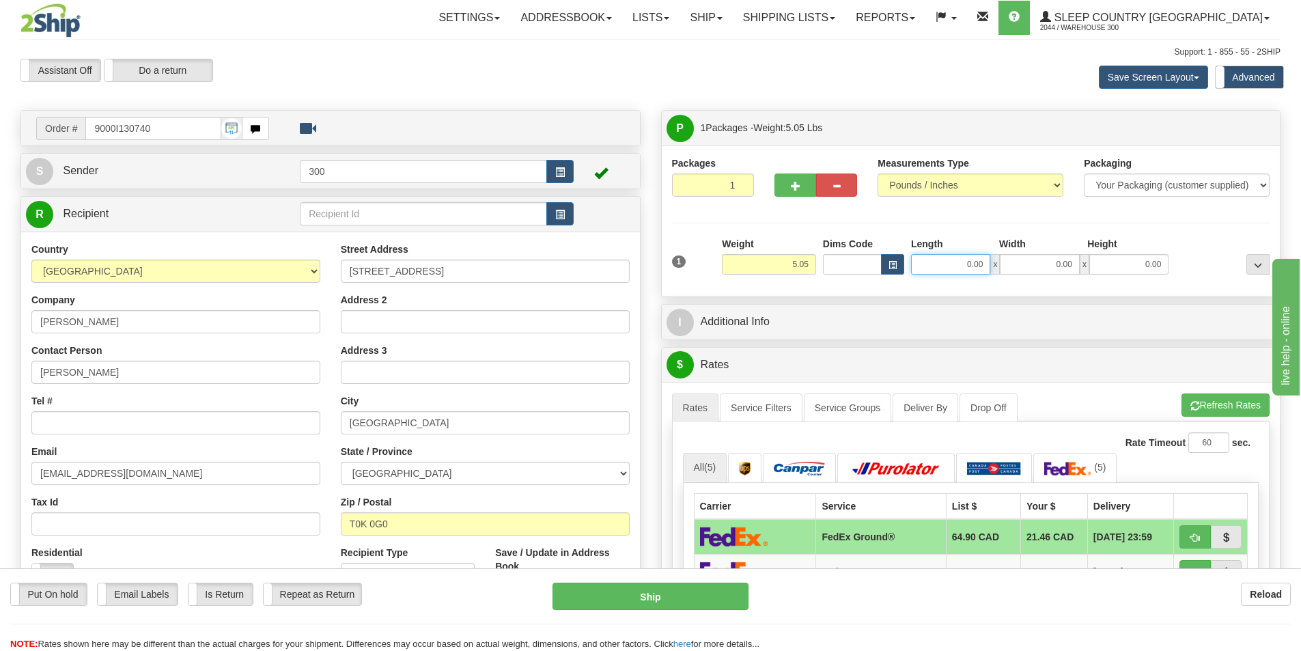
drag, startPoint x: 946, startPoint y: 266, endPoint x: 1024, endPoint y: 253, distance: 79.0
click at [1024, 253] on div "Length Width Height 0.00 x 0.00 x 0.00" at bounding box center [1040, 256] width 264 height 38
type input "8.00"
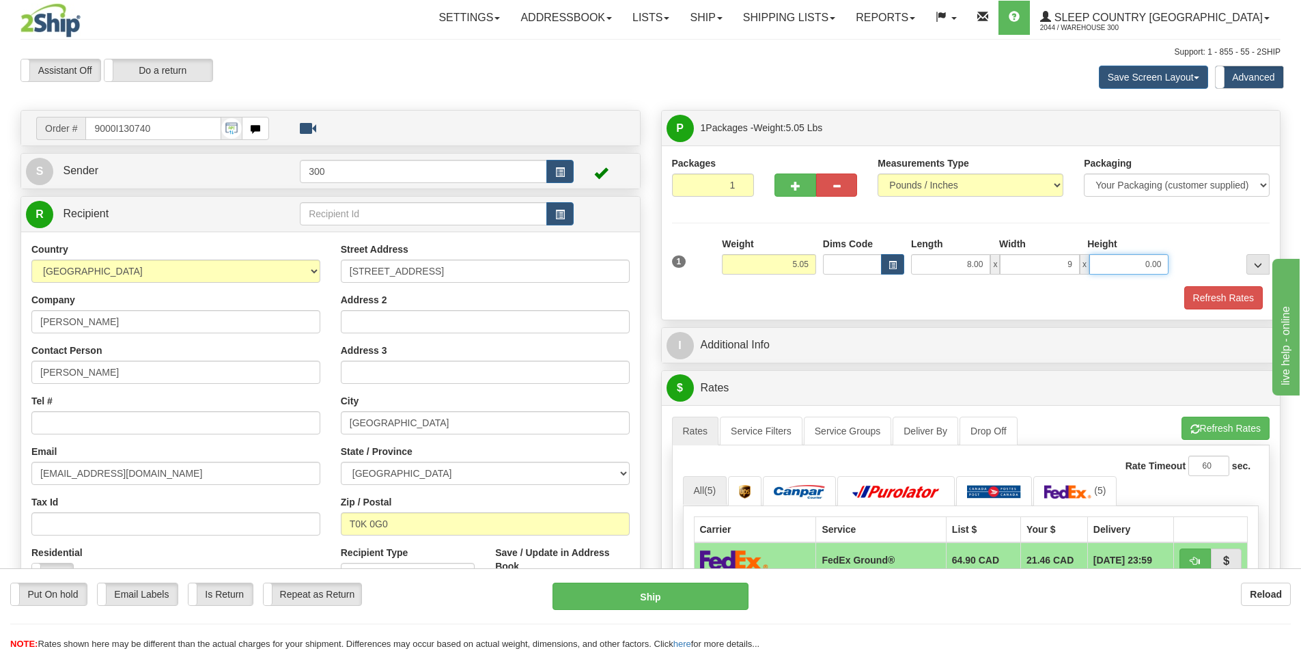
type input "9.00"
type input "16.00"
click at [1235, 304] on button "Refresh Rates" at bounding box center [1223, 297] width 79 height 23
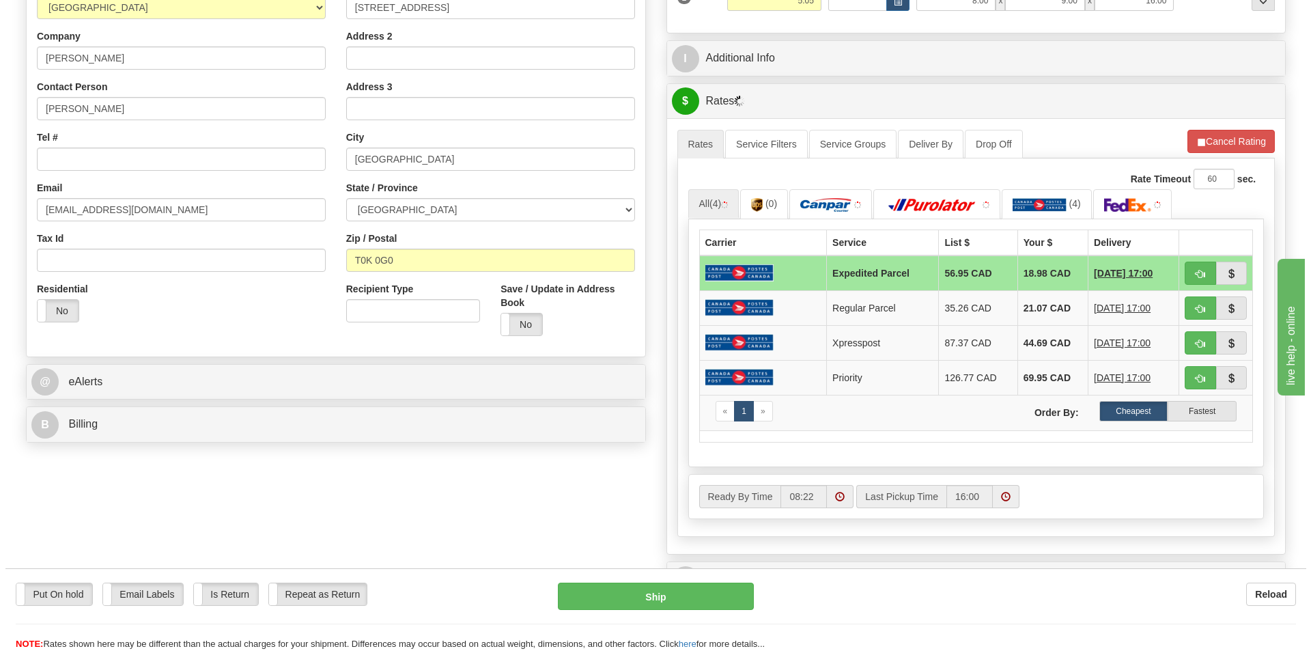
scroll to position [273, 0]
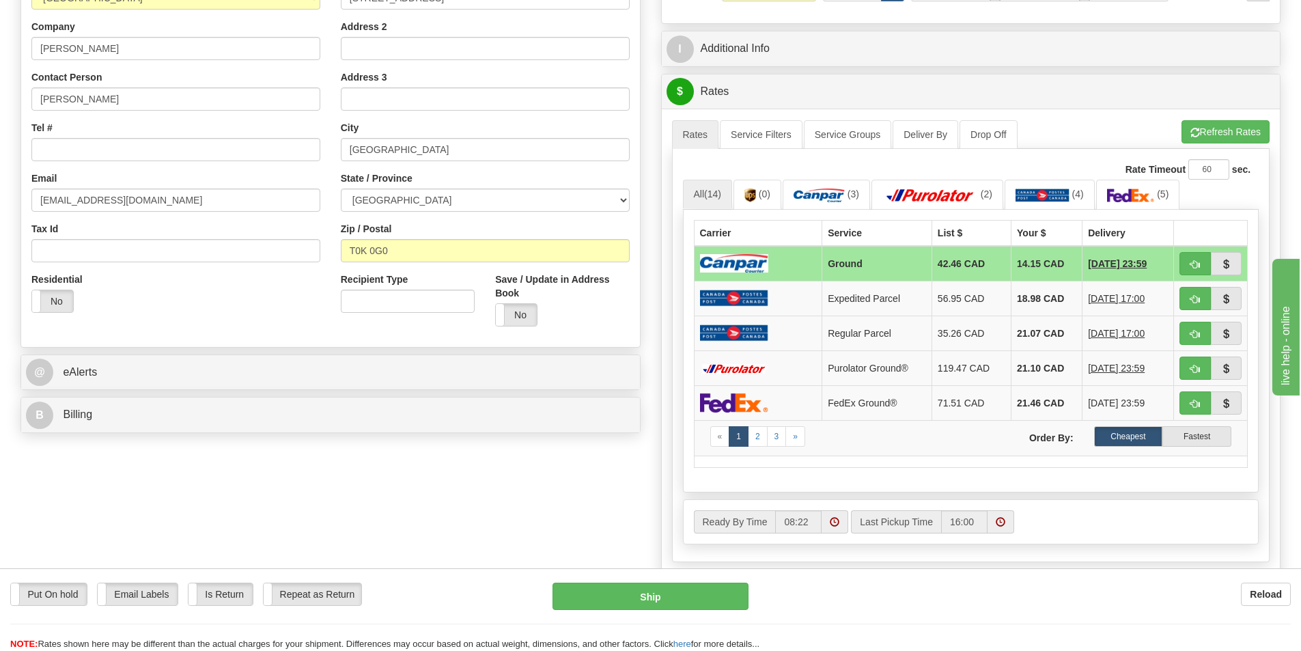
click at [745, 262] on img at bounding box center [734, 263] width 68 height 18
click at [680, 602] on button "Ship" at bounding box center [651, 596] width 196 height 27
type input "1"
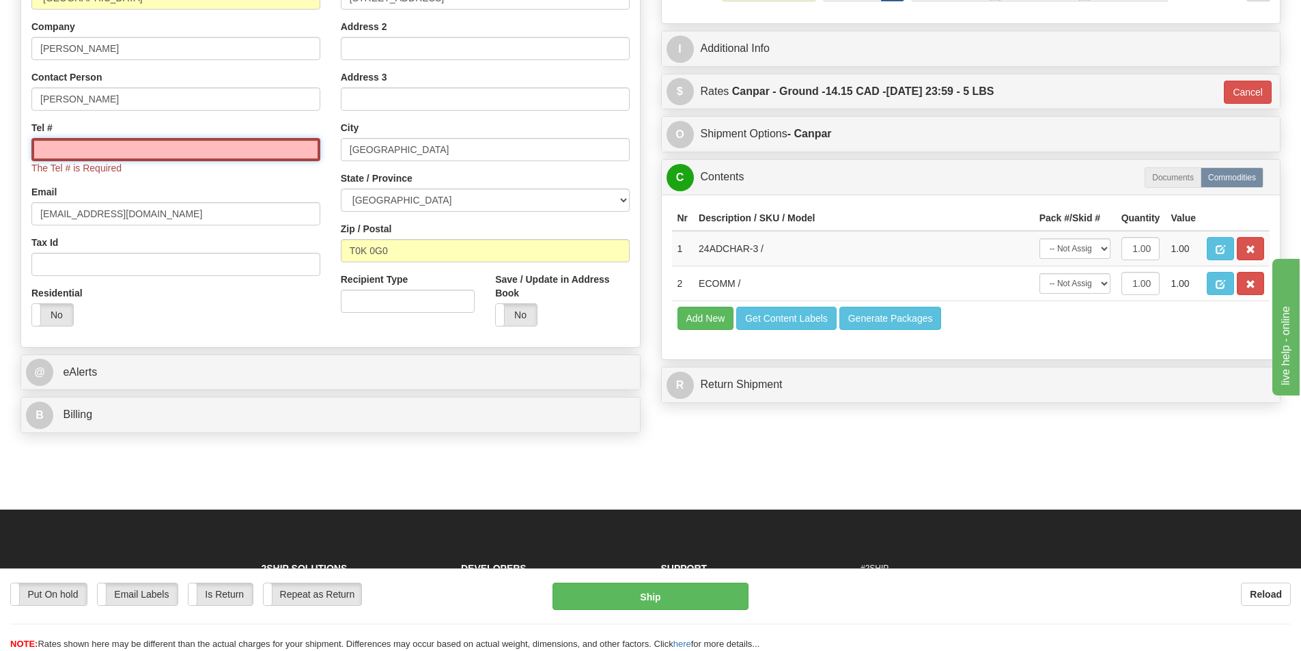
click at [219, 148] on input "Tel #" at bounding box center [175, 149] width 289 height 23
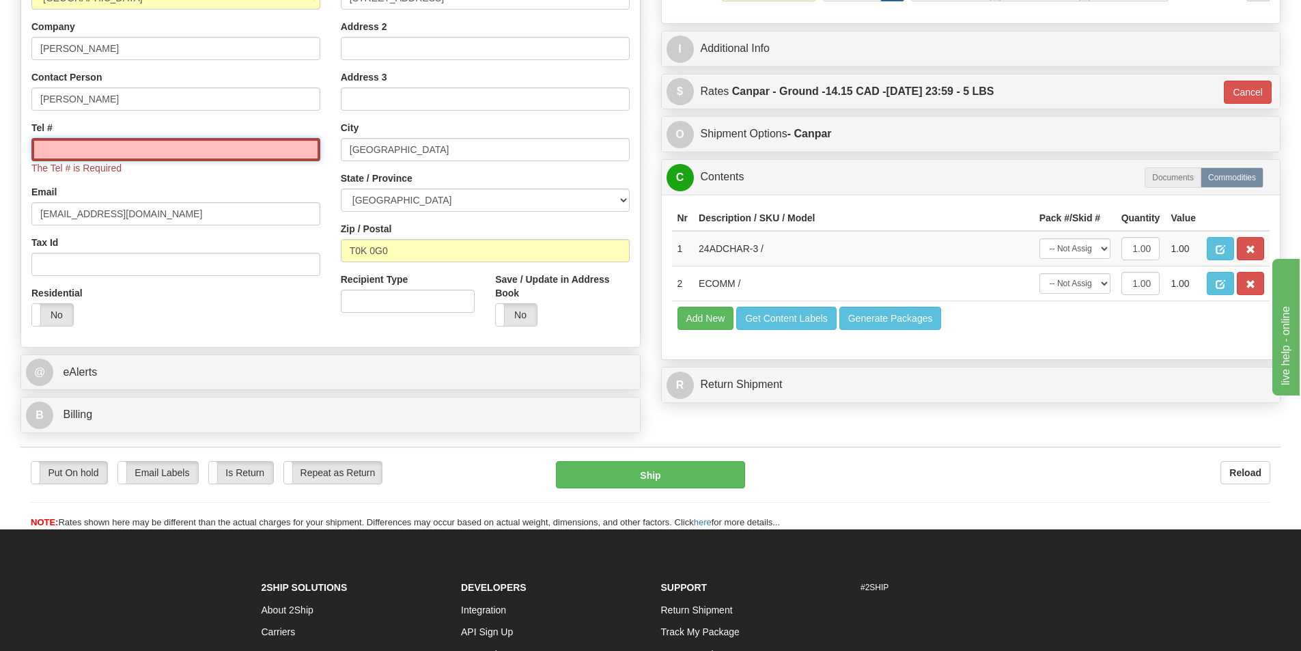
type input "5146956376"
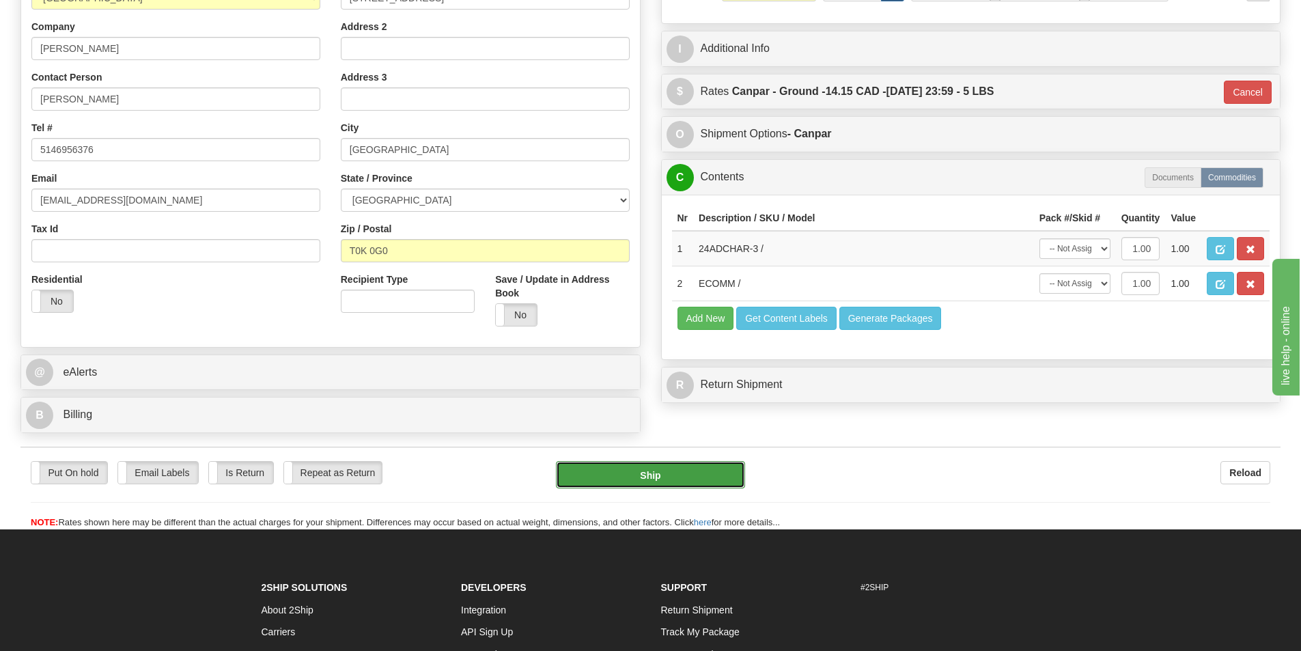
click at [639, 475] on button "Ship" at bounding box center [650, 474] width 189 height 27
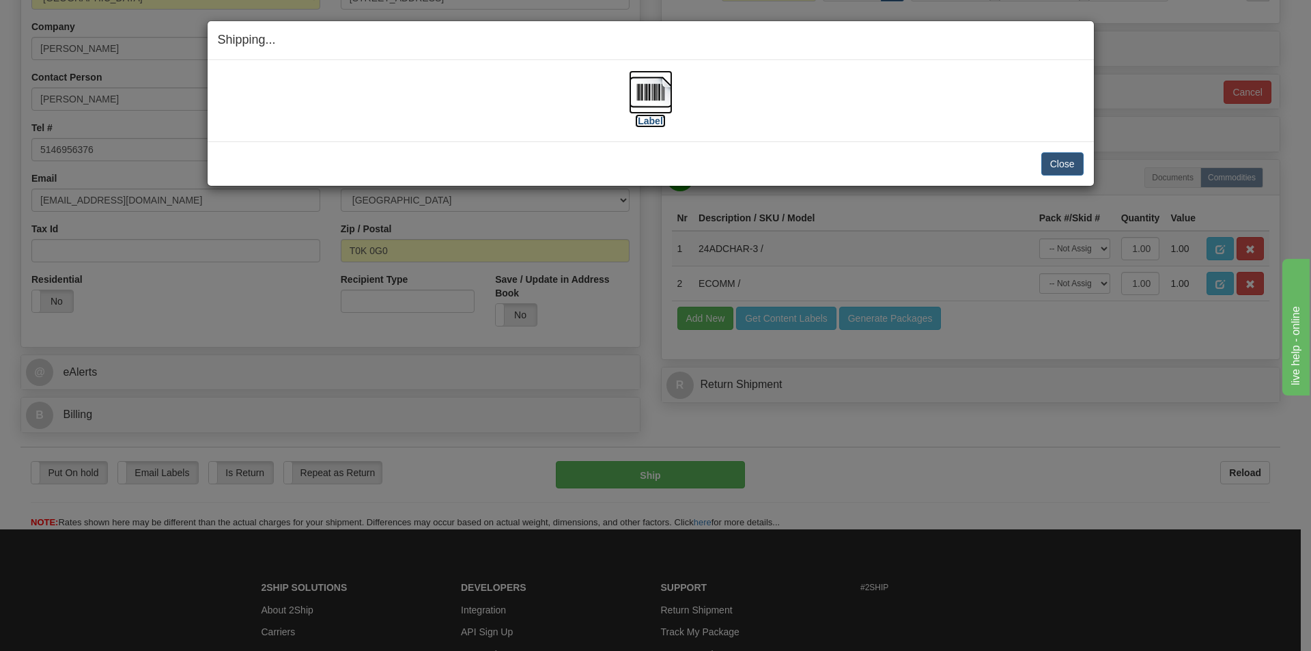
click at [650, 118] on label "[Label]" at bounding box center [650, 121] width 31 height 14
click at [1063, 165] on button "Close" at bounding box center [1063, 163] width 42 height 23
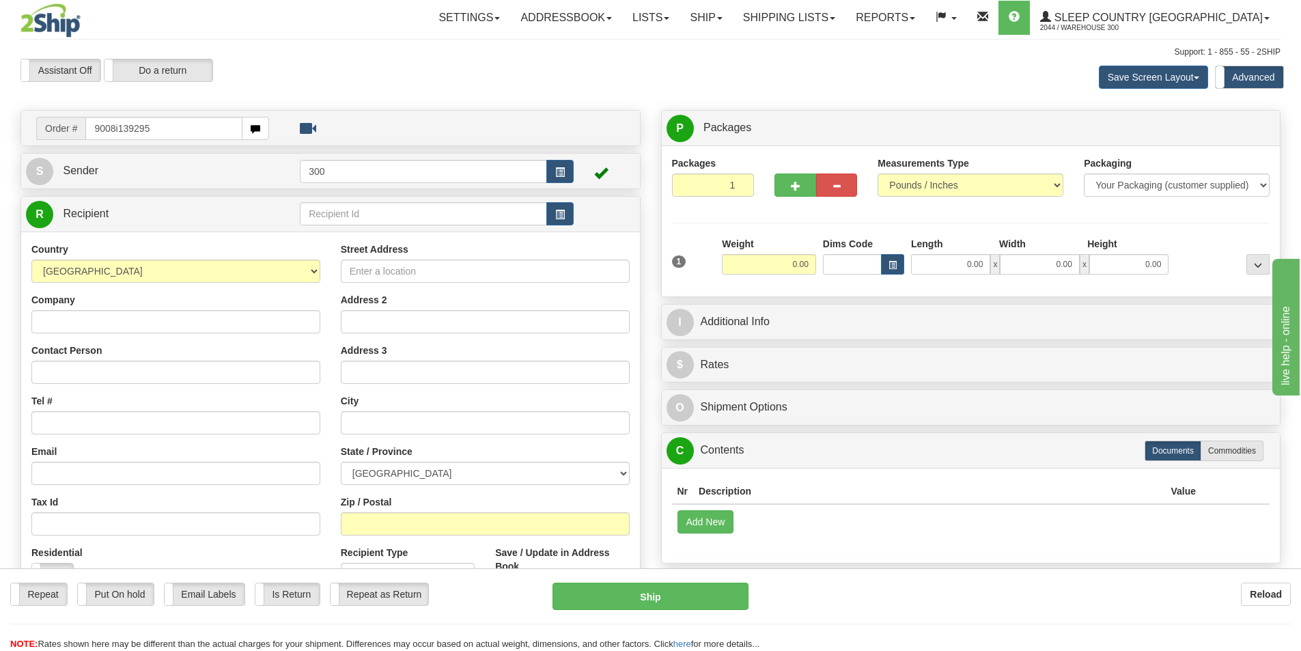
type input "9008i139295"
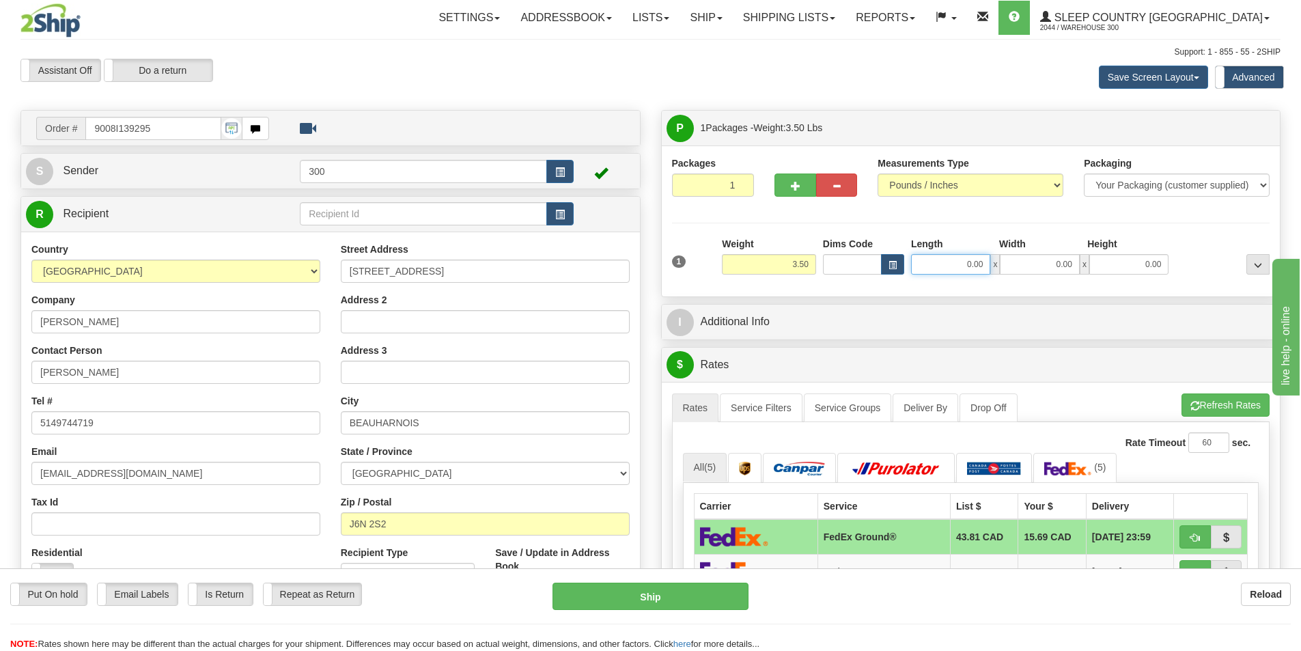
drag, startPoint x: 2228, startPoint y: 660, endPoint x: 1399, endPoint y: 417, distance: 864.7
type input "10.00"
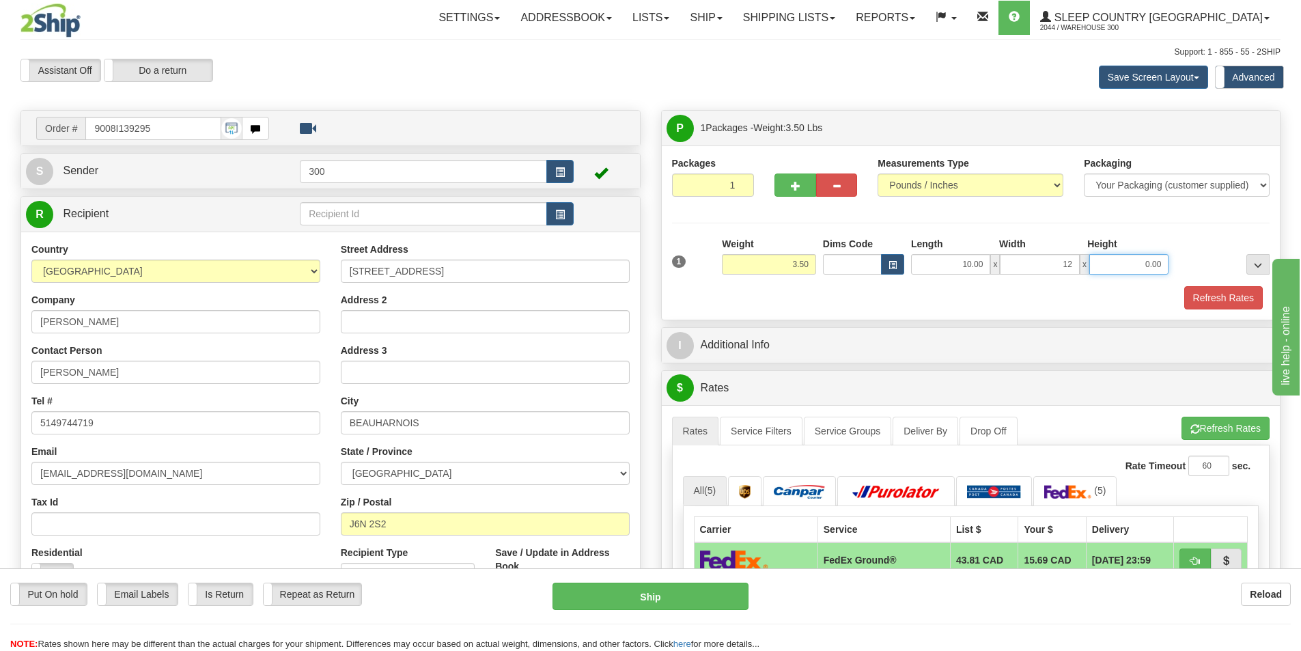
type input "12.00"
type input "3.00"
click at [1204, 290] on button "Refresh Rates" at bounding box center [1223, 297] width 79 height 23
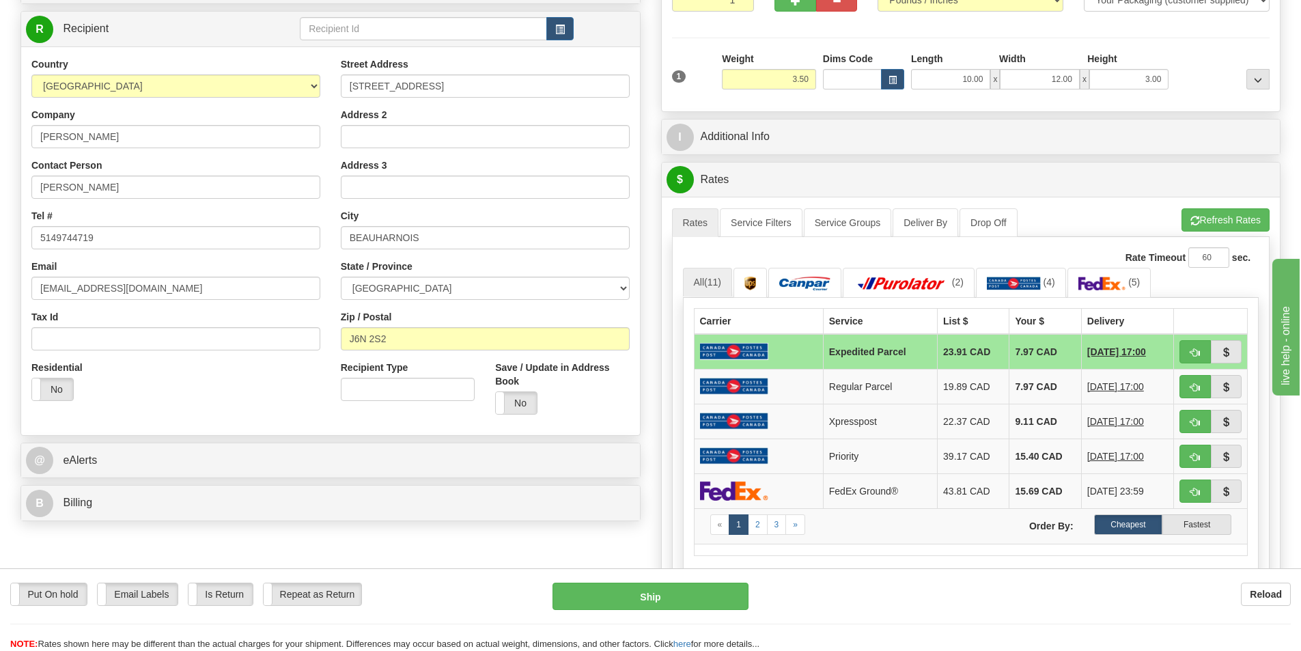
scroll to position [205, 0]
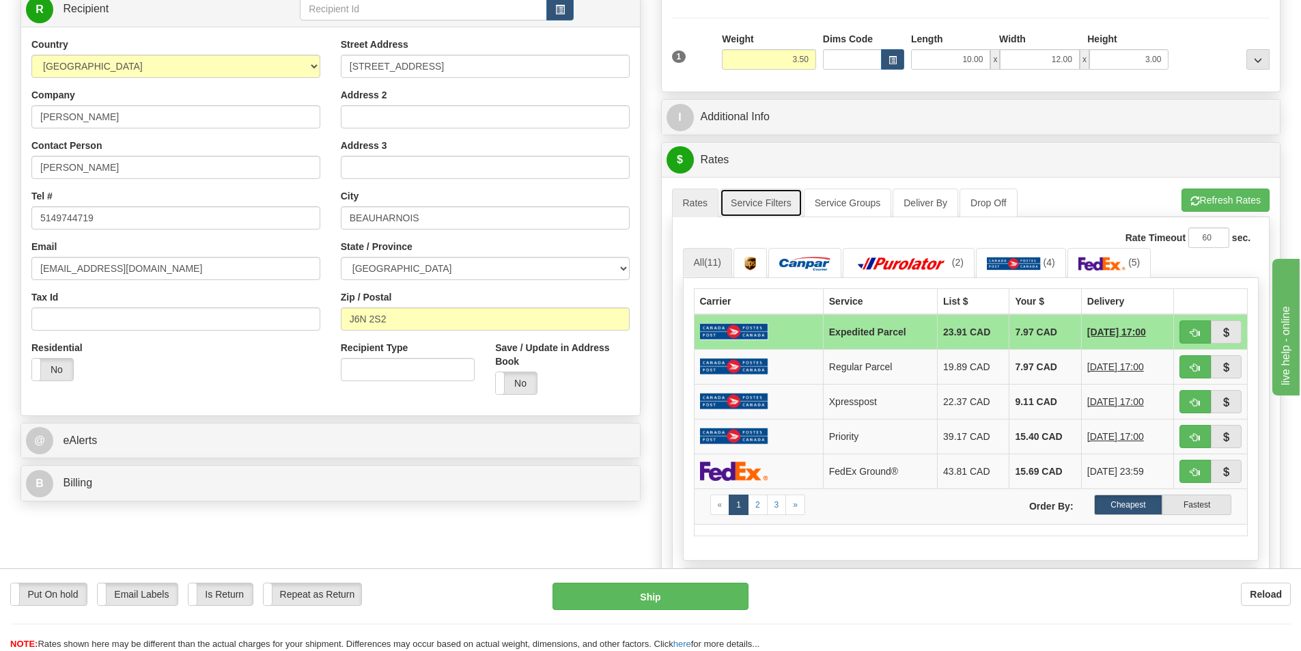
click at [757, 205] on link "Service Filters" at bounding box center [761, 202] width 83 height 29
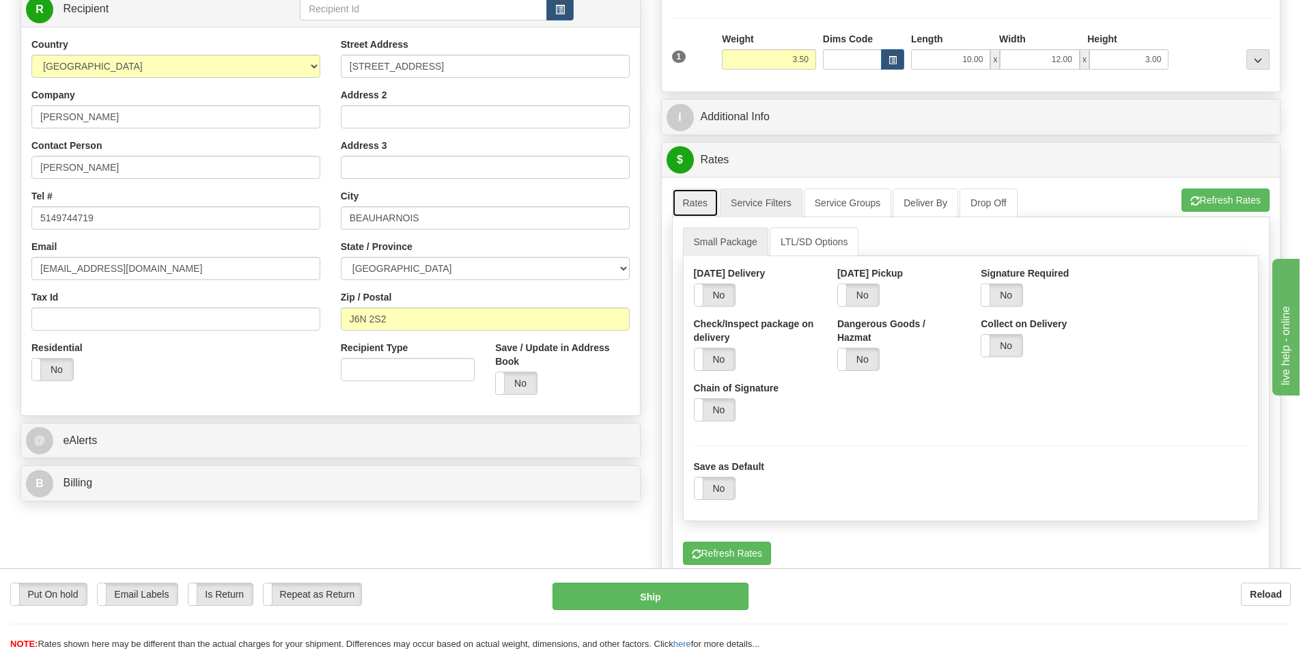
click at [708, 204] on link "Rates" at bounding box center [695, 202] width 47 height 29
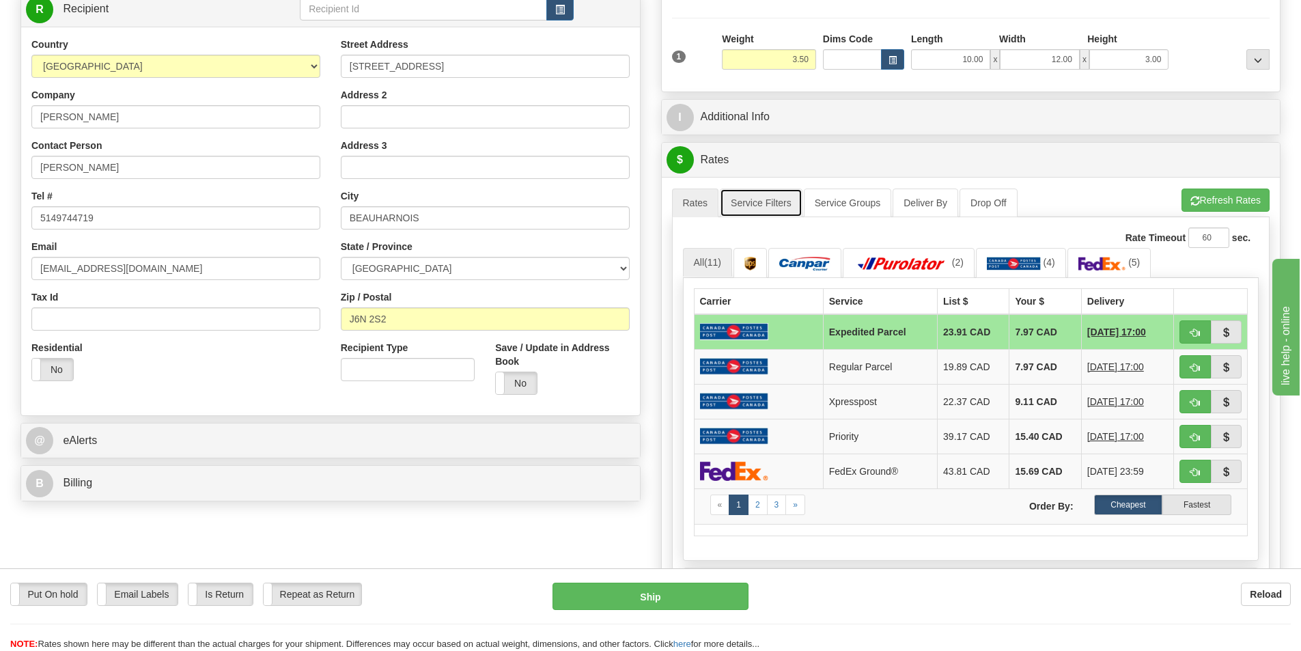
click at [777, 199] on link "Service Filters" at bounding box center [761, 202] width 83 height 29
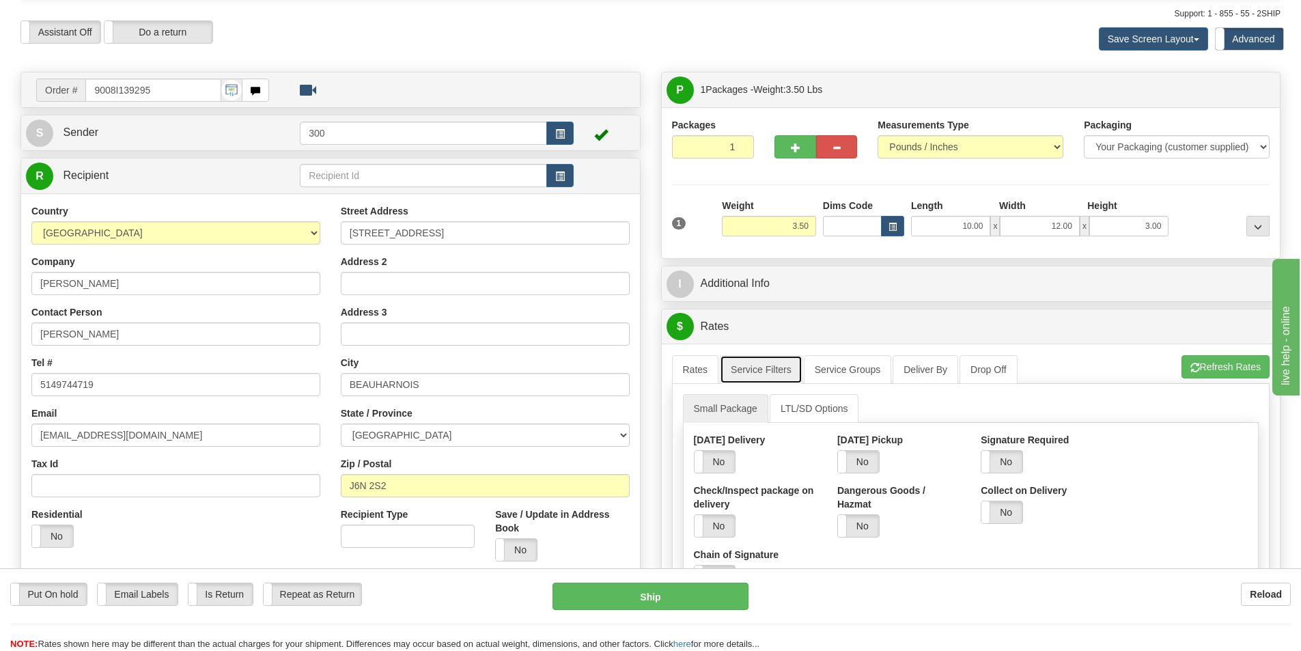
scroll to position [0, 0]
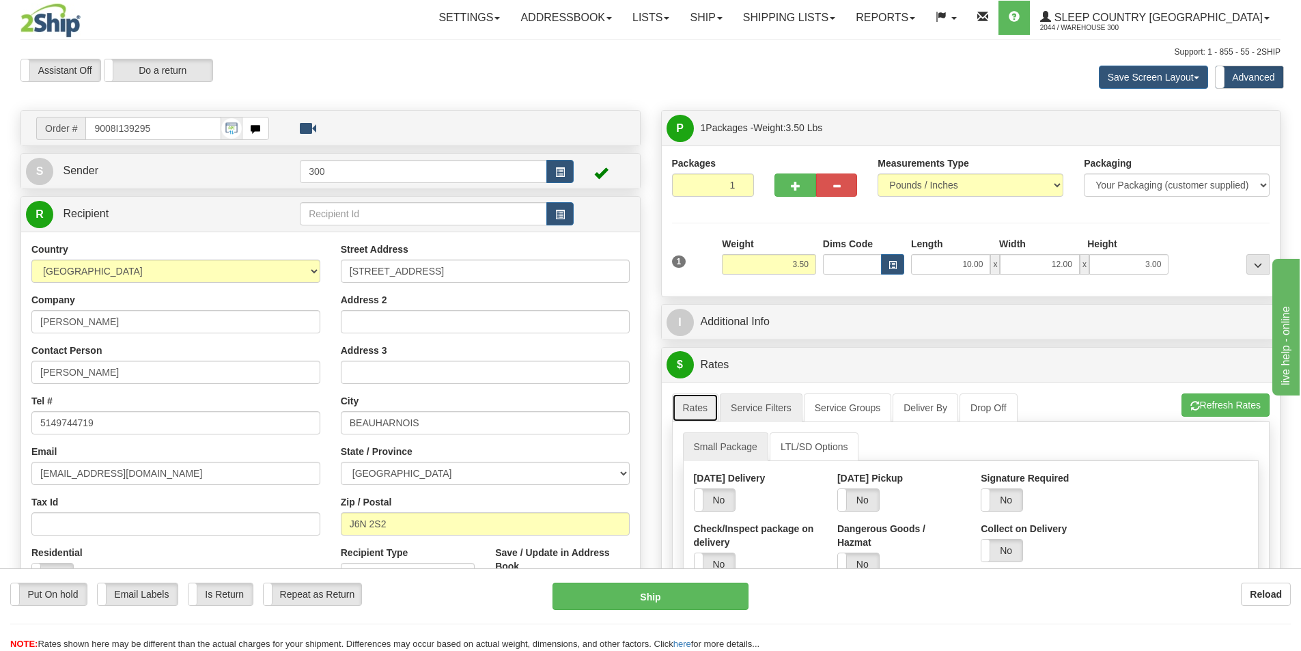
click at [694, 414] on link "Rates" at bounding box center [695, 407] width 47 height 29
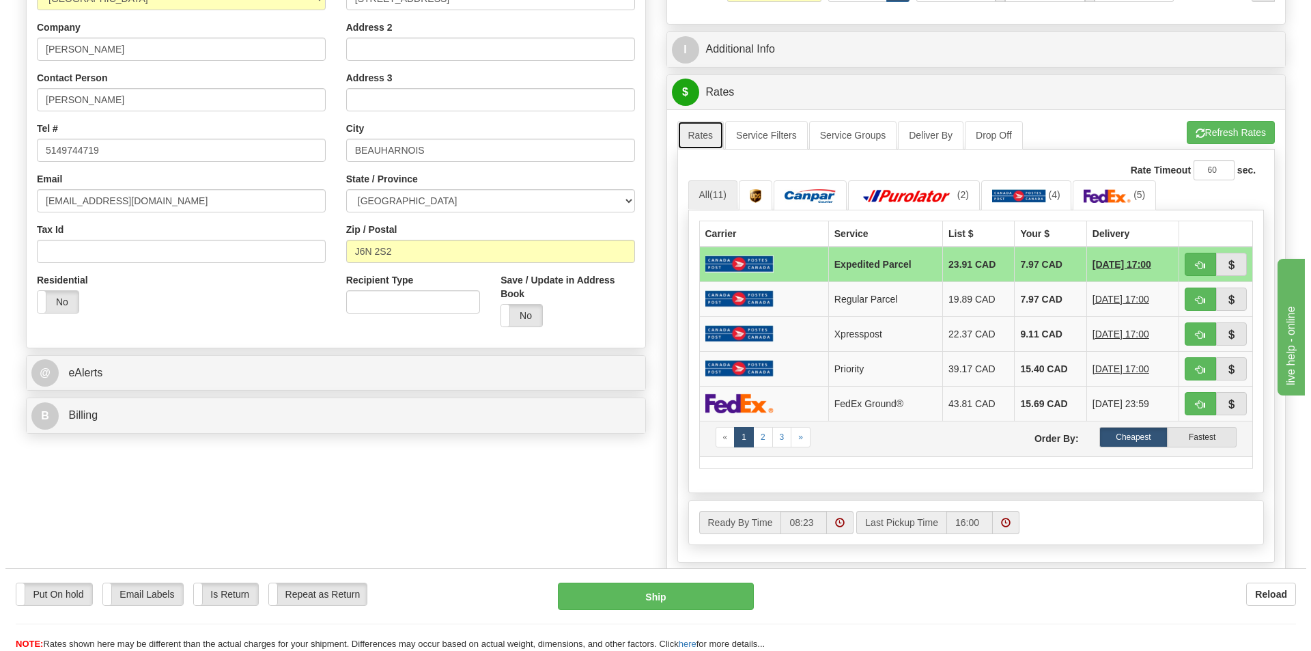
scroll to position [273, 0]
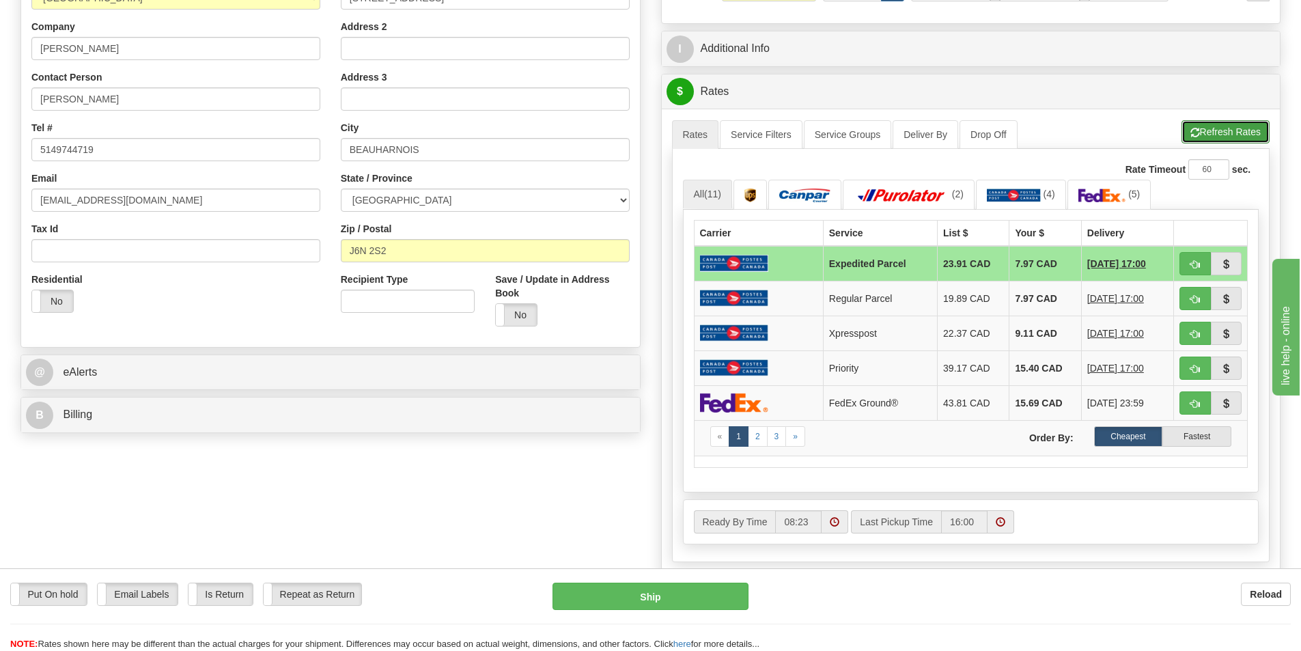
click at [1250, 126] on button "Refresh Rates" at bounding box center [1226, 131] width 88 height 23
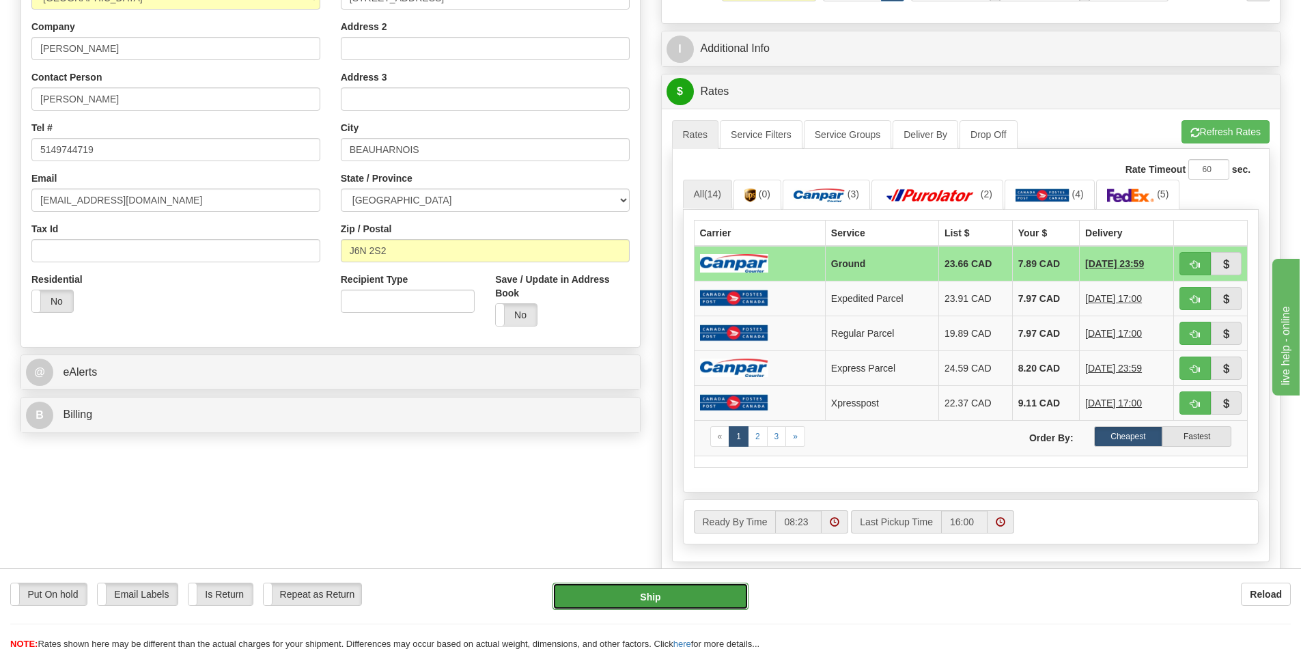
click at [686, 595] on button "Ship" at bounding box center [651, 596] width 196 height 27
type input "1"
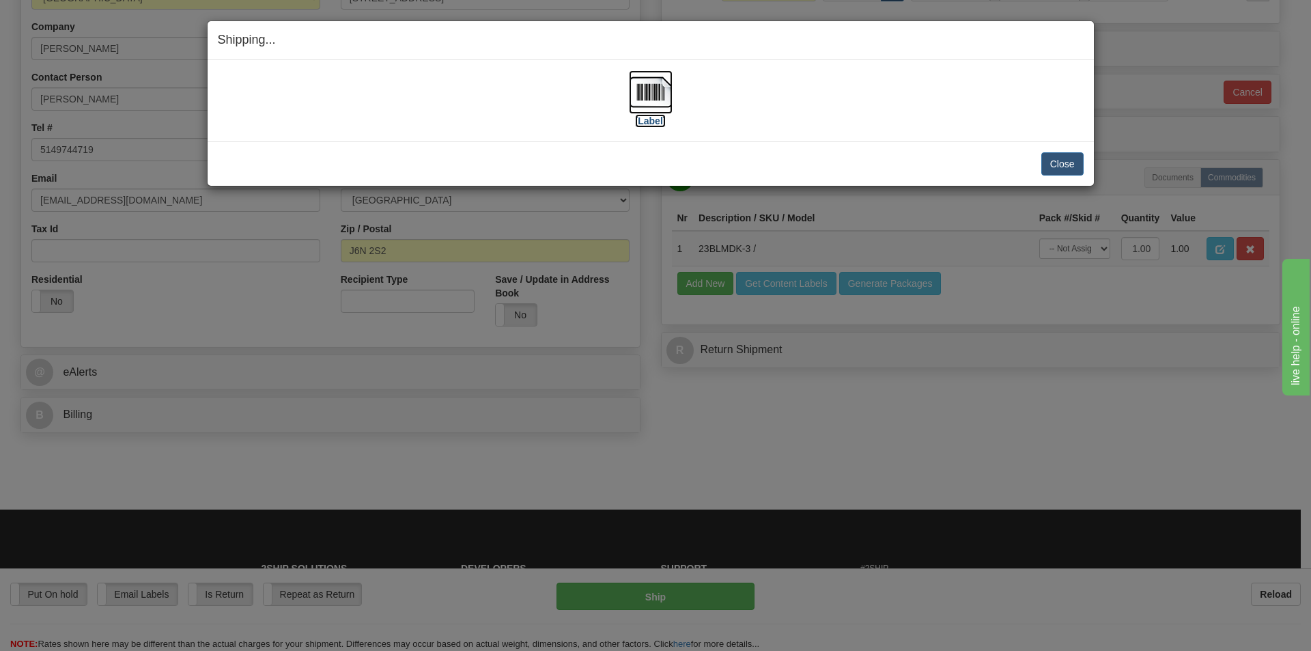
click at [658, 117] on label "[Label]" at bounding box center [650, 121] width 31 height 14
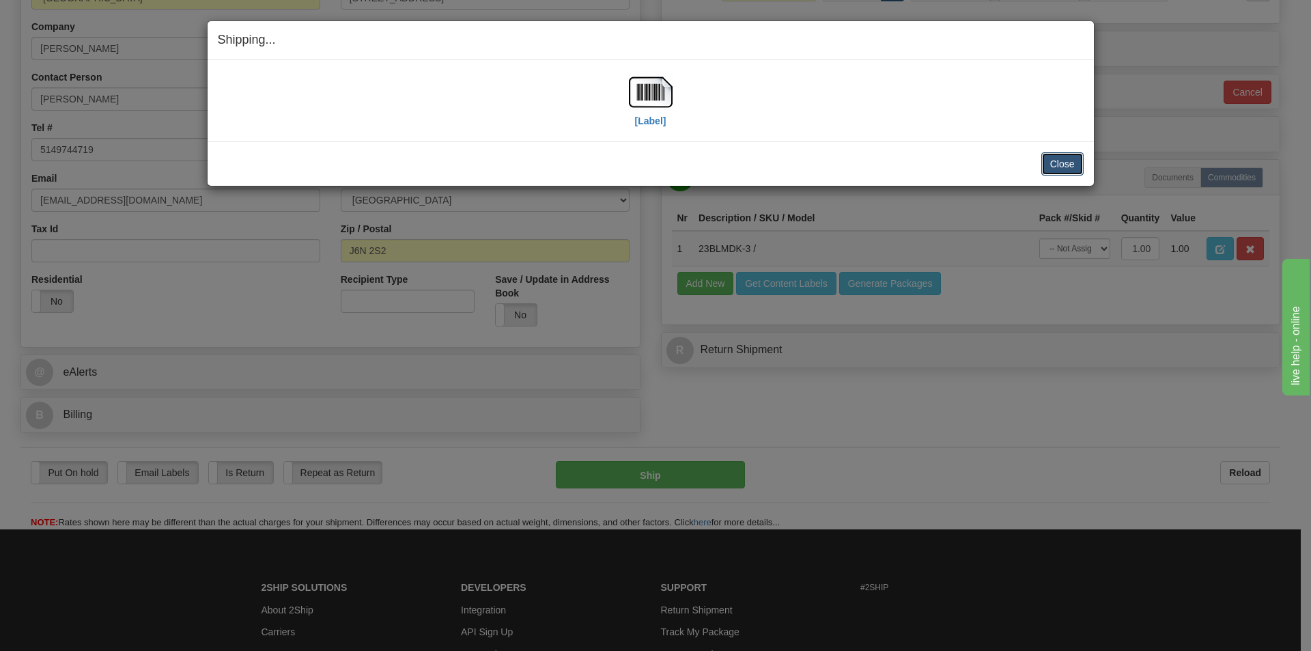
click at [1067, 169] on button "Close" at bounding box center [1063, 163] width 42 height 23
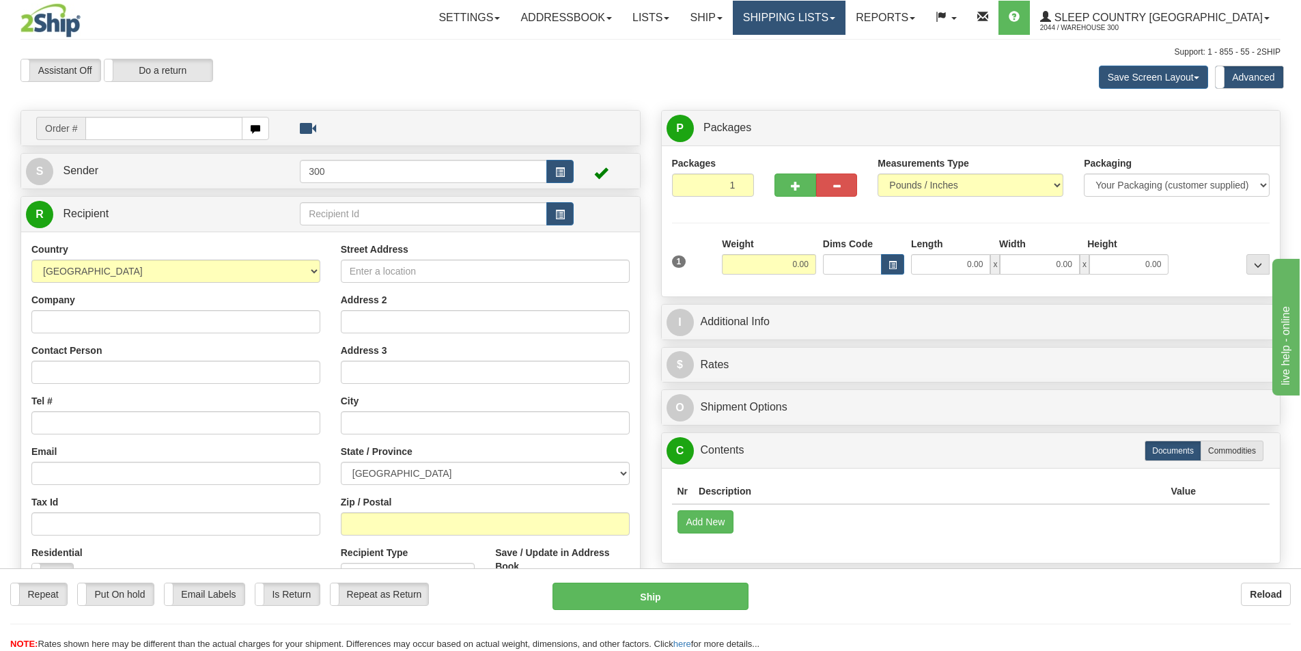
click at [845, 20] on link "Shipping lists" at bounding box center [789, 18] width 113 height 34
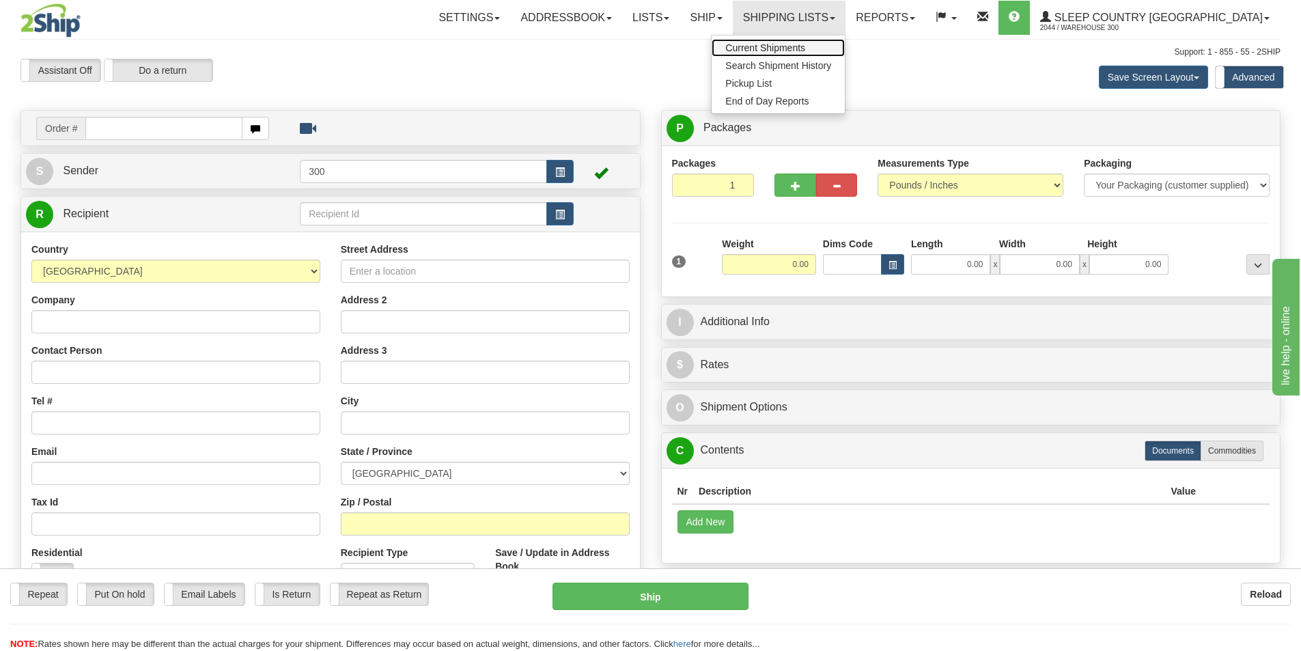
click at [845, 44] on link "Current Shipments" at bounding box center [778, 48] width 133 height 18
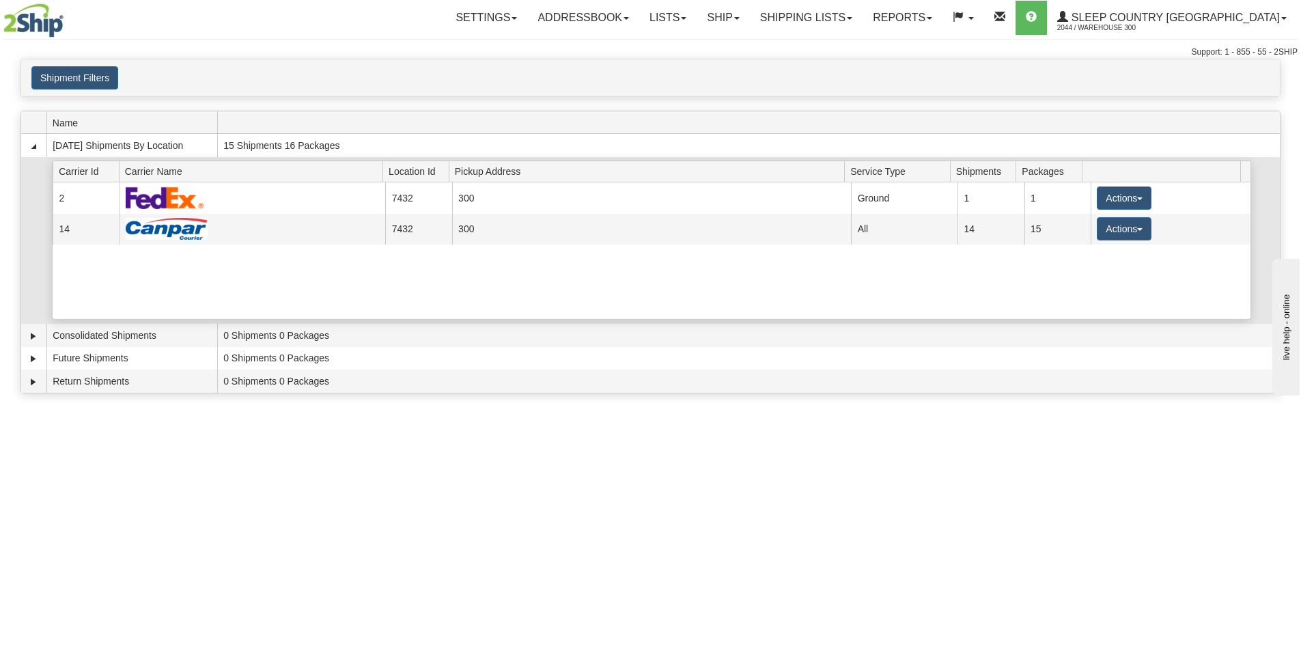
click at [455, 291] on div "Current 2 7432 300 19375 Ground 1 1 Actions Details Close Pickup Zip Print Curr…" at bounding box center [652, 250] width 1198 height 137
click at [960, 273] on div "Current 2 7432 300 19375 Ground 1 1 Actions Details Close Pickup Zip Print Curr…" at bounding box center [652, 250] width 1198 height 137
